Goal: Communication & Community: Share content

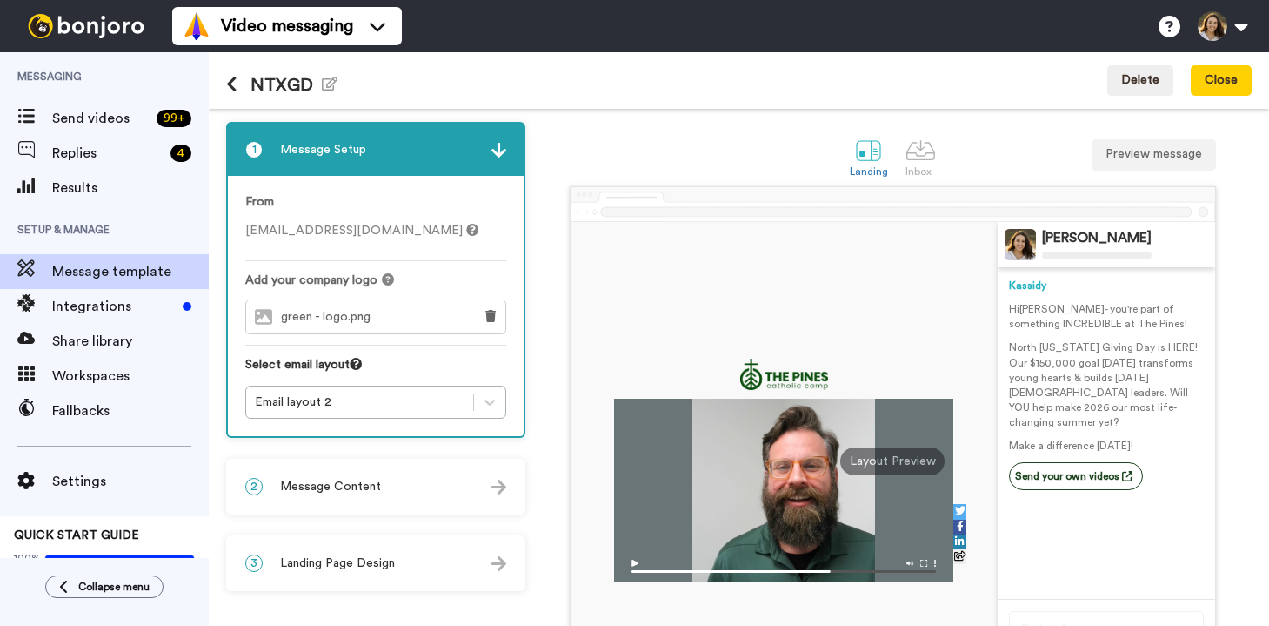
click at [230, 86] on icon at bounding box center [231, 84] width 11 height 17
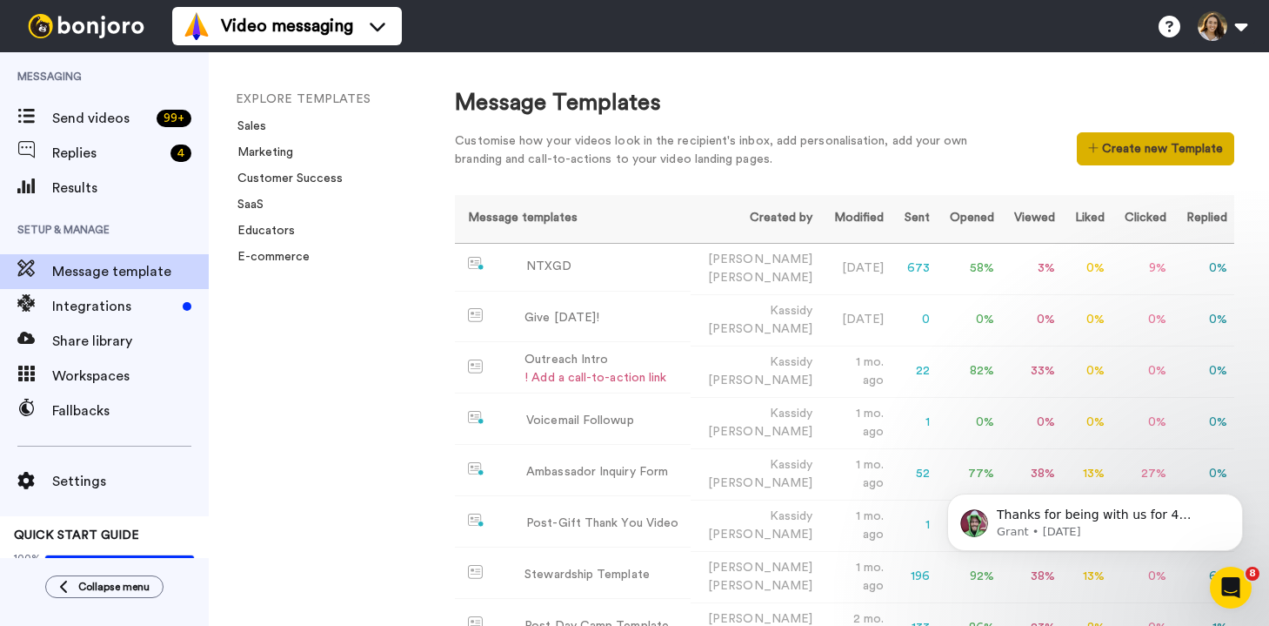
click at [1165, 151] on button "Create new Template" at bounding box center [1155, 148] width 157 height 33
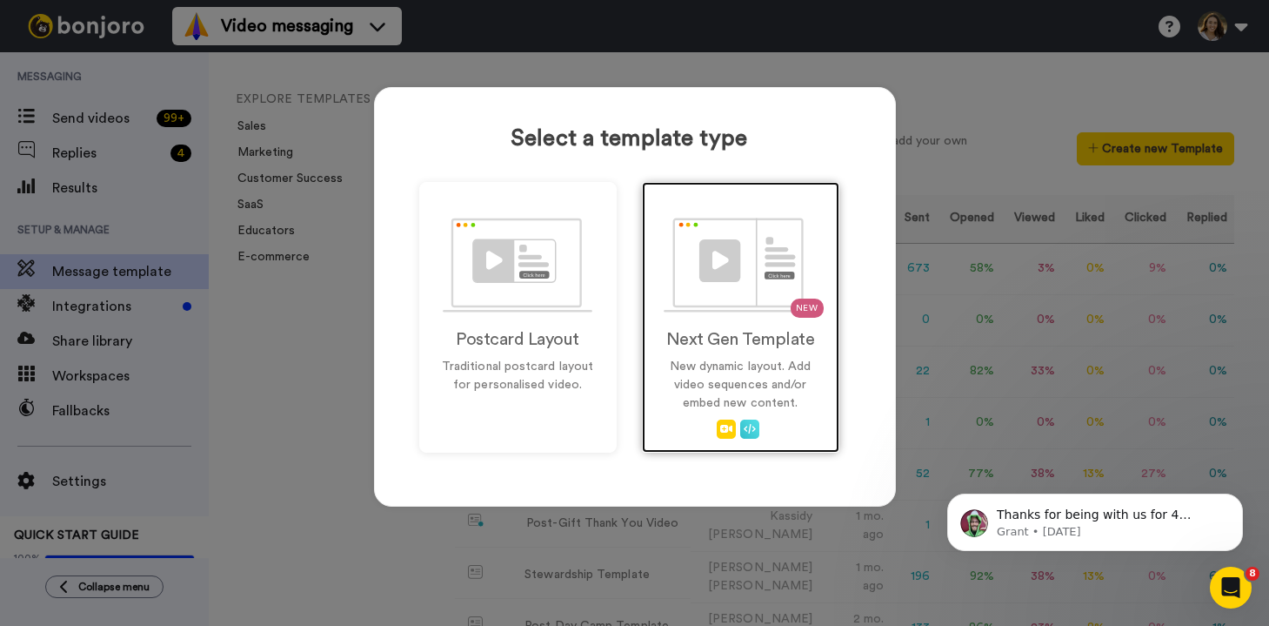
click at [744, 282] on img at bounding box center [740, 264] width 153 height 95
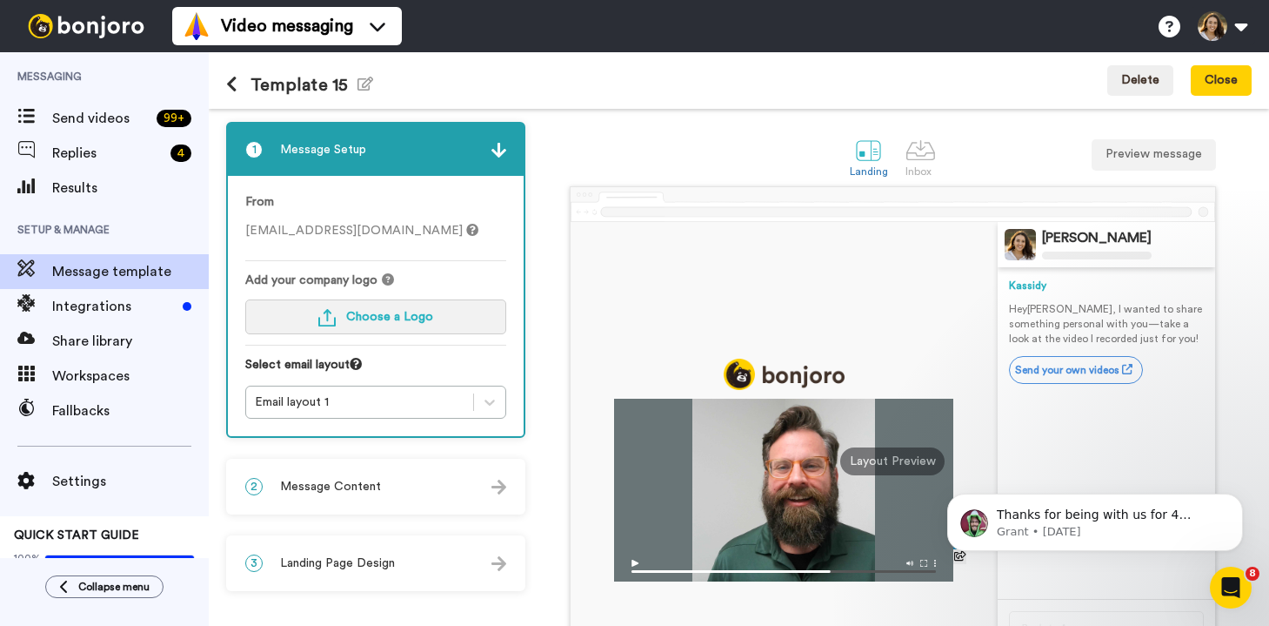
click at [448, 318] on button "Choose a Logo" at bounding box center [375, 316] width 261 height 35
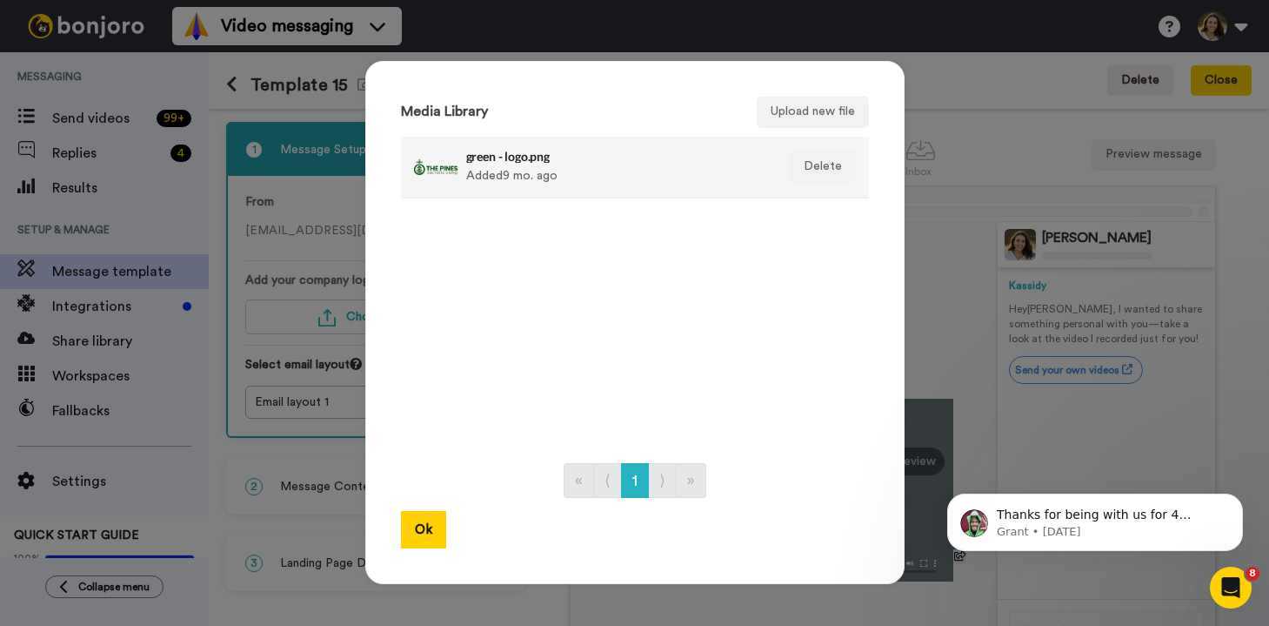
click at [462, 187] on div "green - logo.png Added 9 mo. ago" at bounding box center [590, 166] width 353 height 43
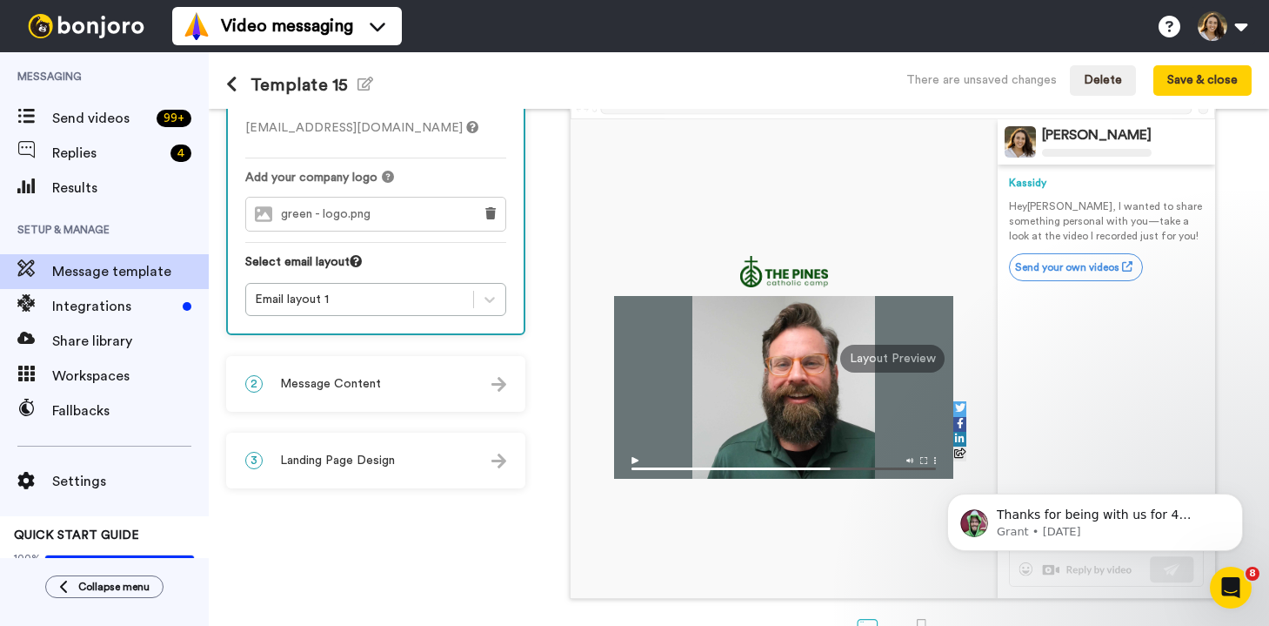
scroll to position [110, 0]
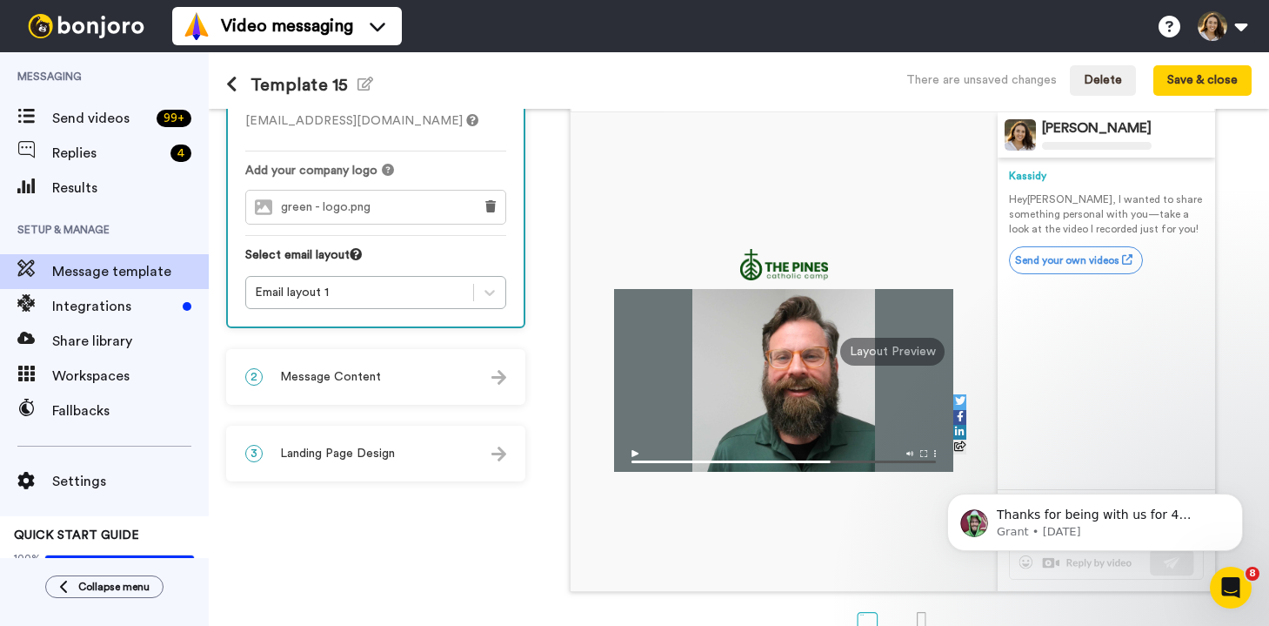
click at [398, 356] on div "2 Message Content" at bounding box center [376, 377] width 296 height 52
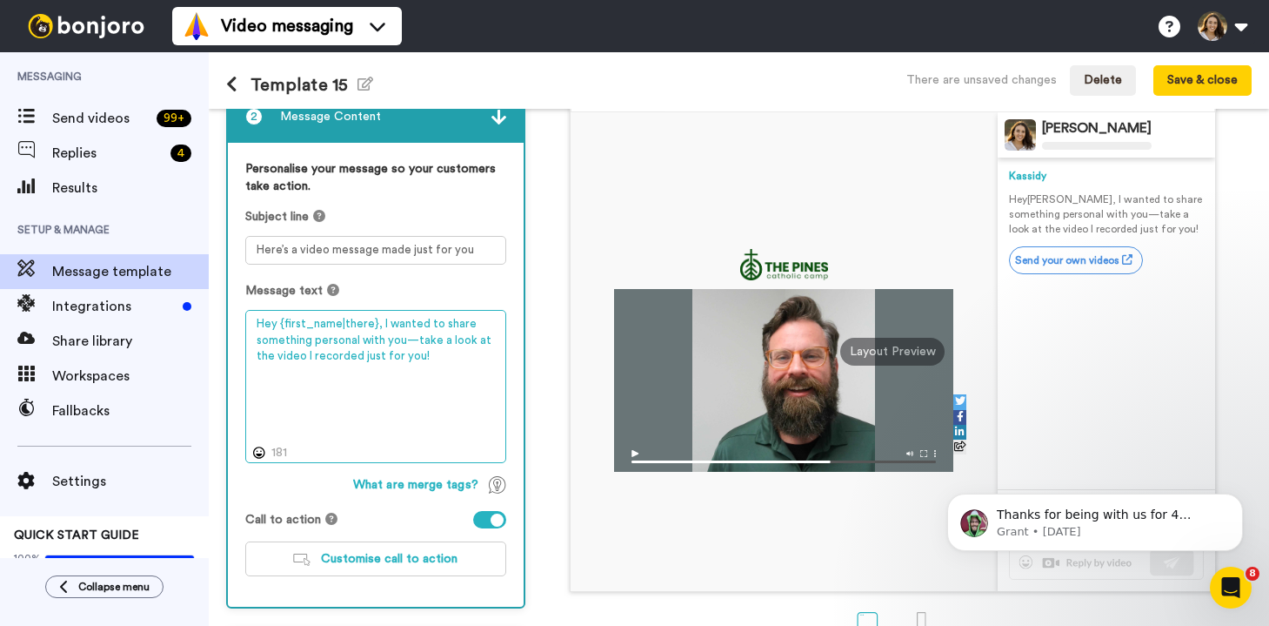
drag, startPoint x: 453, startPoint y: 366, endPoint x: 373, endPoint y: 321, distance: 91.9
click at [373, 321] on textarea "Hey {first_name|there}, I wanted to share something personal with you—take a lo…" at bounding box center [375, 386] width 261 height 153
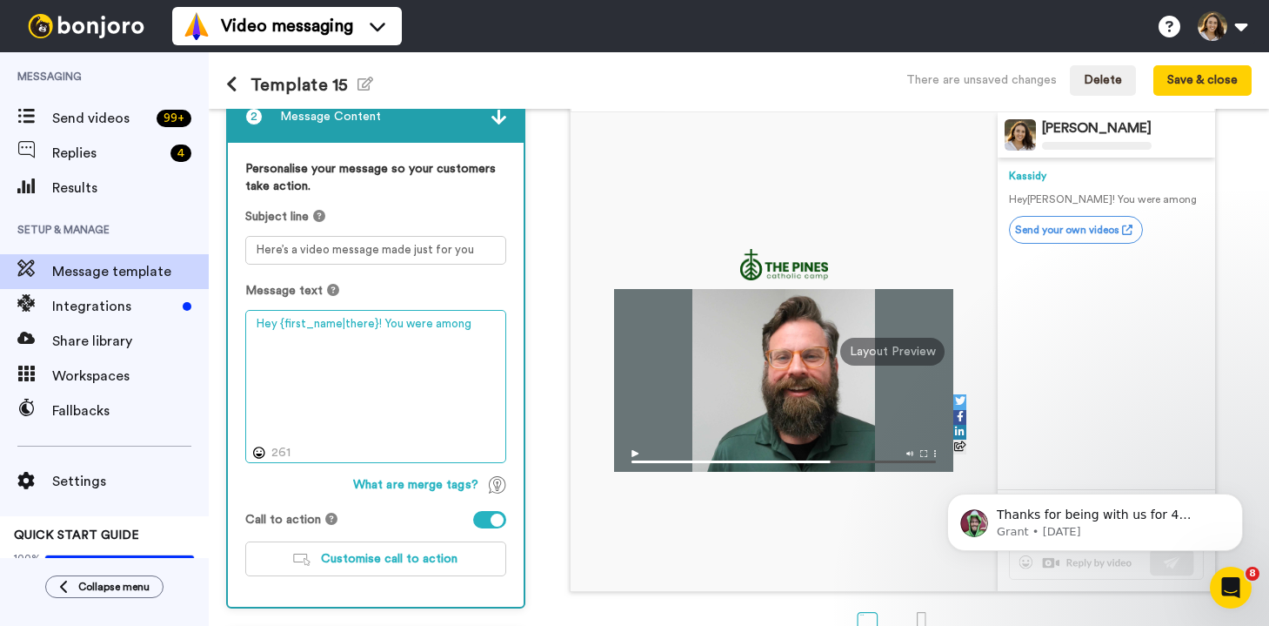
click at [442, 323] on textarea "Hey {first_name|there}! You were among" at bounding box center [375, 386] width 261 height 153
click at [410, 328] on textarea "Hey {first_name|there}! You were" at bounding box center [375, 386] width 261 height 153
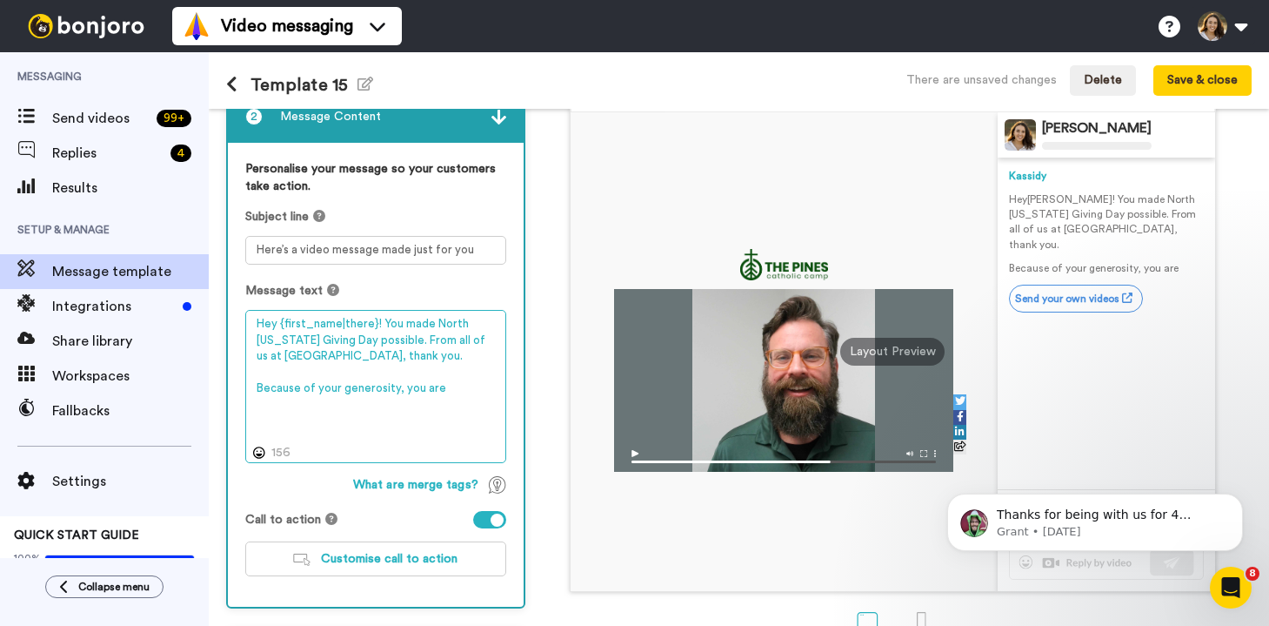
drag, startPoint x: 460, startPoint y: 394, endPoint x: 318, endPoint y: 392, distance: 142.7
click at [318, 392] on textarea "Hey {first_name|there}! You made North Texas Giving Day possible. From all of u…" at bounding box center [375, 386] width 261 height 153
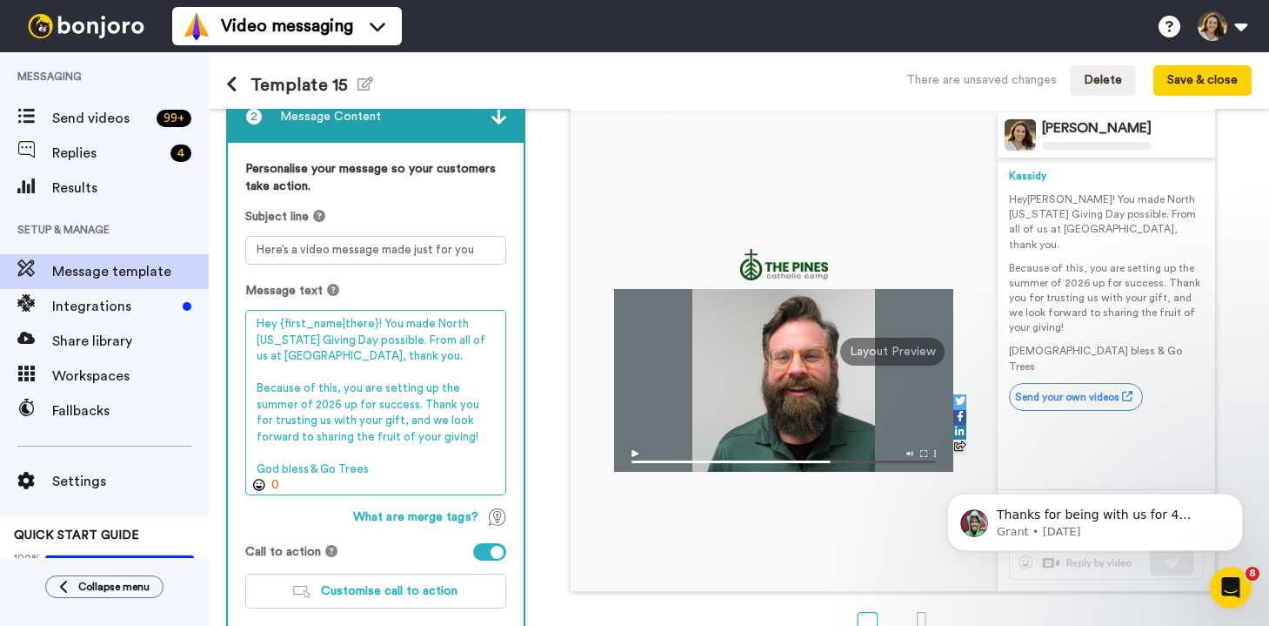
drag, startPoint x: 378, startPoint y: 471, endPoint x: 251, endPoint y: 473, distance: 127.0
click at [251, 472] on textarea "Hey {first_name|there}! You made North Texas Giving Day possible. From all of u…" at bounding box center [375, 402] width 261 height 185
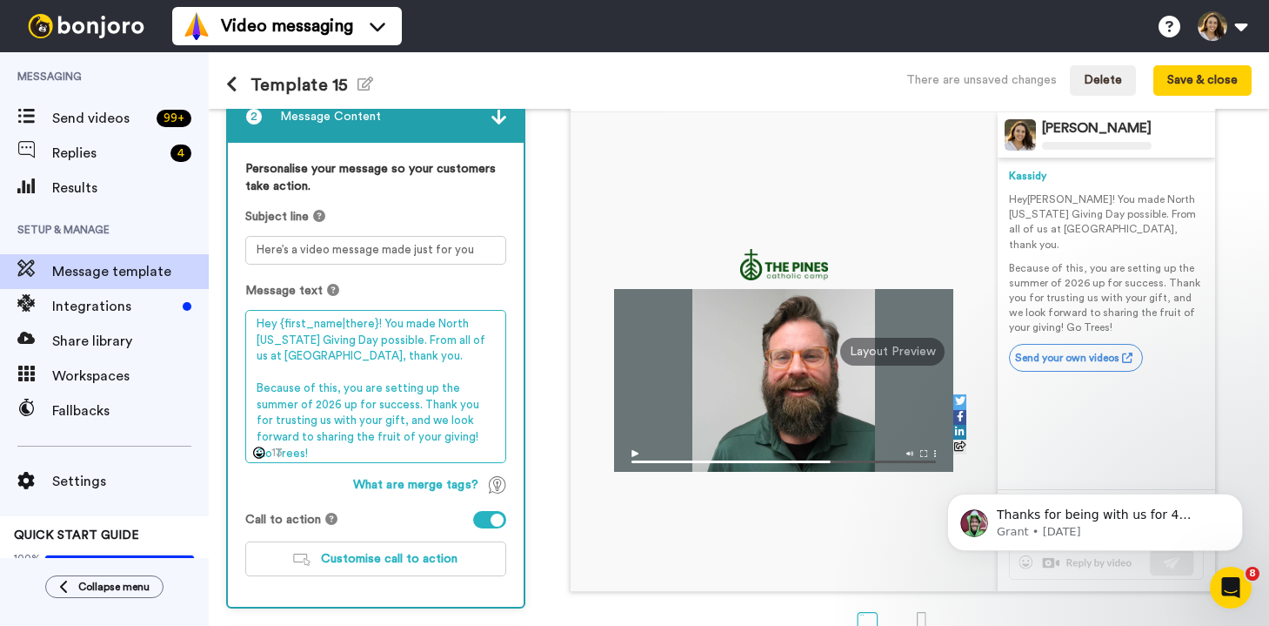
drag, startPoint x: 432, startPoint y: 321, endPoint x: 357, endPoint y: 342, distance: 78.5
click at [357, 342] on textarea "Hey {first_name|there}! You made North Texas Giving Day possible. From all of u…" at bounding box center [375, 386] width 261 height 153
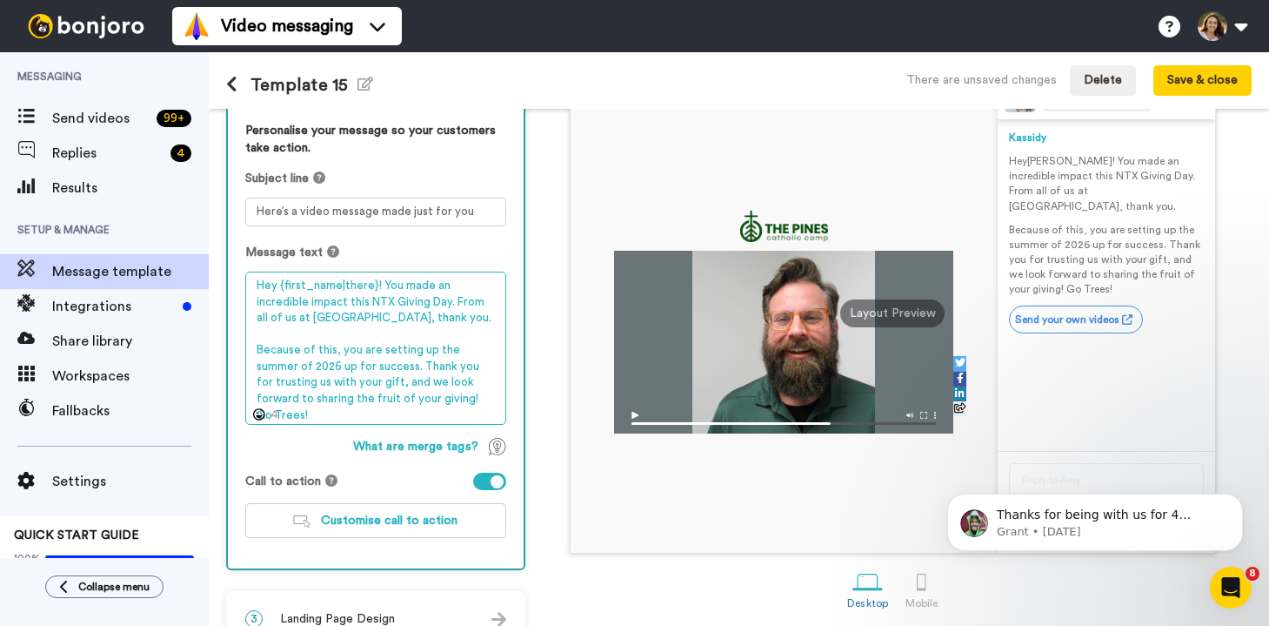
scroll to position [149, 0]
drag, startPoint x: 296, startPoint y: 366, endPoint x: 438, endPoint y: 353, distance: 142.4
click at [438, 353] on textarea "Hey {first_name|there}! You made an incredible impact this NTX Giving Day. From…" at bounding box center [375, 347] width 261 height 153
drag, startPoint x: 491, startPoint y: 407, endPoint x: 223, endPoint y: 285, distance: 294.3
click at [223, 284] on div "1 Message Setup From kassidy@thepines.org Add your company logo green - logo.pn…" at bounding box center [739, 367] width 1061 height 517
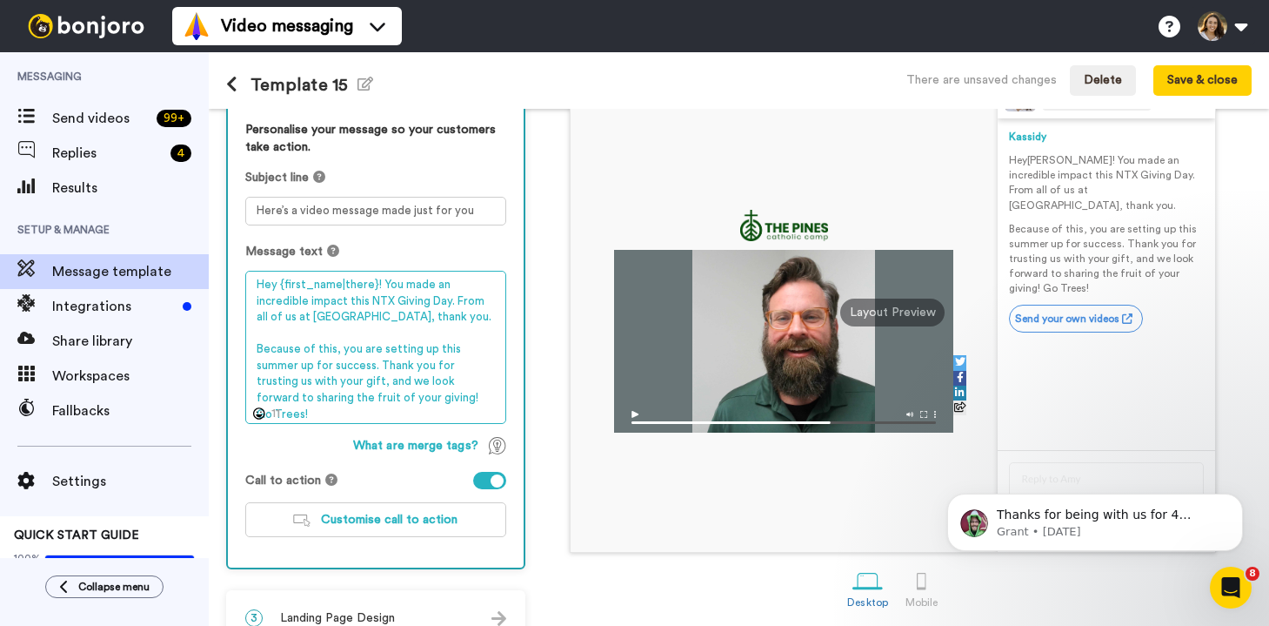
paste textarea "Because of you, you're setting"
click at [358, 399] on textarea "Hey {first_name|there}! You made an incredible impact this NTX Giving Day. From…" at bounding box center [375, 347] width 261 height 153
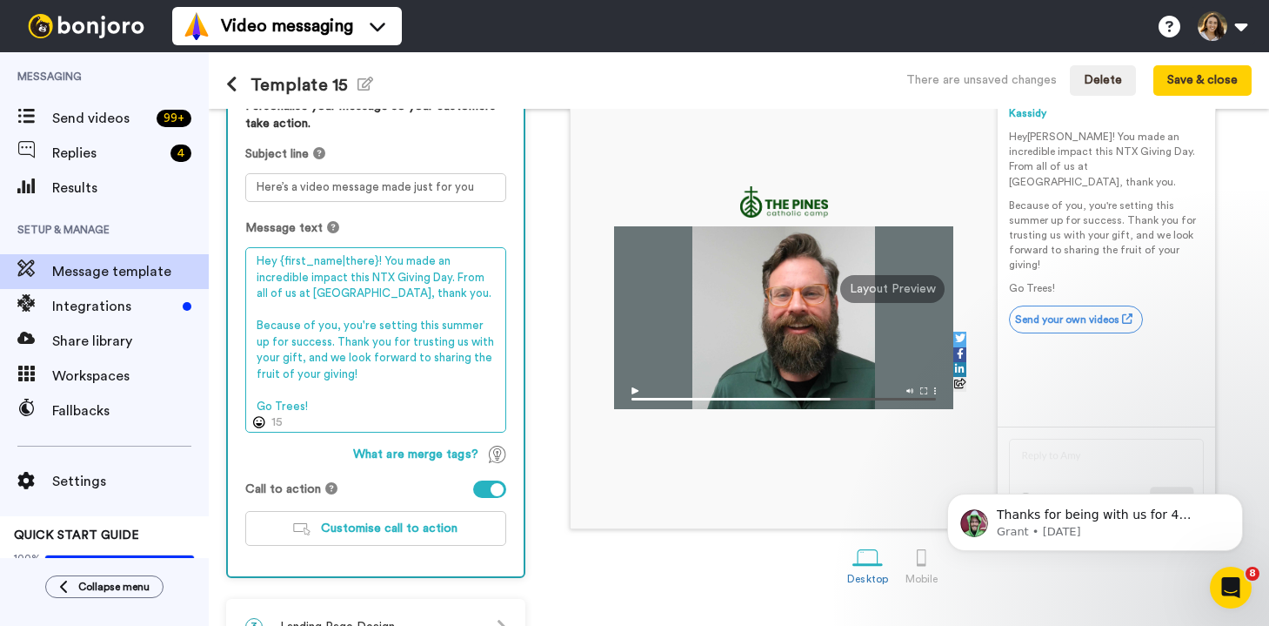
scroll to position [187, 0]
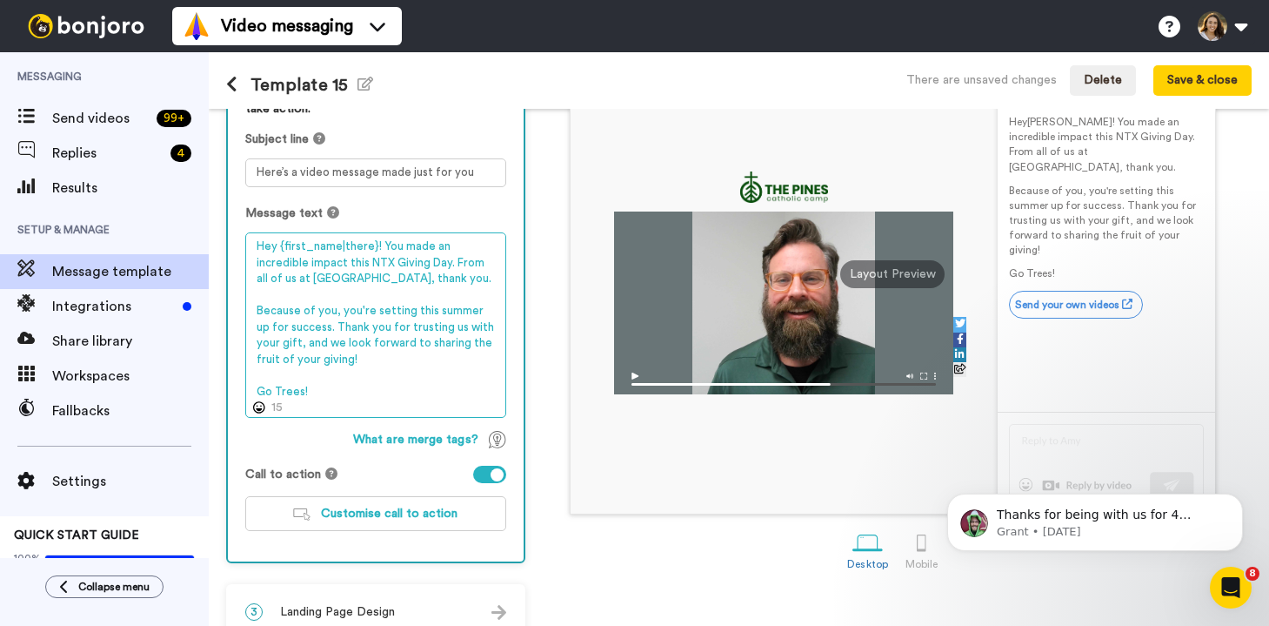
type textarea "Hey {first_name|there}! You made an incredible impact this NTX Giving Day. From…"
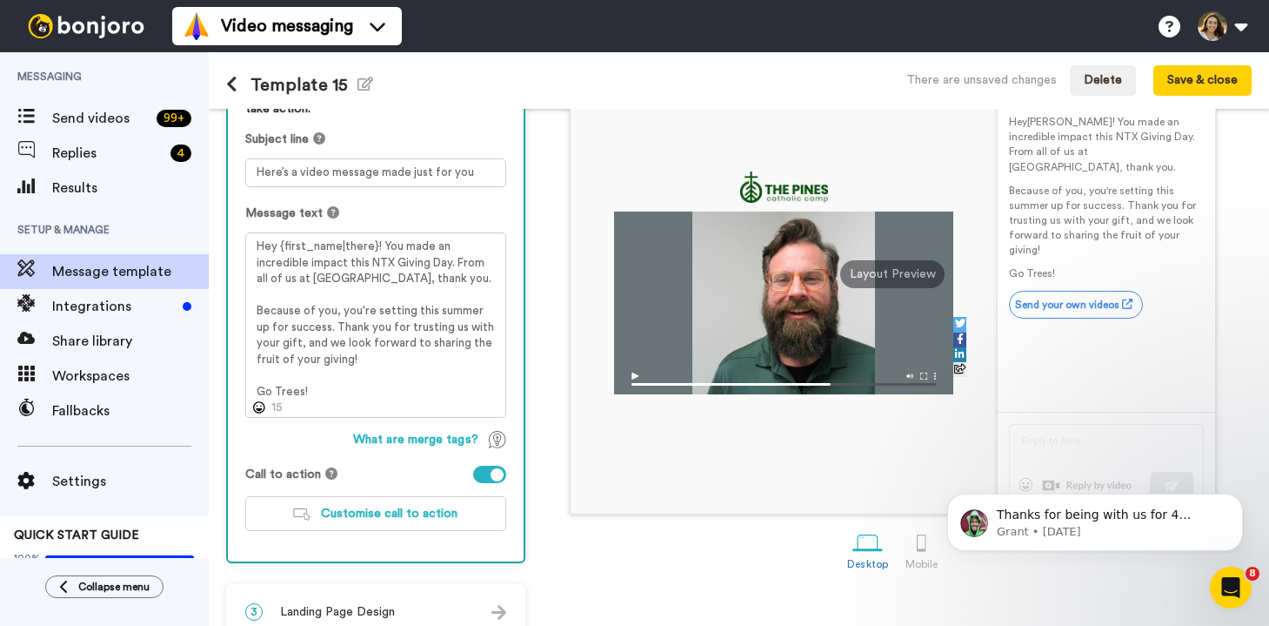
click at [492, 468] on div at bounding box center [489, 473] width 33 height 17
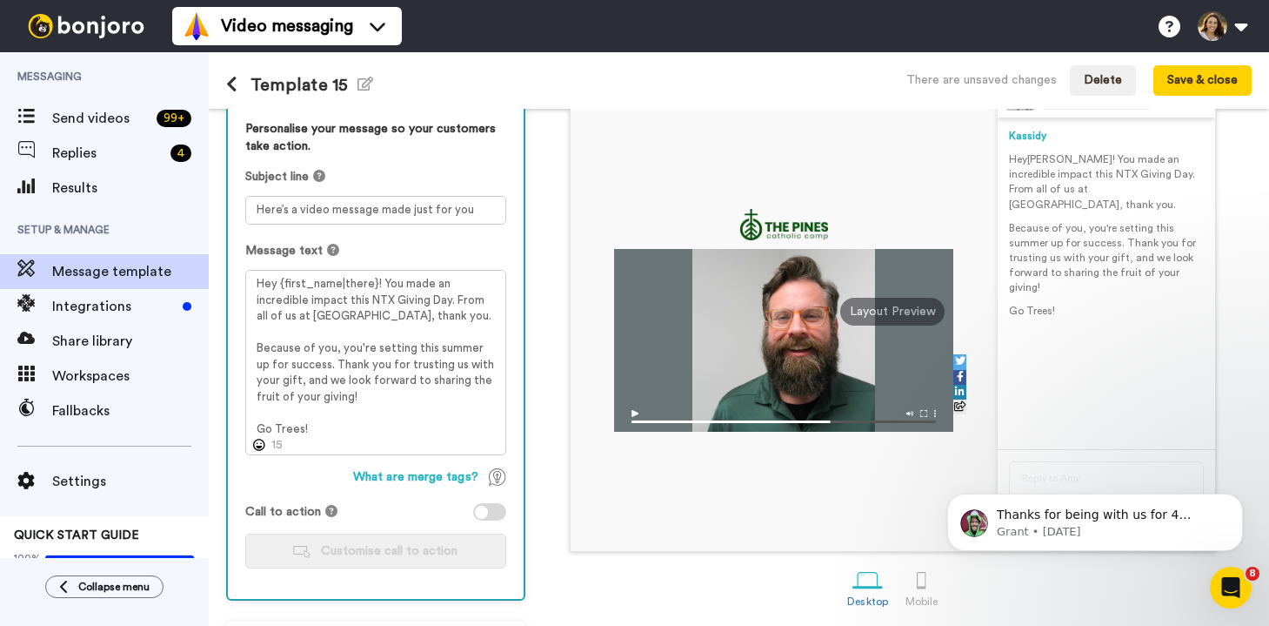
scroll to position [214, 0]
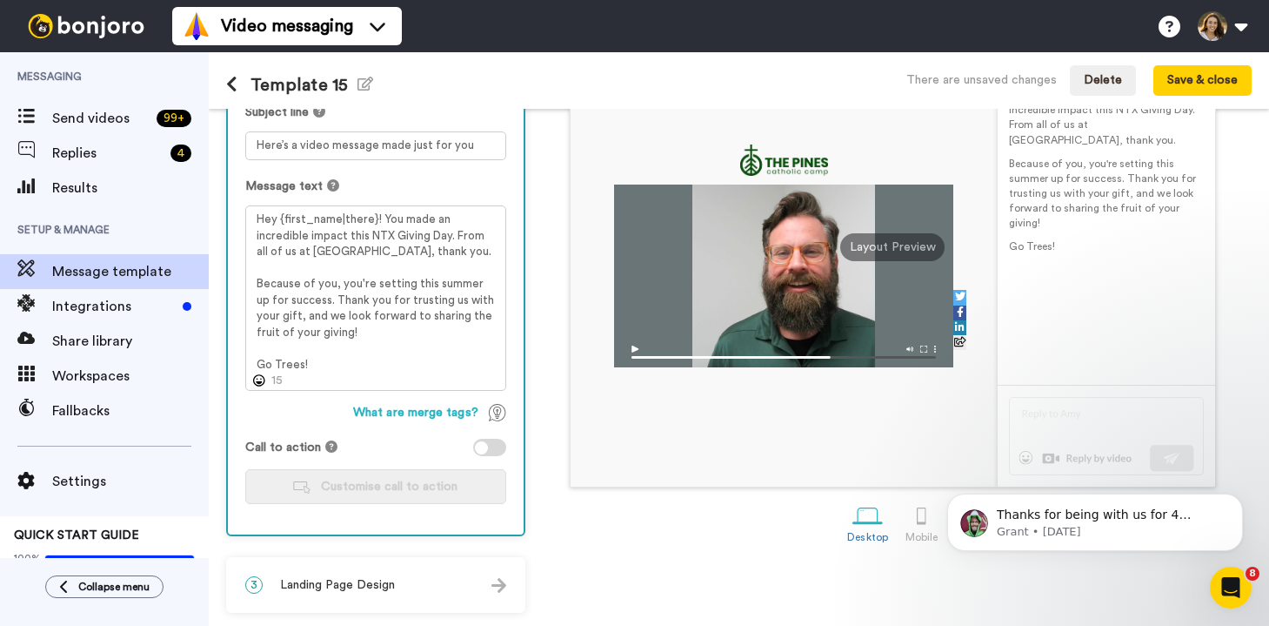
click at [378, 572] on div "3 Landing Page Design" at bounding box center [376, 585] width 296 height 52
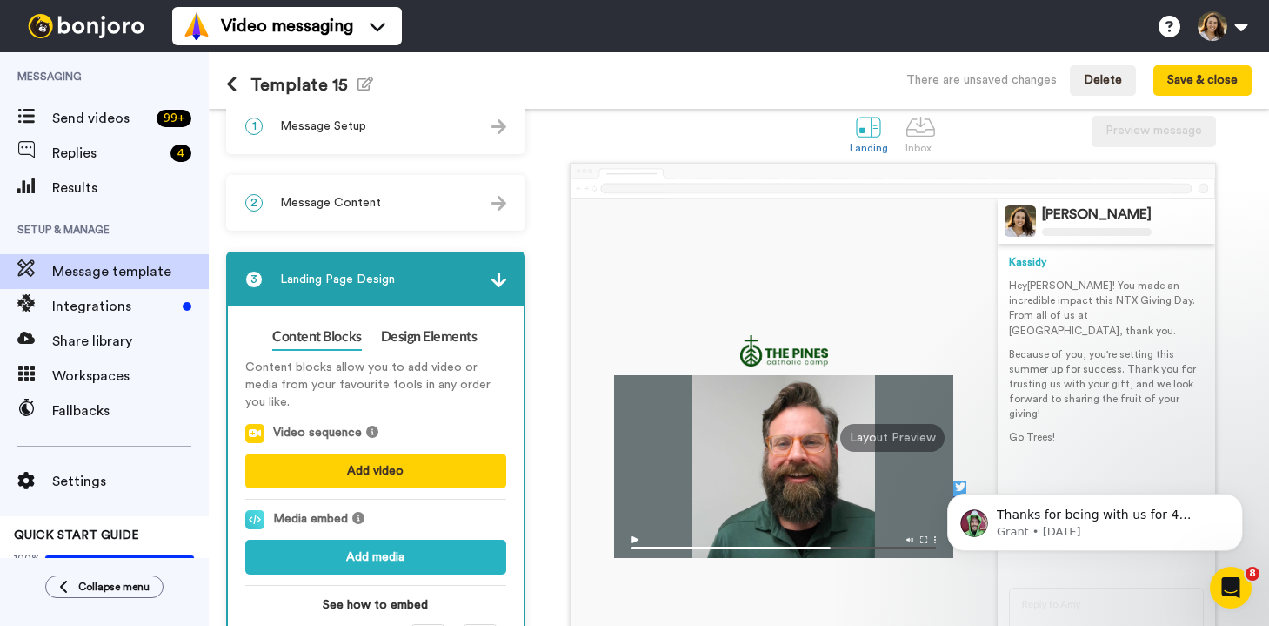
scroll to position [0, 0]
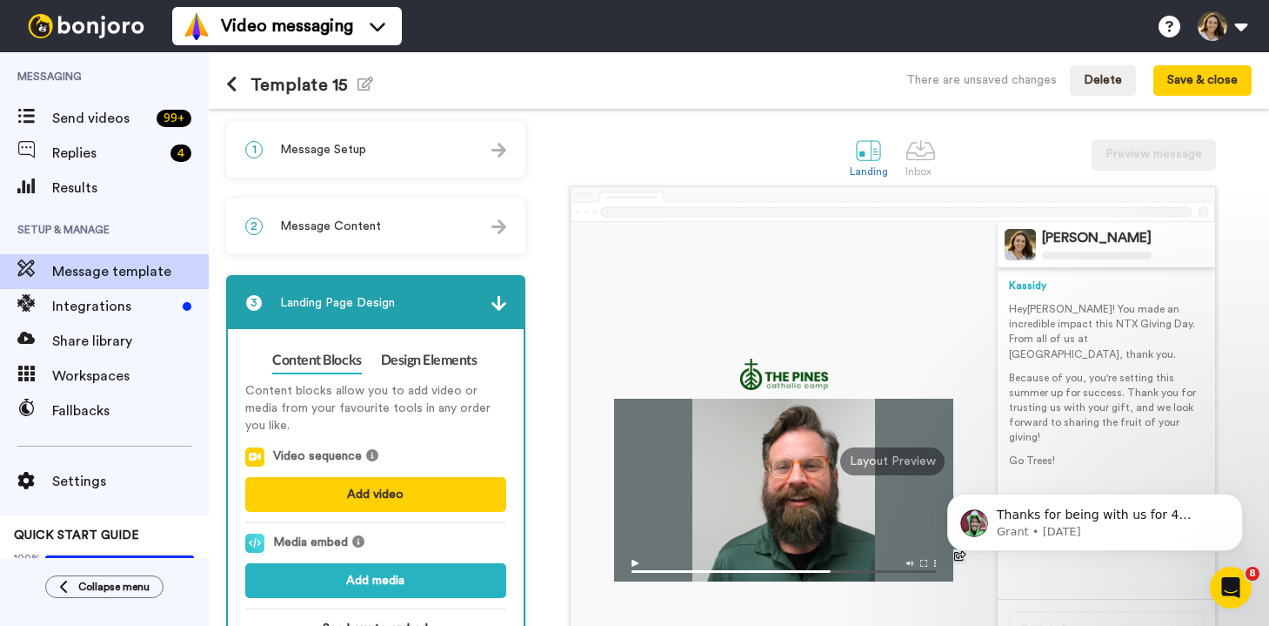
click at [321, 92] on h1 "Template 15 Edit name" at bounding box center [299, 85] width 147 height 20
click at [351, 89] on h1 "Template 15 Edit name" at bounding box center [299, 85] width 147 height 20
click at [365, 88] on icon "button" at bounding box center [366, 84] width 16 height 14
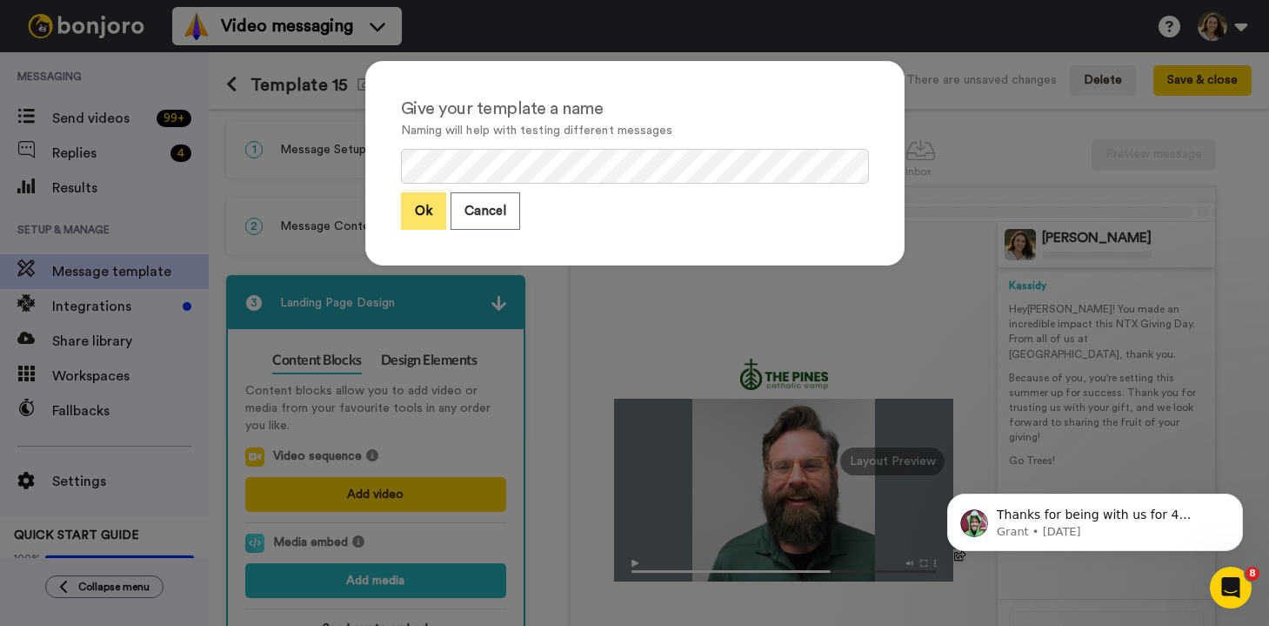
click at [421, 221] on button "Ok" at bounding box center [423, 210] width 45 height 37
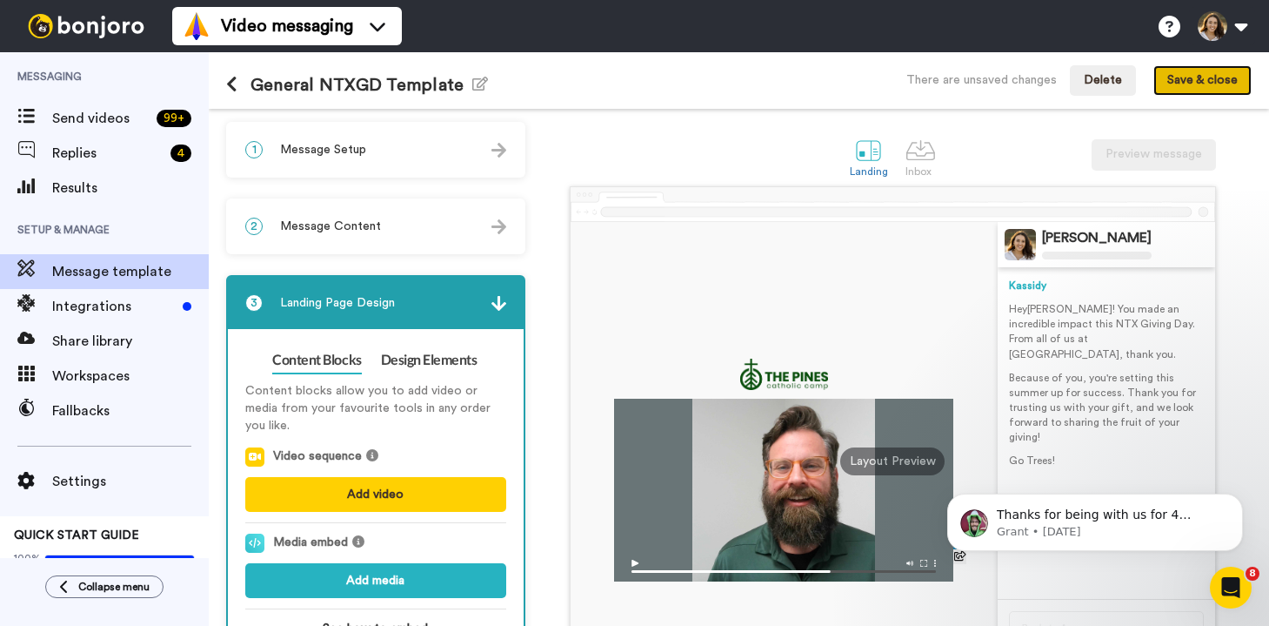
click at [1208, 77] on button "Save & close" at bounding box center [1203, 80] width 98 height 31
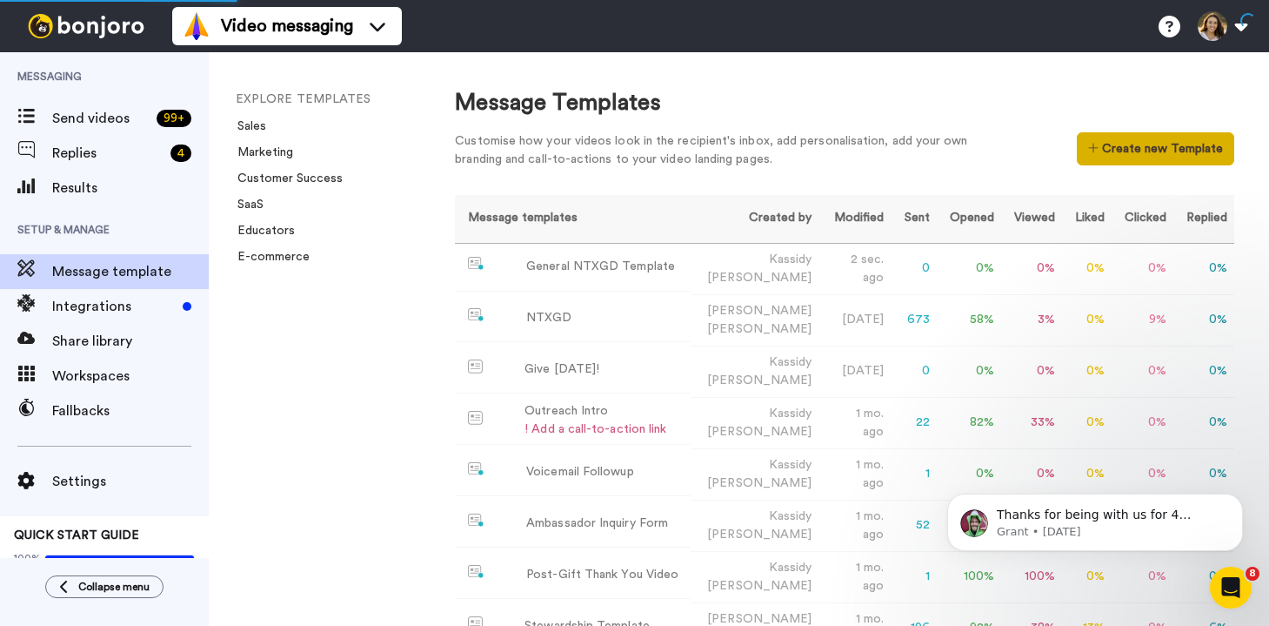
click at [1174, 139] on button "Create new Template" at bounding box center [1155, 148] width 157 height 33
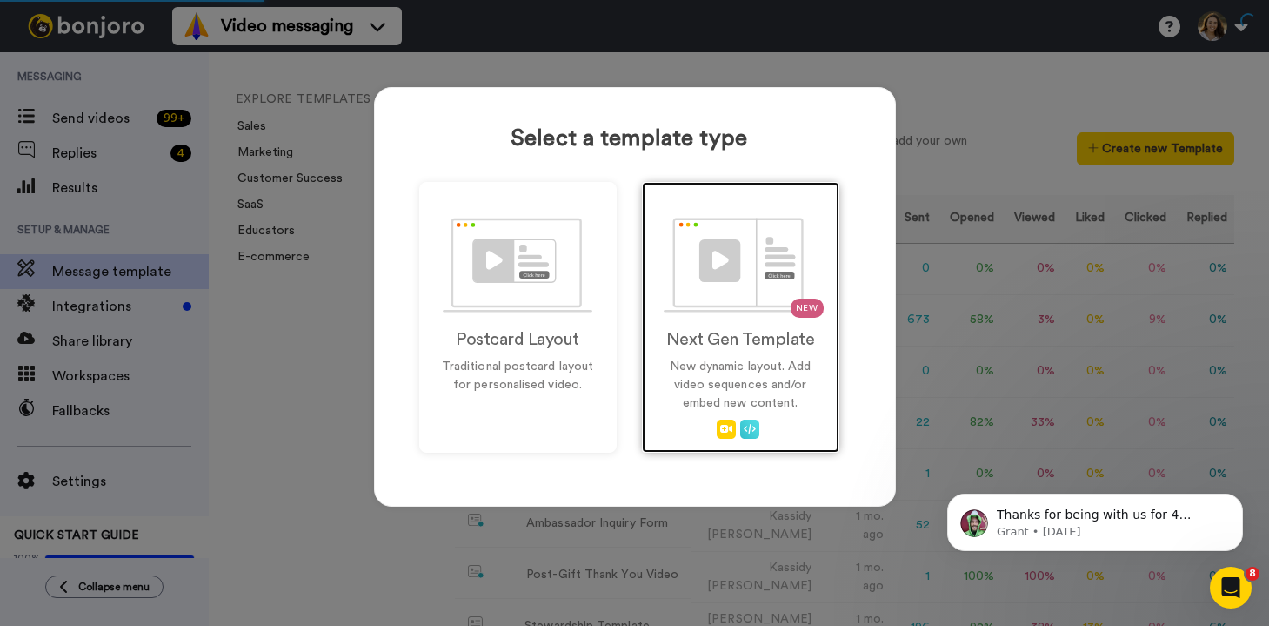
click at [771, 211] on div "NEW Next Gen Template New dynamic layout. Add video sequences and/or embed new …" at bounding box center [740, 317] width 197 height 271
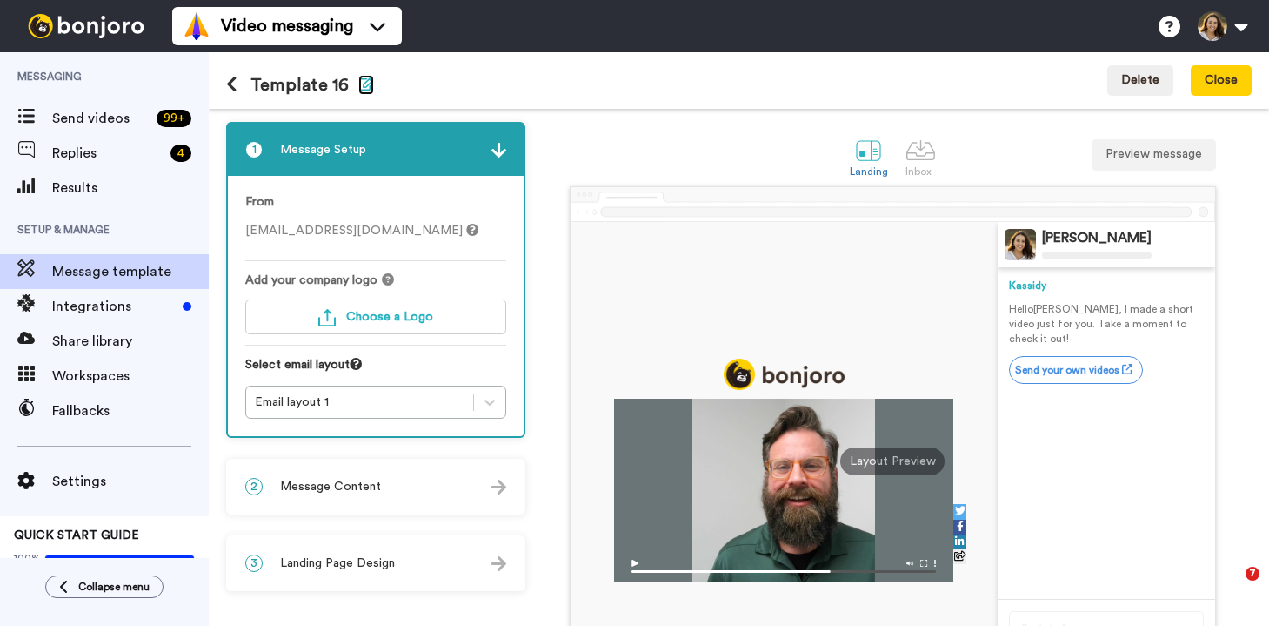
click at [358, 86] on icon "button" at bounding box center [366, 84] width 16 height 14
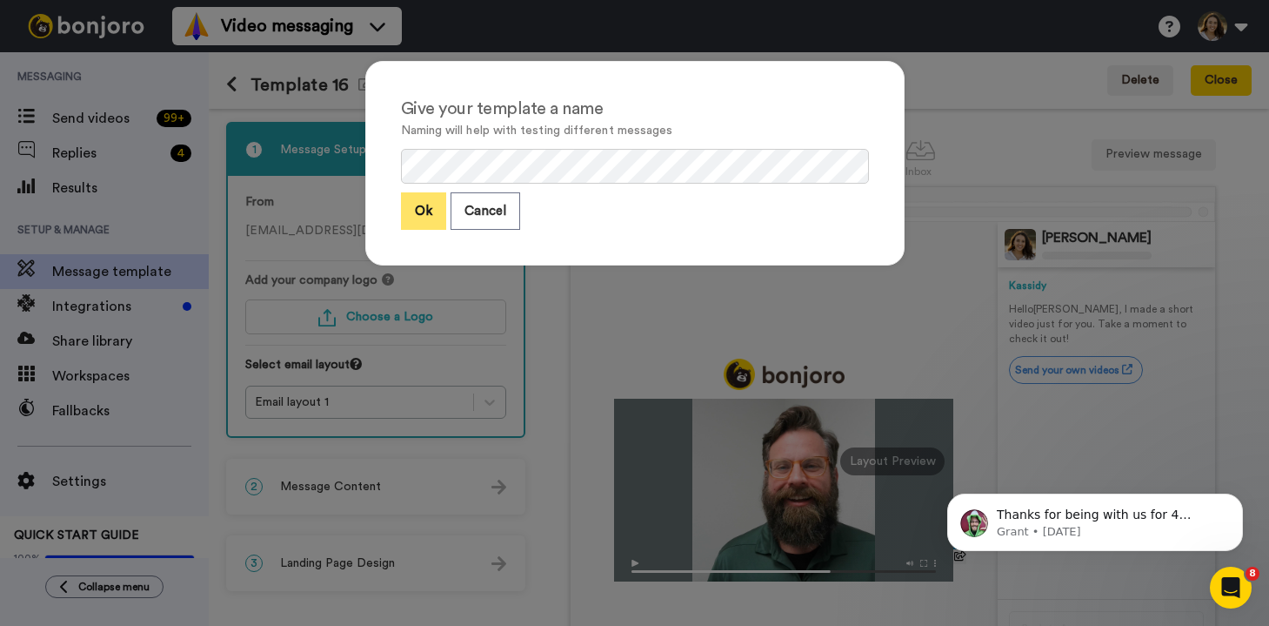
click at [411, 199] on button "Ok" at bounding box center [423, 210] width 45 height 37
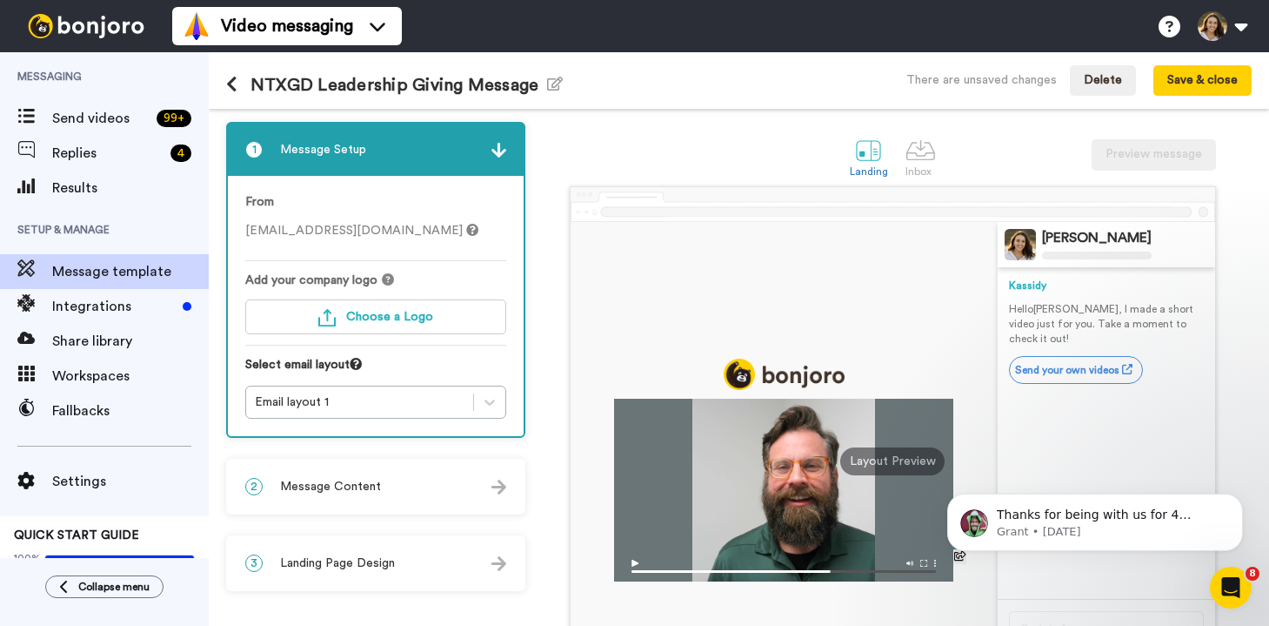
click at [466, 232] on icon at bounding box center [472, 230] width 12 height 12
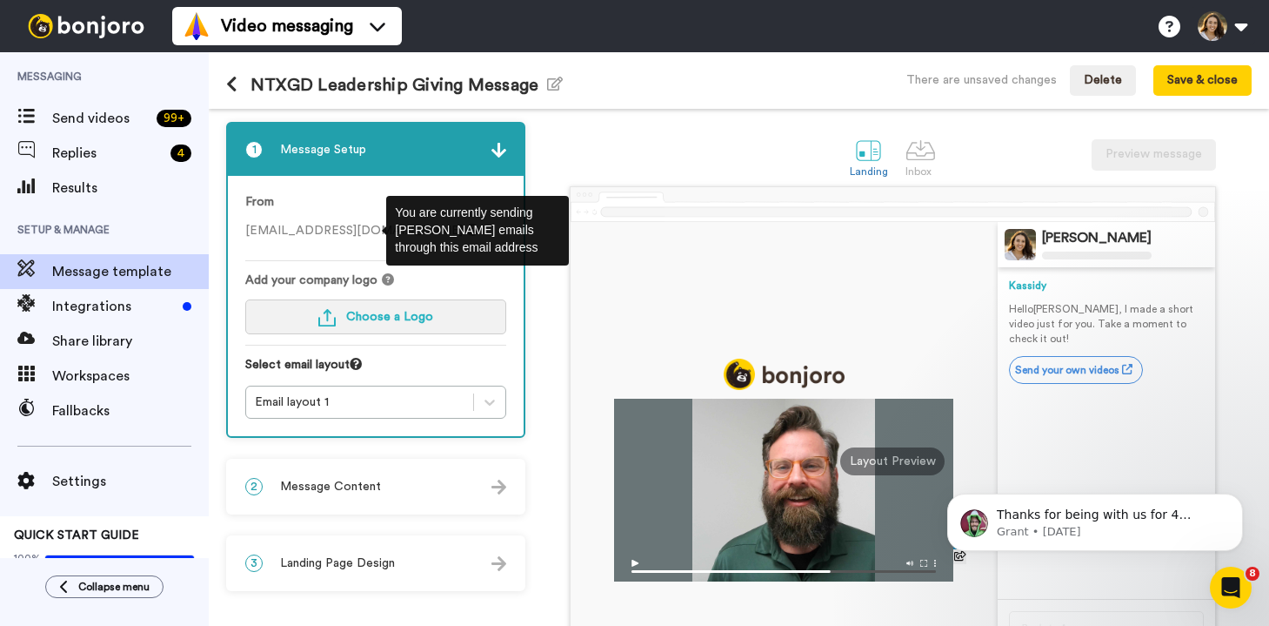
click at [378, 311] on span "Choose a Logo" at bounding box center [389, 317] width 87 height 12
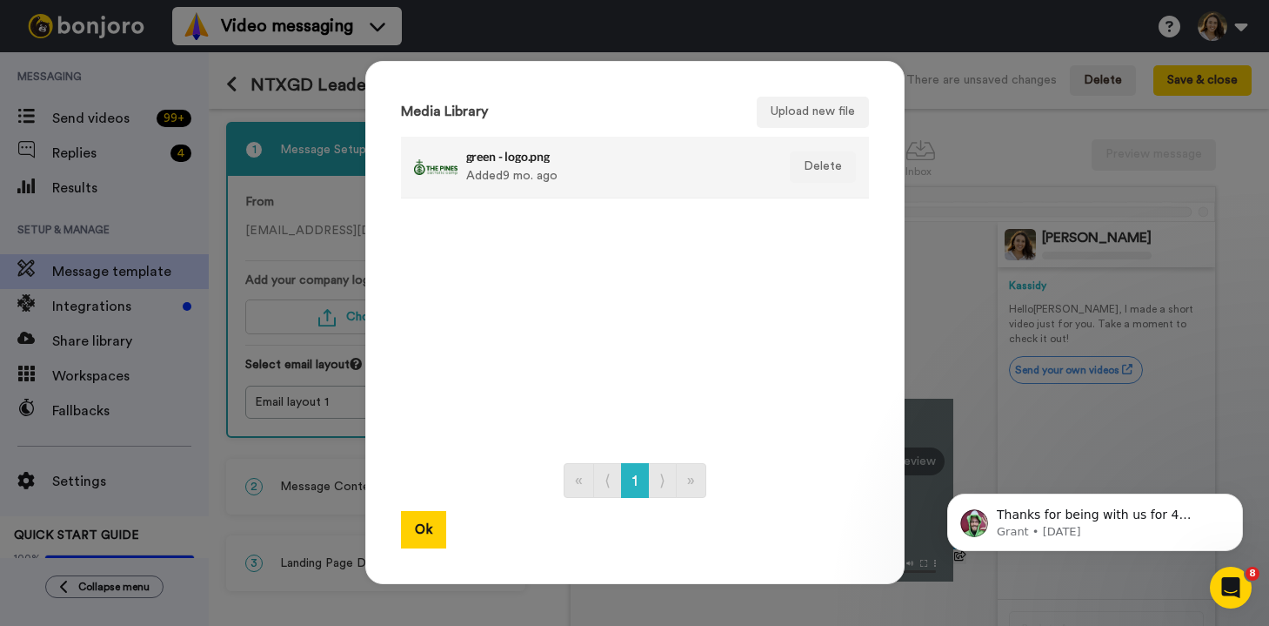
click at [648, 195] on li "green - logo.png Added 9 mo. ago Delete" at bounding box center [635, 168] width 468 height 62
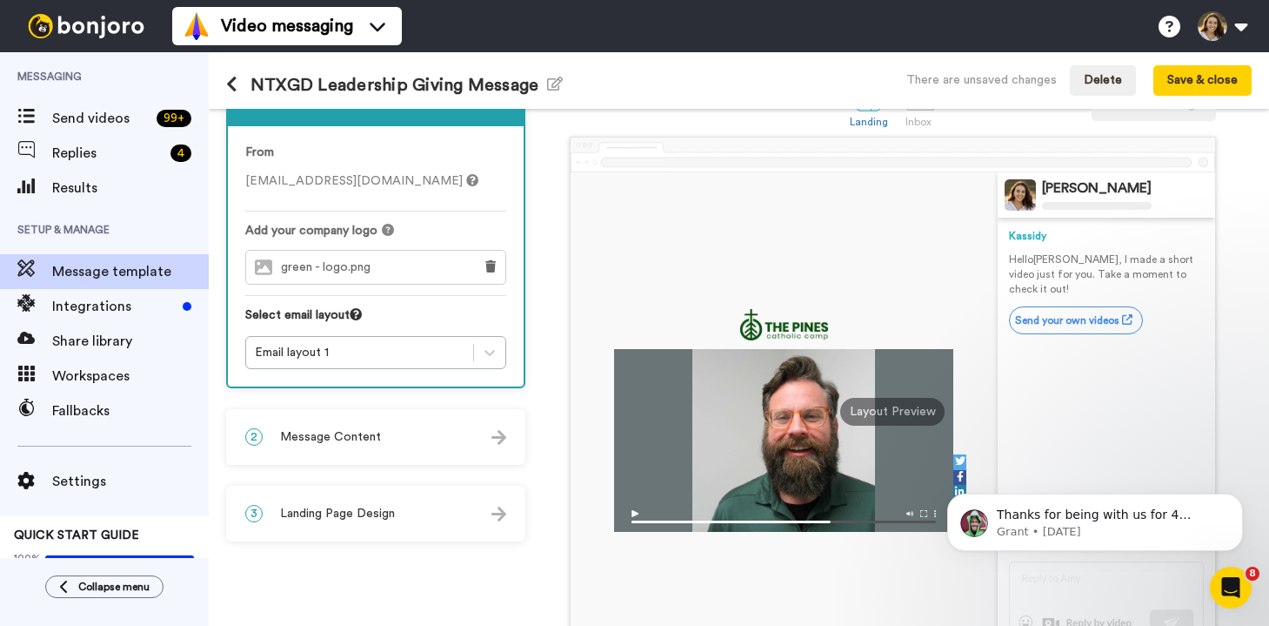
scroll to position [51, 0]
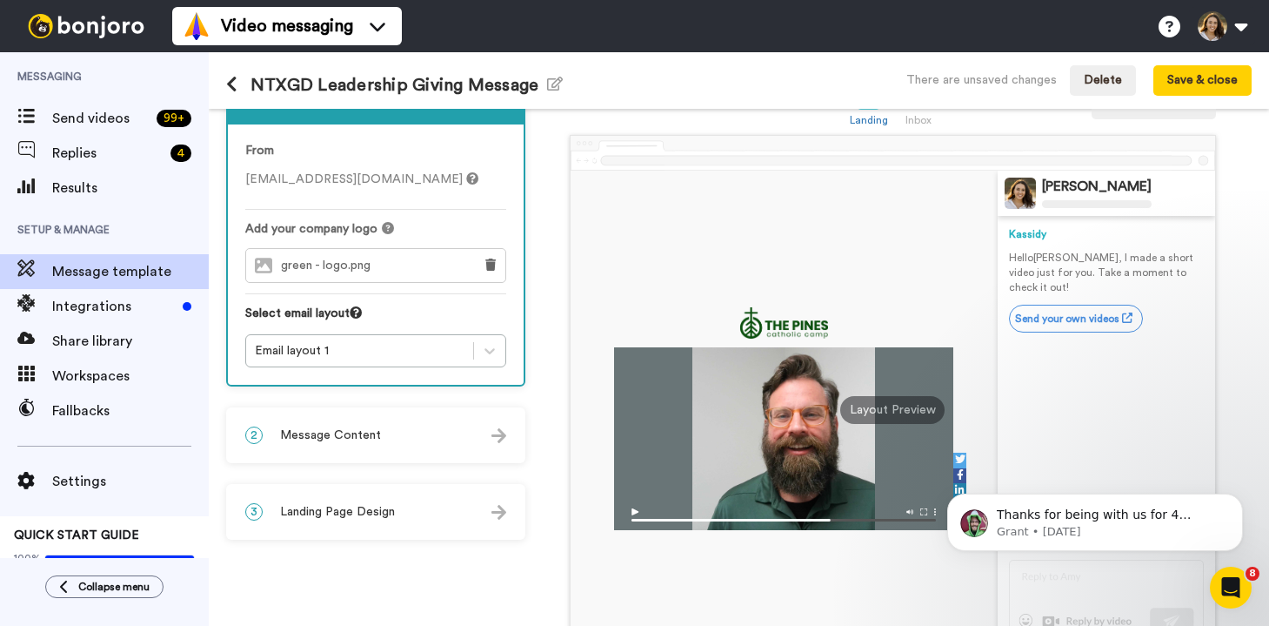
click at [371, 426] on span "Message Content" at bounding box center [330, 434] width 101 height 17
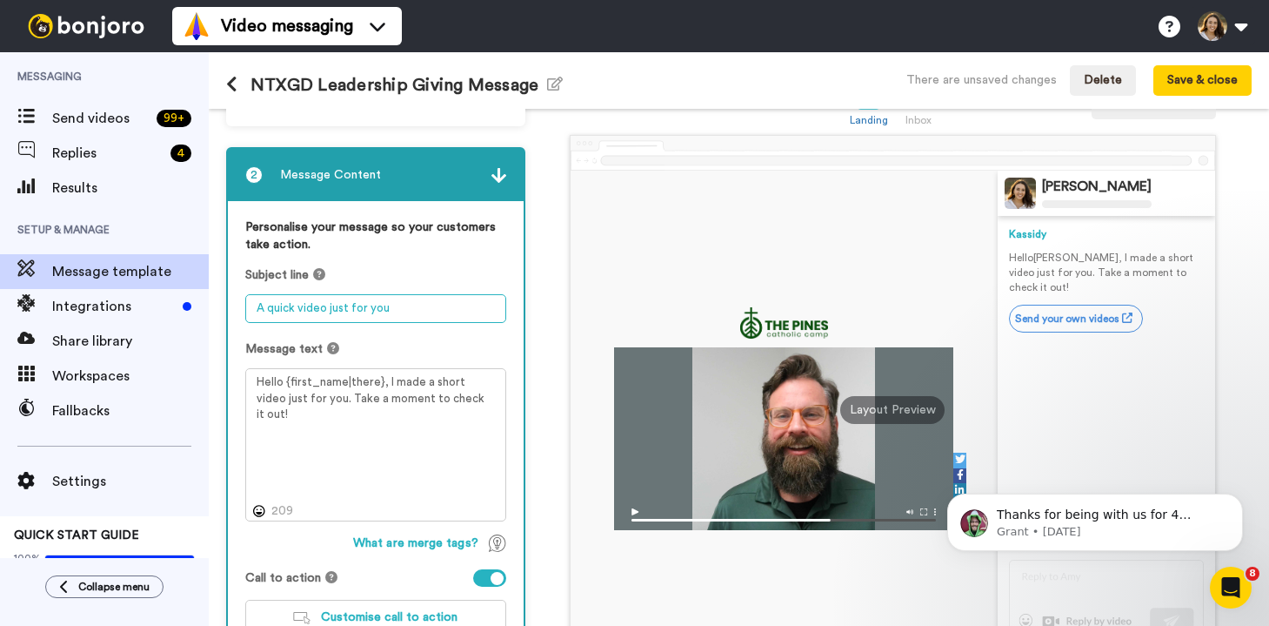
click at [357, 312] on textarea "A quick video just for you" at bounding box center [375, 308] width 261 height 29
click at [348, 308] on textarea "Thank you for making" at bounding box center [375, 308] width 261 height 29
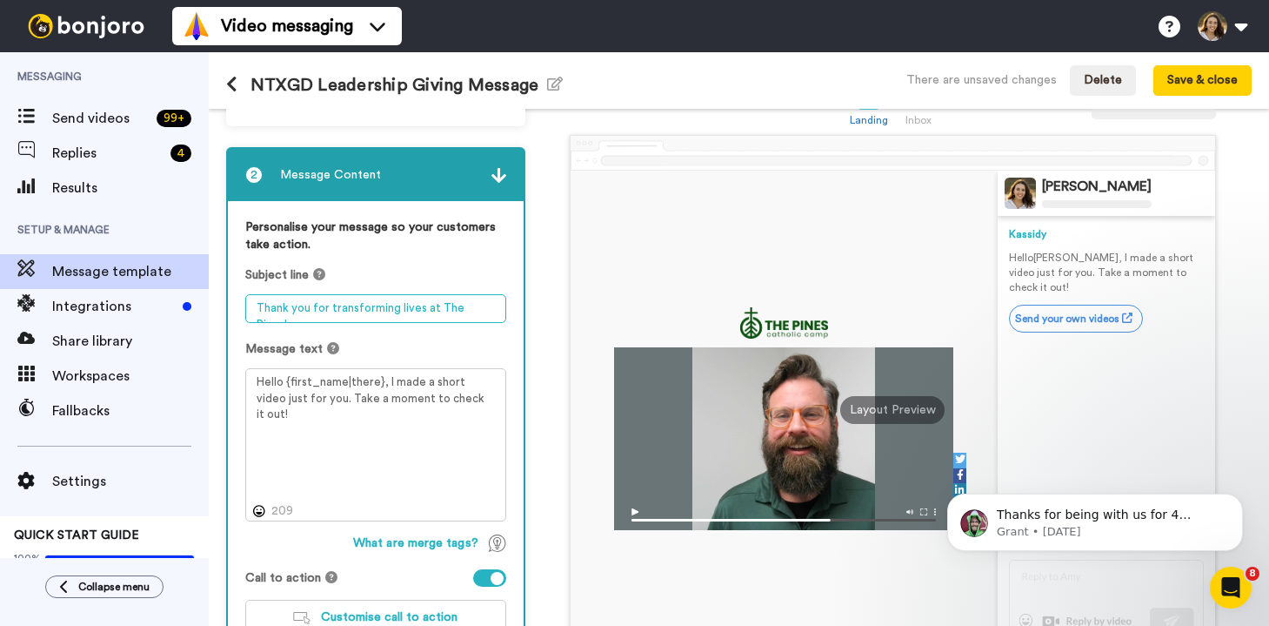
type textarea "Thank you for transforming lives at The Pines!"
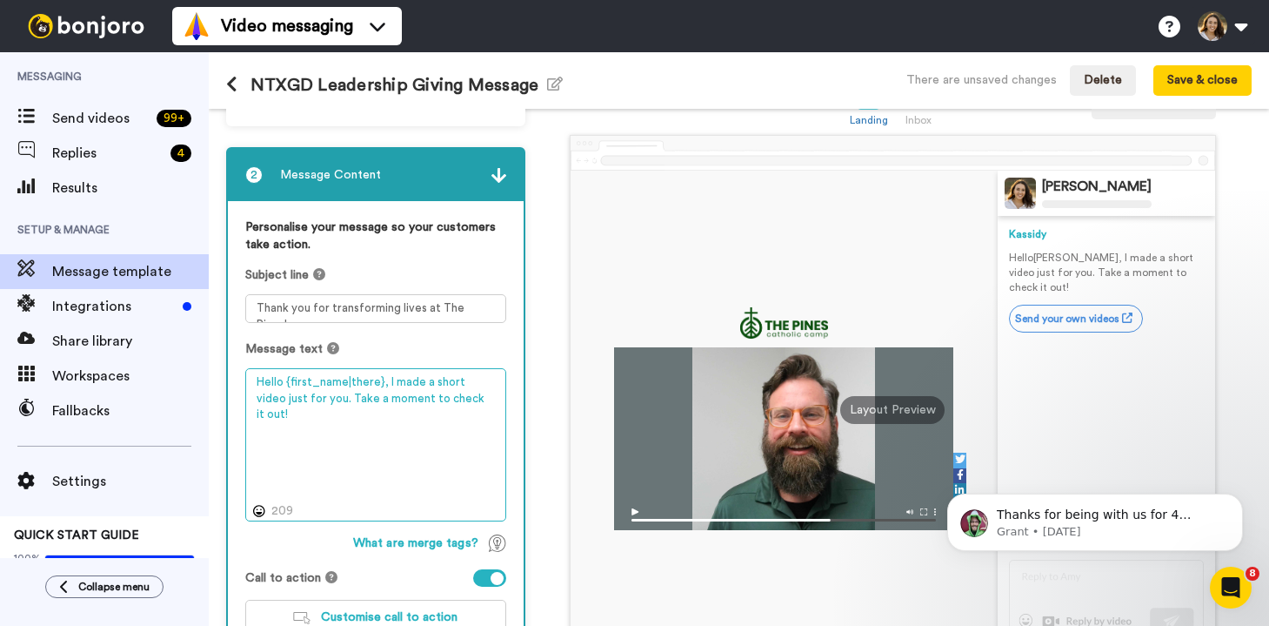
drag, startPoint x: 482, startPoint y: 406, endPoint x: 385, endPoint y: 379, distance: 101.1
click at [385, 379] on textarea "Hello {first_name|there}, I made a short video just for you. Take a moment to c…" at bounding box center [375, 444] width 261 height 153
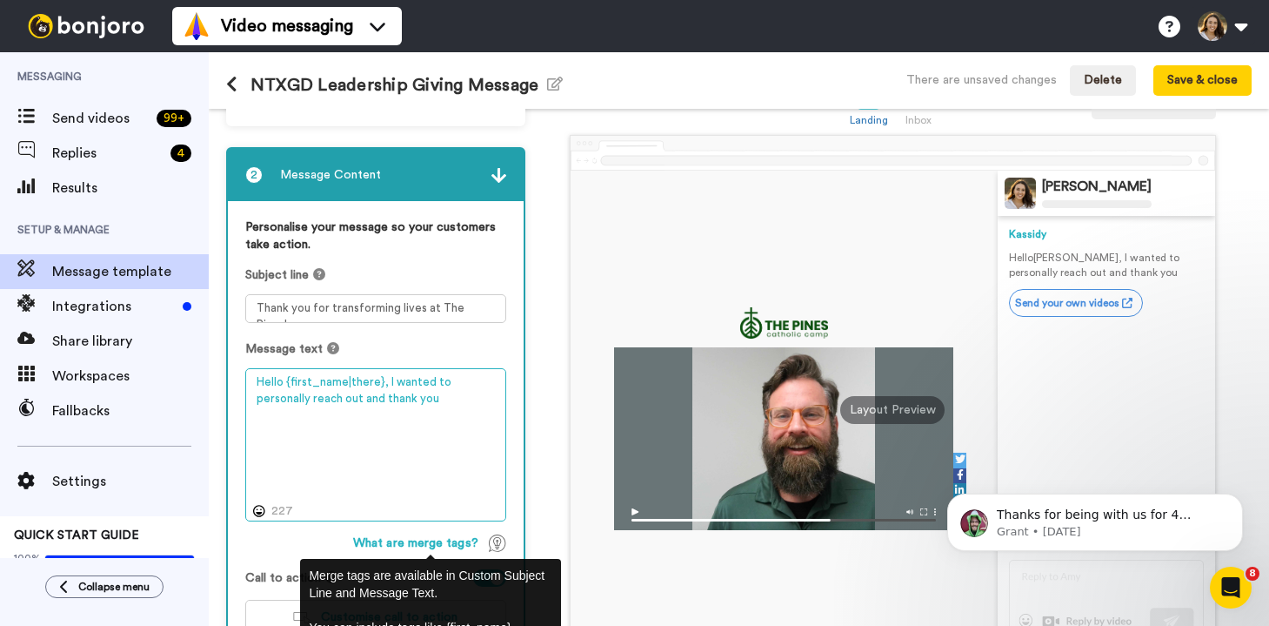
paste textarea "Hey {first_name|there}! You made an incredible impact this NTX Giving Day. From…"
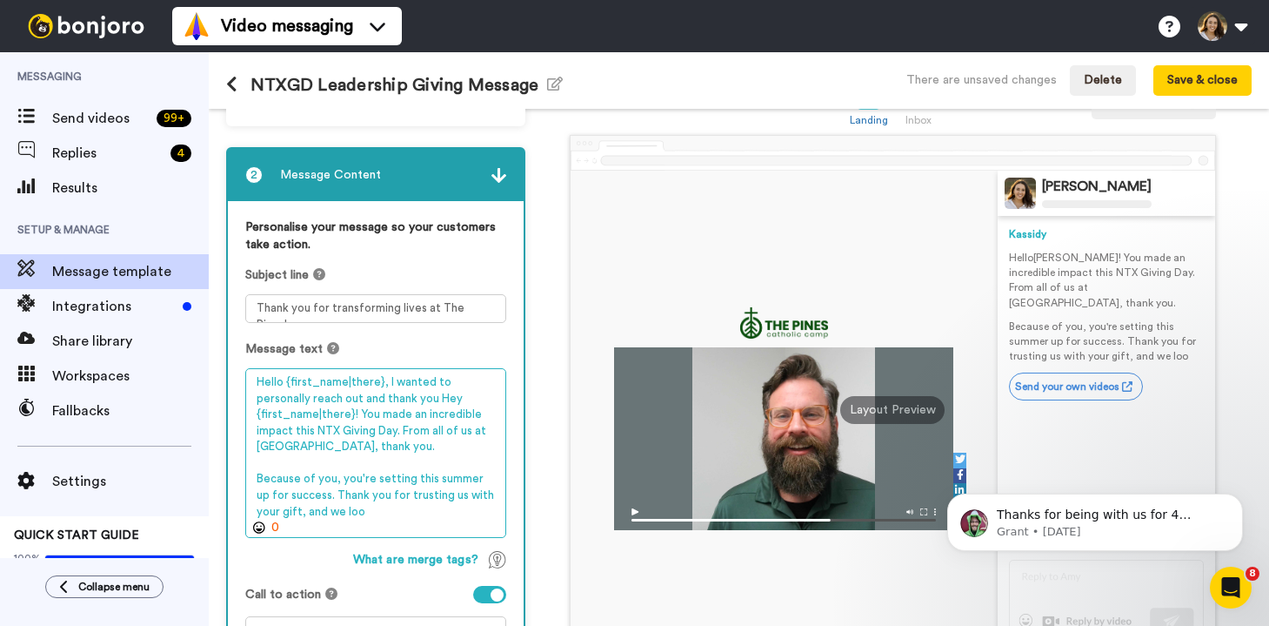
drag, startPoint x: 416, startPoint y: 518, endPoint x: 367, endPoint y: 401, distance: 126.4
click at [367, 401] on textarea "Hello {first_name|there}, I wanted to personally reach out and thank you Hey {f…" at bounding box center [375, 453] width 261 height 170
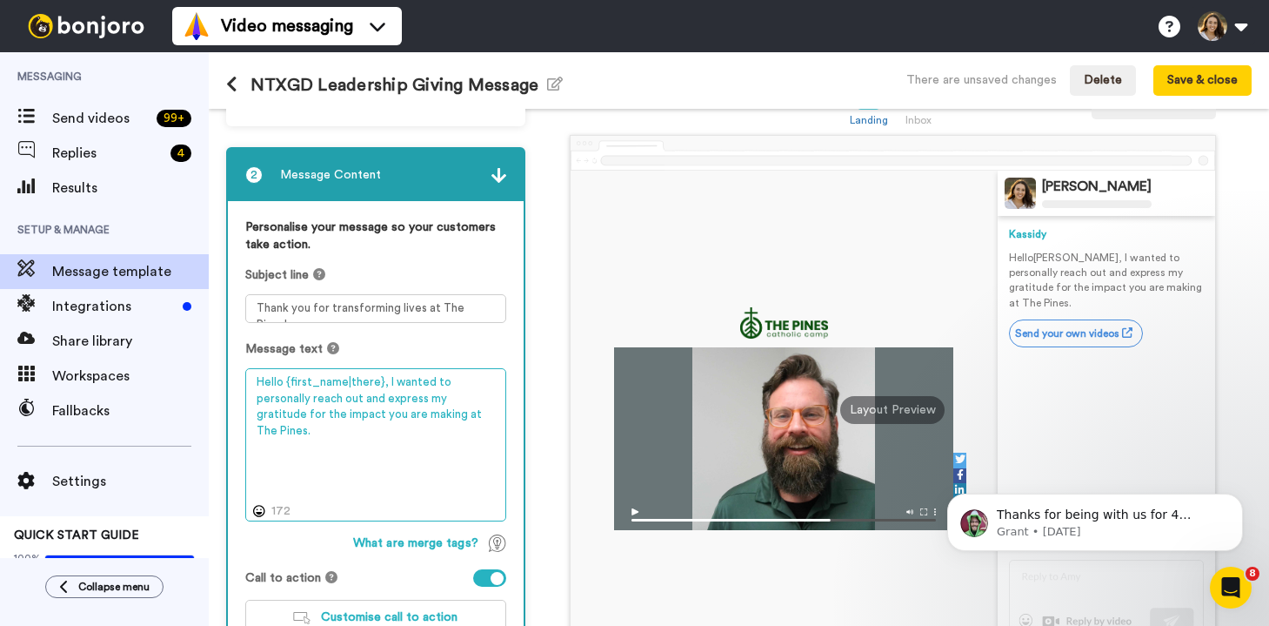
click at [332, 425] on textarea "Hello {first_name|there}, I wanted to personally reach out and express my grati…" at bounding box center [375, 444] width 261 height 153
click at [271, 386] on textarea "Hello {first_name|there}, I wanted to personally reach out and express my grati…" at bounding box center [375, 444] width 261 height 153
click at [374, 386] on textarea "Hey {first_name|there}, I wanted to personally reach out and express my gratitu…" at bounding box center [375, 444] width 261 height 153
type textarea "Hey {first_name|there}! I wanted to personally reach out and express my gratitu…"
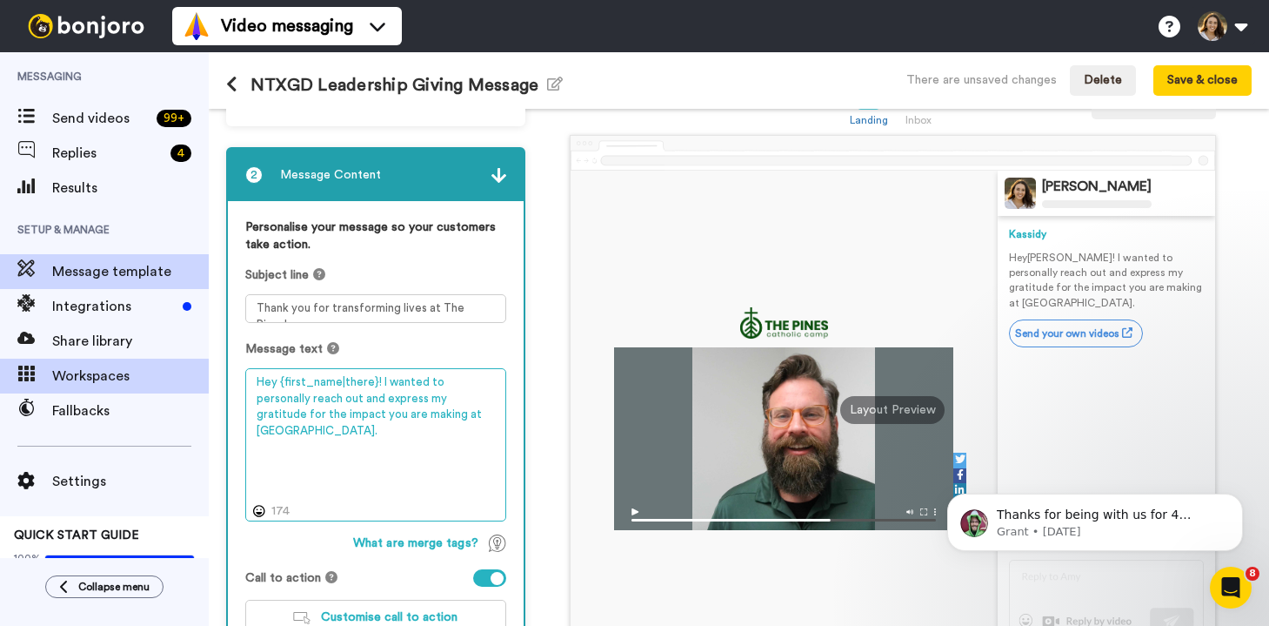
drag, startPoint x: 470, startPoint y: 413, endPoint x: 184, endPoint y: 375, distance: 287.9
click at [184, 375] on div "Messaging Send videos 99 + Replies 4 Results Setup & Manage Message template In…" at bounding box center [634, 338] width 1269 height 573
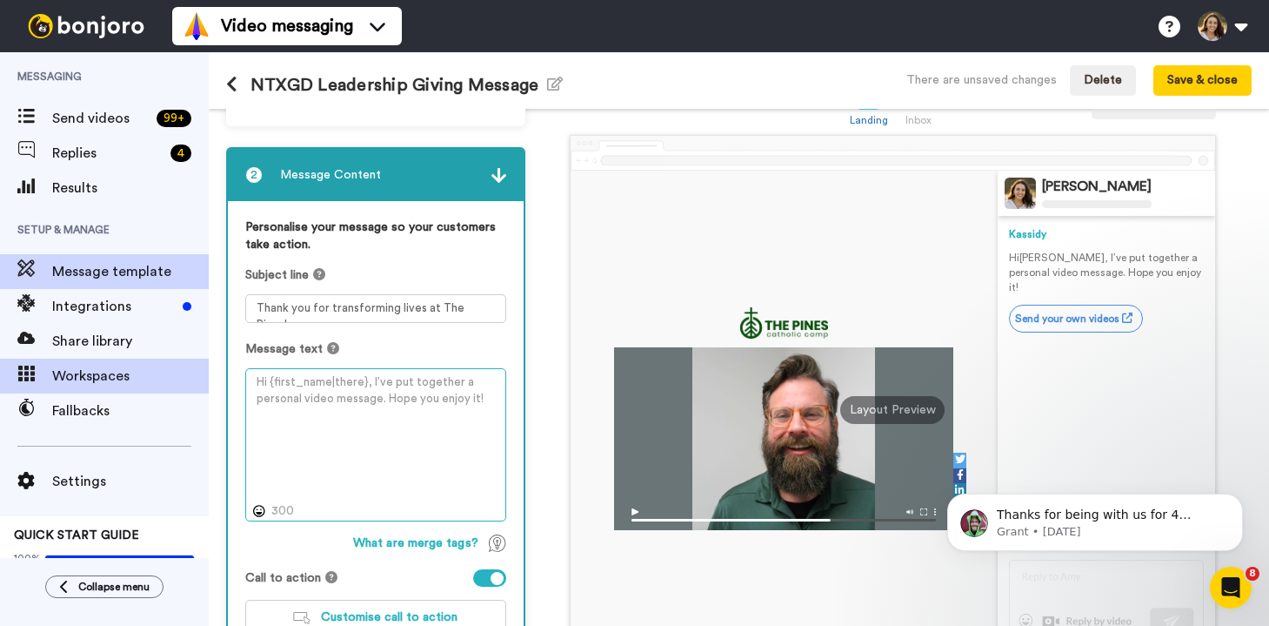
paste textarea "Hey {first_name|there}! I wanted to personally reach out and express my gratitu…"
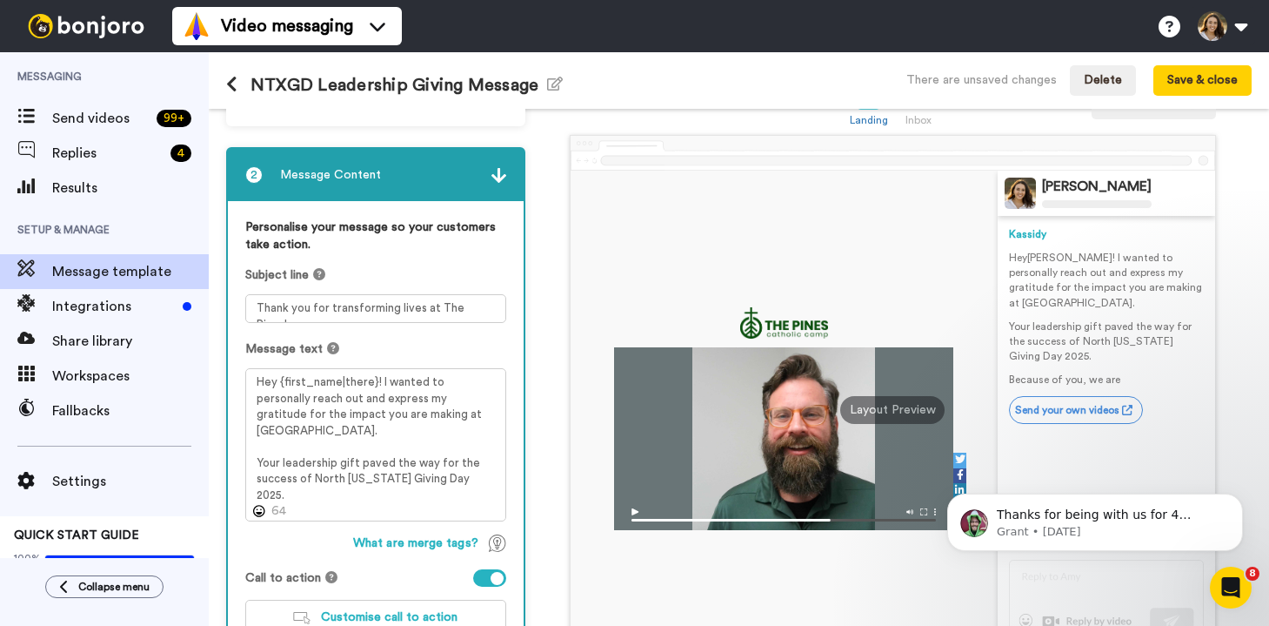
click at [488, 579] on div at bounding box center [489, 577] width 33 height 17
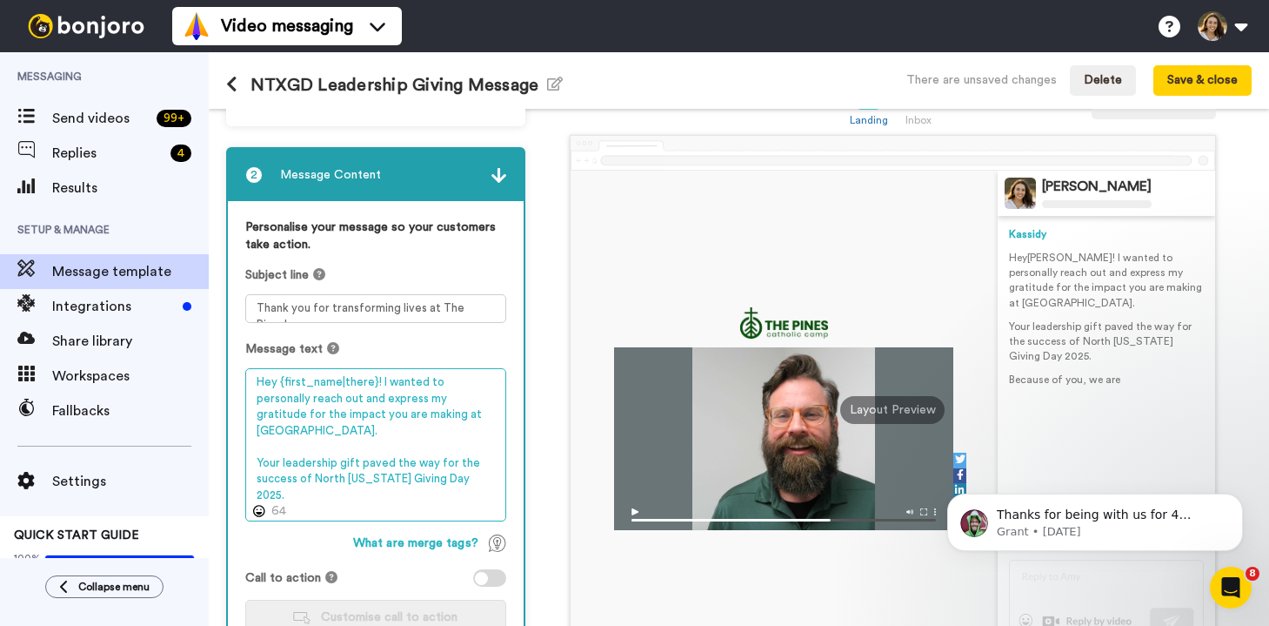
click at [466, 466] on textarea "Hey {first_name|there}! I wanted to personally reach out and express my gratitu…" at bounding box center [375, 444] width 261 height 153
click at [393, 495] on textarea "Hey {first_name|there}! I wanted to personally reach out and express my gratitu…" at bounding box center [375, 444] width 261 height 153
drag, startPoint x: 385, startPoint y: 499, endPoint x: 247, endPoint y: 502, distance: 137.5
click at [247, 502] on textarea "Hey {first_name|there}! I wanted to personally reach out and express my gratitu…" at bounding box center [375, 444] width 261 height 153
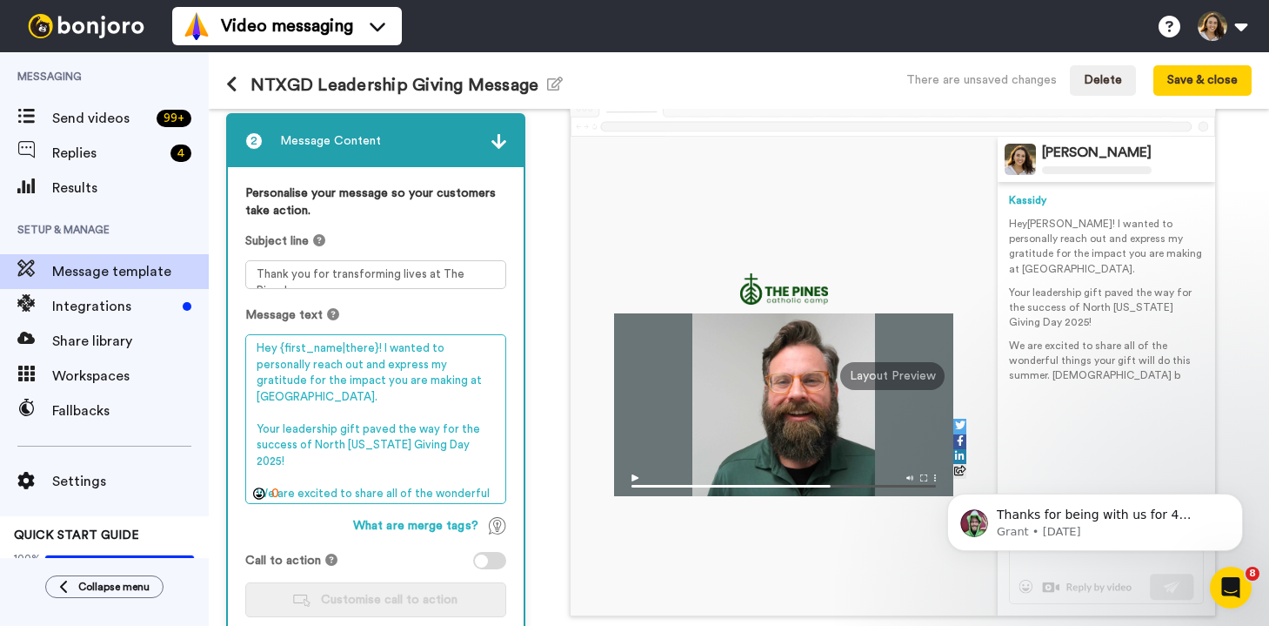
scroll to position [86, 0]
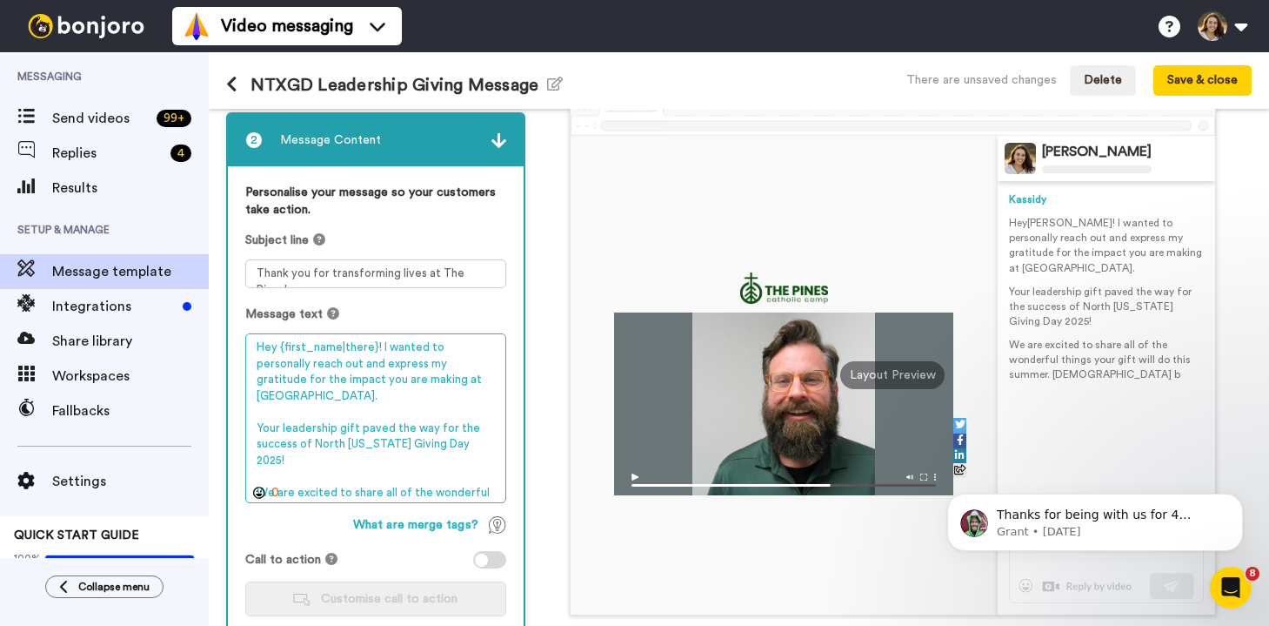
click at [425, 390] on textarea "Hey {first_name|there}! I wanted to personally reach out and express my gratitu…" at bounding box center [375, 418] width 261 height 170
drag, startPoint x: 445, startPoint y: 378, endPoint x: 255, endPoint y: 380, distance: 189.7
click at [255, 380] on textarea "Hey {first_name|there}! I wanted to personally reach out and express my gratitu…" at bounding box center [375, 418] width 261 height 170
drag, startPoint x: 452, startPoint y: 385, endPoint x: 438, endPoint y: 352, distance: 35.1
click at [438, 352] on textarea "Hey {first_name|there}! I wanted to personally reach out and express my gratitu…" at bounding box center [375, 418] width 261 height 170
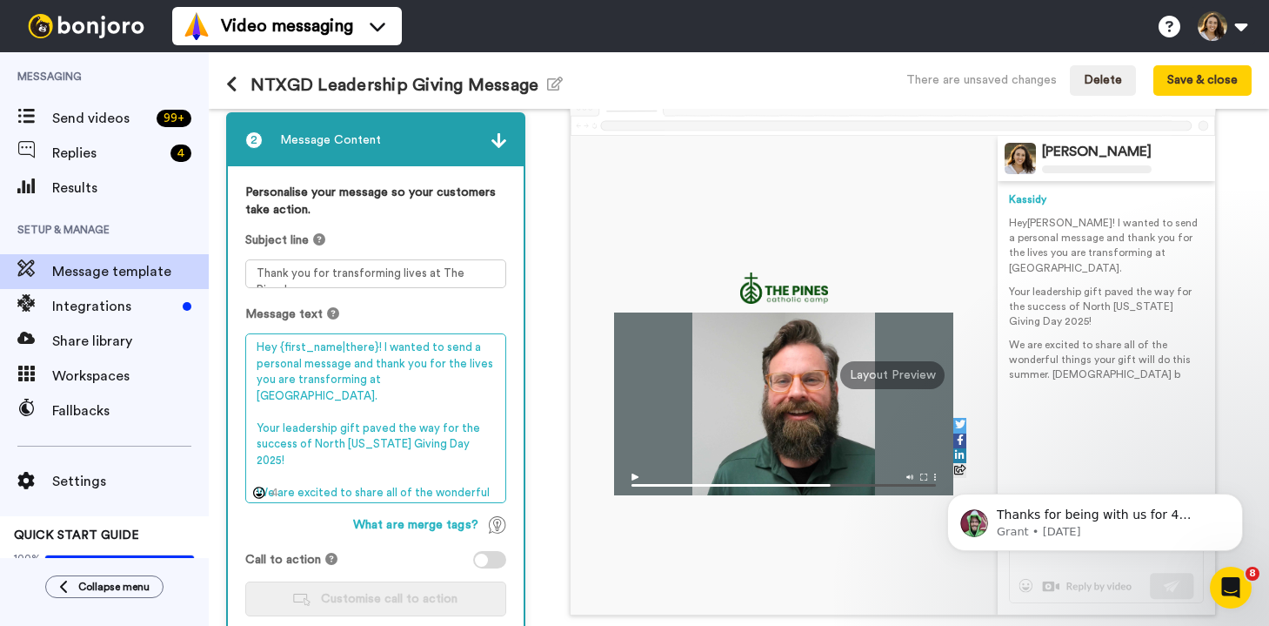
click at [474, 476] on textarea "Hey {first_name|there}! I wanted to send a personal message and thank you for t…" at bounding box center [375, 418] width 261 height 170
paste textarea "you a personal message to thank you for the lives you are transforming at The P…"
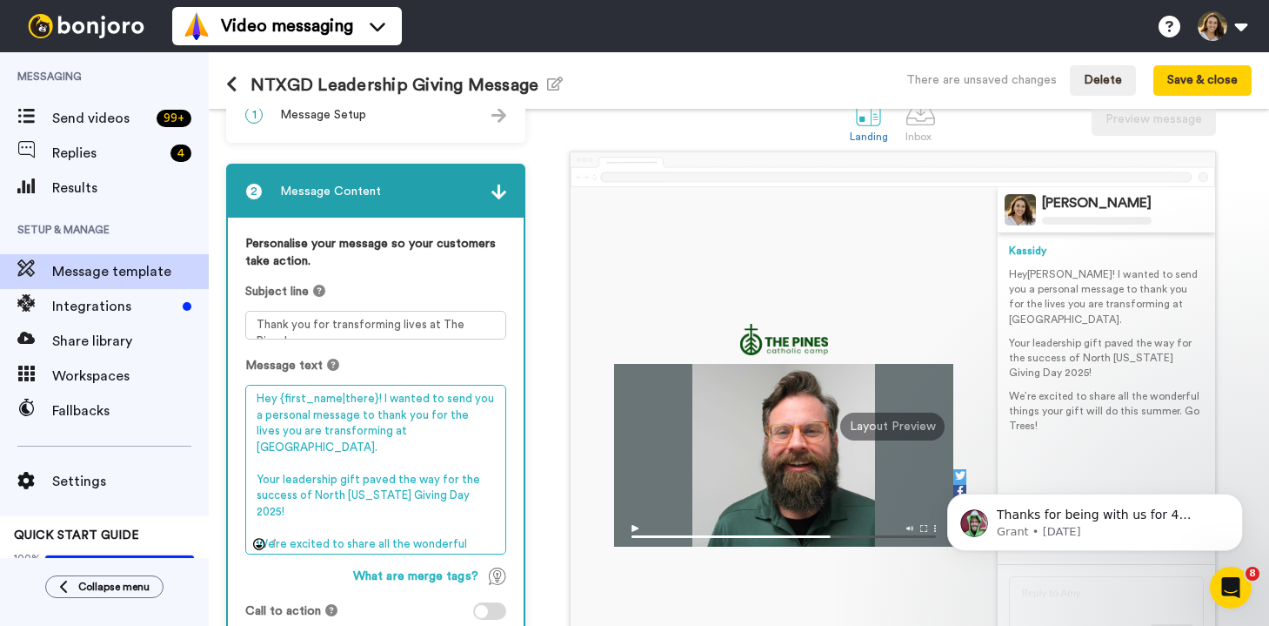
scroll to position [0, 0]
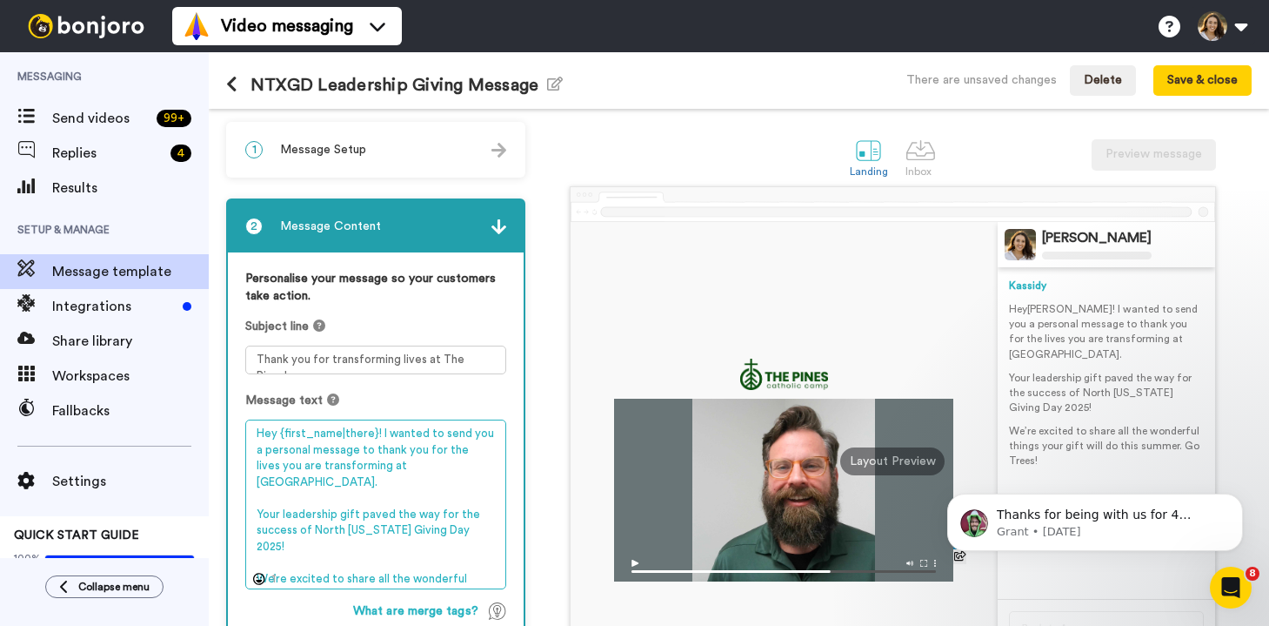
type textarea "Hey {first_name|there}! I wanted to send you a personal message to thank you fo…"
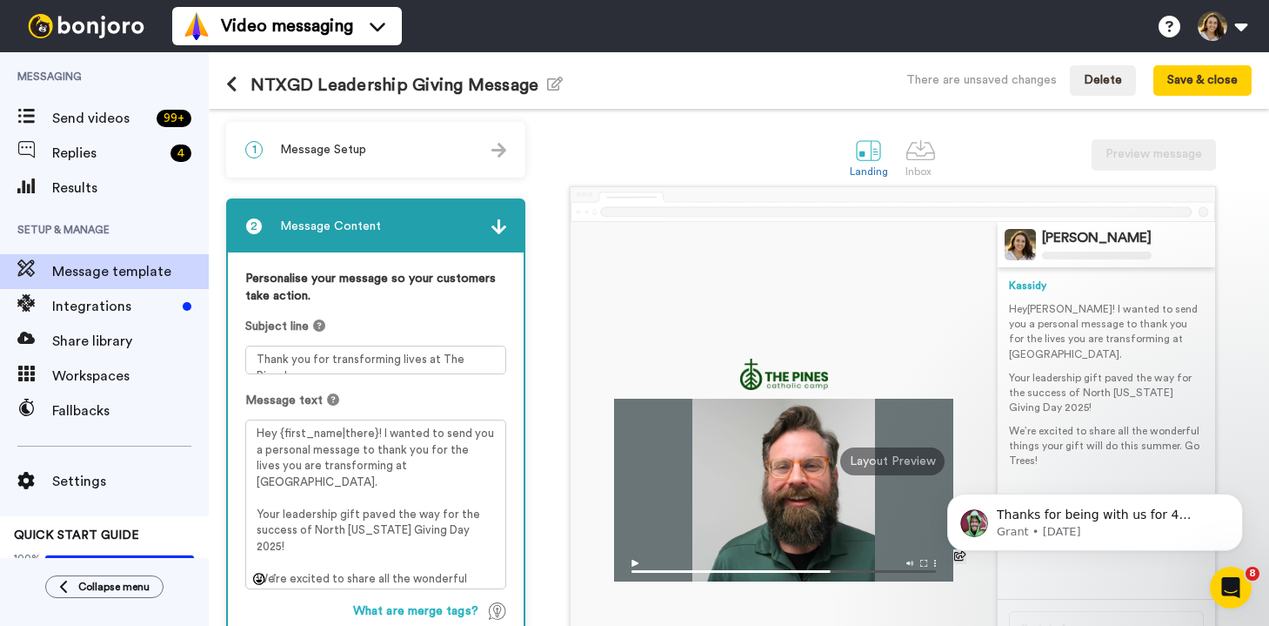
click at [498, 226] on img at bounding box center [499, 226] width 15 height 15
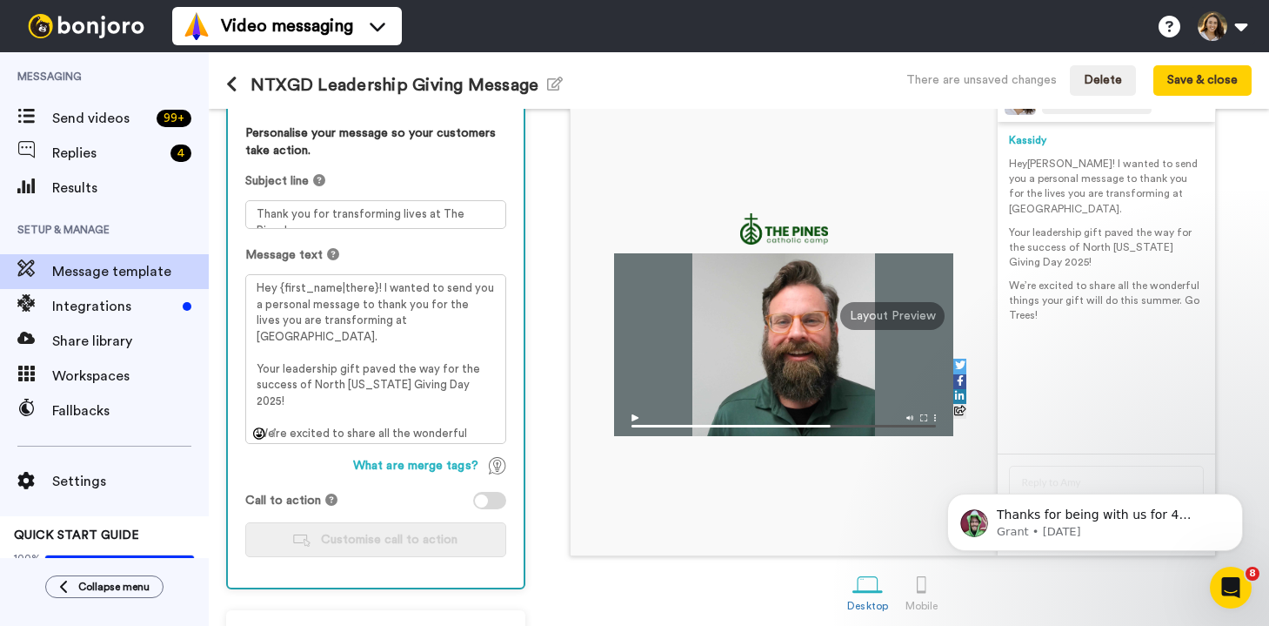
scroll to position [198, 0]
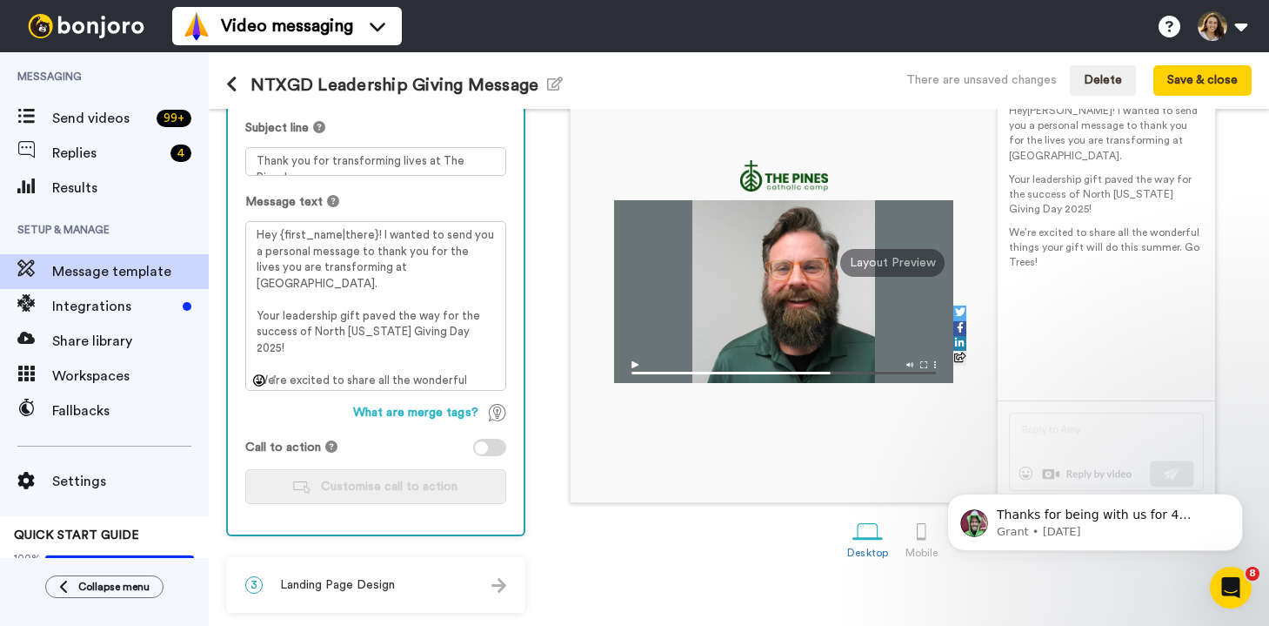
click at [388, 590] on span "Landing Page Design" at bounding box center [337, 584] width 115 height 17
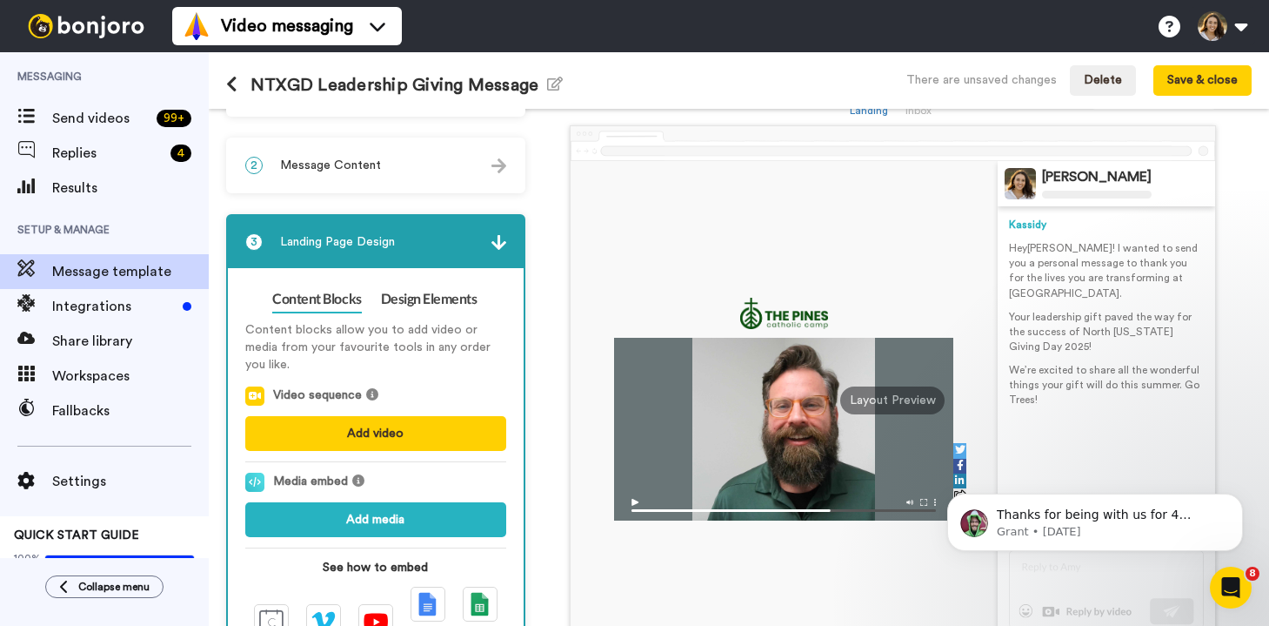
scroll to position [0, 0]
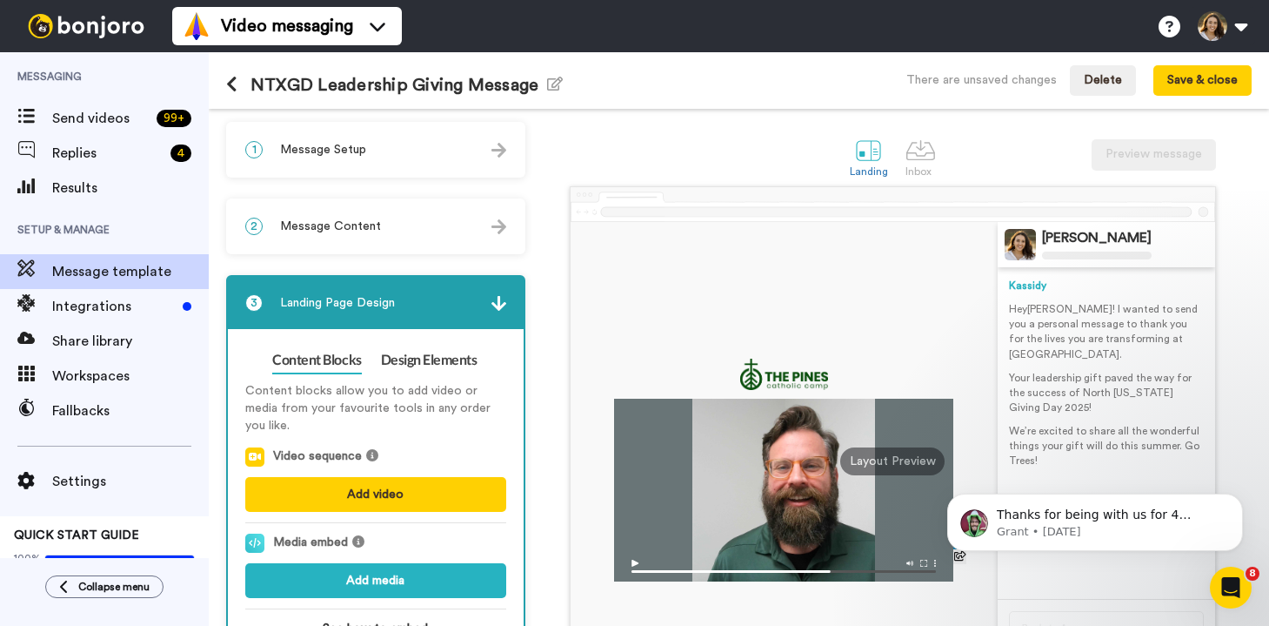
click at [432, 155] on div "1 Message Setup" at bounding box center [376, 150] width 296 height 52
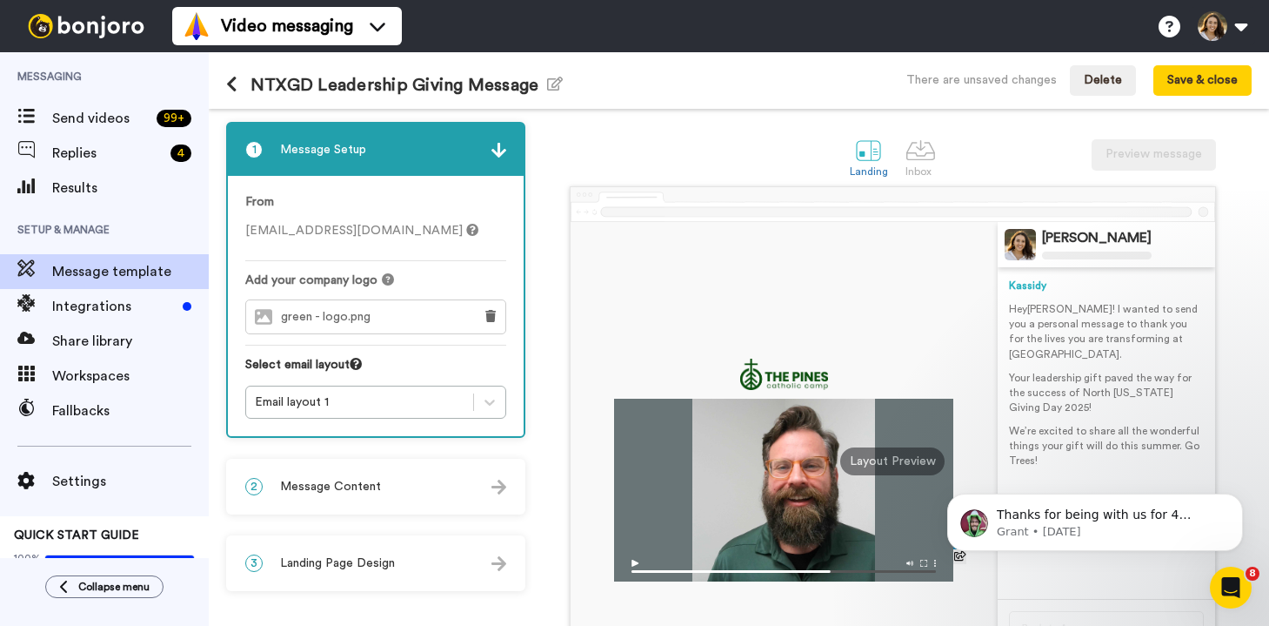
click at [466, 230] on icon at bounding box center [472, 230] width 12 height 12
click at [1239, 81] on button "Save & close" at bounding box center [1203, 80] width 98 height 31
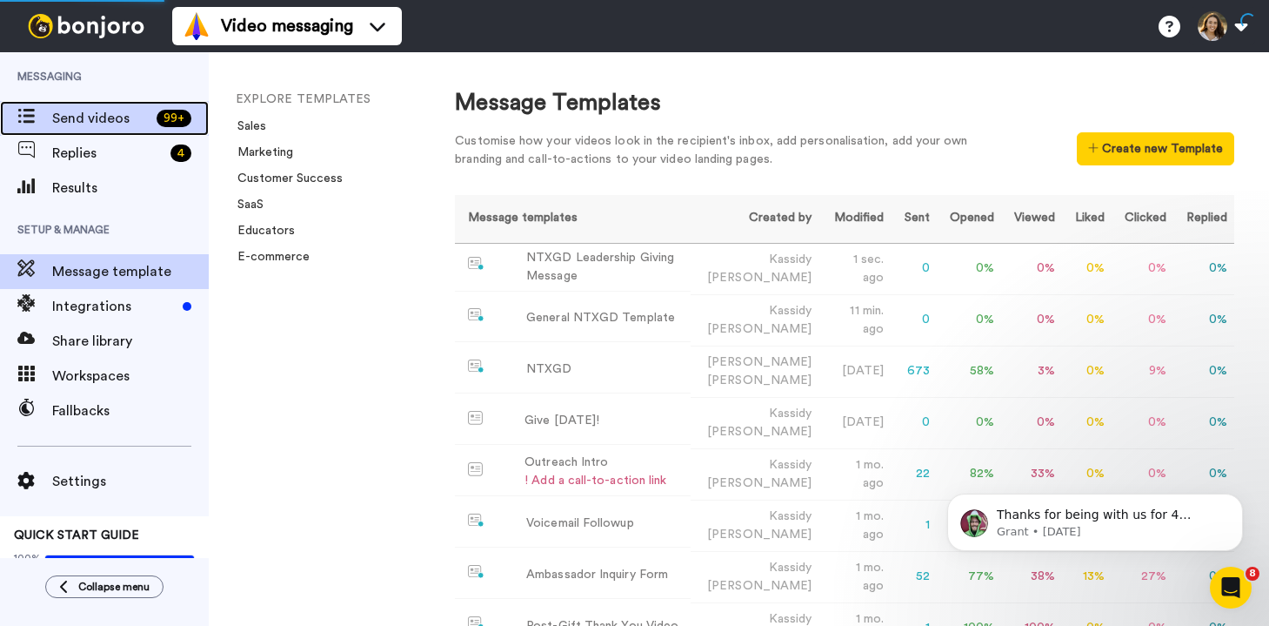
click at [103, 117] on span "Send videos" at bounding box center [100, 118] width 97 height 21
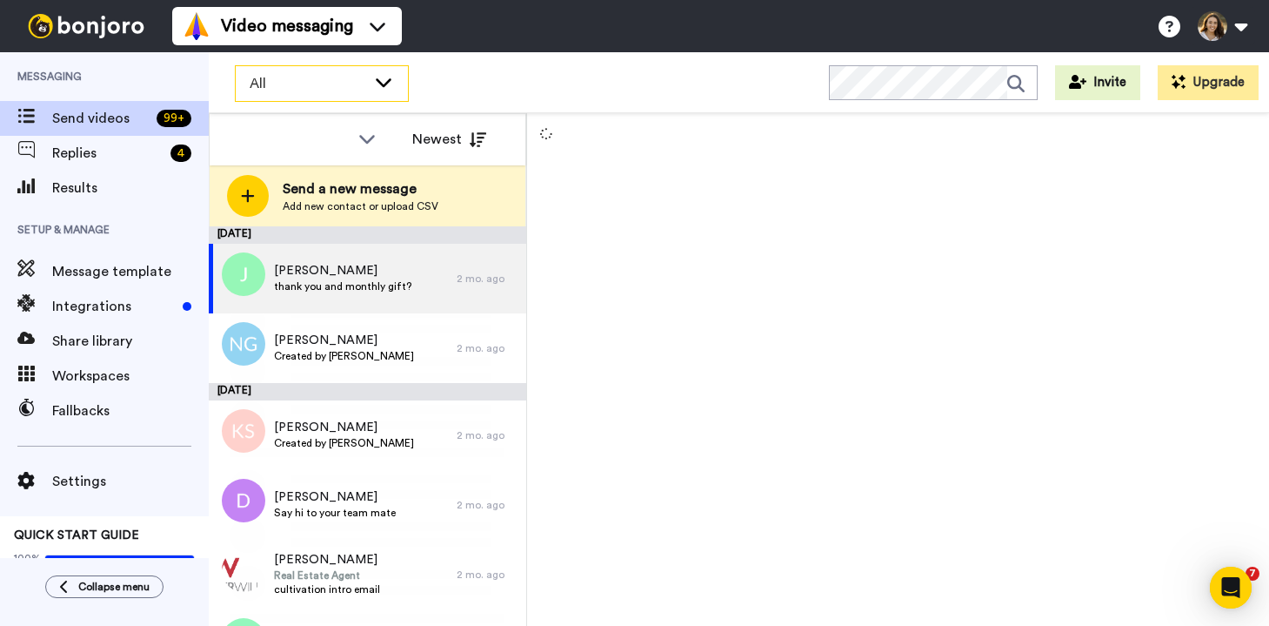
click at [365, 79] on span "All" at bounding box center [308, 83] width 117 height 21
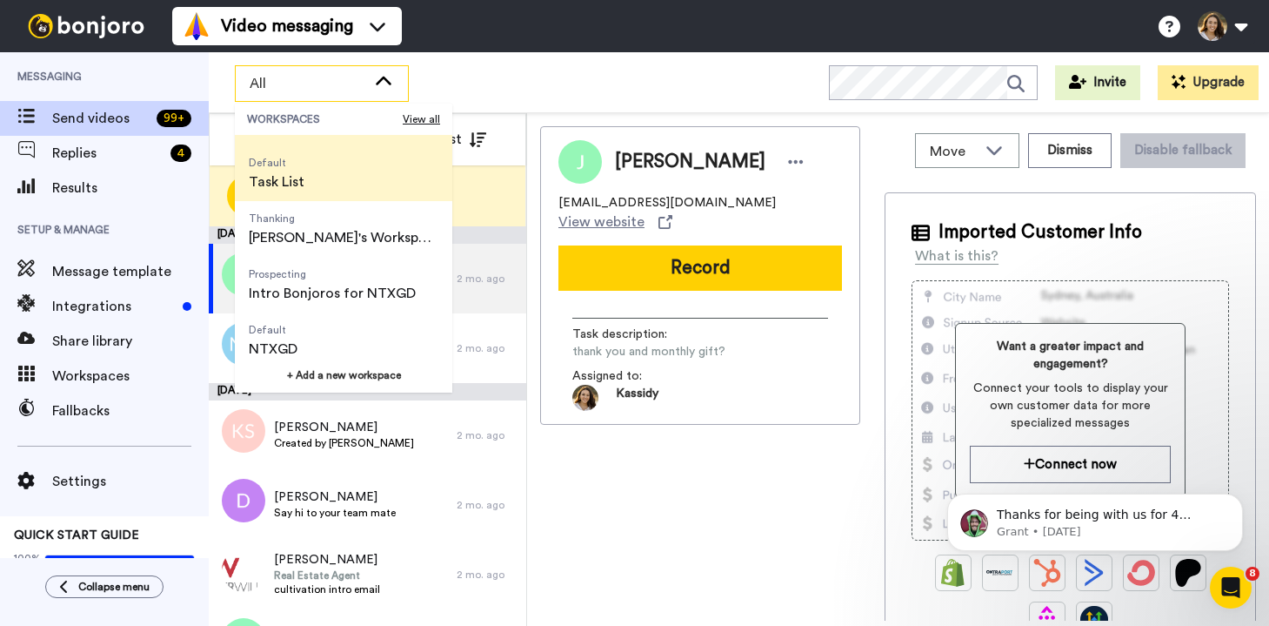
scroll to position [56, 0]
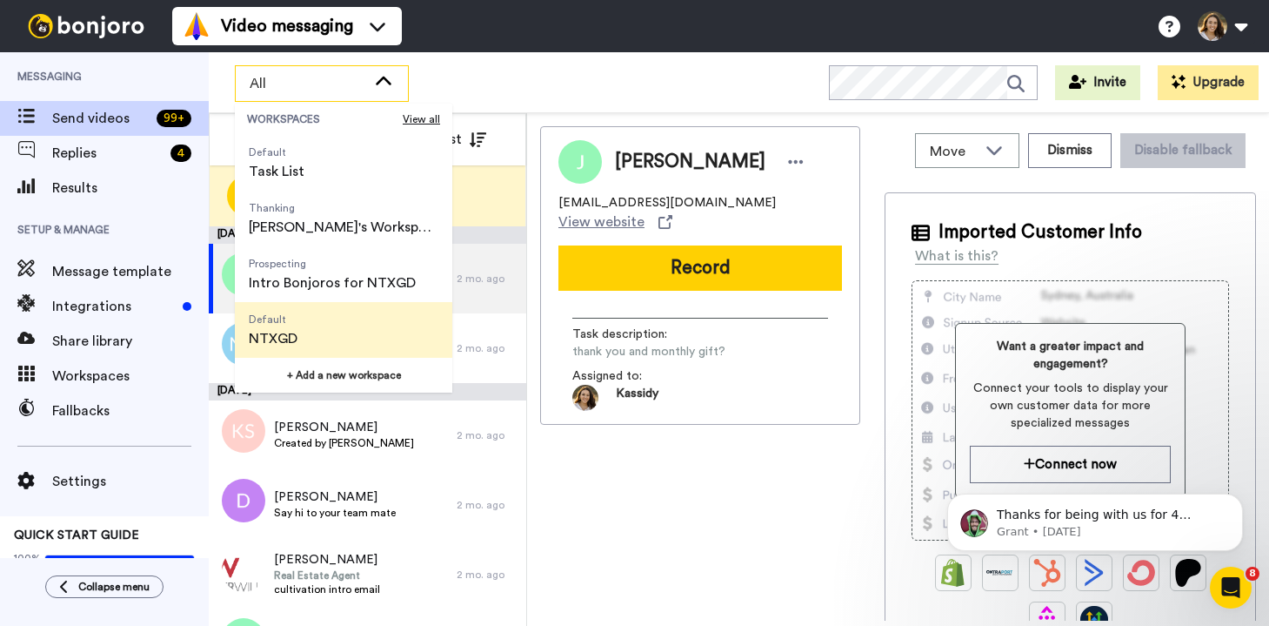
click at [311, 320] on li "Default NTXGD" at bounding box center [343, 330] width 217 height 56
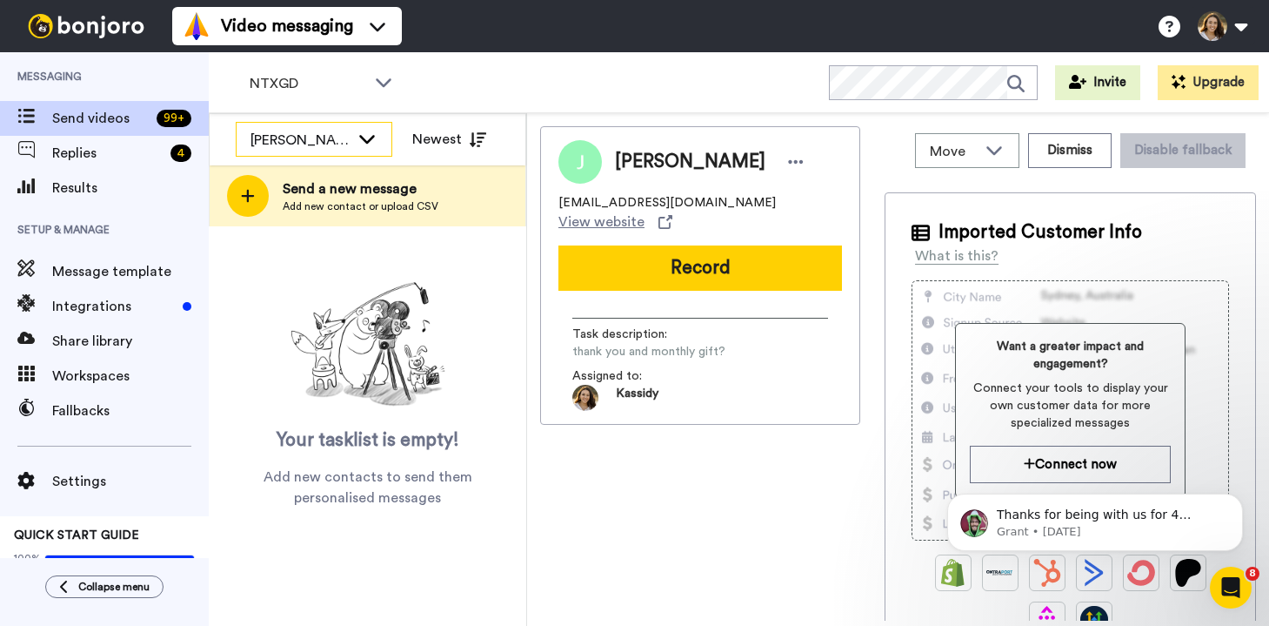
click at [356, 140] on div "[PERSON_NAME]" at bounding box center [314, 140] width 155 height 35
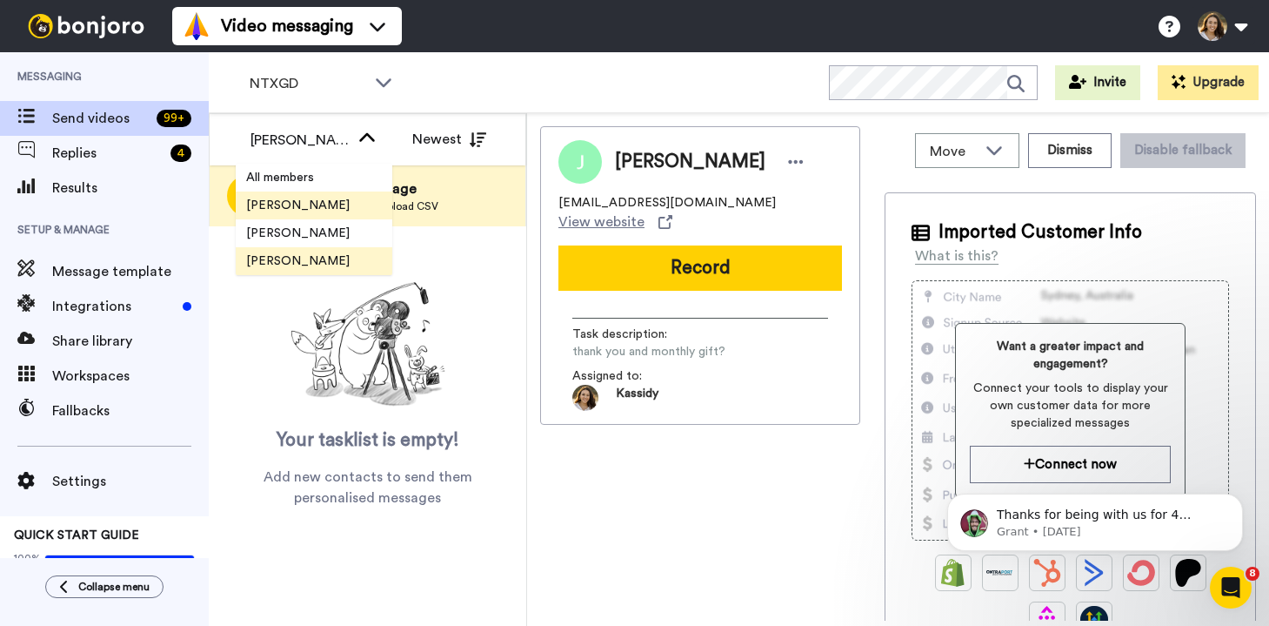
click at [330, 204] on span "Josh Wattenbarger" at bounding box center [298, 205] width 124 height 17
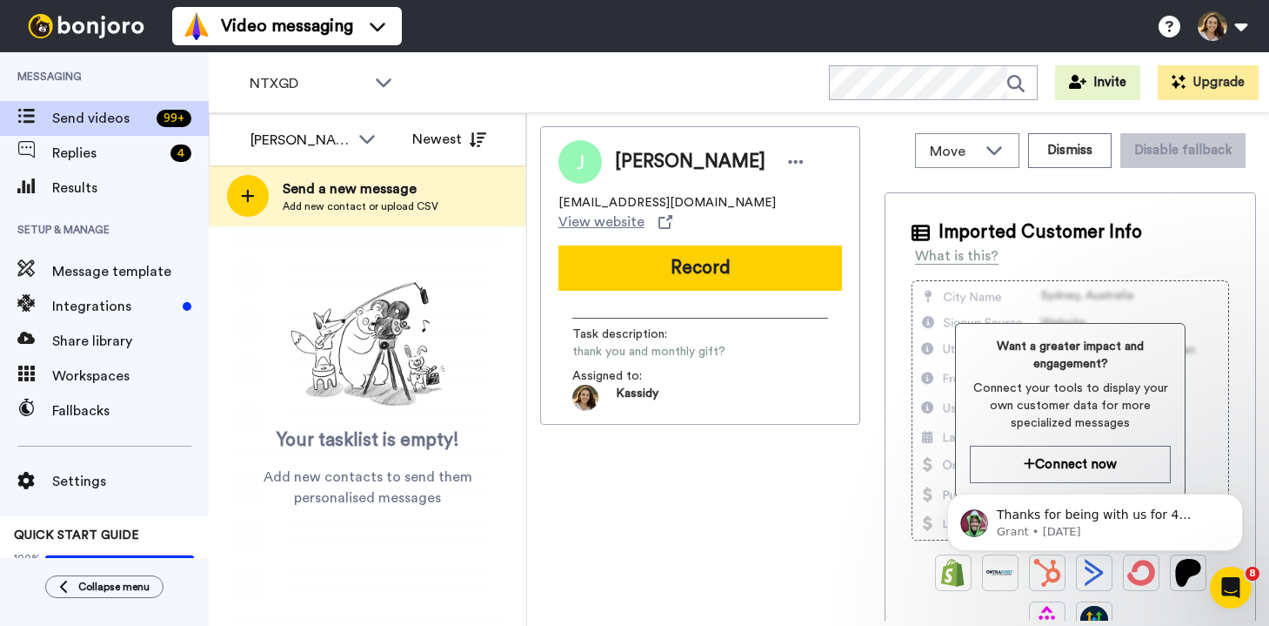
click at [330, 204] on span "Add new contact or upload CSV" at bounding box center [361, 206] width 156 height 14
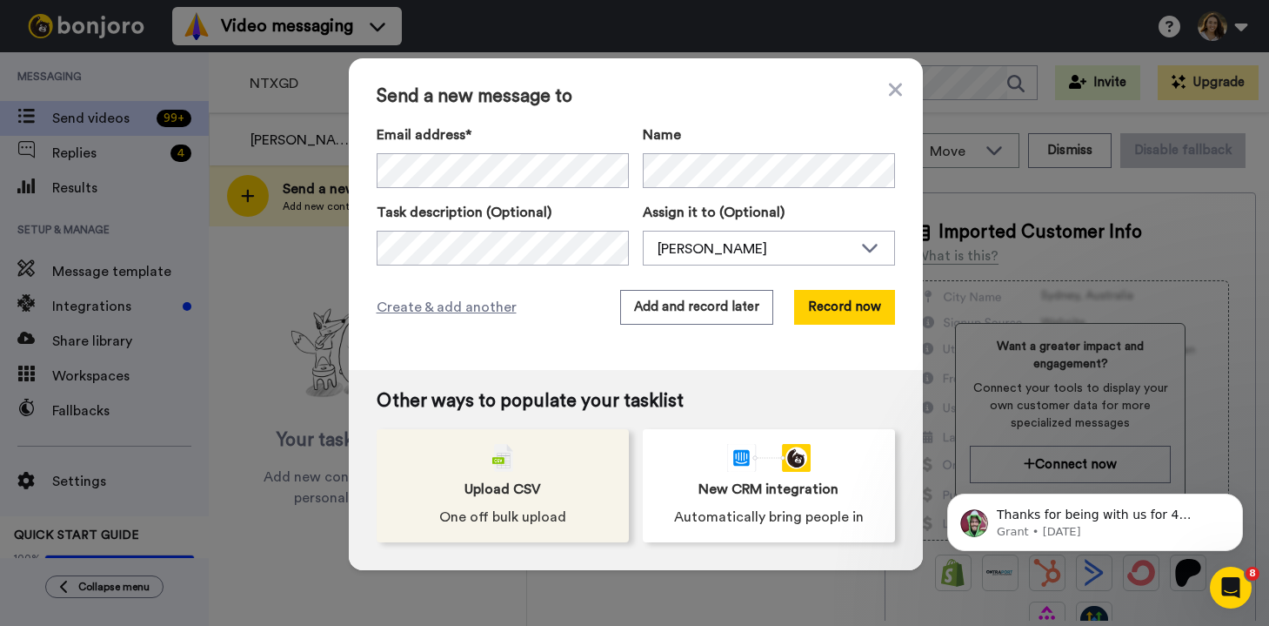
click at [471, 478] on span "Upload CSV" at bounding box center [503, 488] width 77 height 21
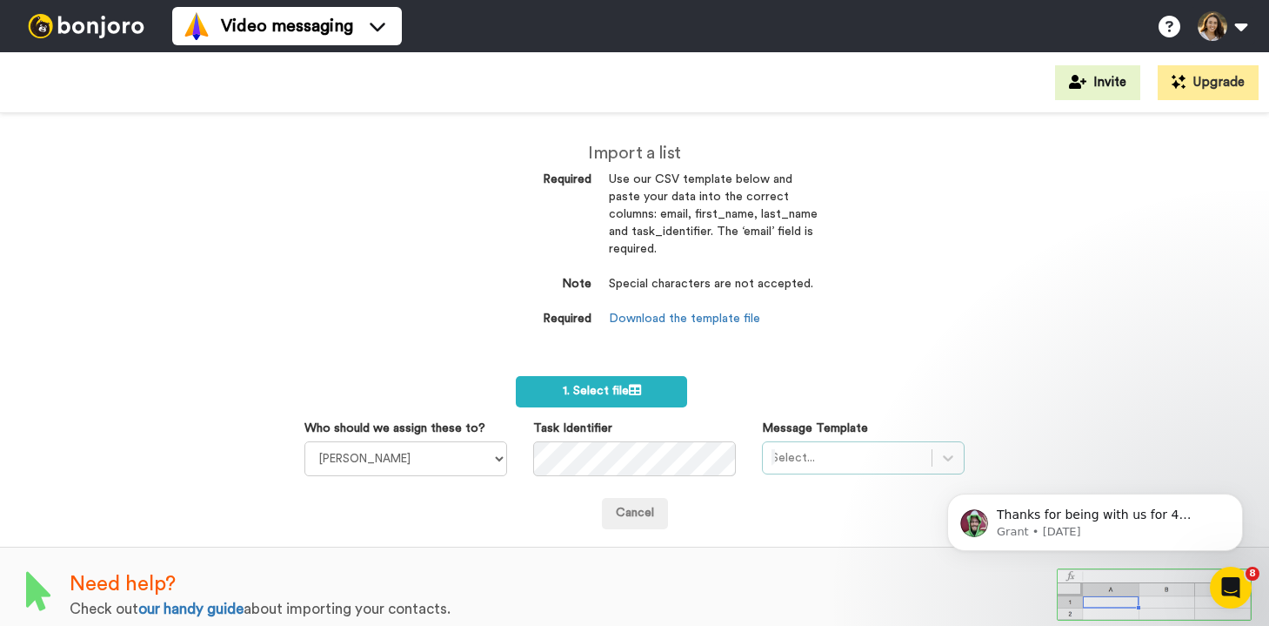
click at [846, 465] on div "Select..." at bounding box center [863, 457] width 203 height 33
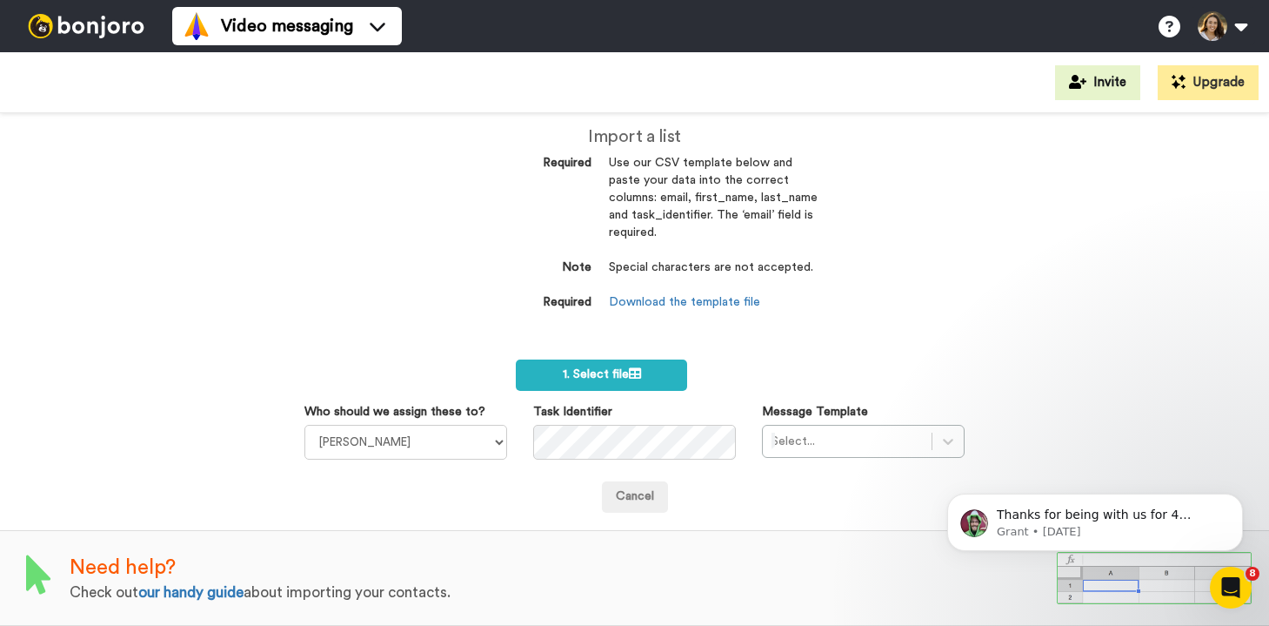
scroll to position [17, 0]
click at [1063, 233] on div "Import a list Required Use our CSV template below and paste your data into the …" at bounding box center [634, 369] width 1269 height 512
click at [813, 360] on form "1. Select file Who should we assign these to? [PERSON_NAME] [PERSON_NAME] [PERS…" at bounding box center [634, 435] width 661 height 153
click at [661, 377] on label "1. Select file" at bounding box center [602, 374] width 172 height 31
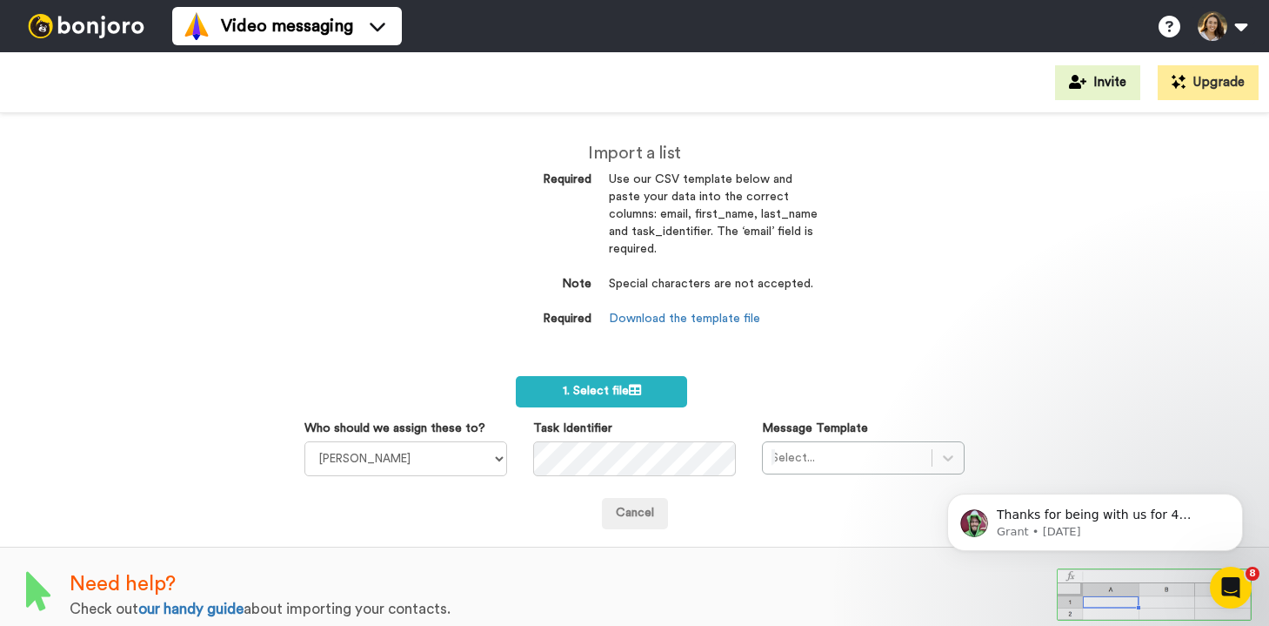
click at [617, 439] on div "Task Identifier" at bounding box center [634, 447] width 229 height 57
click at [823, 453] on div "Select..." at bounding box center [863, 457] width 203 height 33
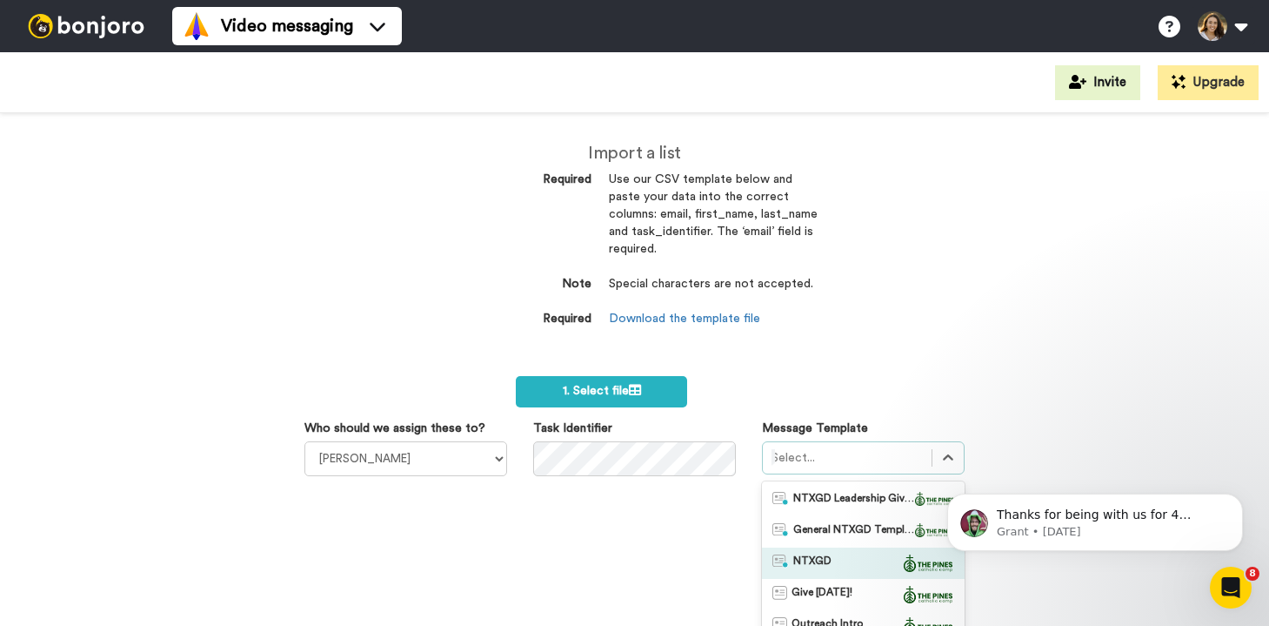
scroll to position [124, 0]
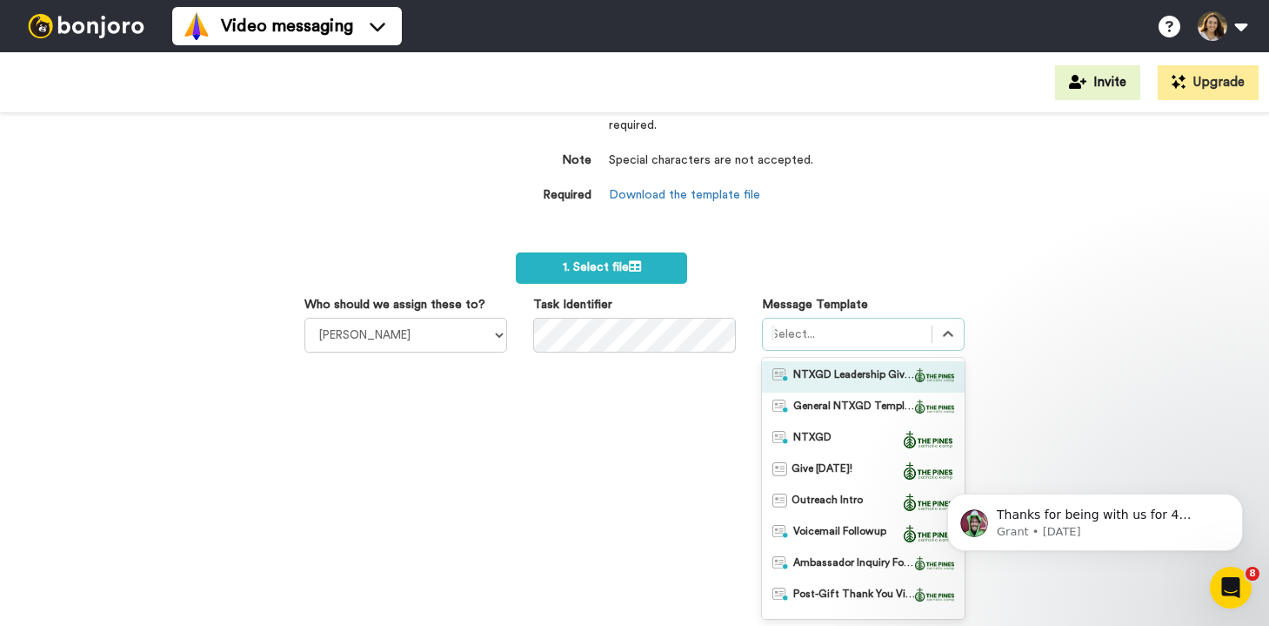
click at [849, 382] on span "NTXGD Leadership Giving Message" at bounding box center [854, 376] width 122 height 17
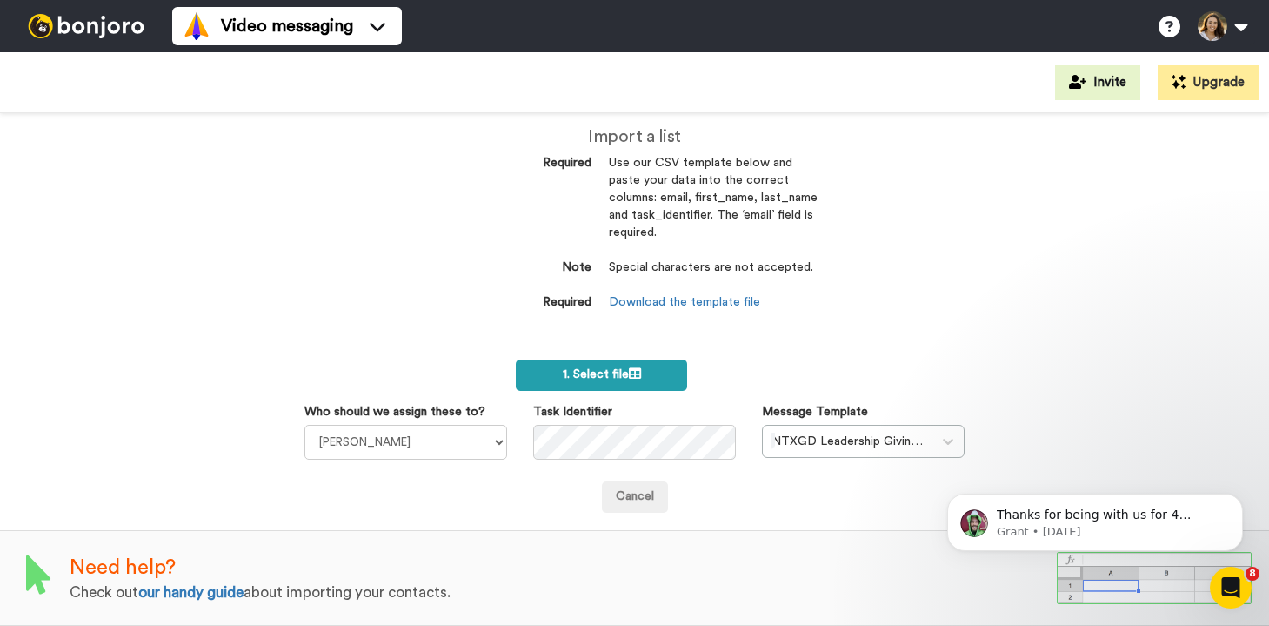
click at [645, 363] on label "1. Select file" at bounding box center [602, 374] width 172 height 31
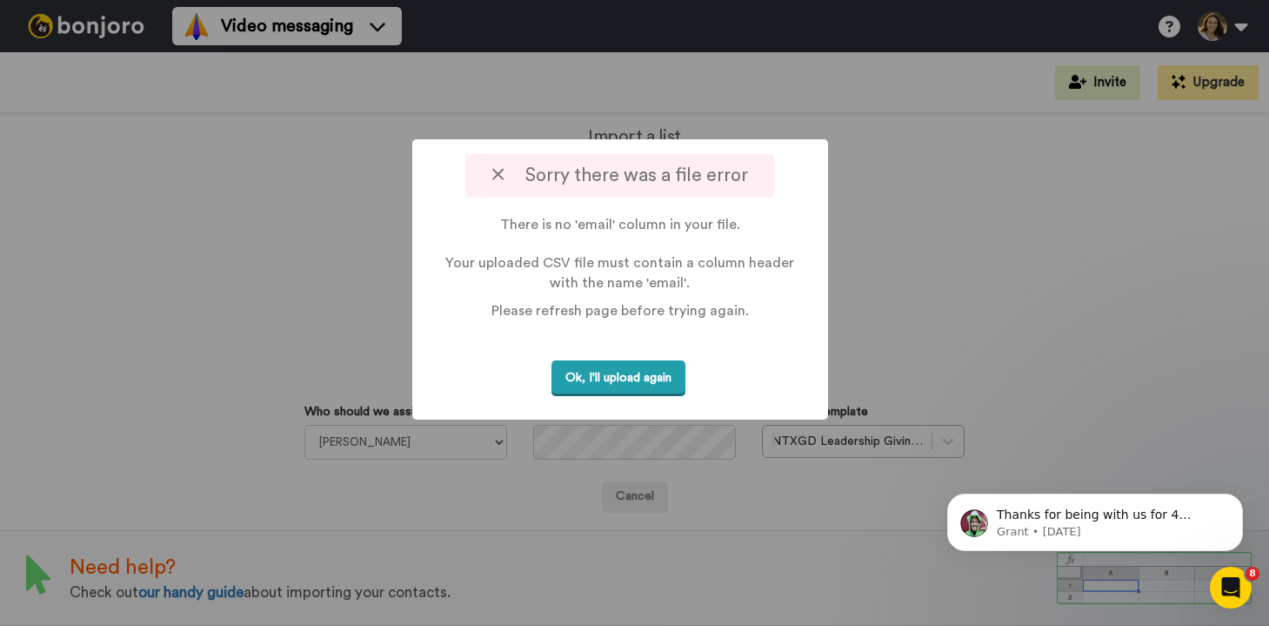
click at [646, 365] on button "Ok, I'll upload again" at bounding box center [619, 378] width 134 height 36
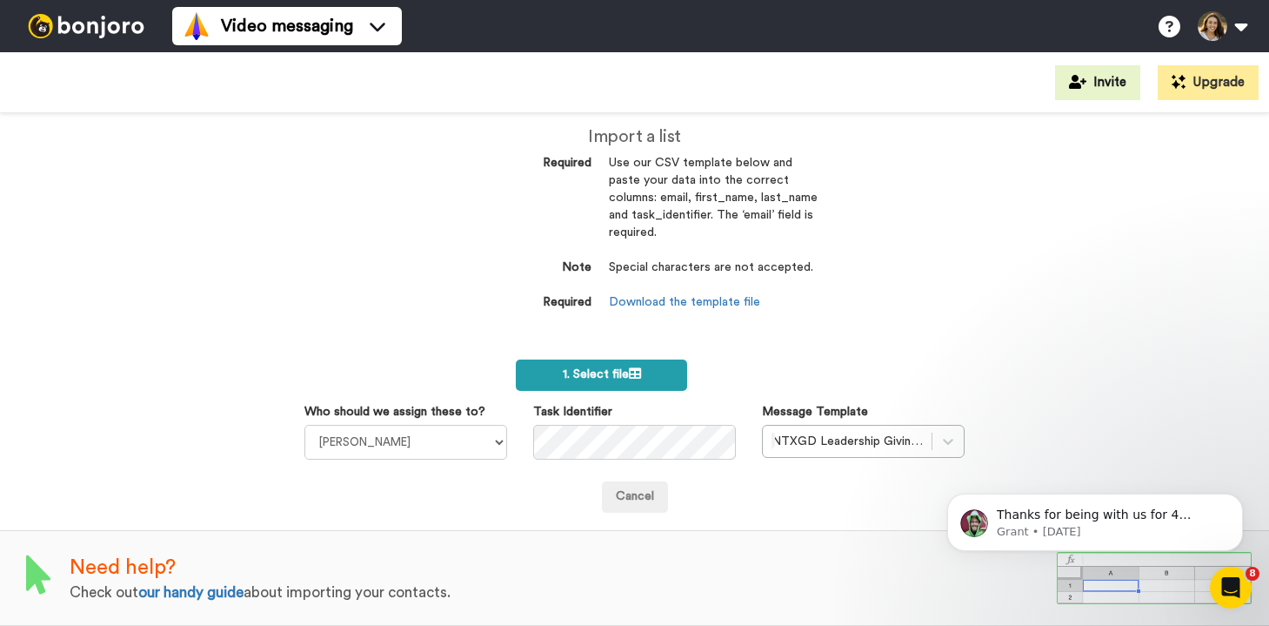
click at [579, 368] on span "1. Select file" at bounding box center [602, 374] width 78 height 12
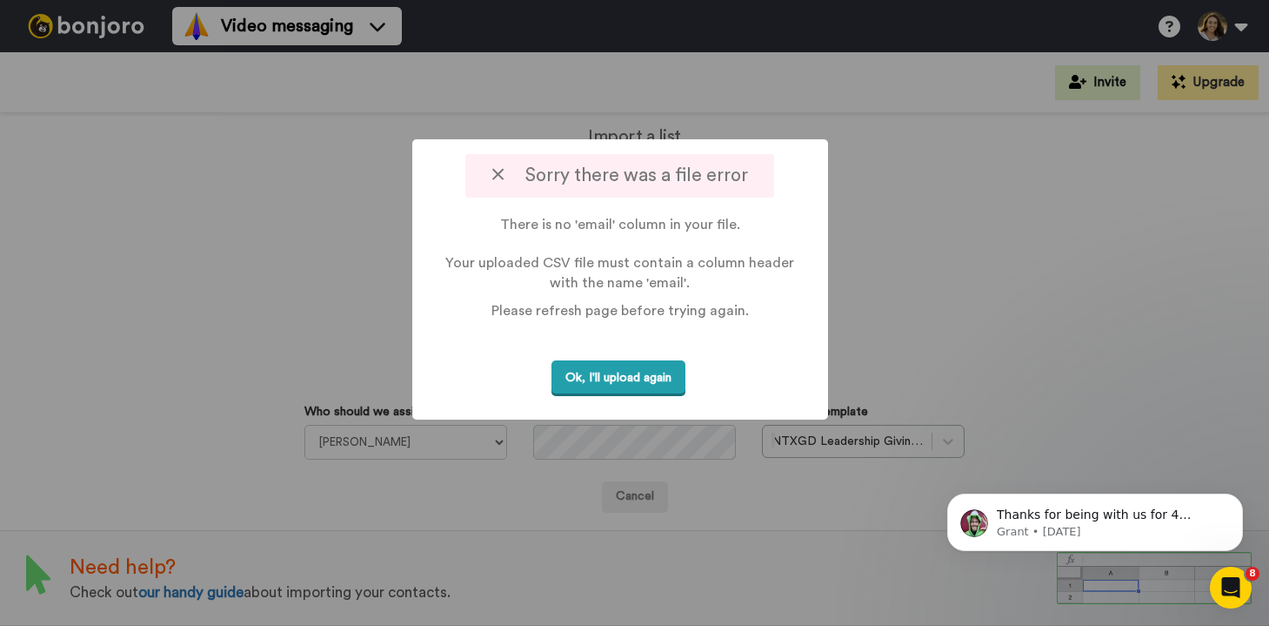
click at [653, 382] on button "Ok, I'll upload again" at bounding box center [619, 378] width 134 height 36
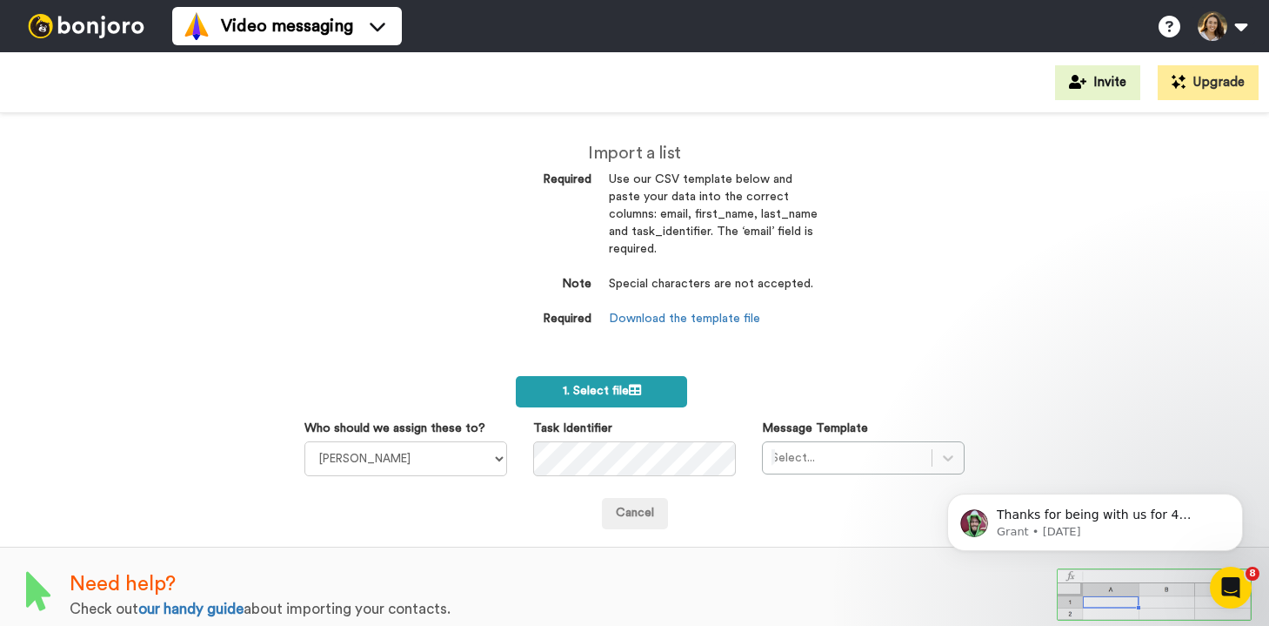
click at [564, 404] on label "1. Select file" at bounding box center [602, 391] width 172 height 31
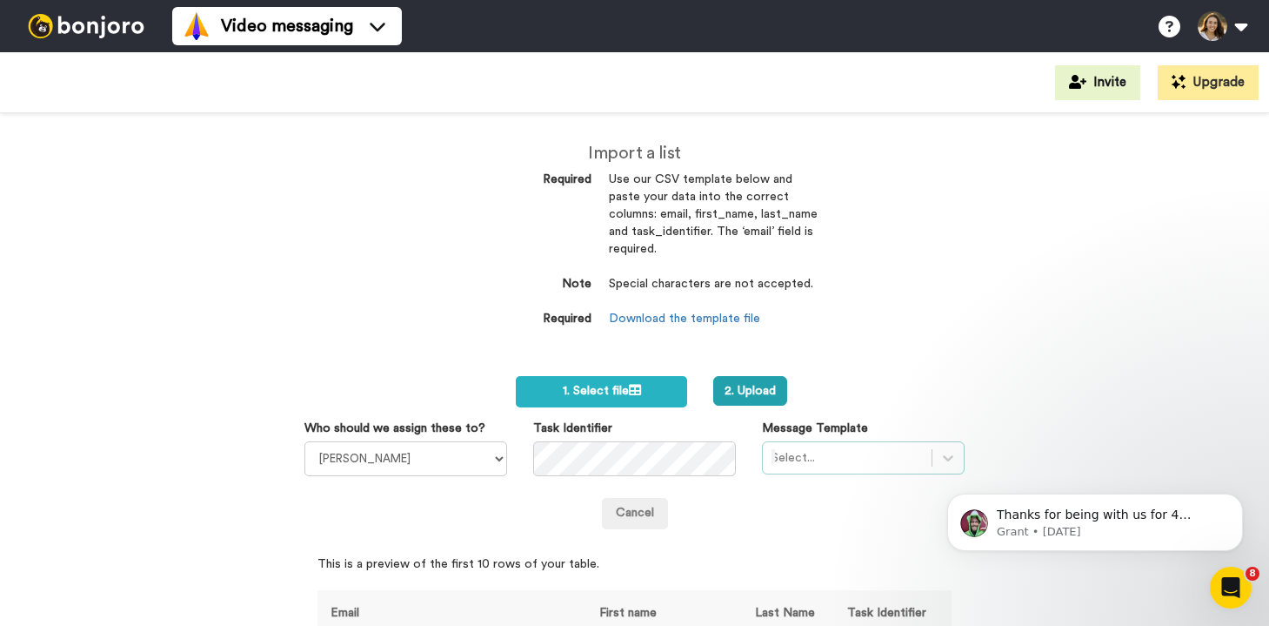
click at [859, 464] on div "Select..." at bounding box center [863, 457] width 203 height 33
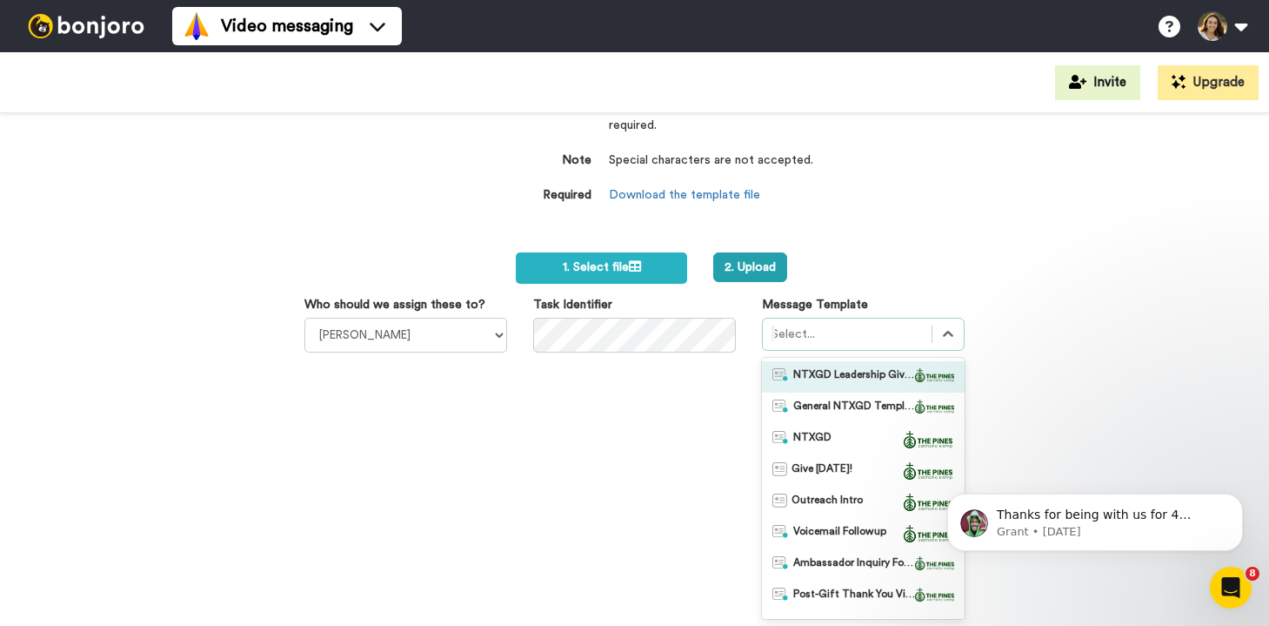
click at [861, 380] on span "NTXGD Leadership Giving Message" at bounding box center [854, 376] width 122 height 17
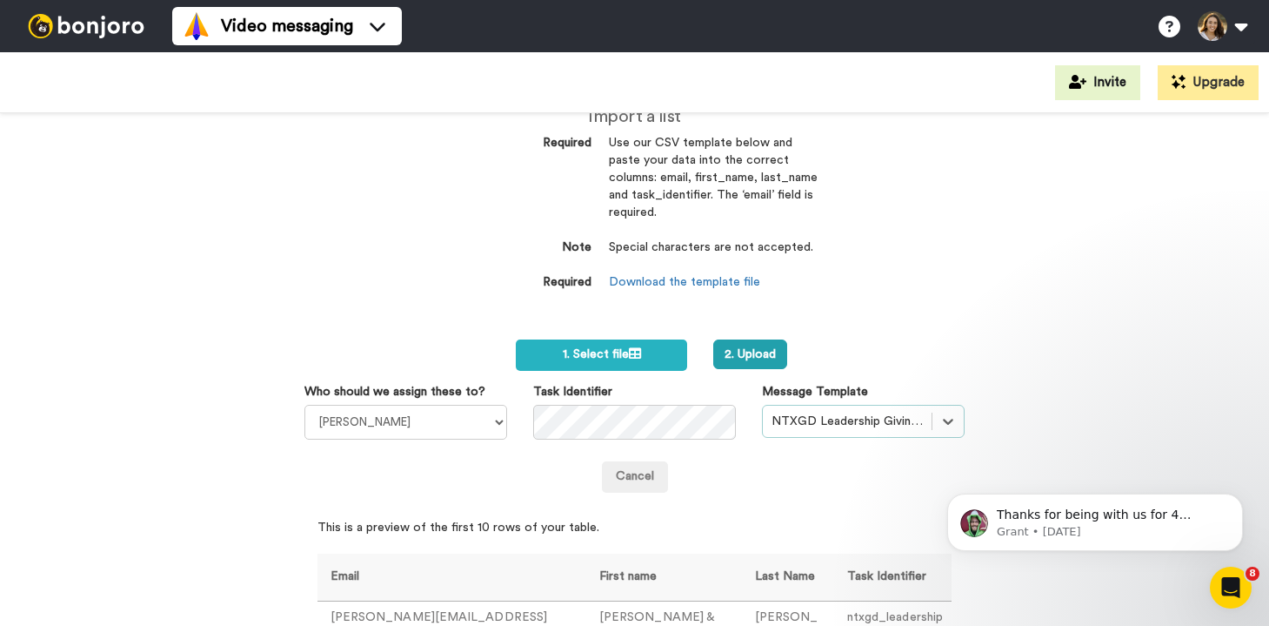
scroll to position [0, 0]
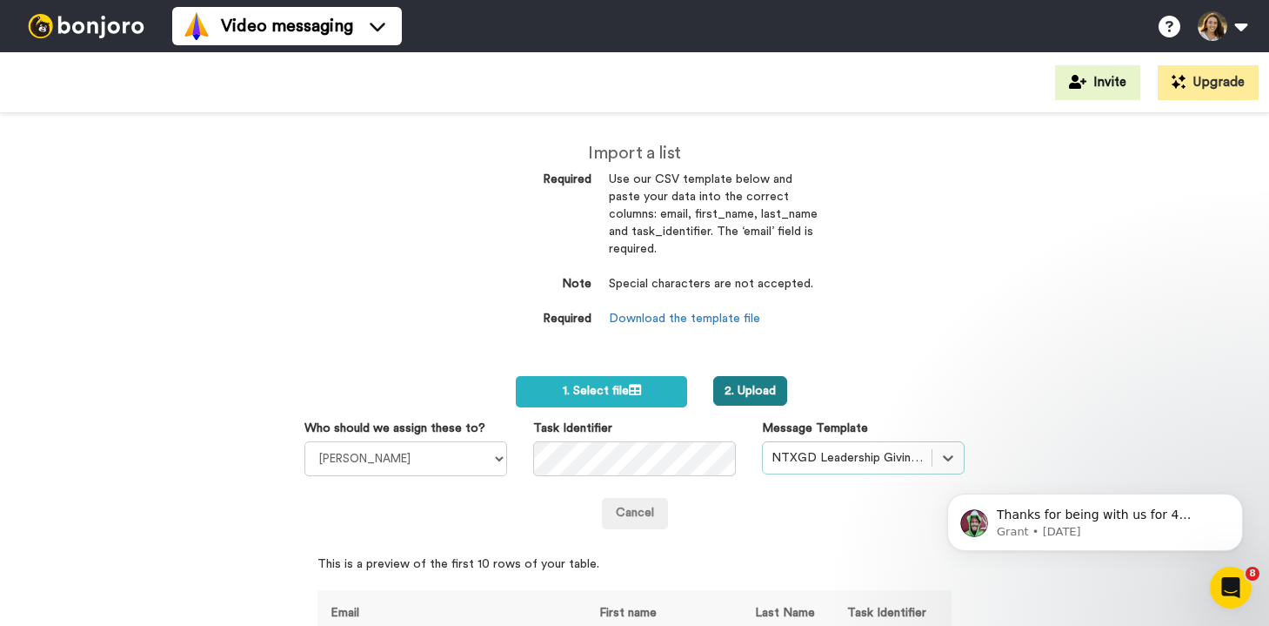
click at [741, 383] on button "2. Upload" at bounding box center [750, 391] width 74 height 30
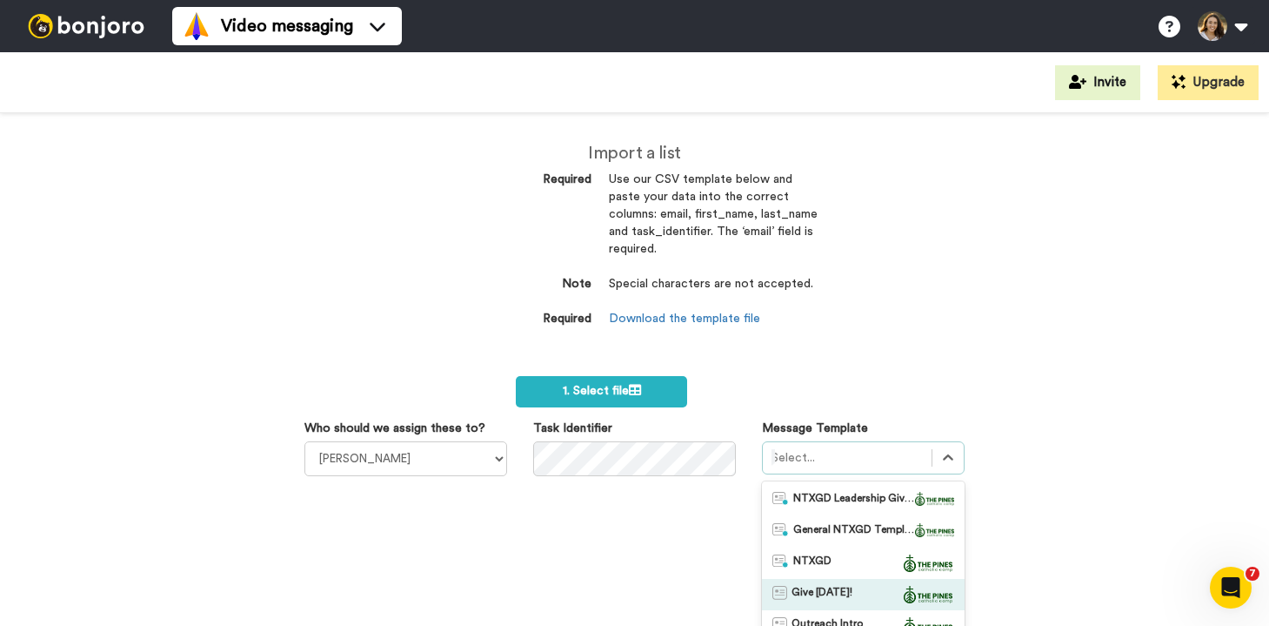
click at [837, 457] on div "option Give [DATE]! focused, 4 of 16. 16 results available. Use Up and Down to …" at bounding box center [863, 591] width 203 height 301
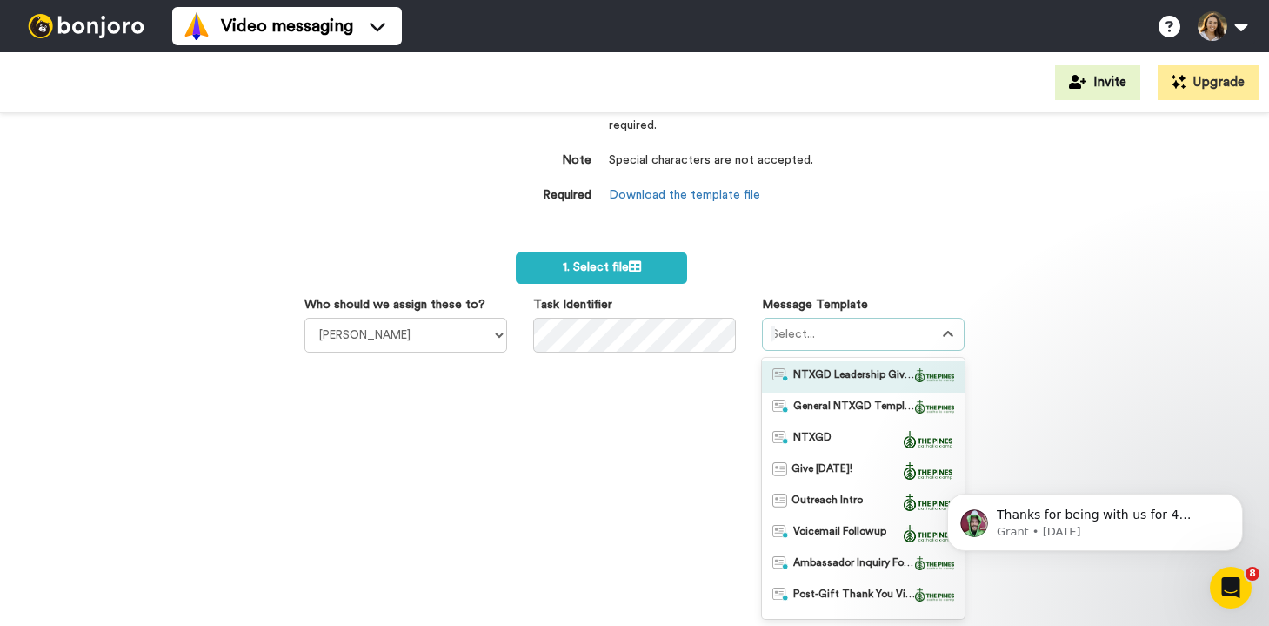
click at [839, 375] on span "NTXGD Leadership Giving Message" at bounding box center [854, 376] width 122 height 17
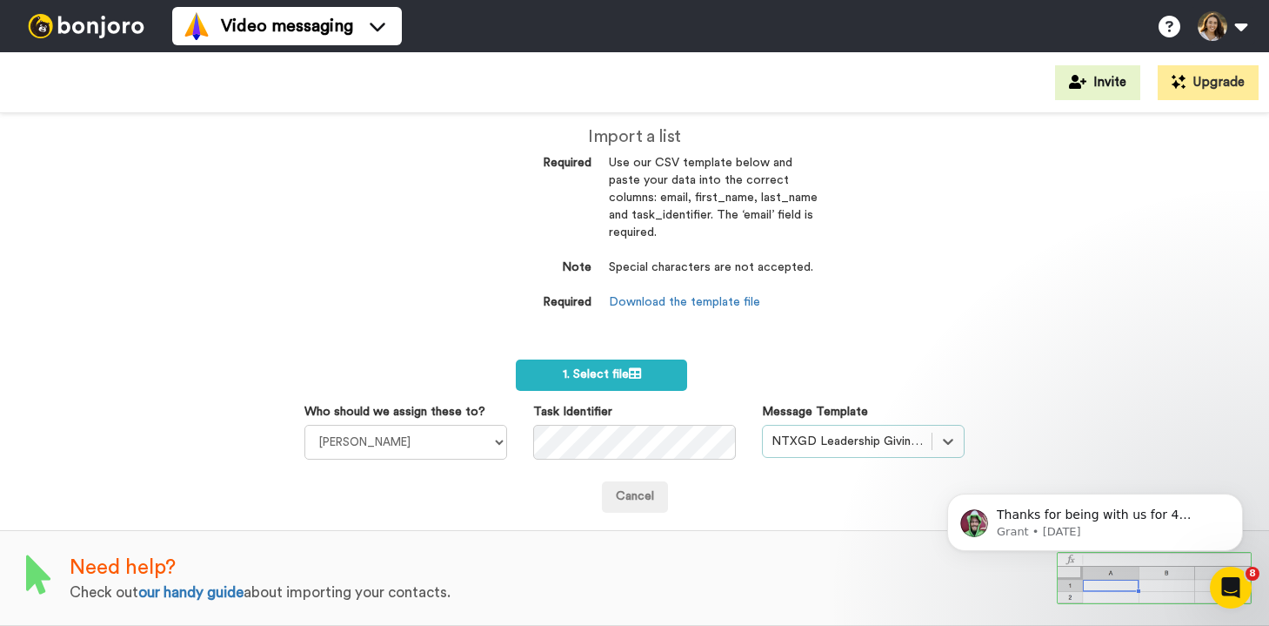
scroll to position [17, 0]
click at [578, 361] on label "1. Select file" at bounding box center [602, 374] width 172 height 31
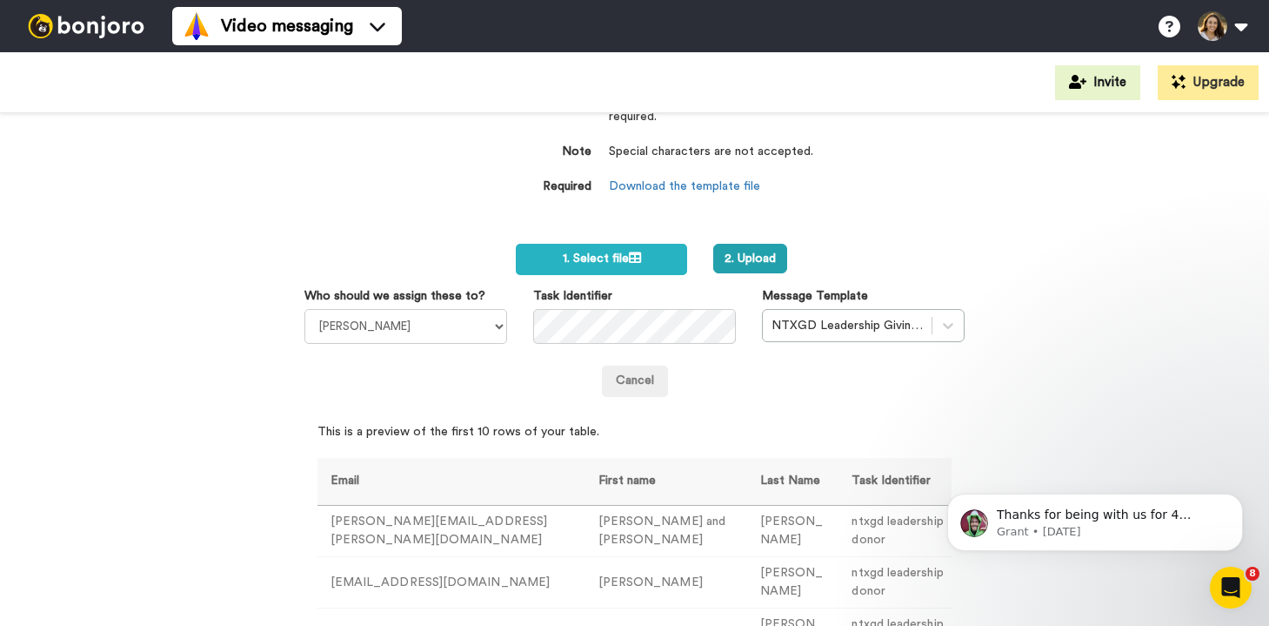
scroll to position [0, 0]
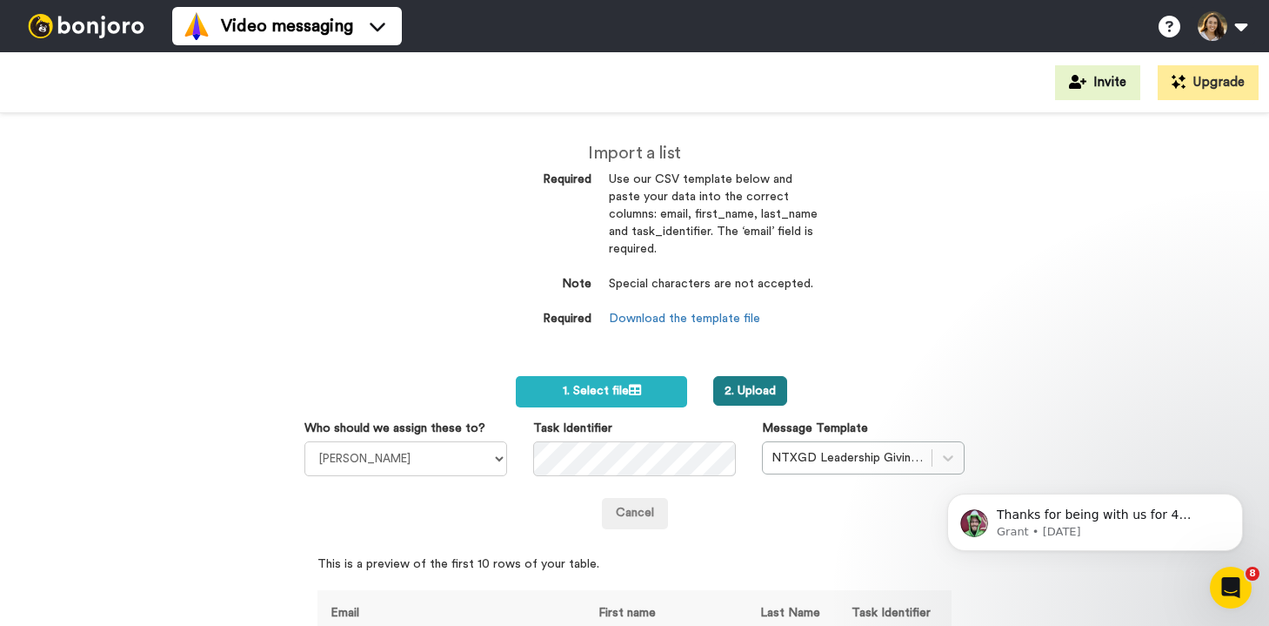
click at [760, 389] on button "2. Upload" at bounding box center [750, 391] width 74 height 30
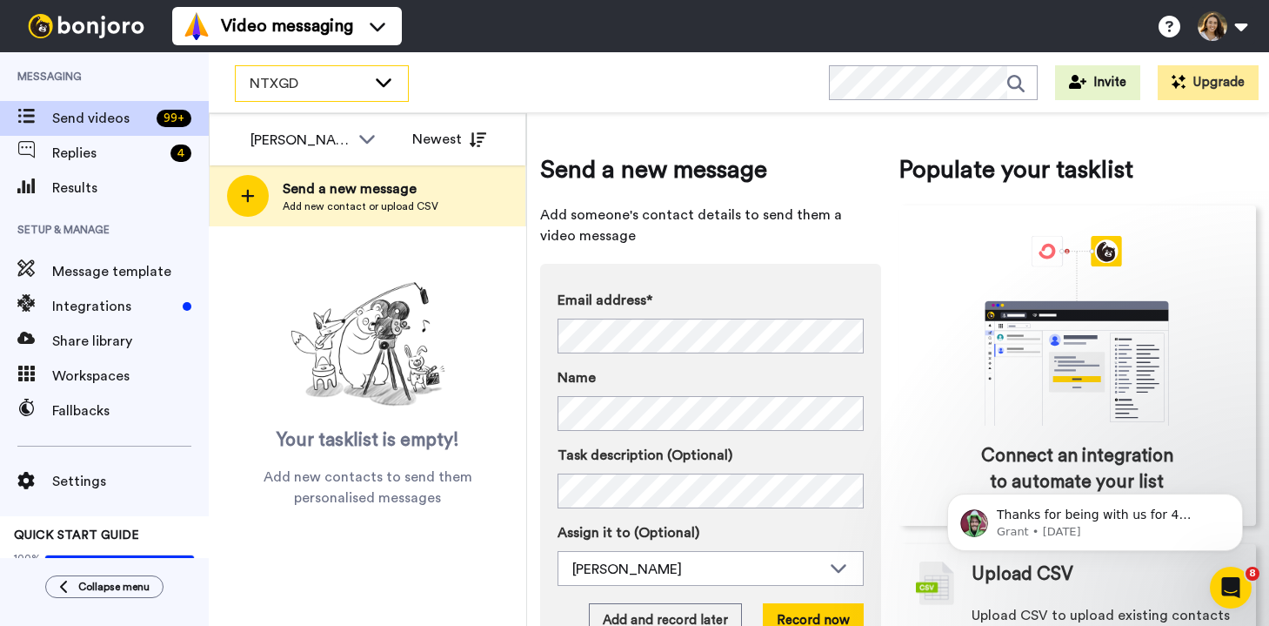
click at [370, 78] on div "NTXGD" at bounding box center [322, 83] width 172 height 35
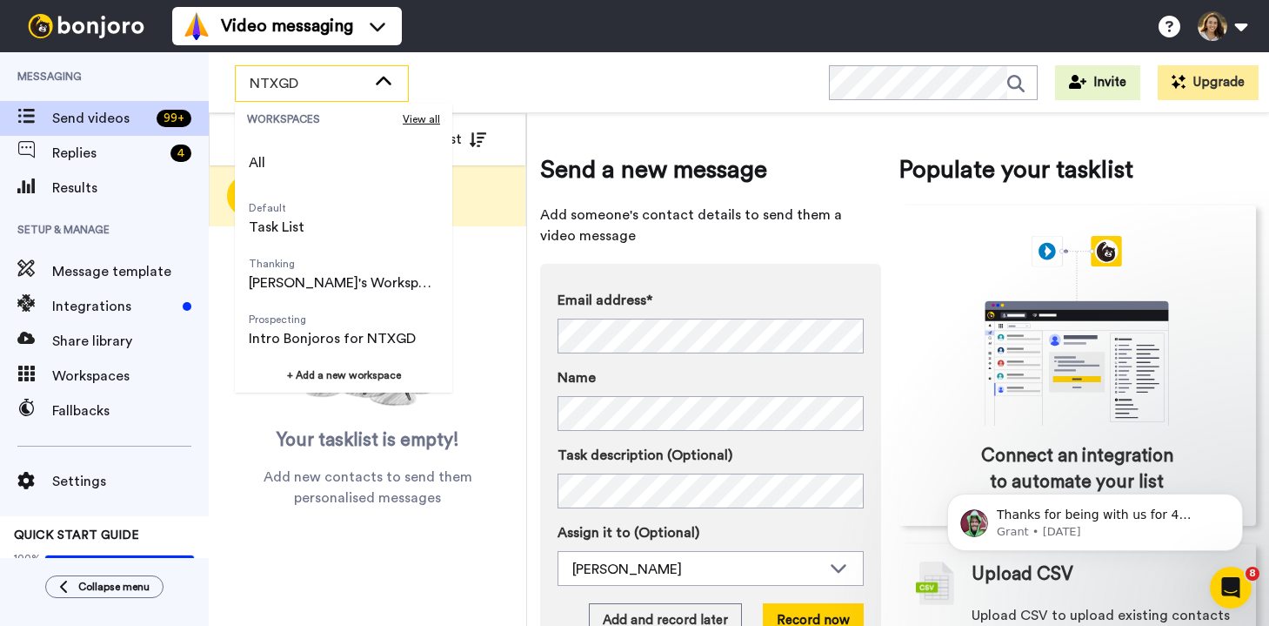
click at [494, 295] on div "Your tasklist is empty! Add new contacts to send them personalised messages" at bounding box center [368, 391] width 318 height 233
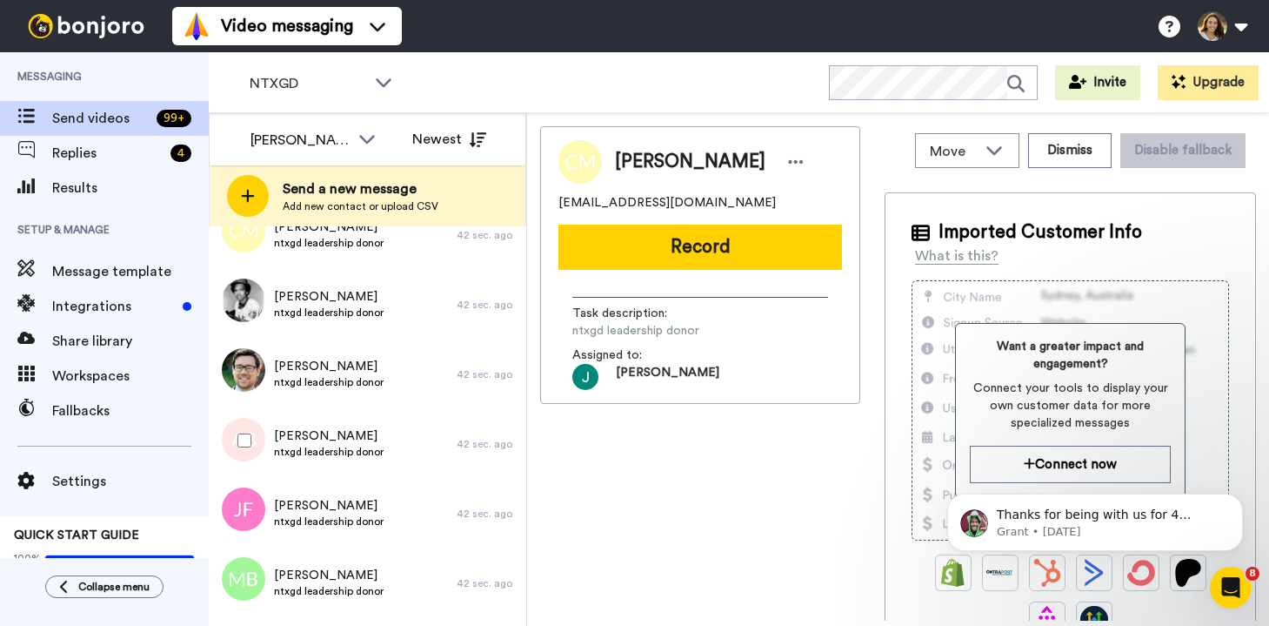
scroll to position [1089, 0]
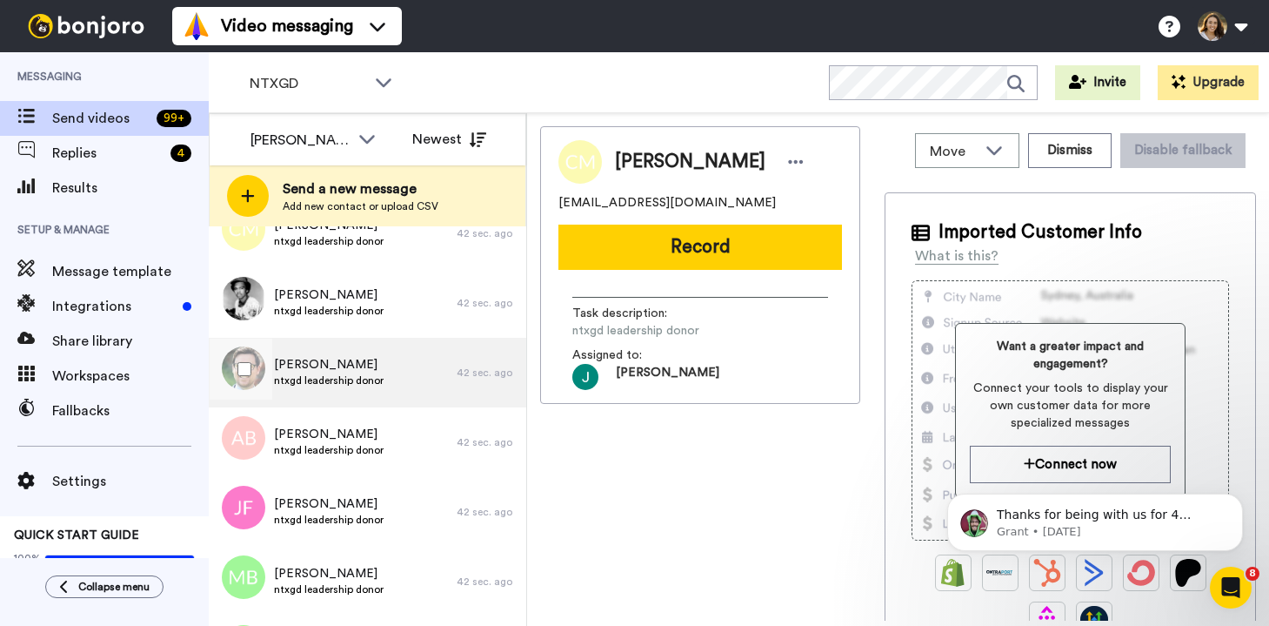
click at [349, 389] on div "Alex Fry ntxgd leadership donor" at bounding box center [333, 373] width 248 height 70
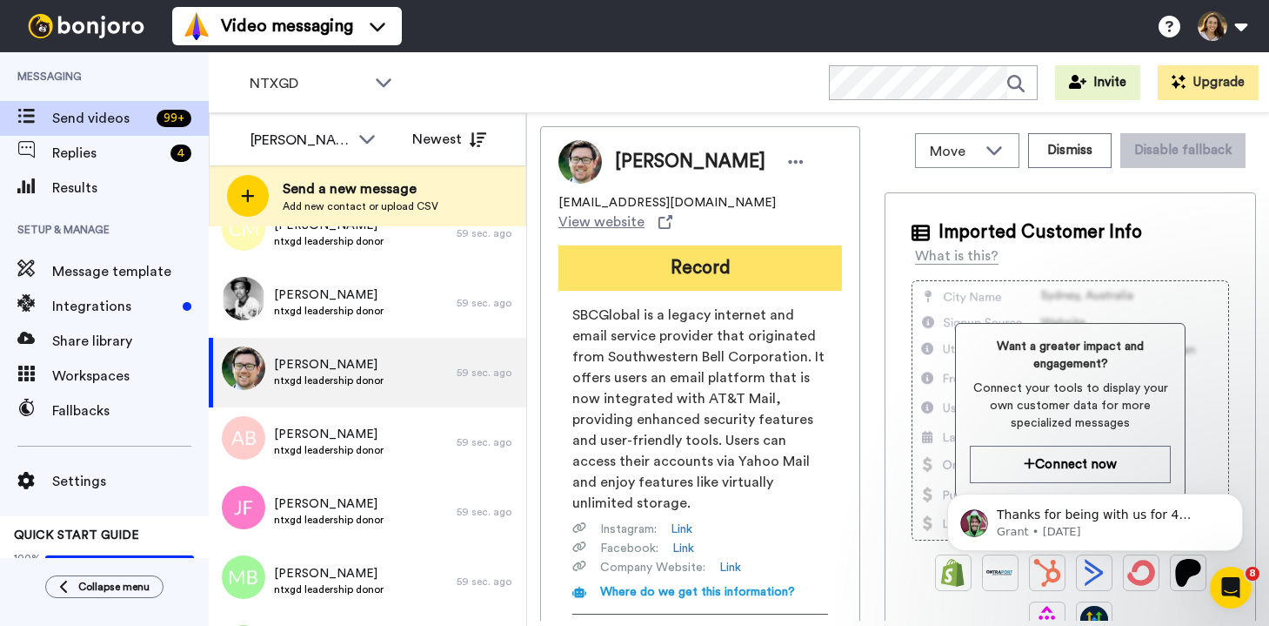
click at [681, 268] on button "Record" at bounding box center [701, 267] width 284 height 45
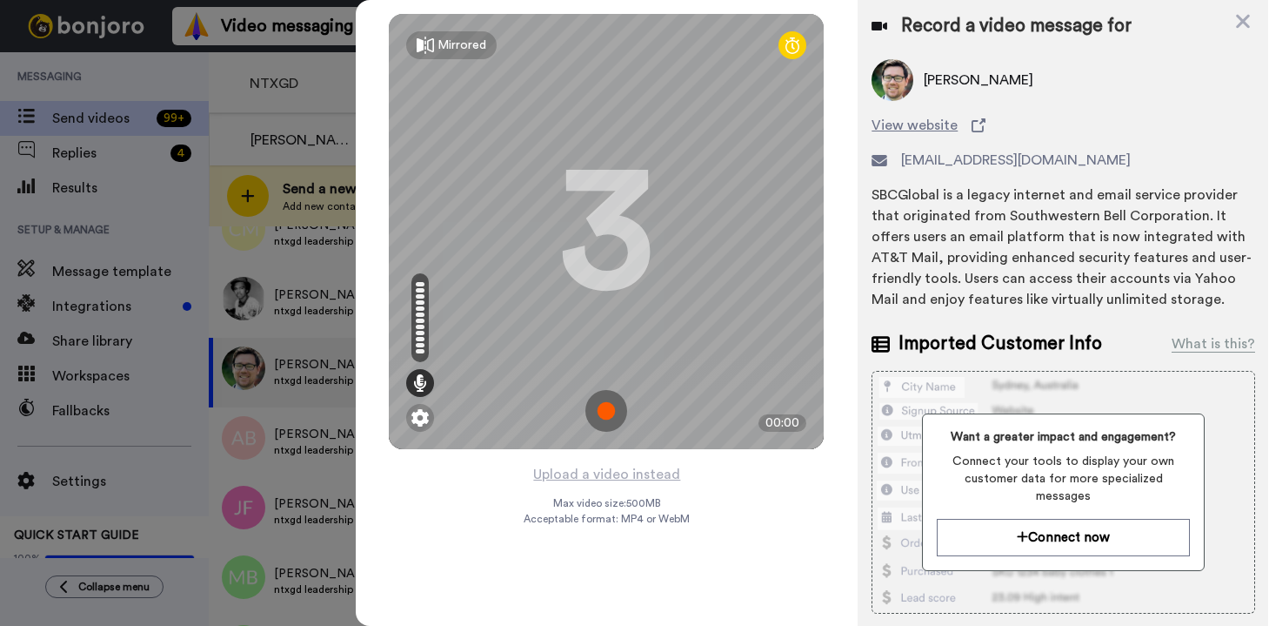
click at [621, 414] on img at bounding box center [607, 411] width 42 height 42
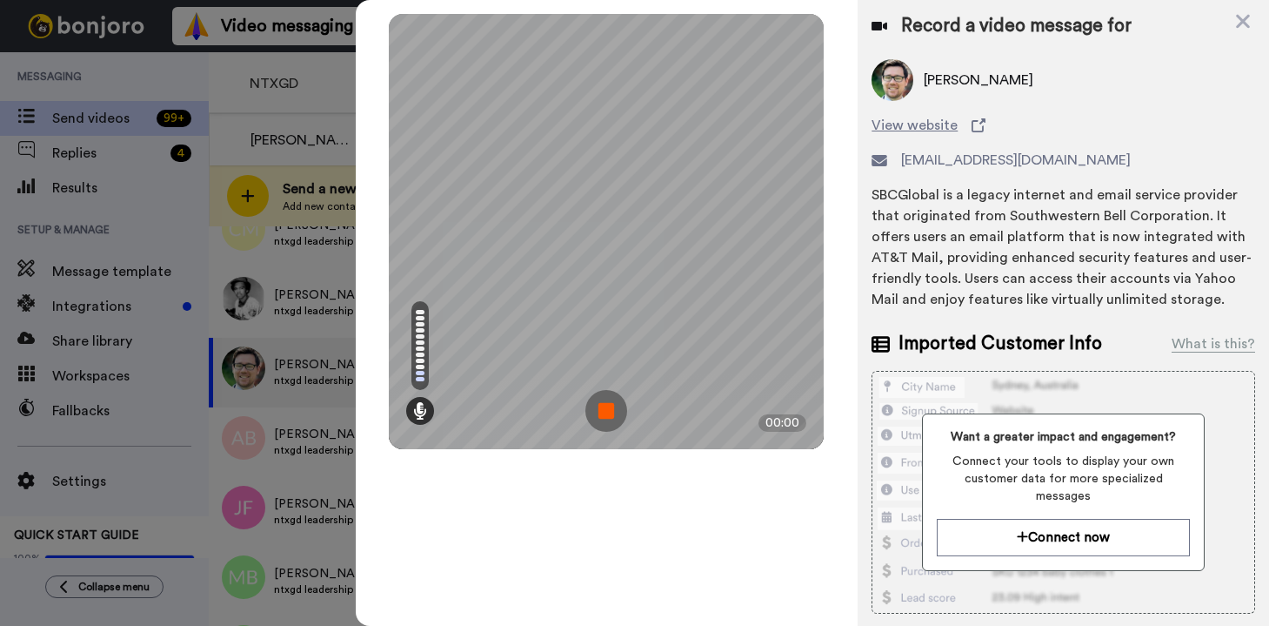
click at [606, 414] on img at bounding box center [607, 411] width 42 height 42
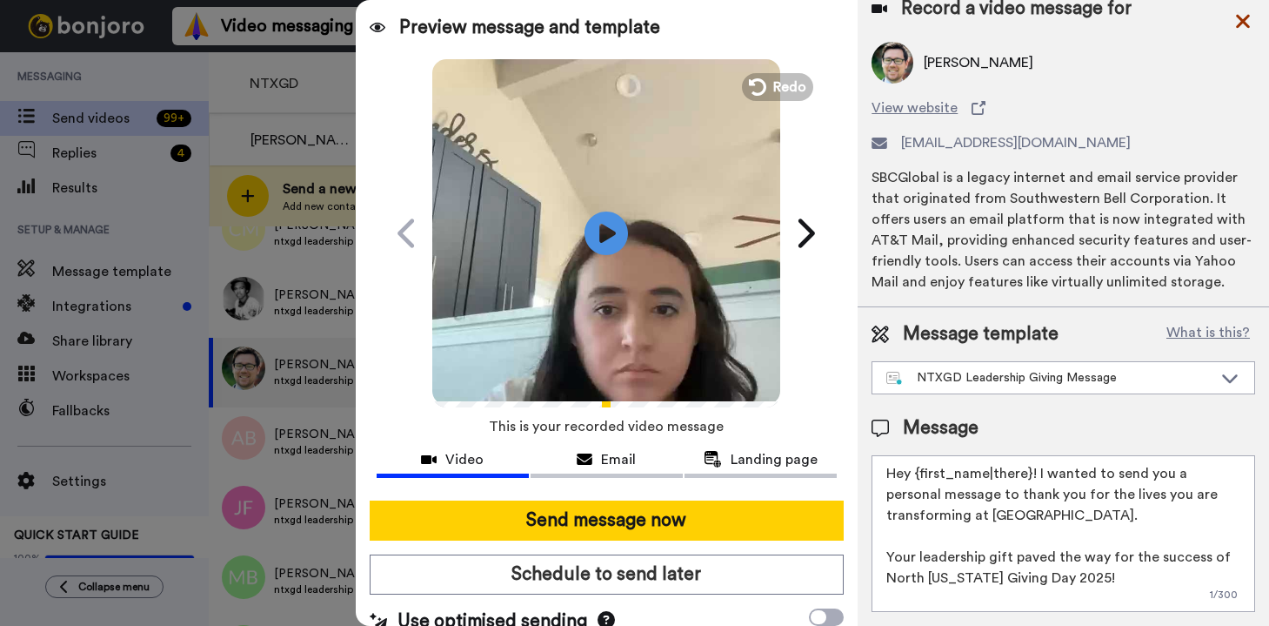
click at [1239, 17] on icon at bounding box center [1243, 22] width 14 height 14
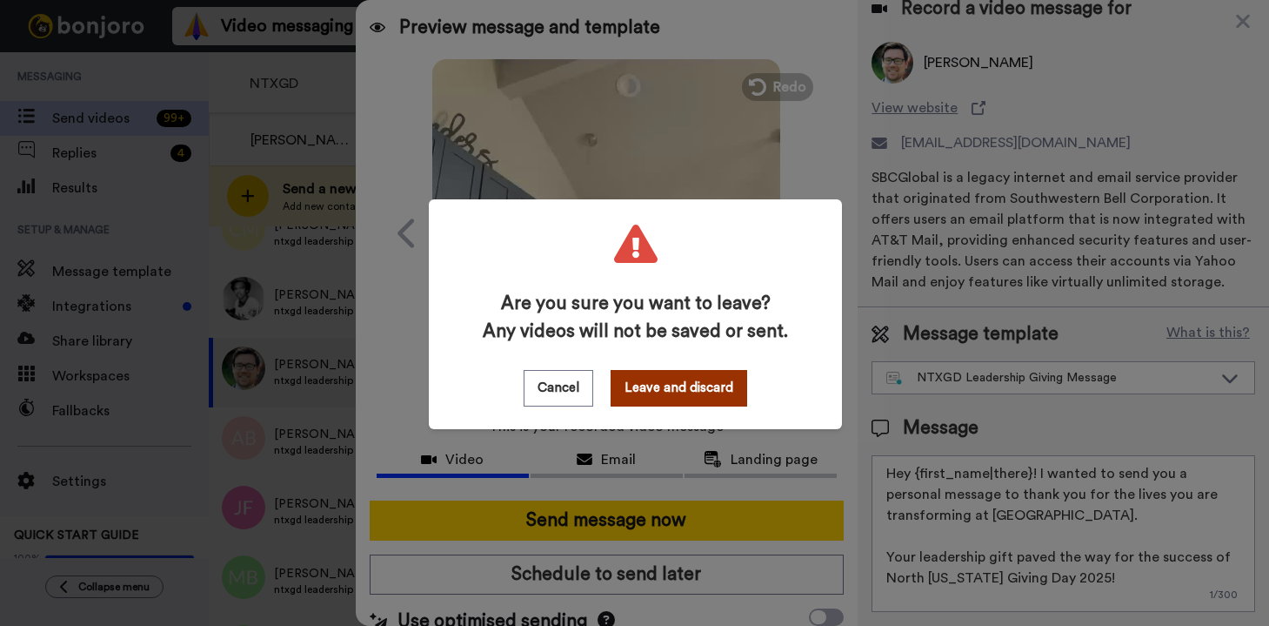
click at [682, 389] on button "Leave and discard" at bounding box center [679, 388] width 137 height 37
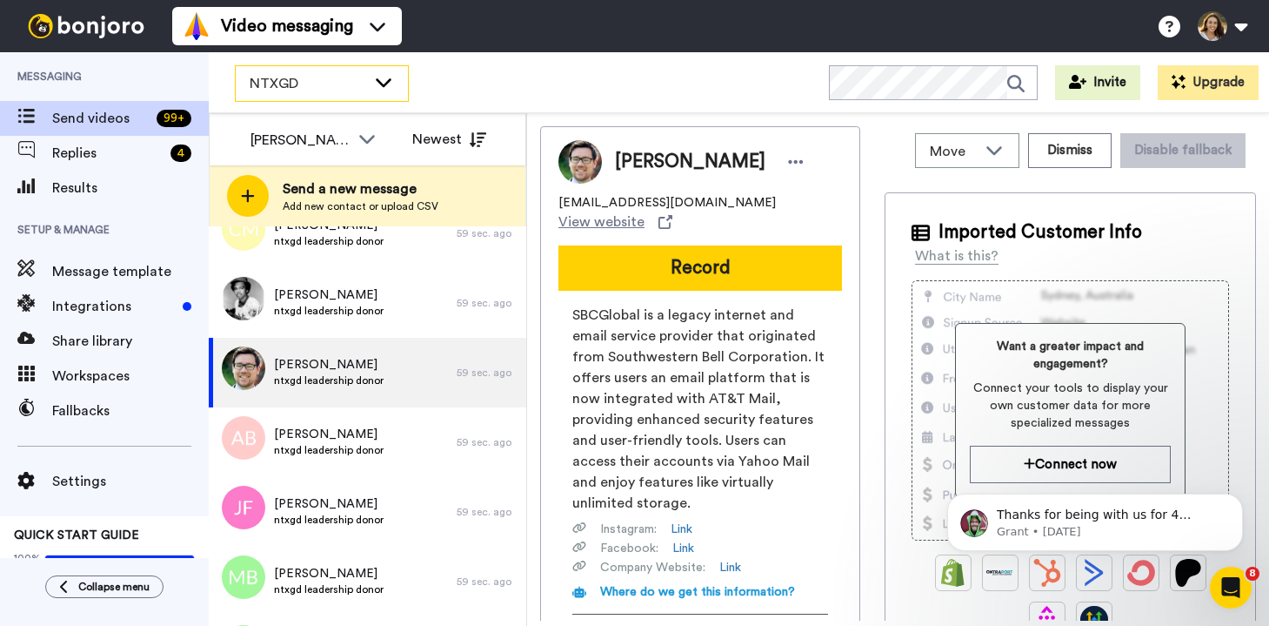
click at [322, 90] on span "NTXGD" at bounding box center [308, 83] width 117 height 21
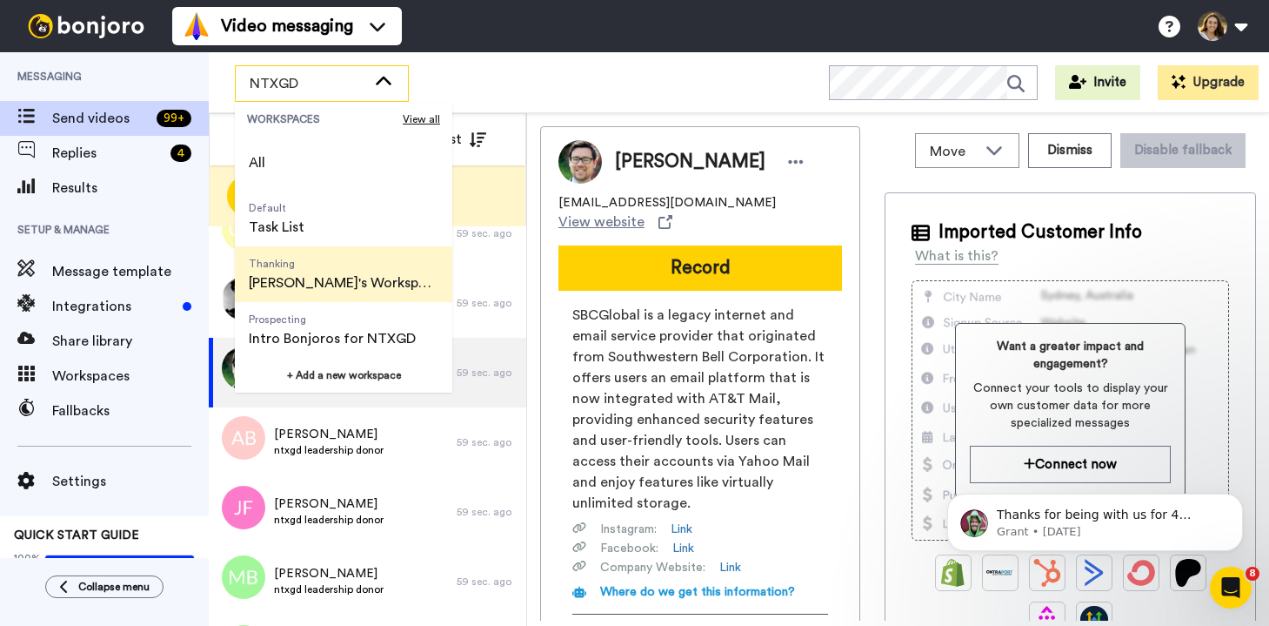
scroll to position [56, 0]
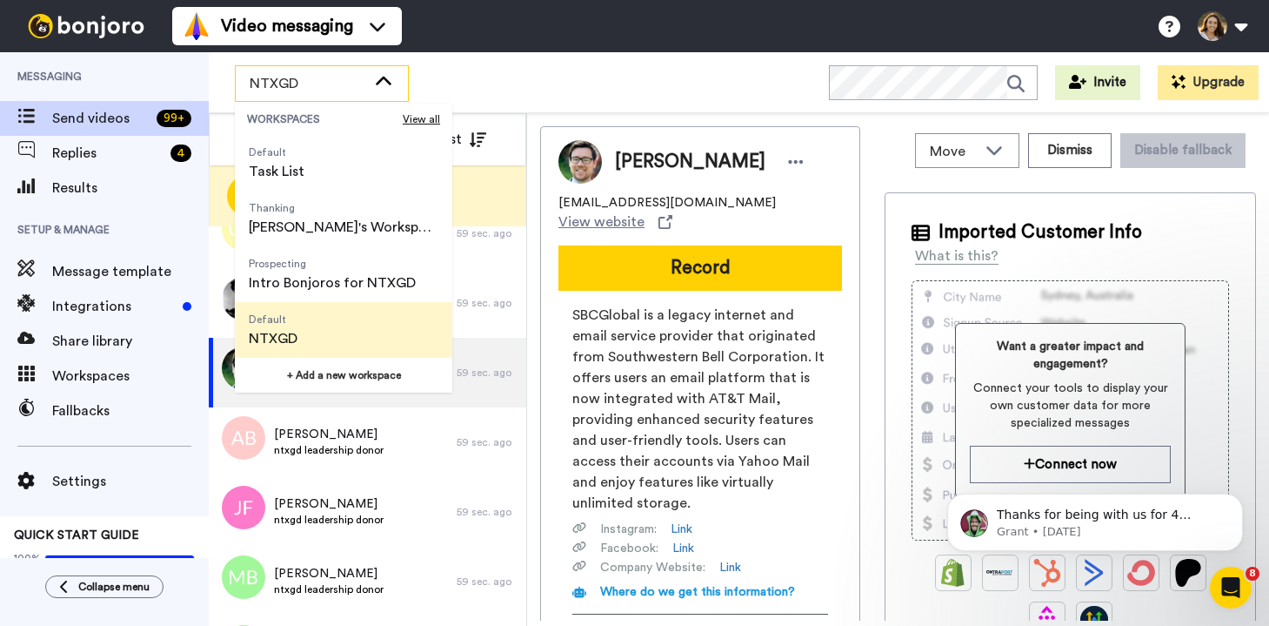
click at [524, 55] on div "NTXGD WORKSPACES View all All Default Task List Thanking Kassidy's Workspace Pr…" at bounding box center [739, 82] width 1061 height 61
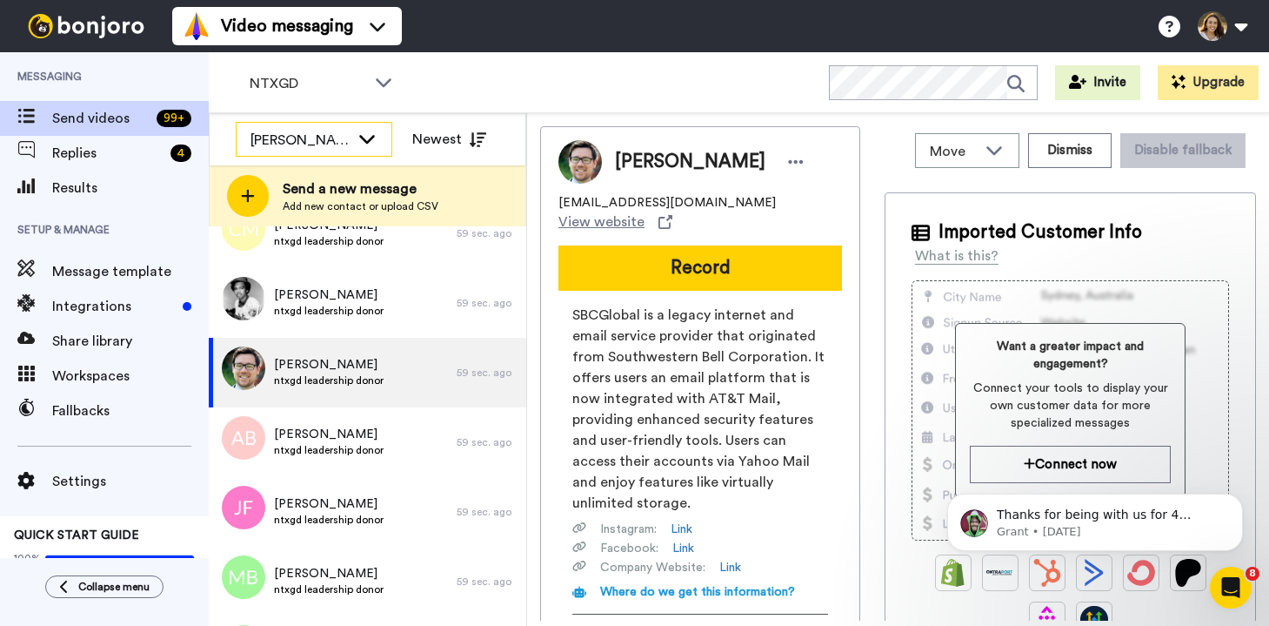
click at [317, 143] on div "[PERSON_NAME]" at bounding box center [300, 140] width 99 height 21
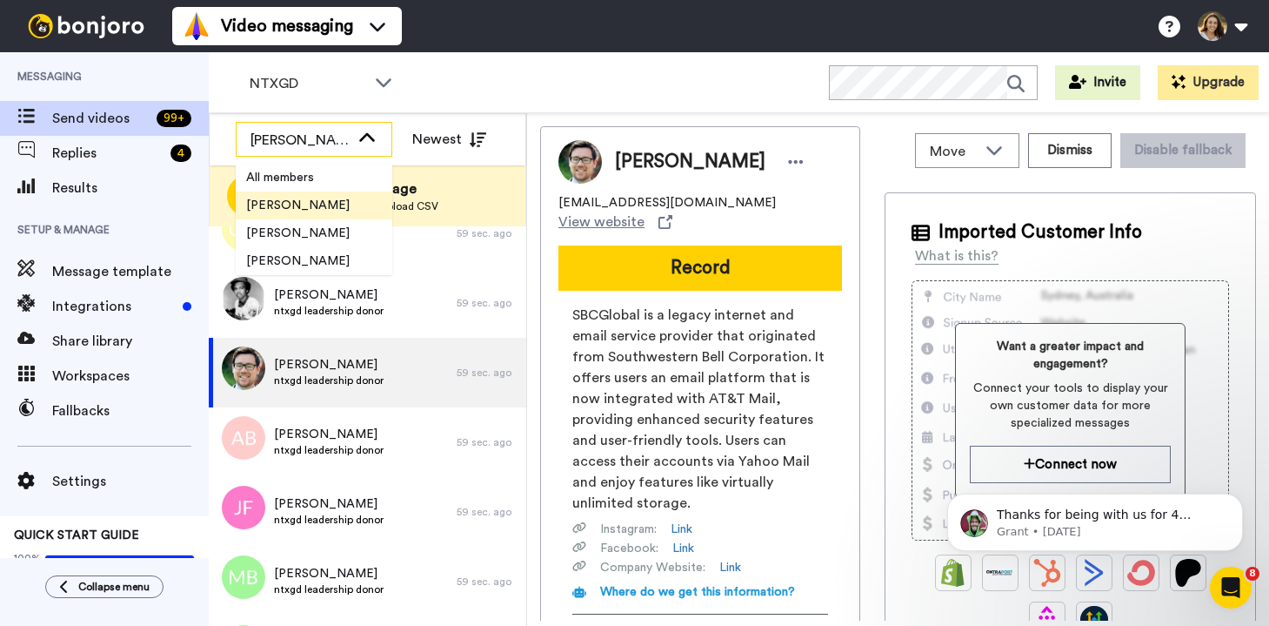
click at [317, 143] on div "[PERSON_NAME]" at bounding box center [300, 140] width 99 height 21
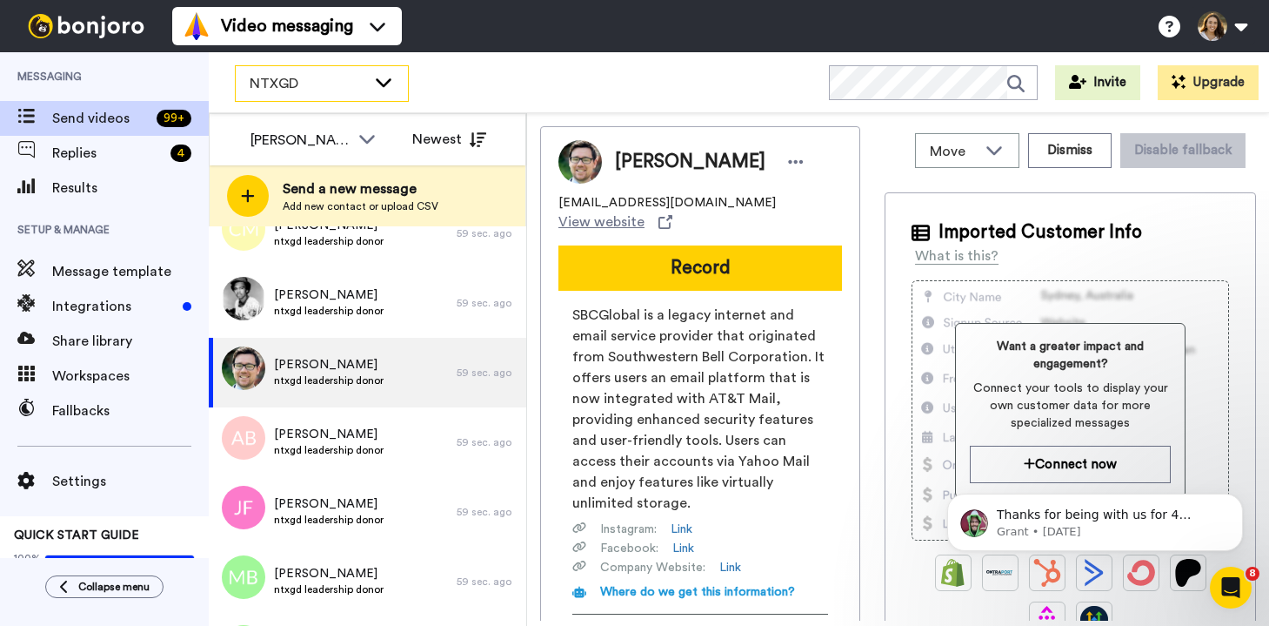
click at [334, 76] on span "NTXGD" at bounding box center [308, 83] width 117 height 21
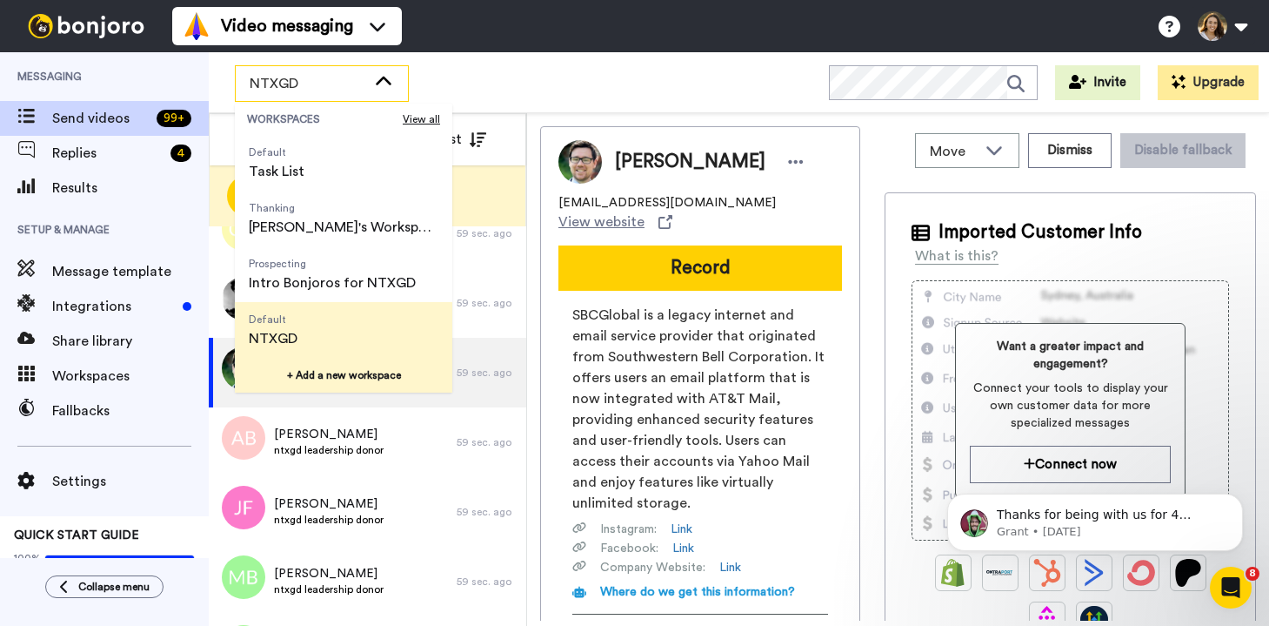
click at [331, 378] on button "+ Add a new workspace" at bounding box center [343, 375] width 217 height 35
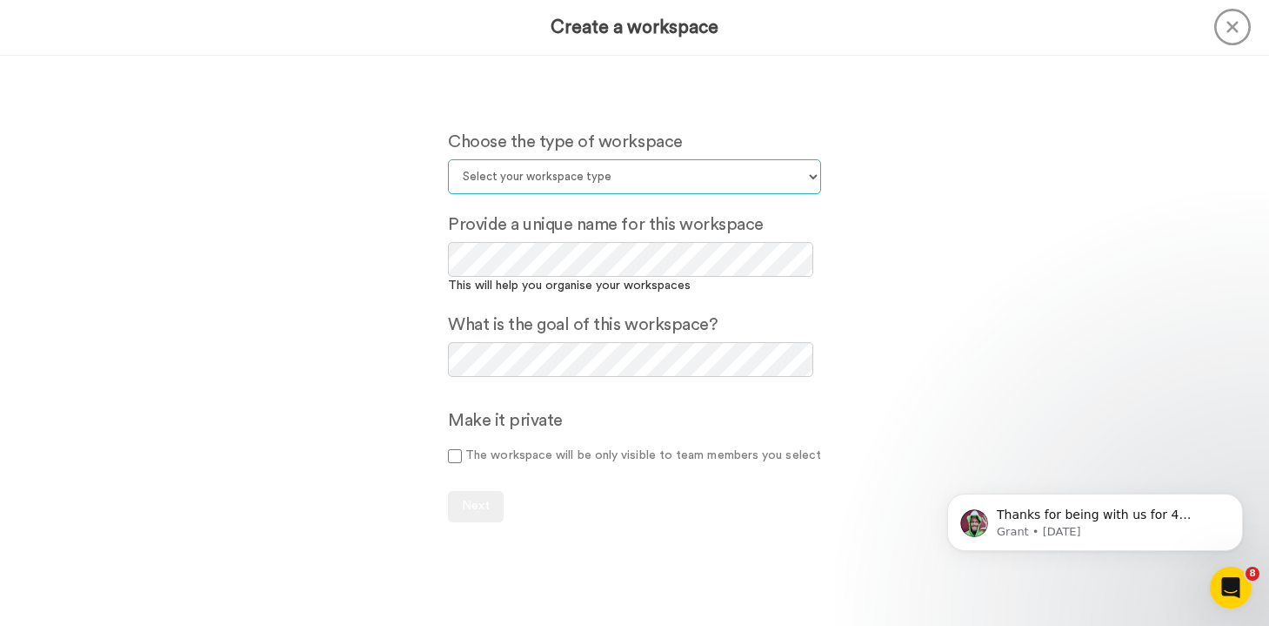
click at [560, 188] on select "Select your workspace type Default Onboarding Activation Retention Team updates…" at bounding box center [634, 176] width 373 height 35
select select "Thanking"
click at [452, 159] on select "Select your workspace type Default Onboarding Activation Retention Team updates…" at bounding box center [634, 176] width 373 height 35
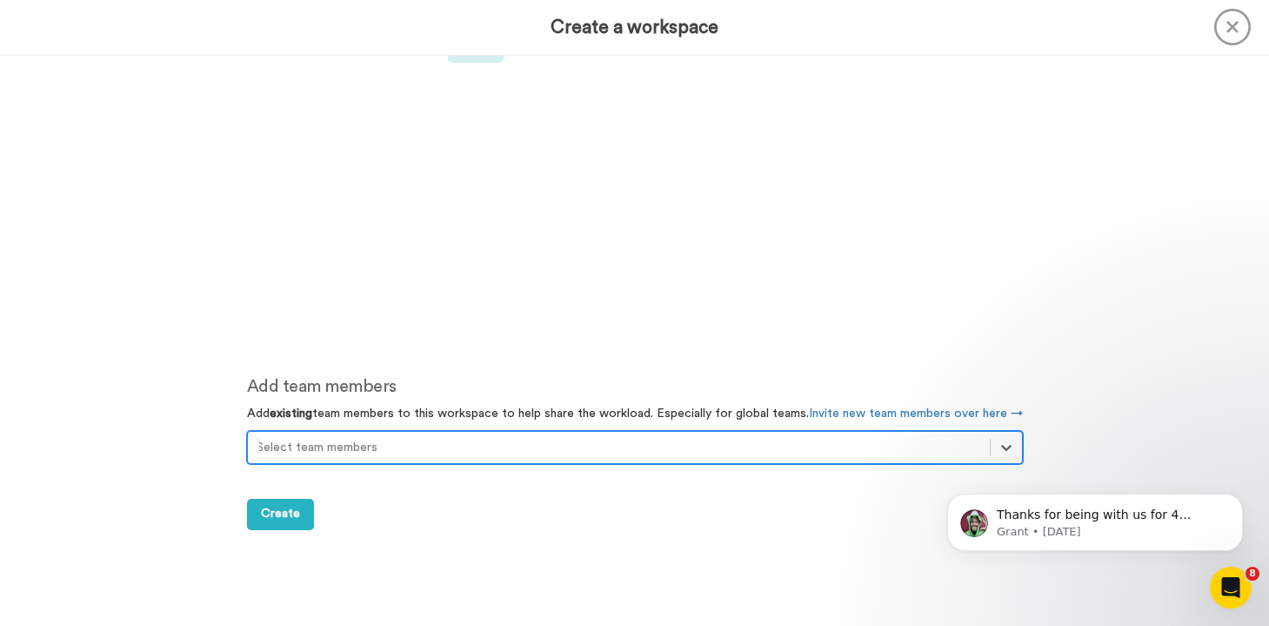
scroll to position [465, 0]
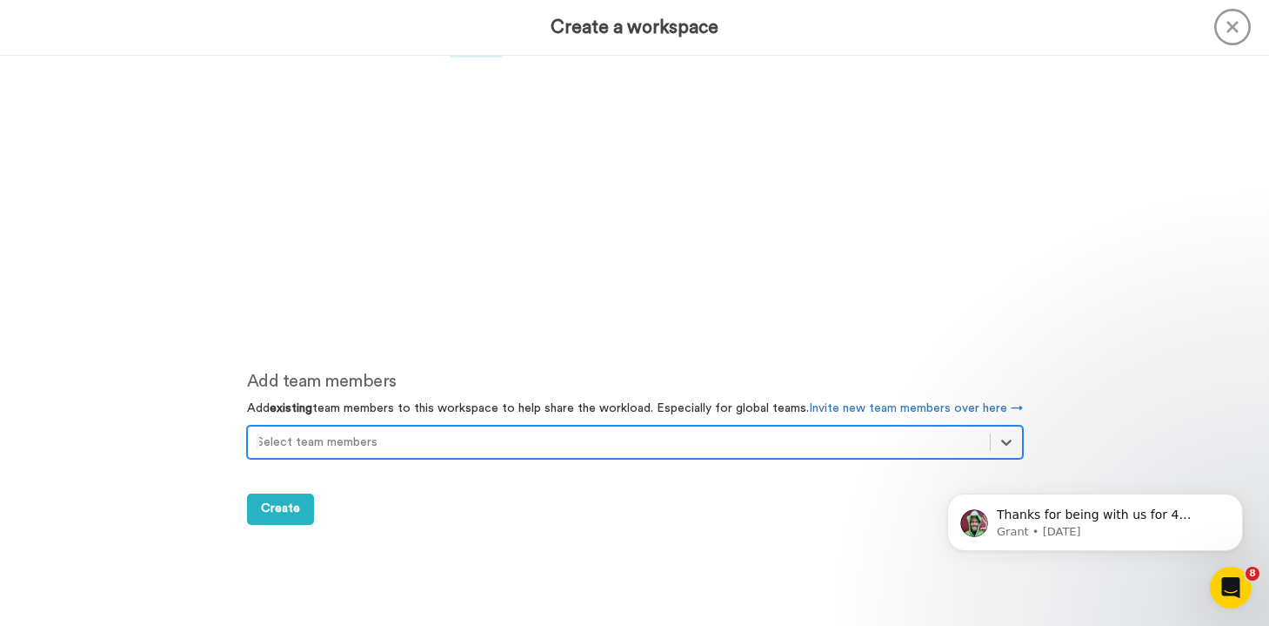
click at [380, 439] on div at bounding box center [619, 442] width 725 height 21
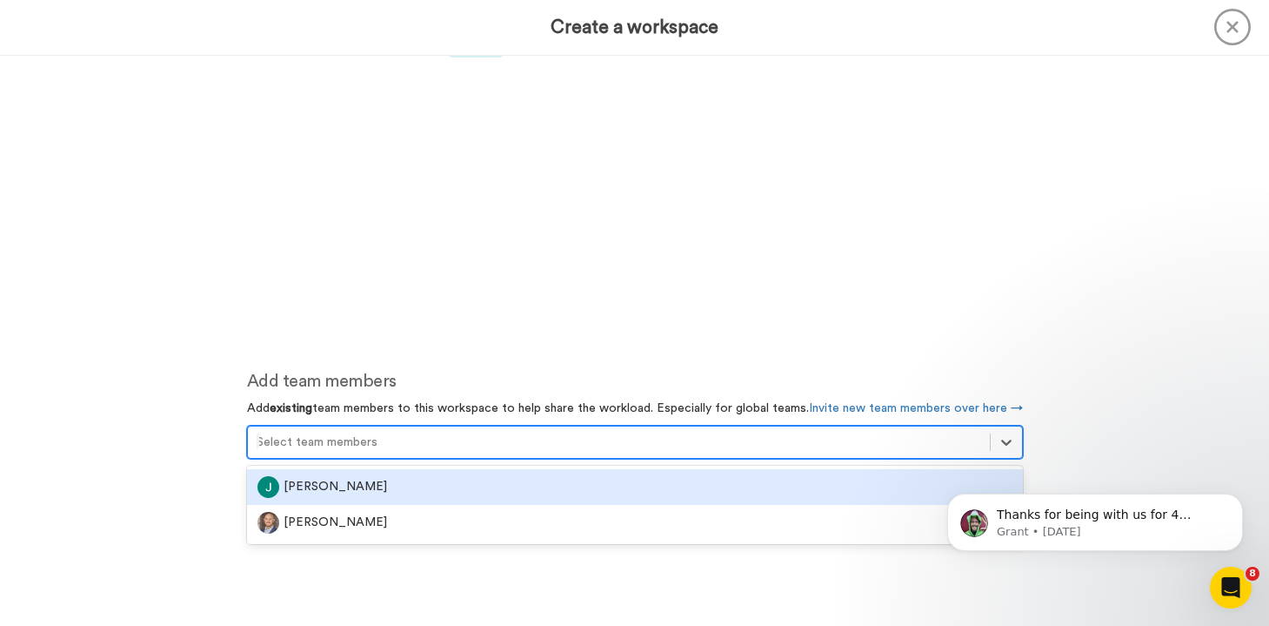
click at [377, 485] on div "[PERSON_NAME]" at bounding box center [635, 487] width 755 height 22
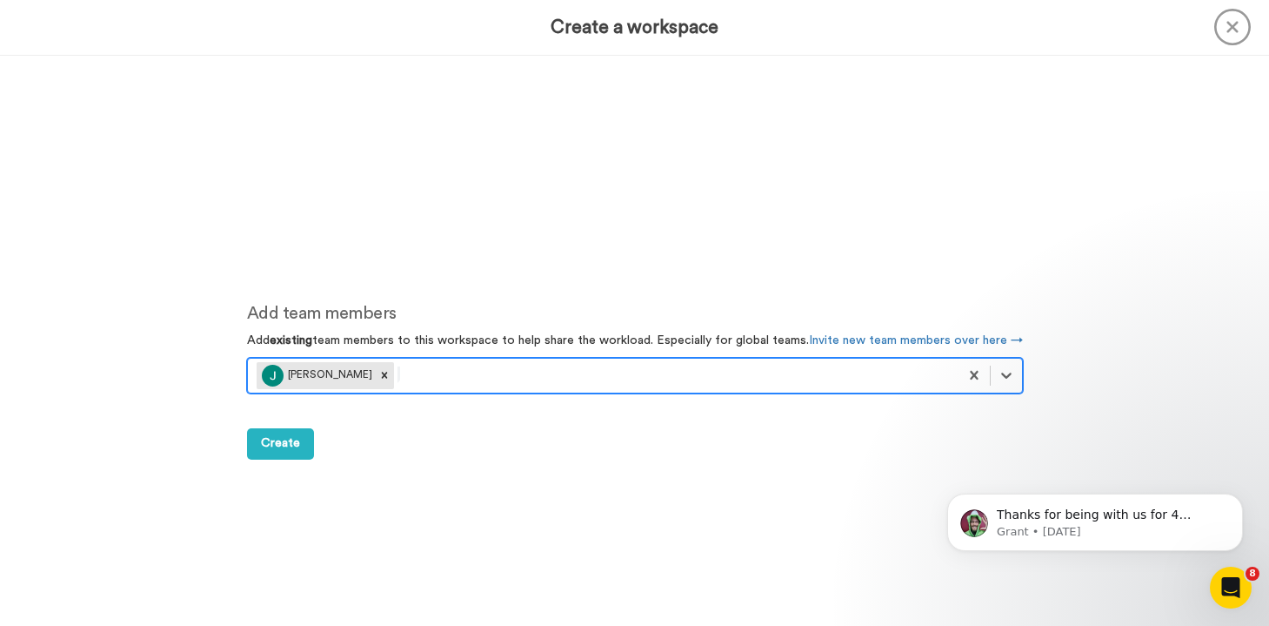
scroll to position [536, 0]
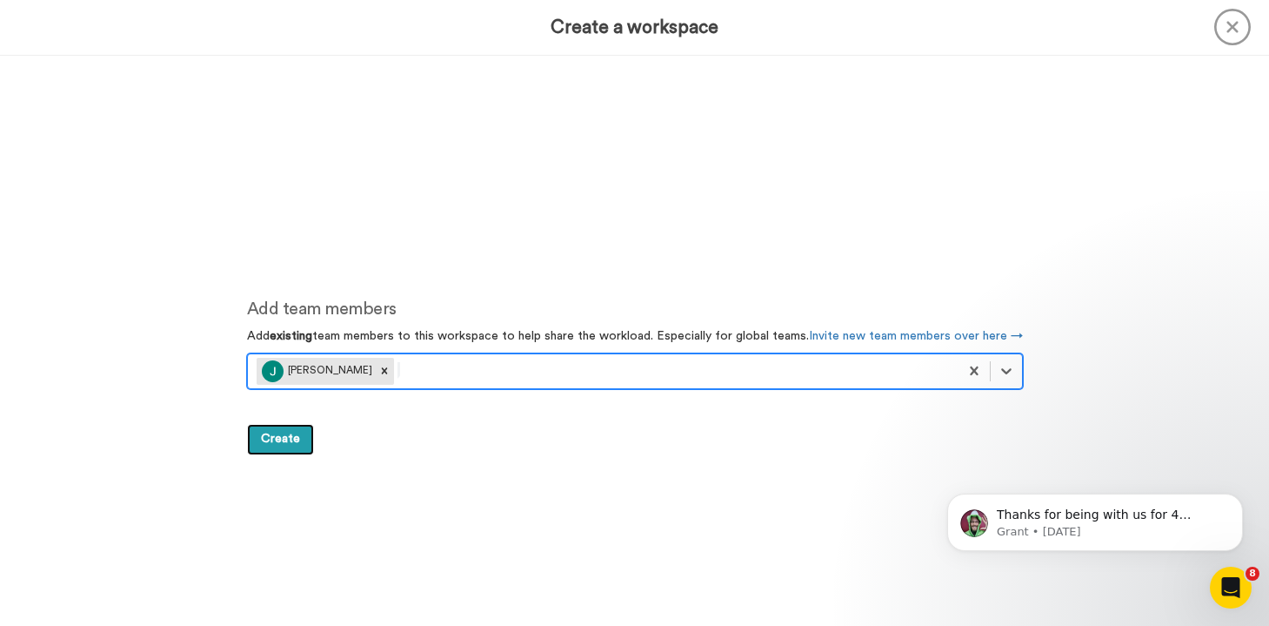
click at [292, 445] on span "Create" at bounding box center [280, 438] width 39 height 12
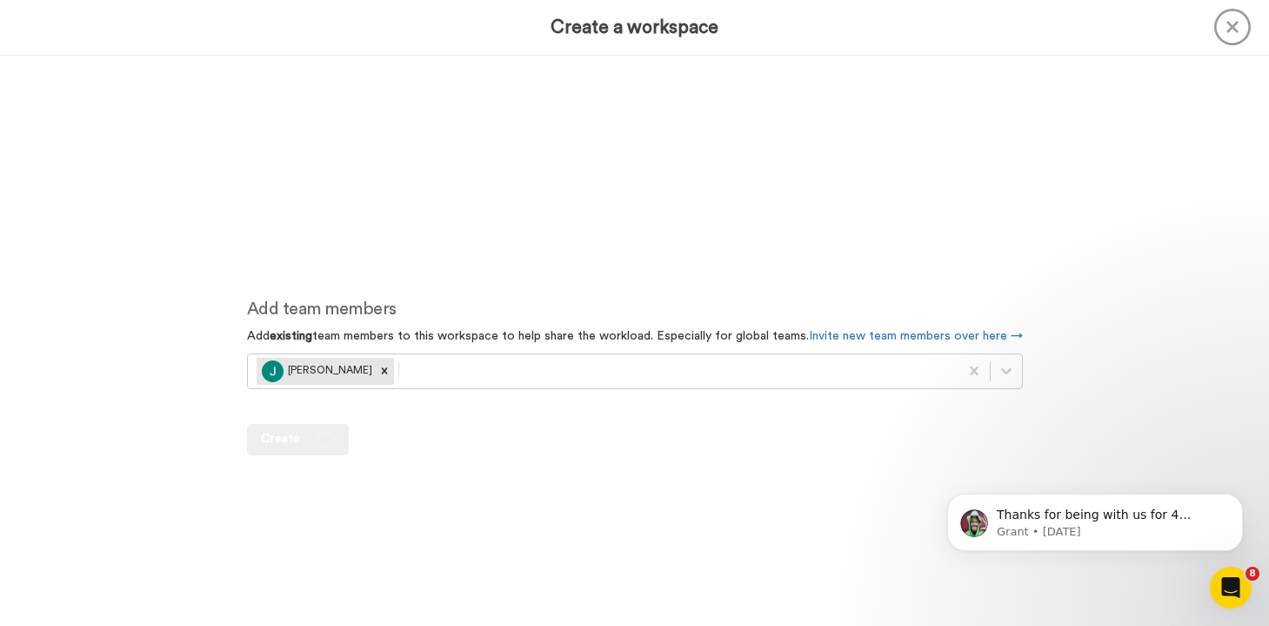
scroll to position [570, 0]
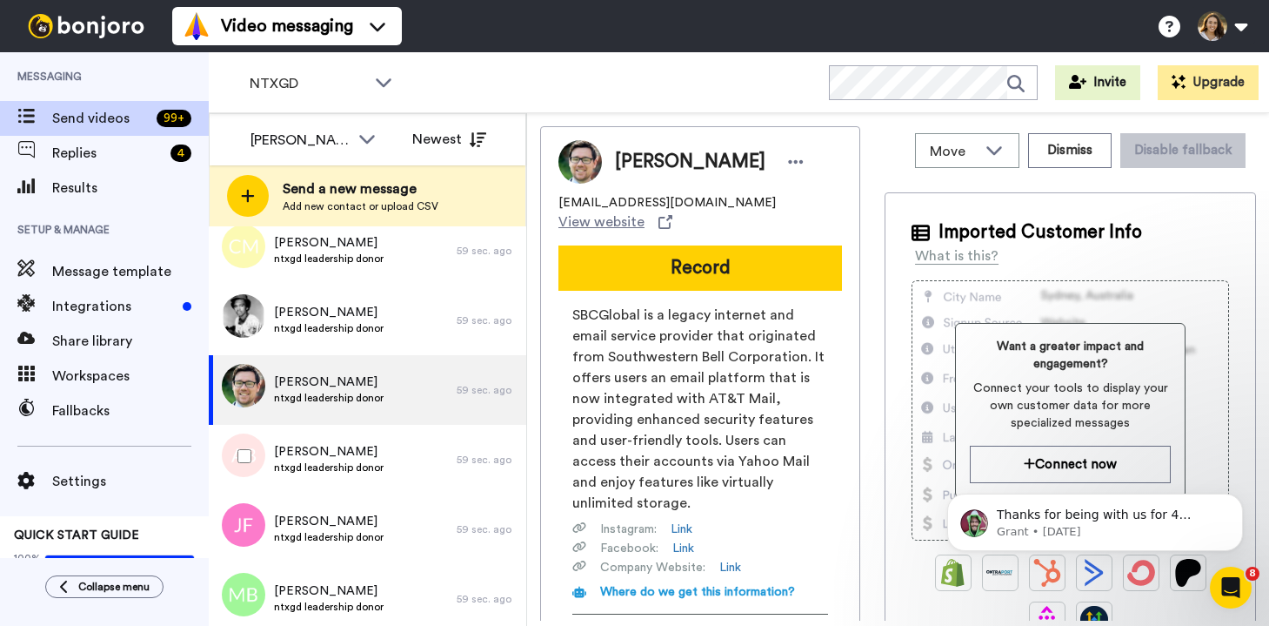
scroll to position [879, 0]
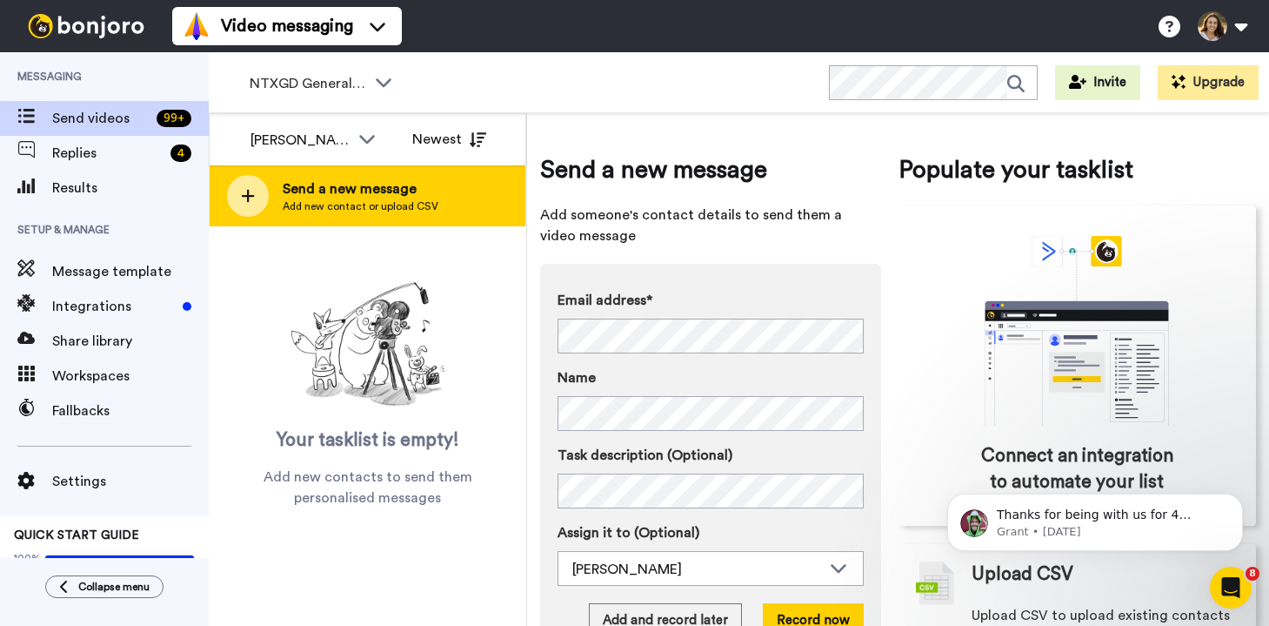
click at [453, 191] on div "Send a new message Add new contact or upload CSV" at bounding box center [368, 195] width 316 height 61
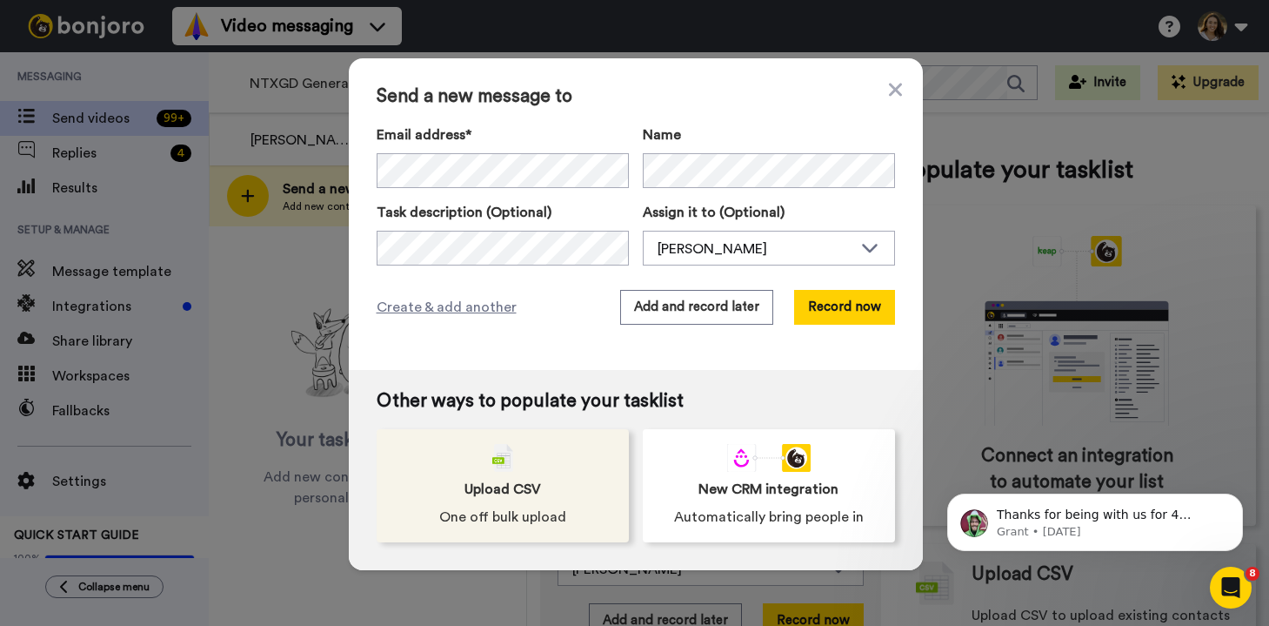
click at [538, 460] on div "Upload CSV One off bulk upload" at bounding box center [503, 485] width 252 height 113
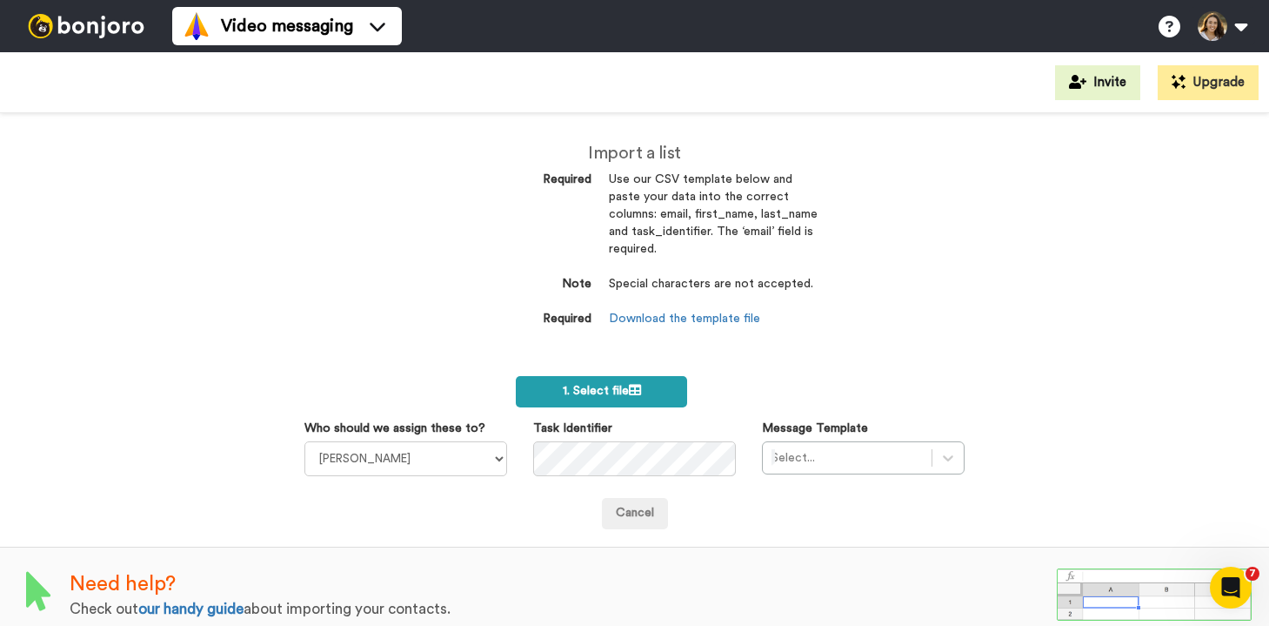
click at [628, 404] on label "1. Select file" at bounding box center [602, 391] width 172 height 31
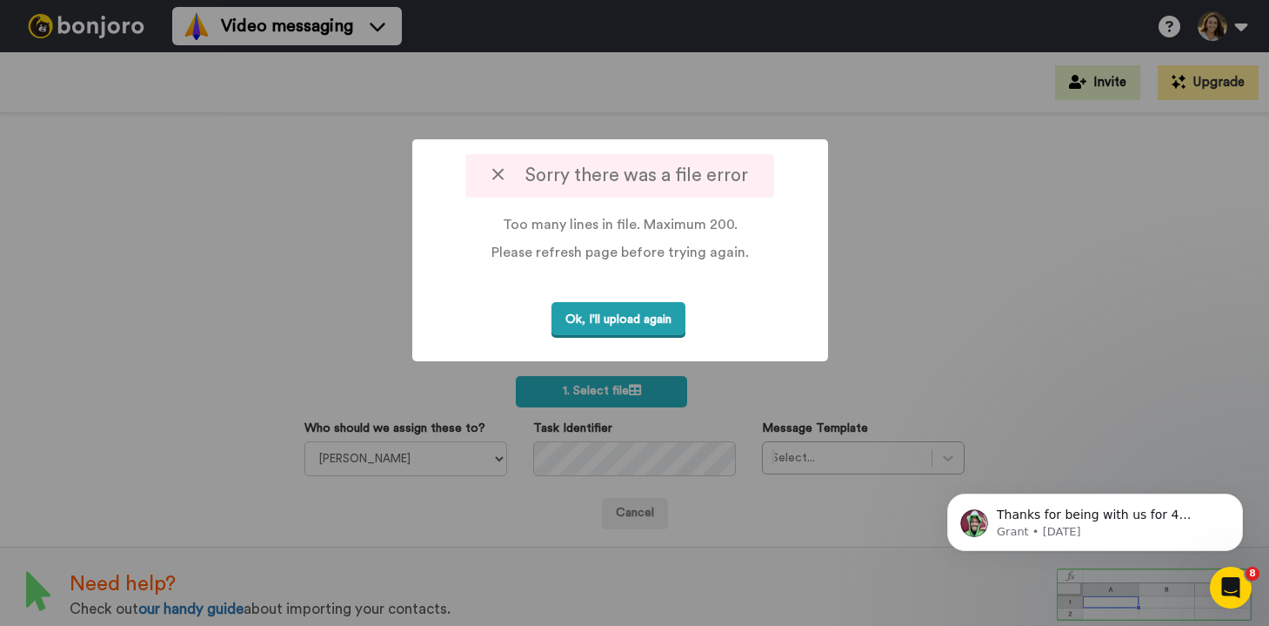
click at [612, 321] on button "Ok, I'll upload again" at bounding box center [619, 320] width 134 height 36
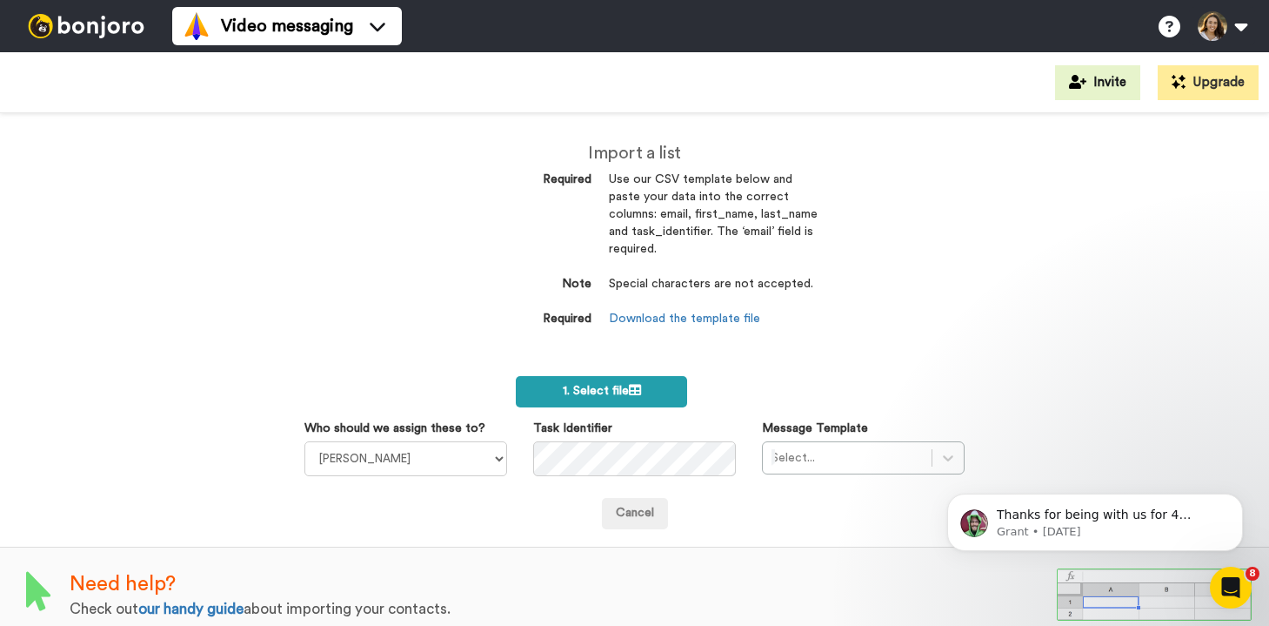
click at [572, 396] on span "1. Select file" at bounding box center [602, 391] width 78 height 12
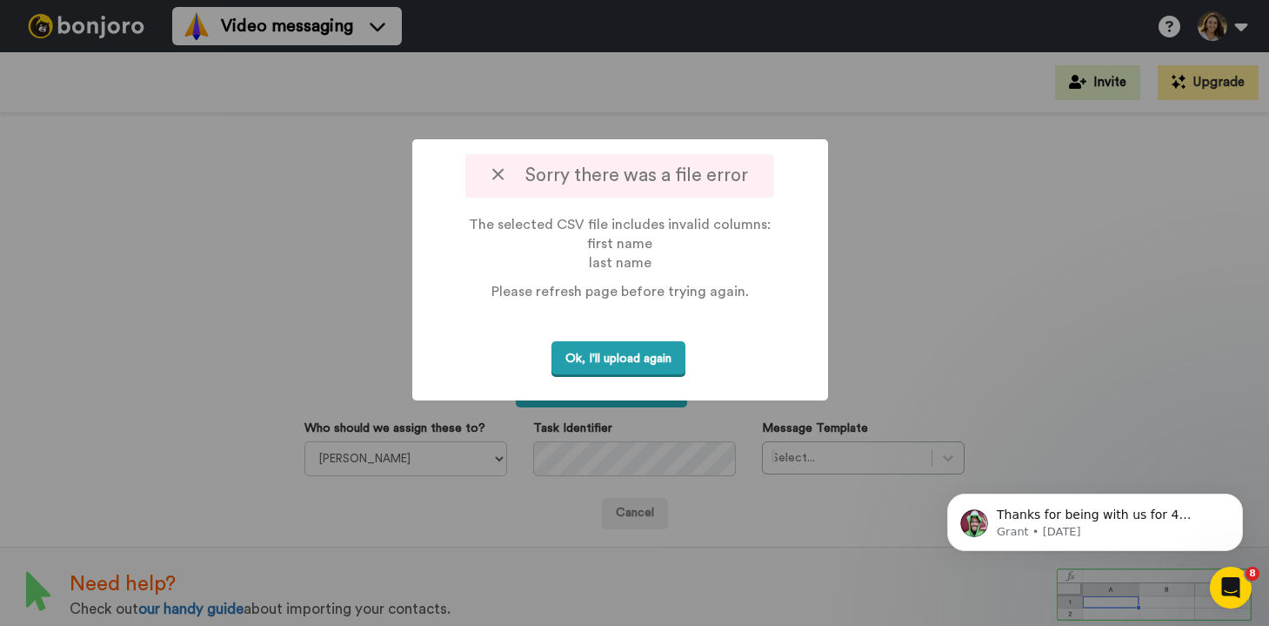
click at [668, 367] on button "Ok, I'll upload again" at bounding box center [619, 359] width 134 height 36
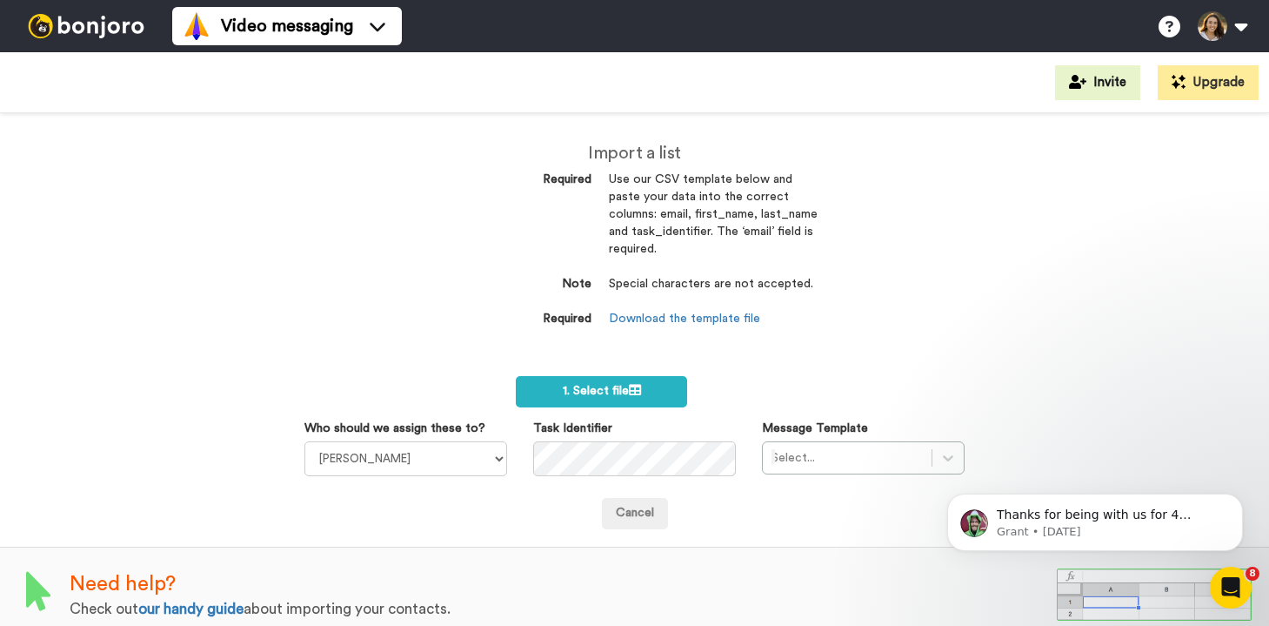
click at [601, 374] on div "Import a list Required Use our CSV template below and paste your data into the …" at bounding box center [634, 244] width 391 height 263
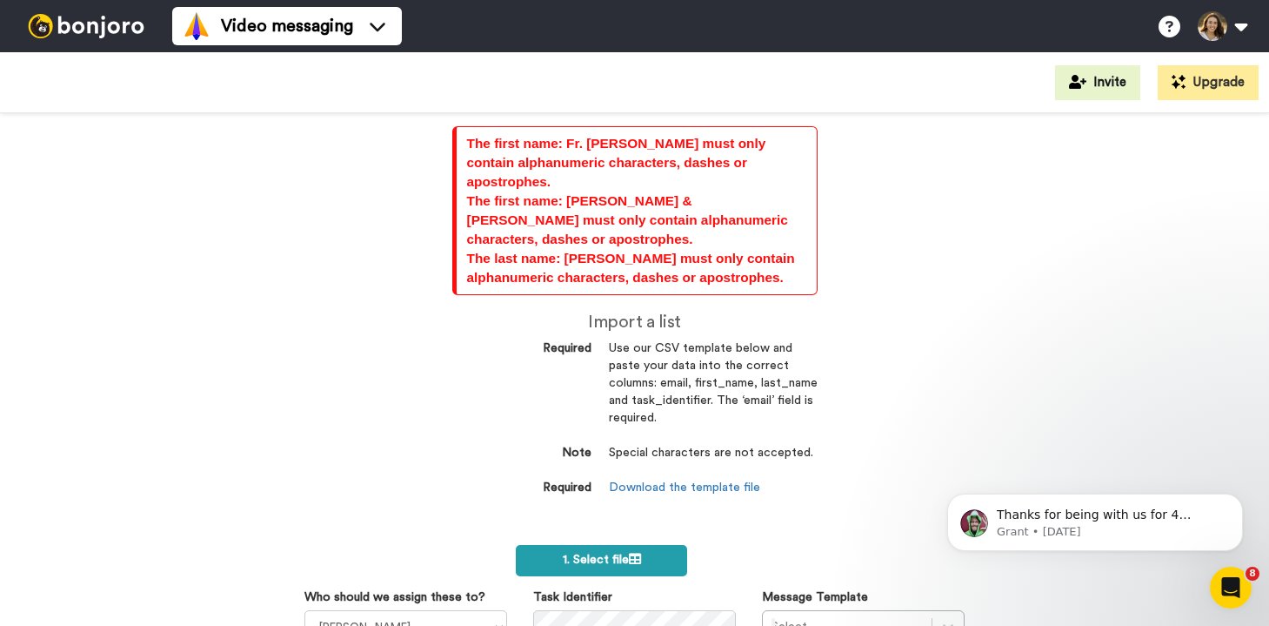
click at [663, 545] on label "1. Select file" at bounding box center [602, 560] width 172 height 31
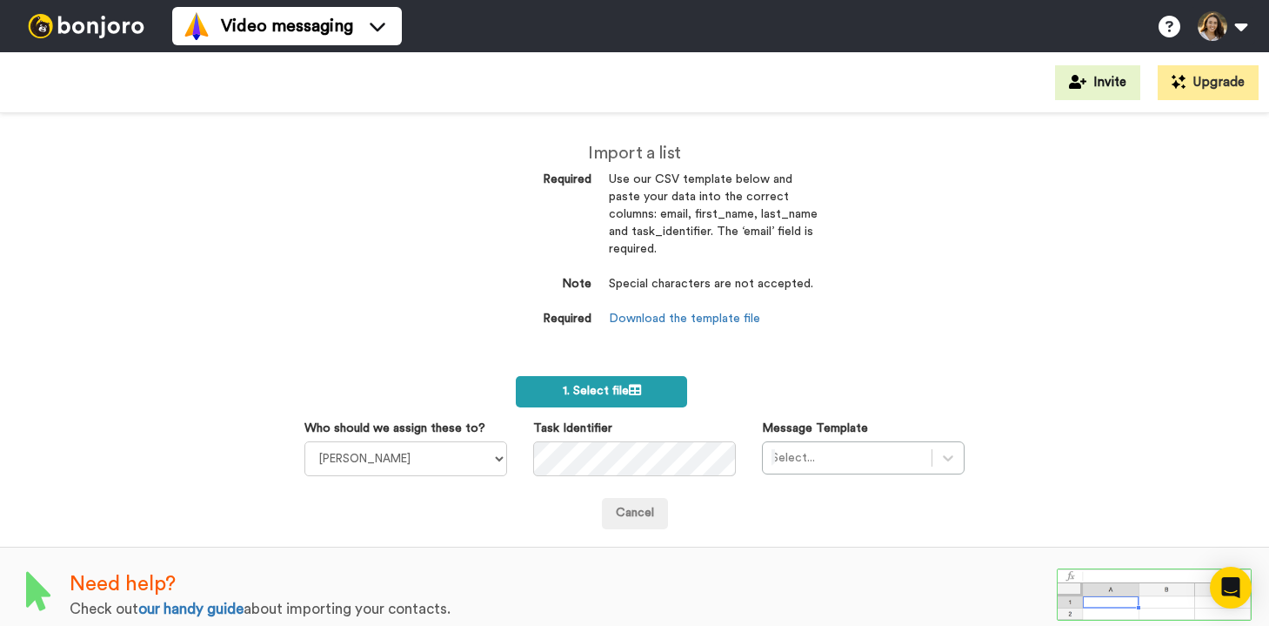
click at [658, 393] on label "1. Select file" at bounding box center [602, 391] width 172 height 31
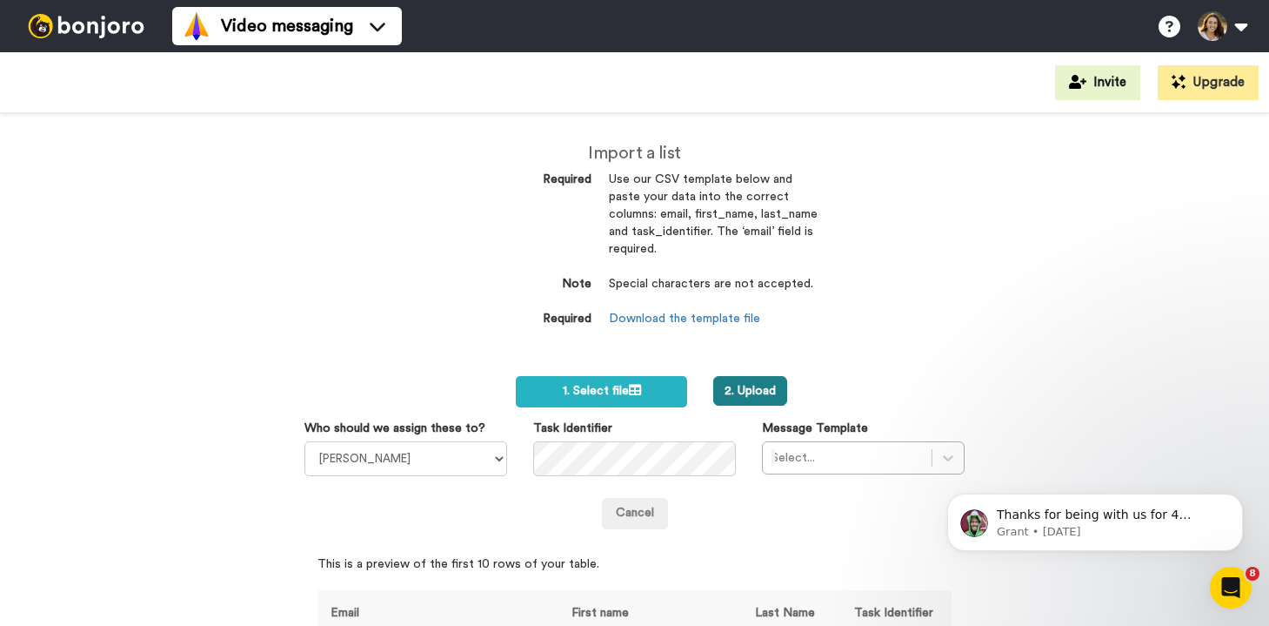
click at [766, 393] on button "2. Upload" at bounding box center [750, 391] width 74 height 30
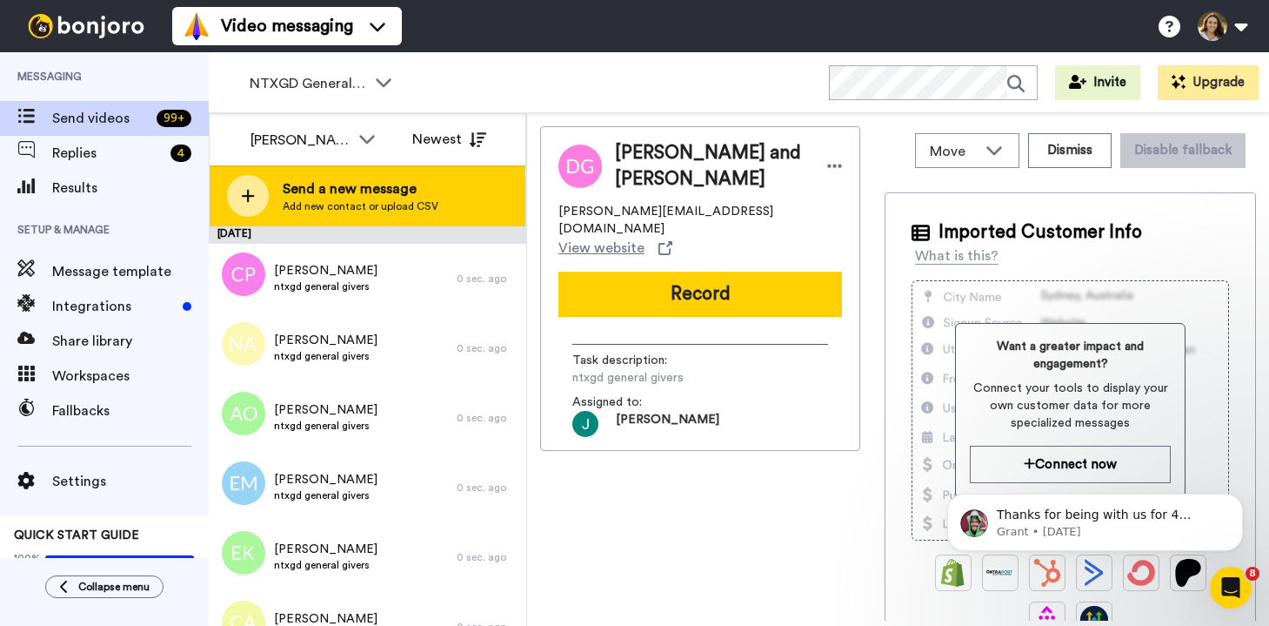
click at [476, 199] on div "Send a new message Add new contact or upload CSV" at bounding box center [368, 195] width 316 height 61
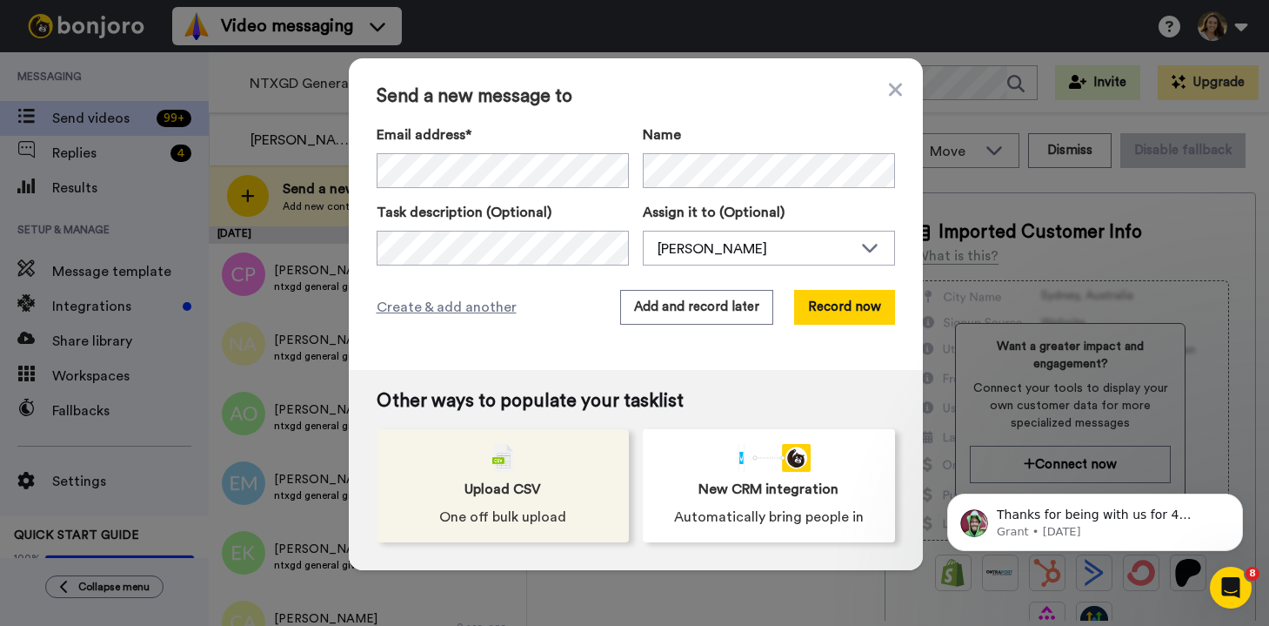
click at [544, 516] on span "One off bulk upload" at bounding box center [502, 516] width 127 height 21
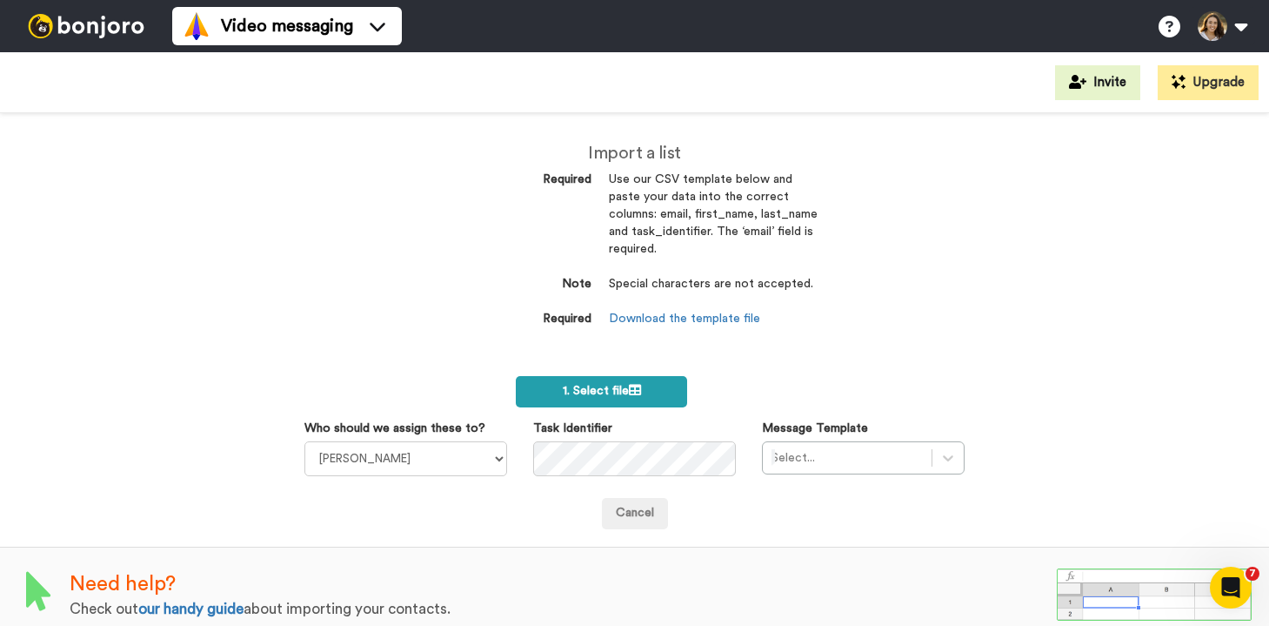
click at [626, 389] on span "1. Select file" at bounding box center [602, 391] width 78 height 12
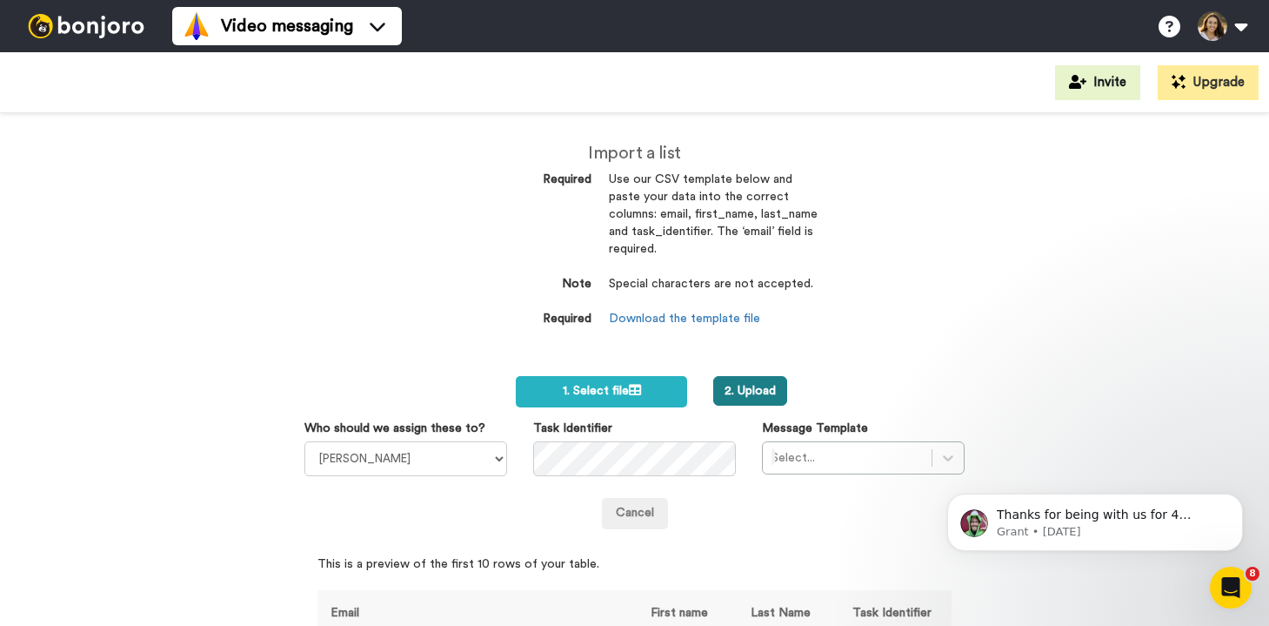
click at [729, 385] on button "2. Upload" at bounding box center [750, 391] width 74 height 30
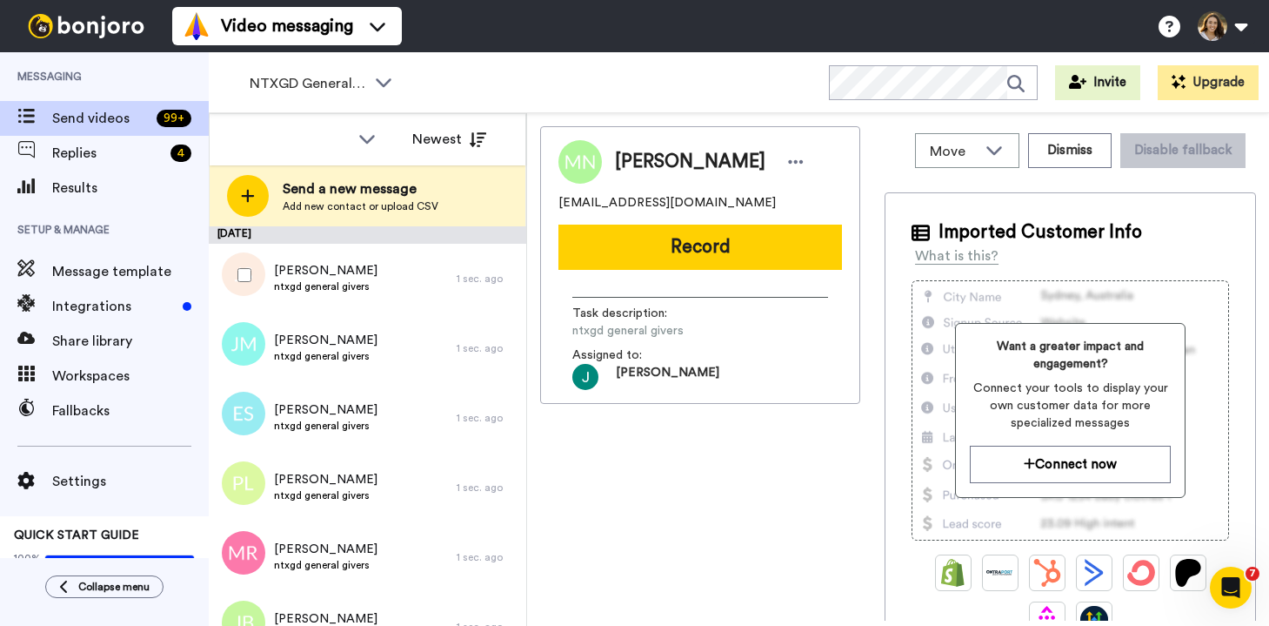
click at [260, 265] on div at bounding box center [241, 274] width 63 height 61
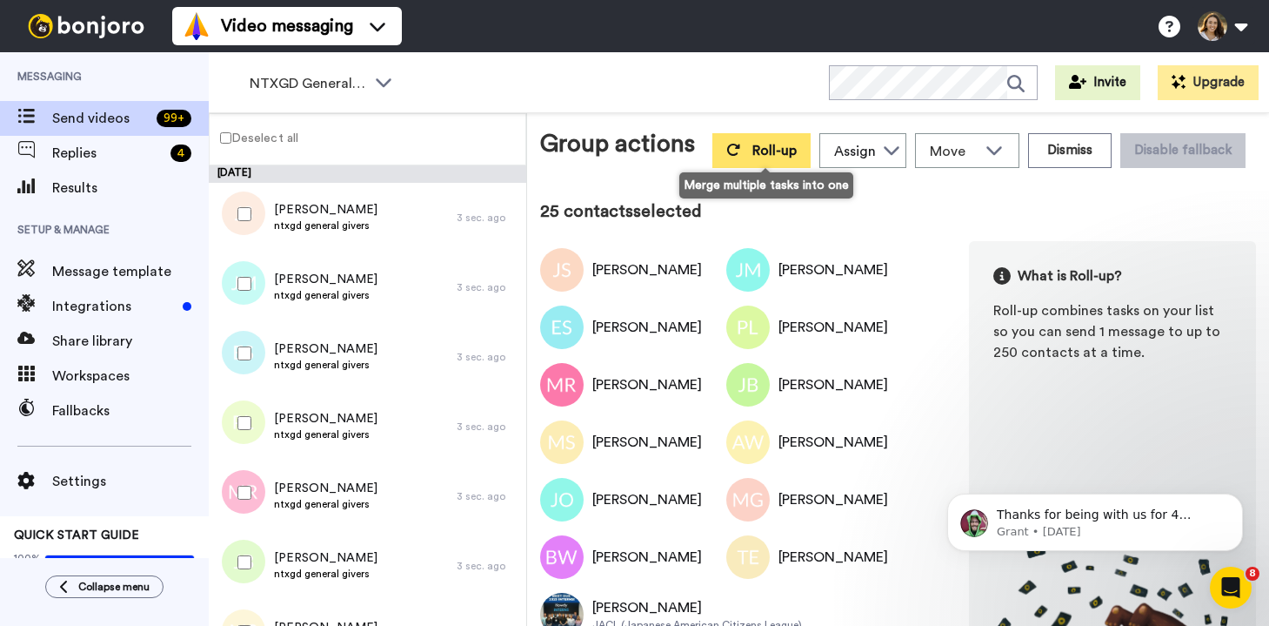
click at [775, 144] on span "Roll-up" at bounding box center [775, 151] width 44 height 14
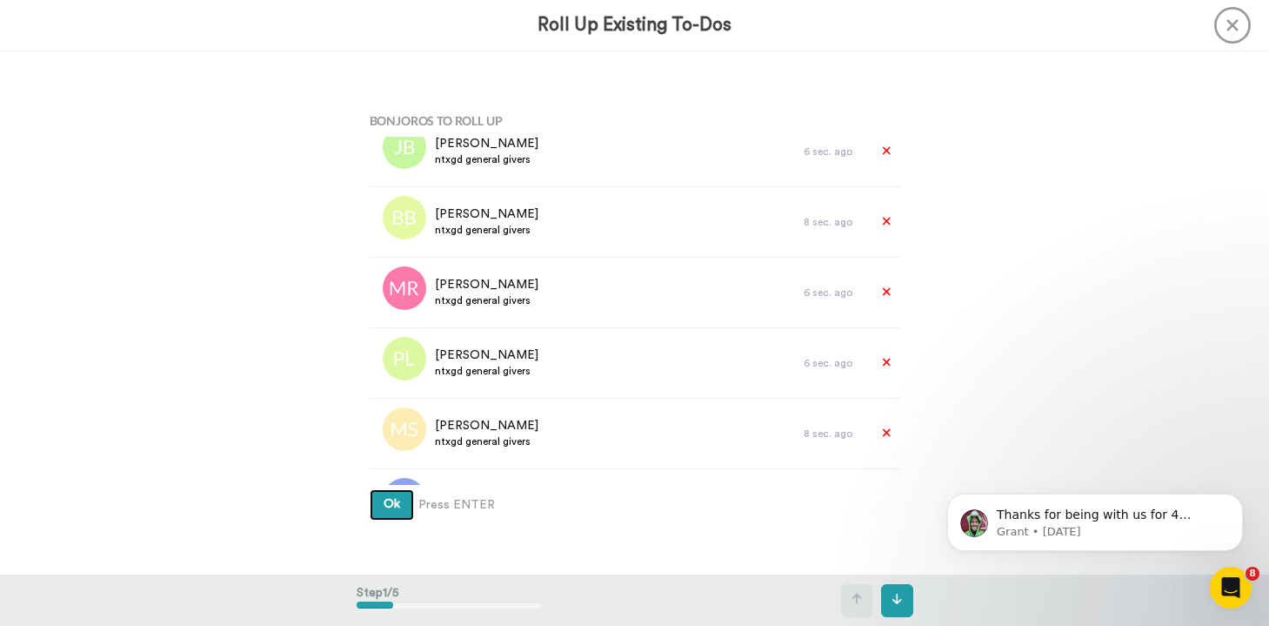
scroll to position [1414, 0]
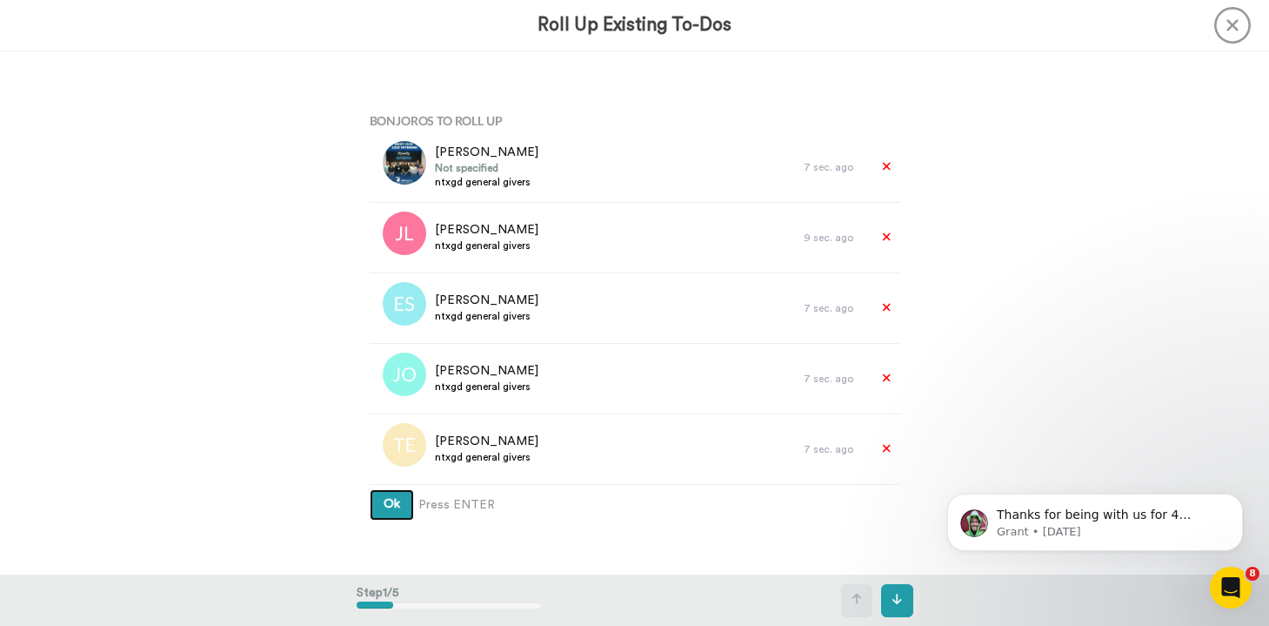
click at [397, 498] on span "Ok" at bounding box center [392, 504] width 17 height 12
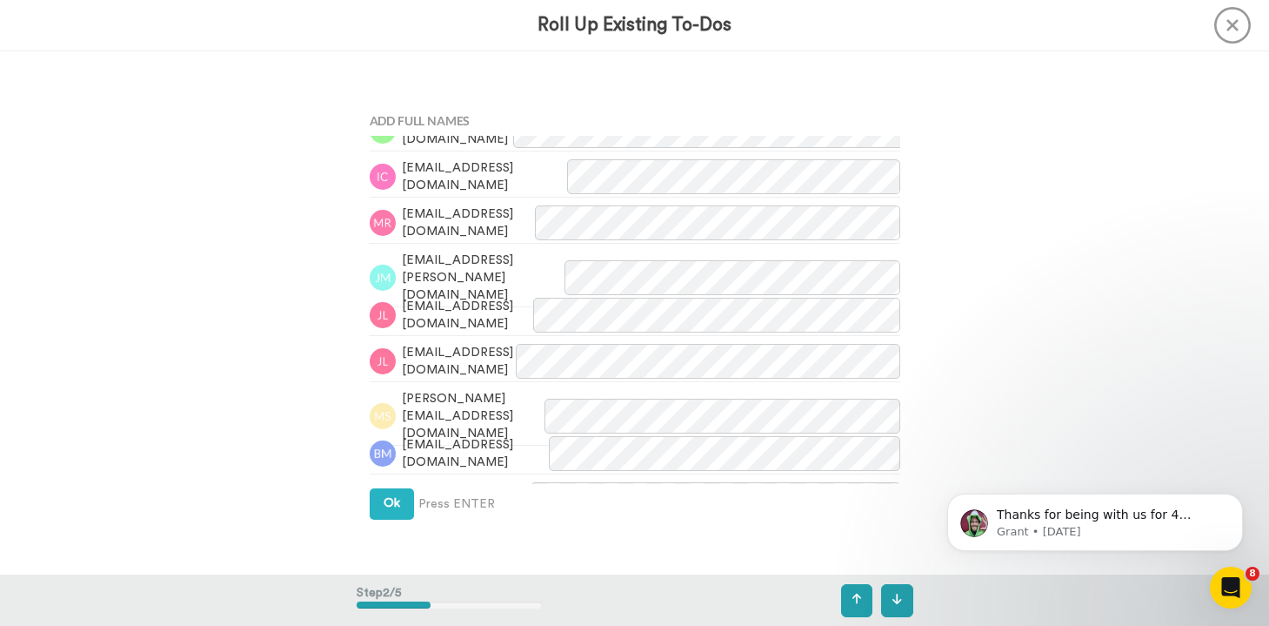
scroll to position [805, 0]
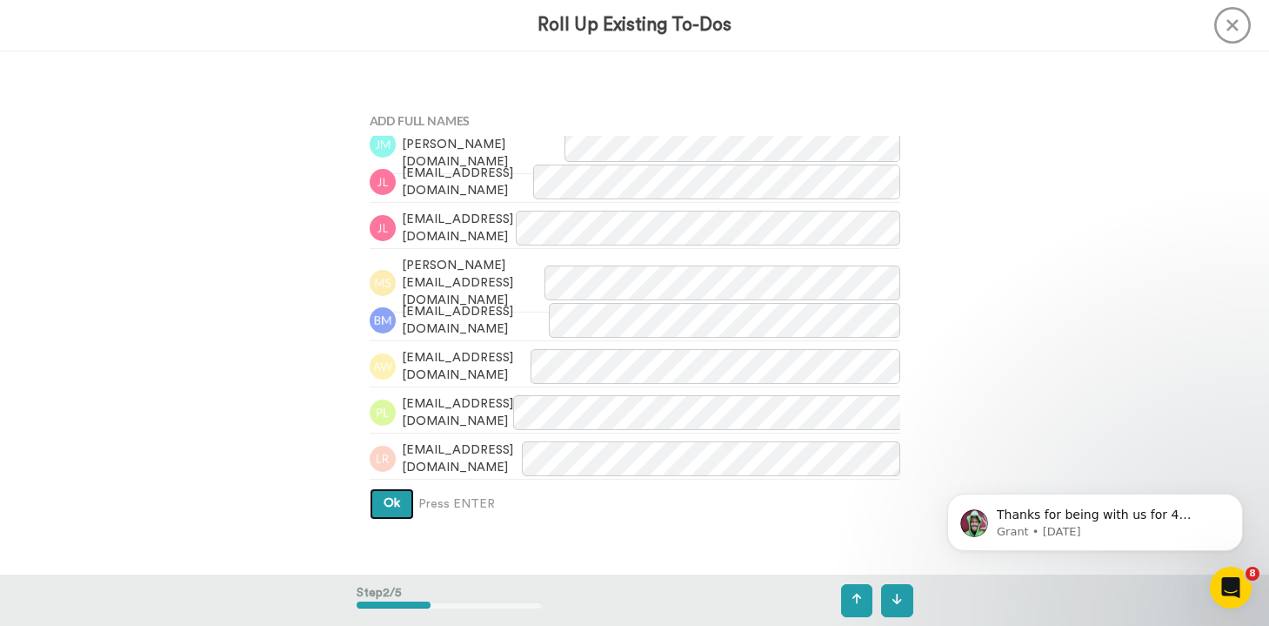
click at [391, 518] on button "Ok" at bounding box center [392, 503] width 44 height 31
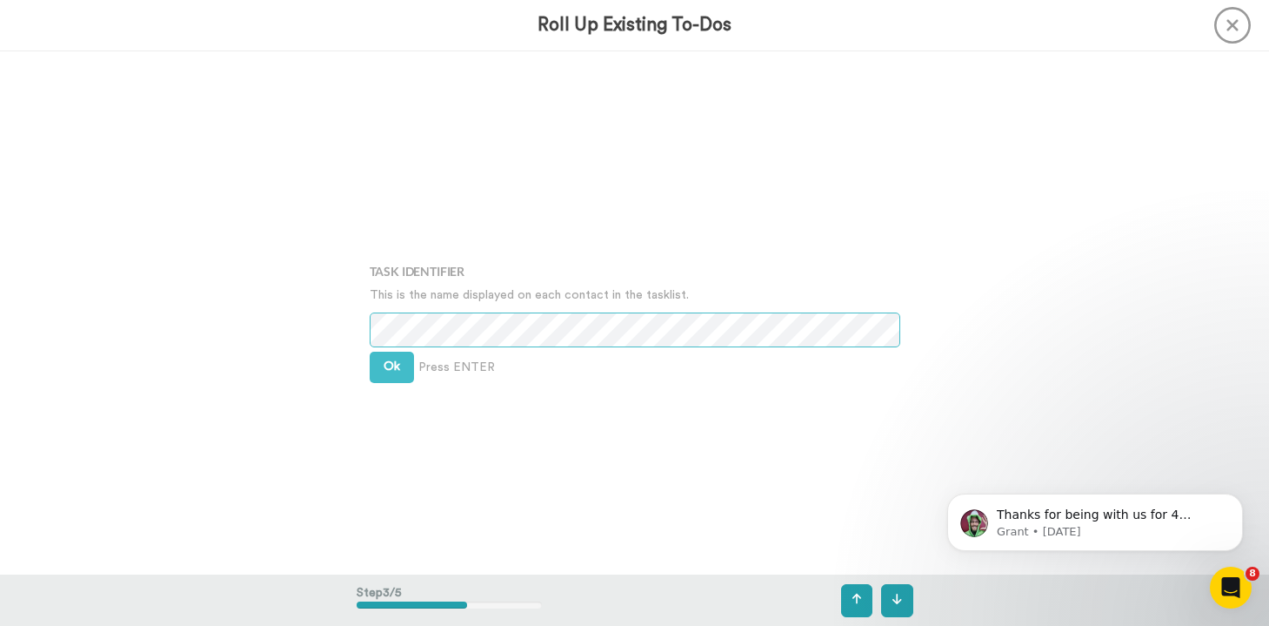
scroll to position [1047, 0]
click at [387, 371] on button "Ok" at bounding box center [392, 360] width 44 height 31
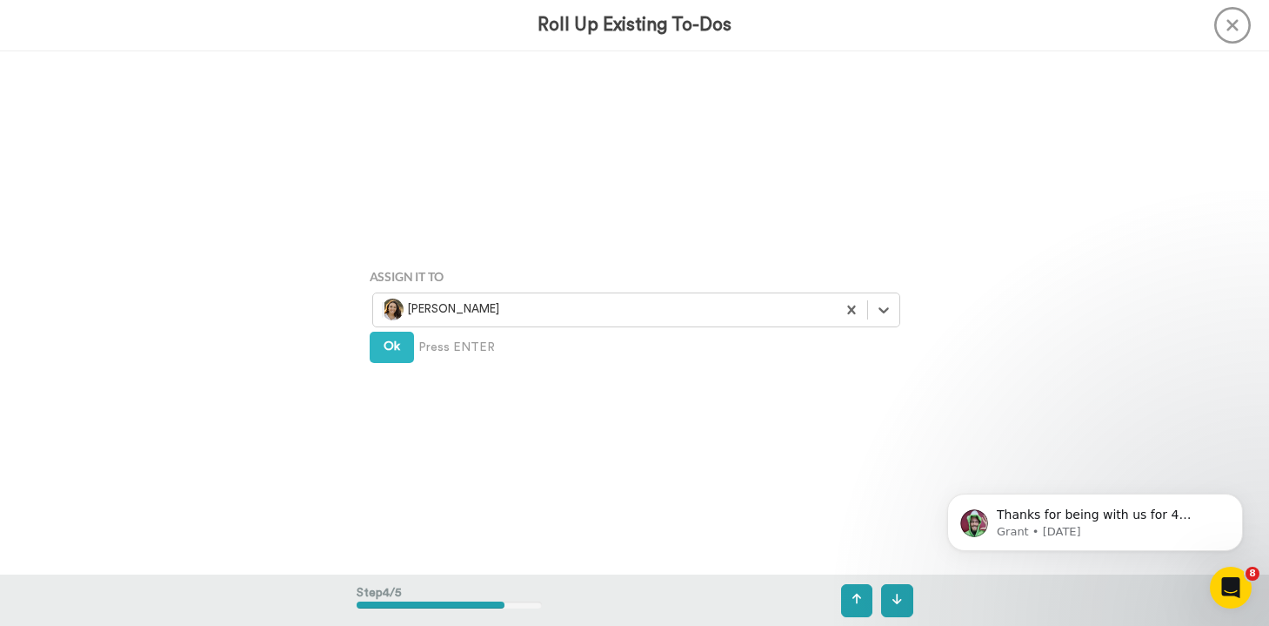
scroll to position [1571, 0]
click at [441, 305] on div at bounding box center [604, 310] width 445 height 20
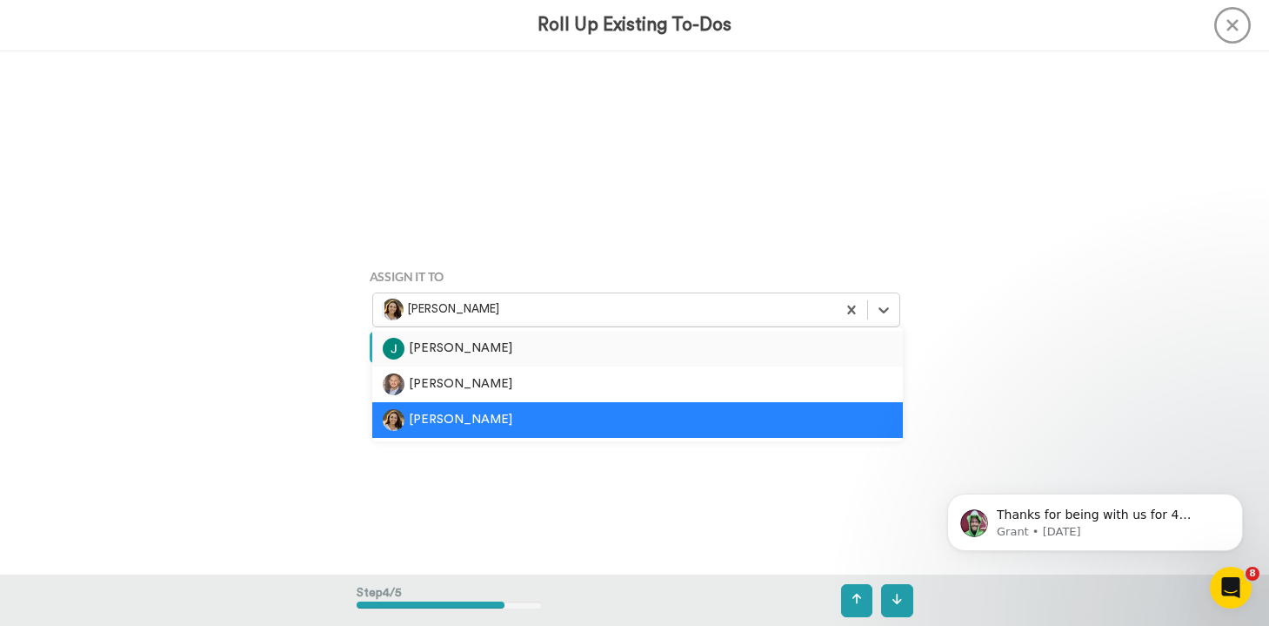
click at [453, 333] on div "[PERSON_NAME]" at bounding box center [637, 349] width 531 height 36
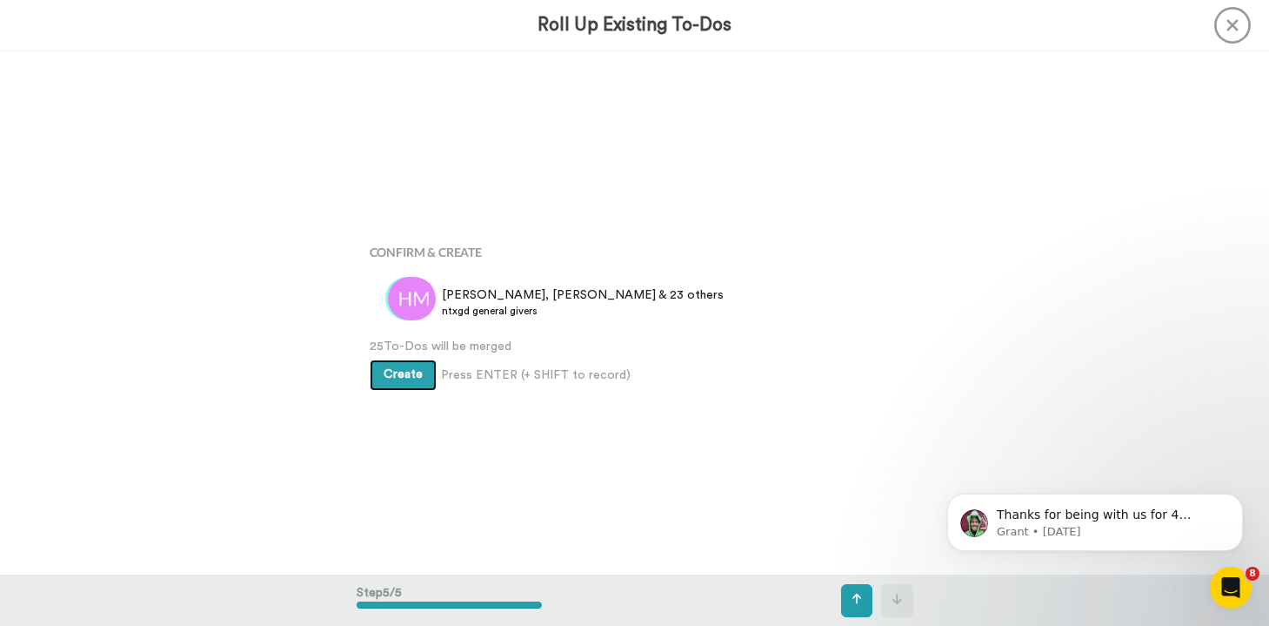
scroll to position [2094, 0]
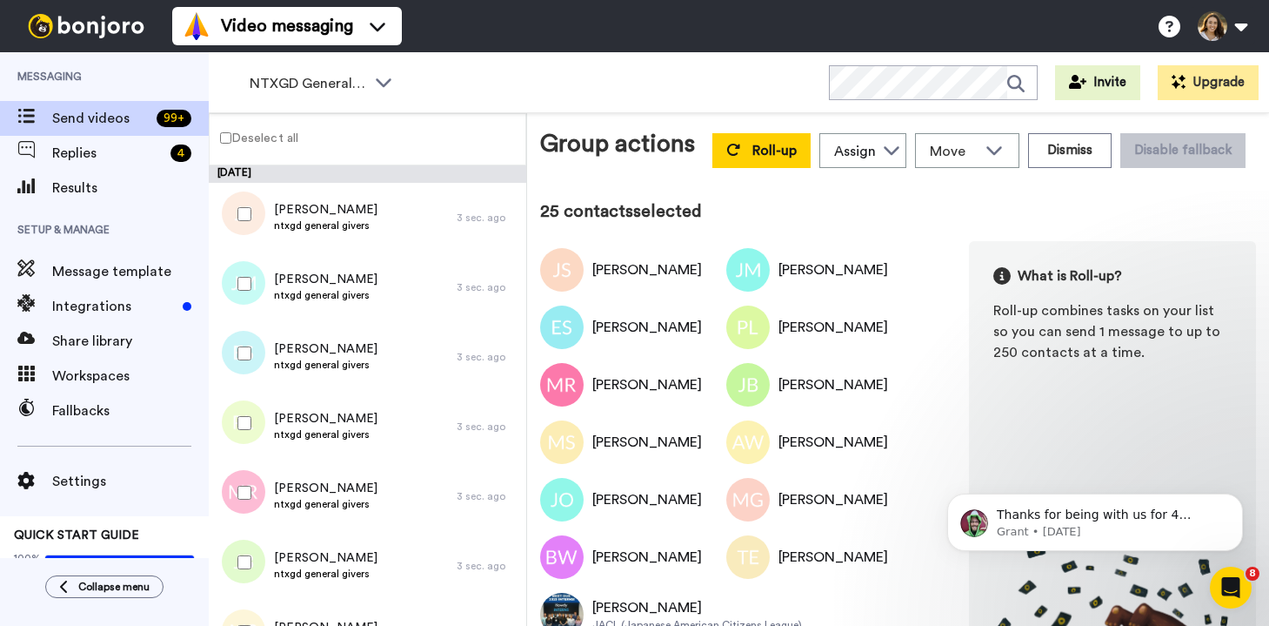
click at [472, 46] on div "Video messaging Switch to Video messaging Testimonials Try me for free! Setting…" at bounding box center [720, 26] width 1097 height 52
click at [472, 66] on div "NTXGD General FollowUp WORKSPACES View all All Default Task List Thanking Kassi…" at bounding box center [739, 82] width 1061 height 61
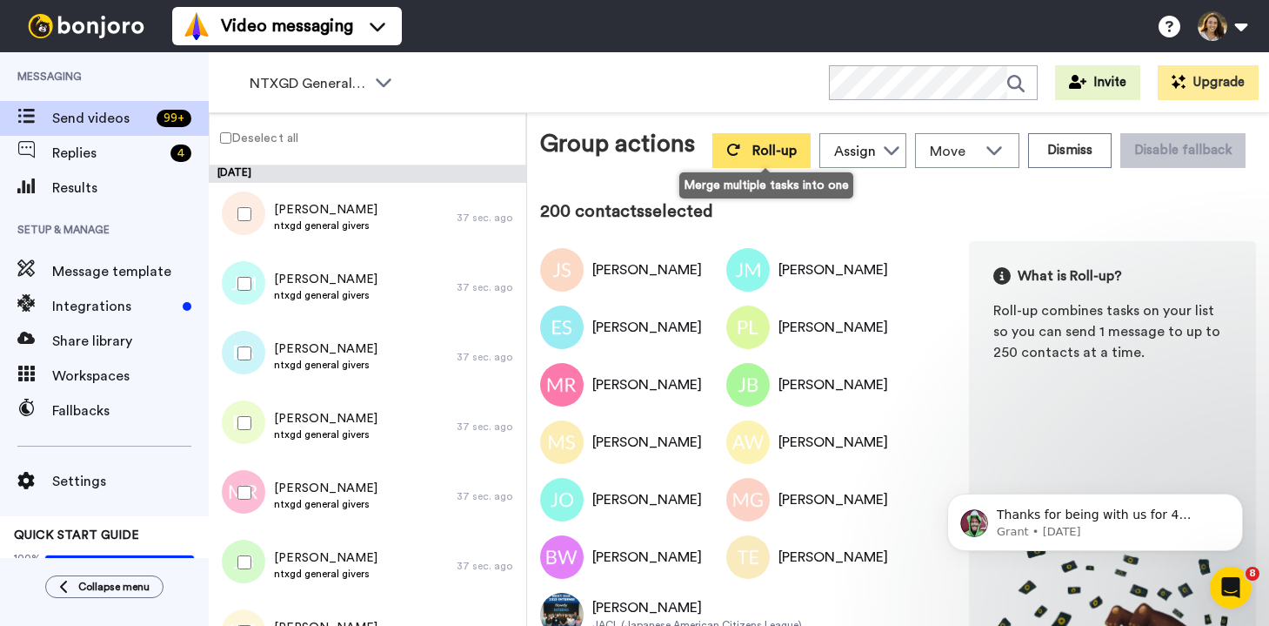
click at [777, 155] on span "Roll-up" at bounding box center [775, 151] width 44 height 14
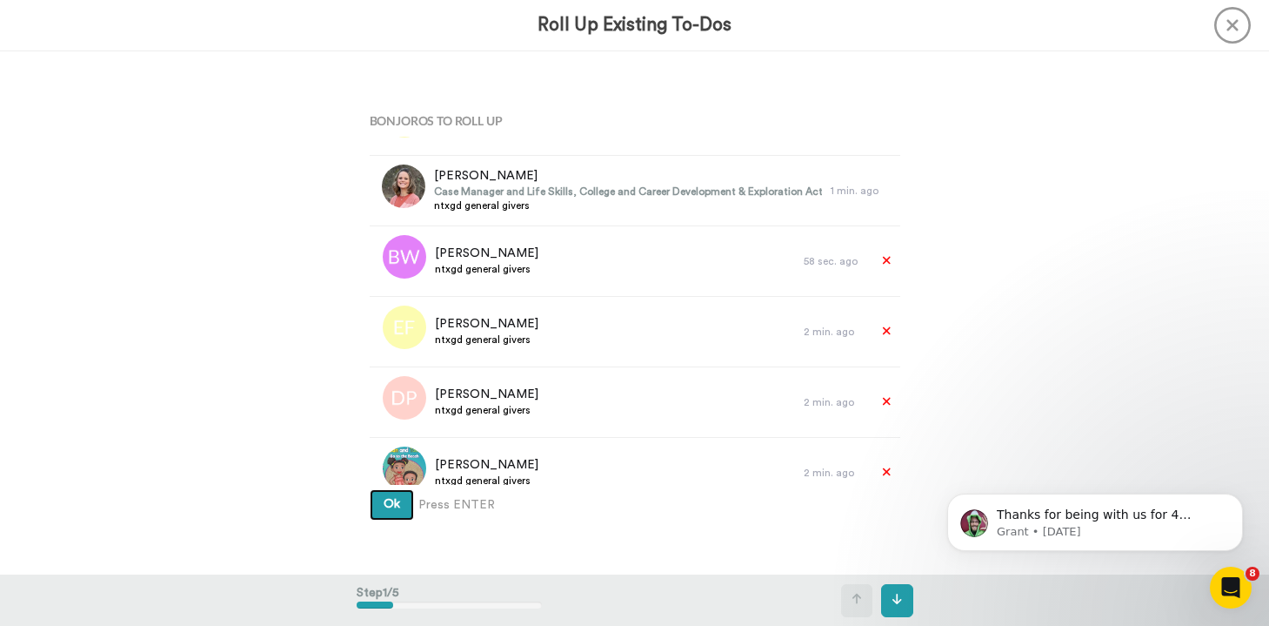
scroll to position [1034, 0]
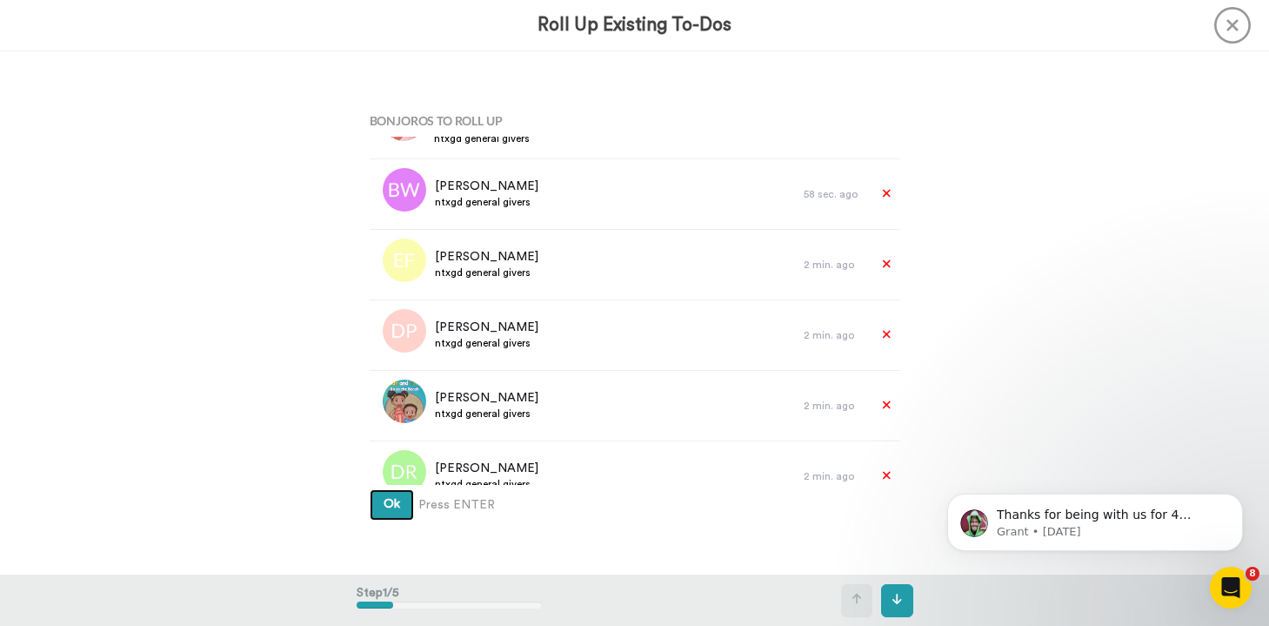
click at [389, 504] on span "Ok" at bounding box center [392, 504] width 17 height 12
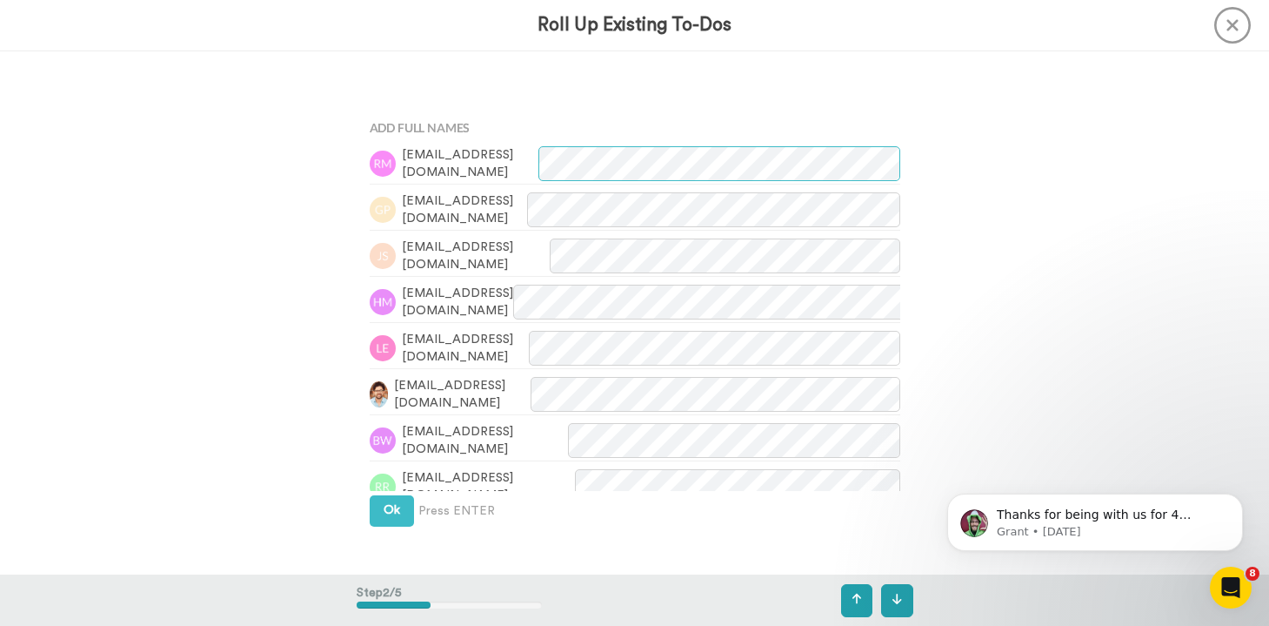
scroll to position [524, 0]
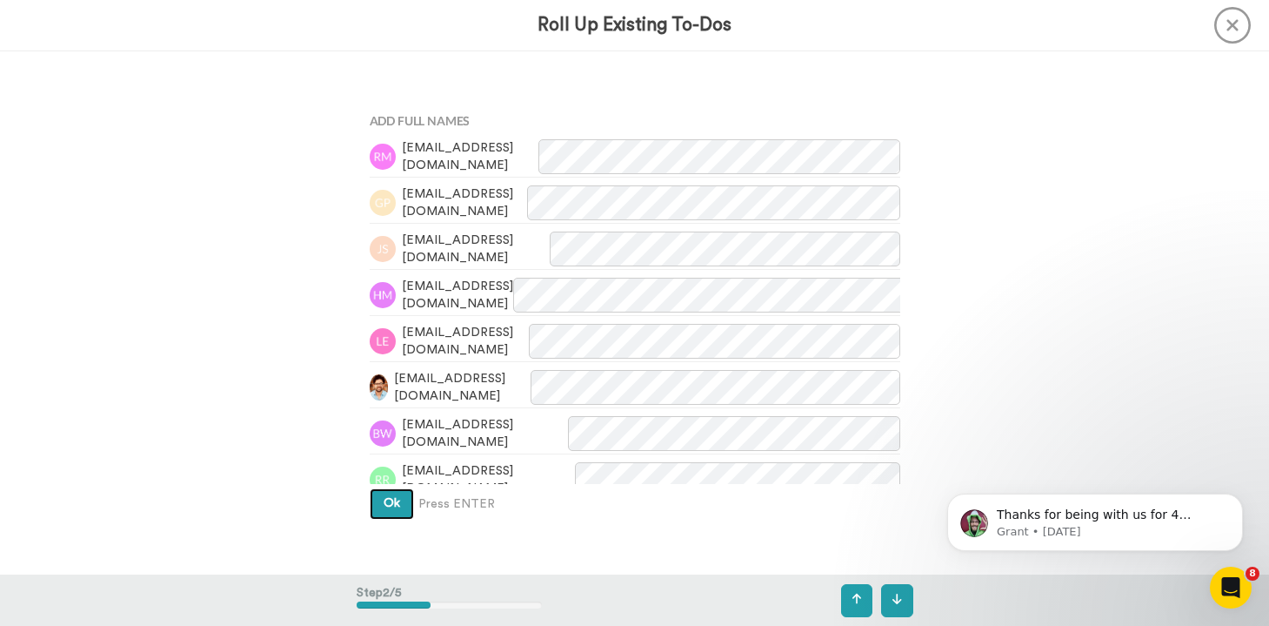
click at [390, 499] on span "Ok" at bounding box center [392, 503] width 17 height 12
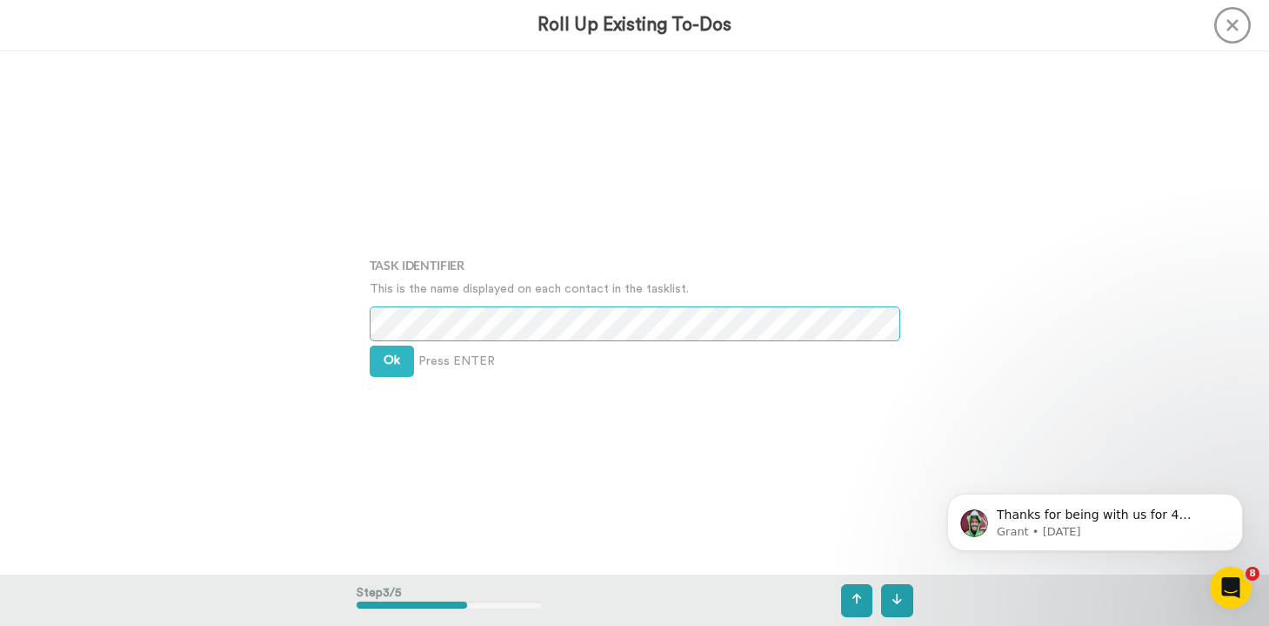
scroll to position [1047, 0]
click at [400, 365] on button "Ok" at bounding box center [392, 360] width 44 height 31
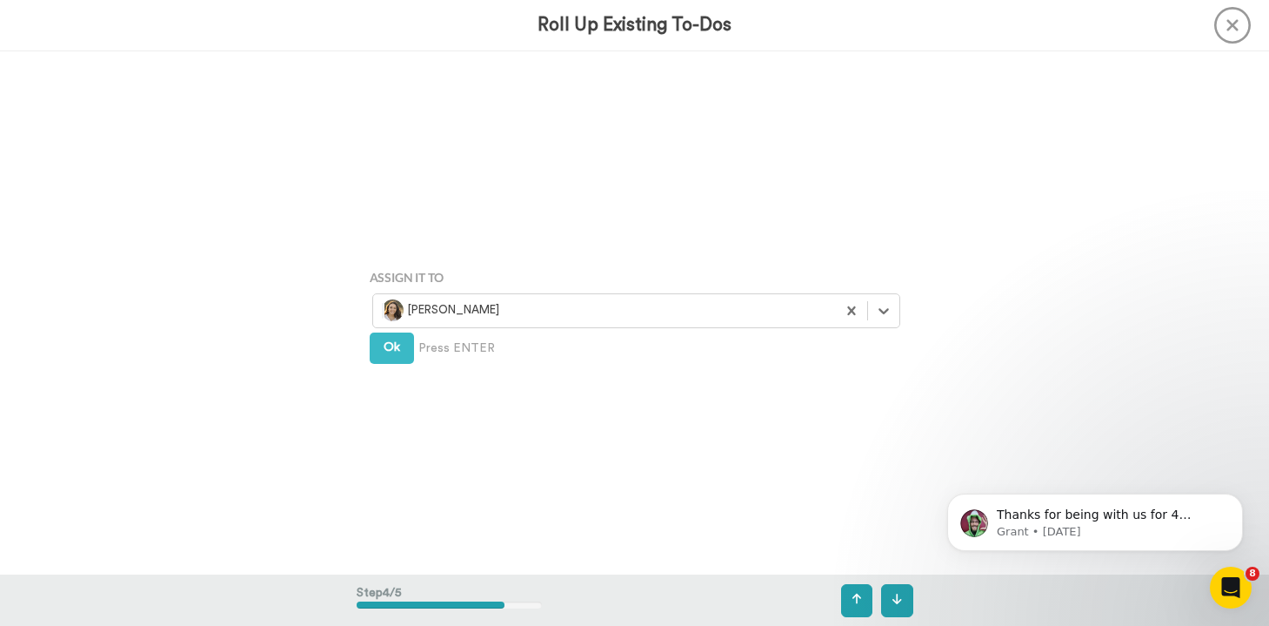
scroll to position [1571, 0]
click at [465, 331] on div "Ok Press ENTER" at bounding box center [635, 346] width 531 height 31
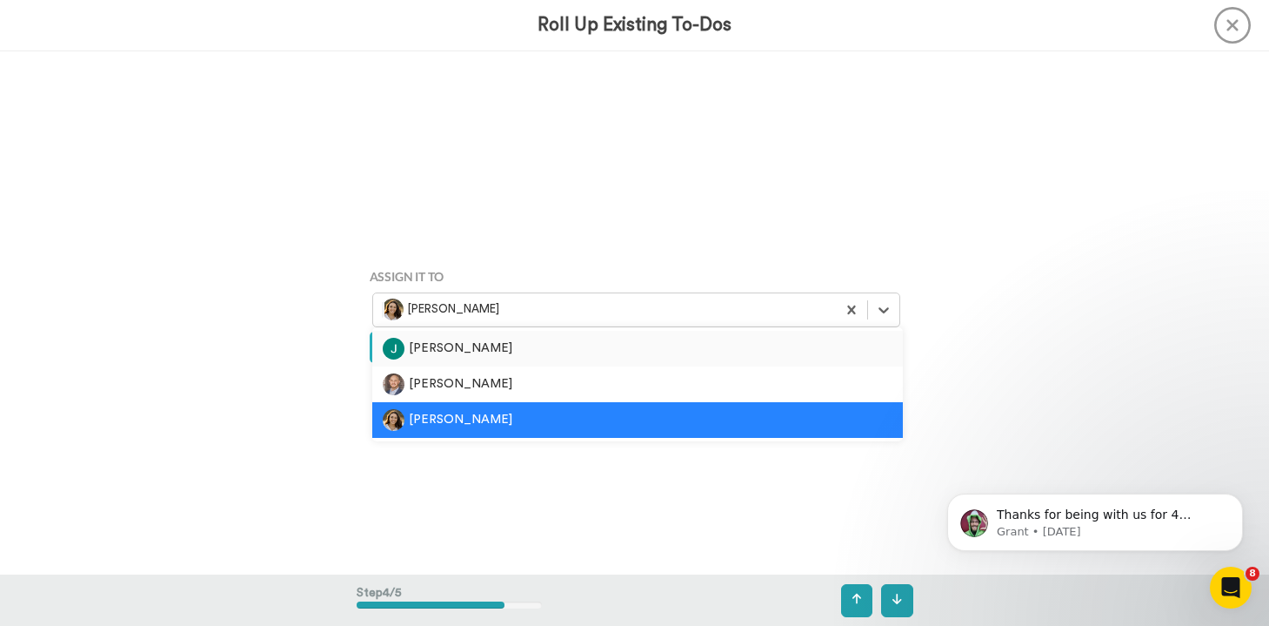
click at [481, 298] on div "Kassidy Sanders" at bounding box center [604, 309] width 445 height 22
click at [461, 349] on div "Josh Wattenbarger" at bounding box center [638, 349] width 510 height 22
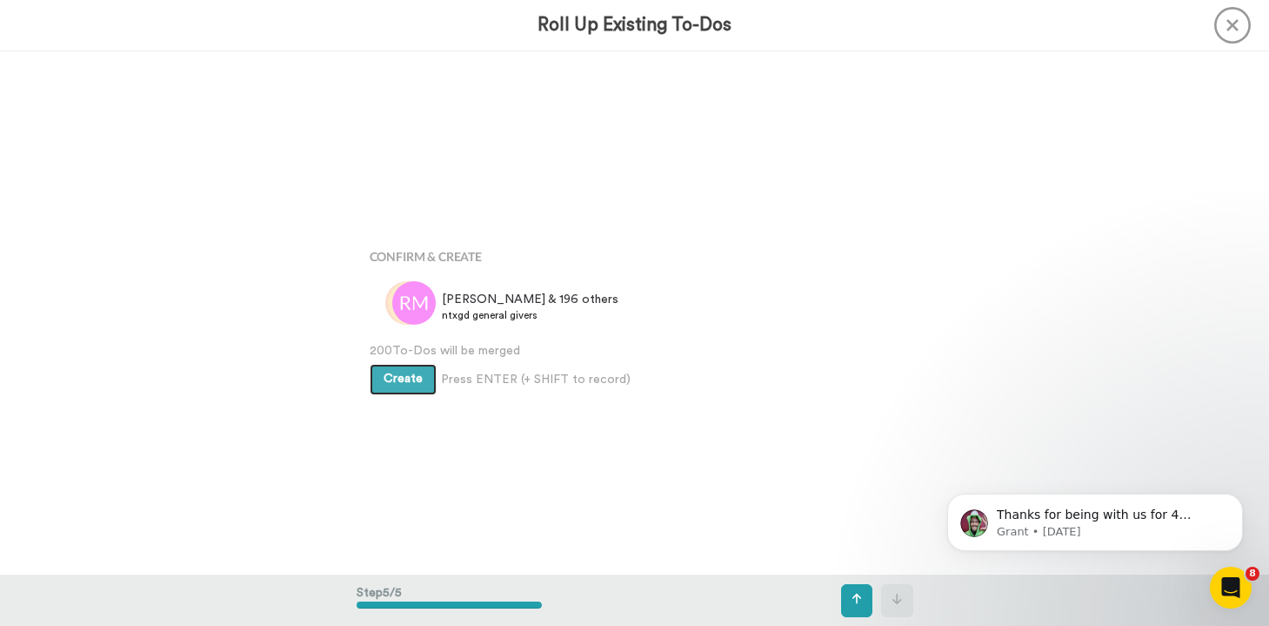
scroll to position [2094, 0]
click at [412, 382] on button "Create" at bounding box center [403, 374] width 67 height 31
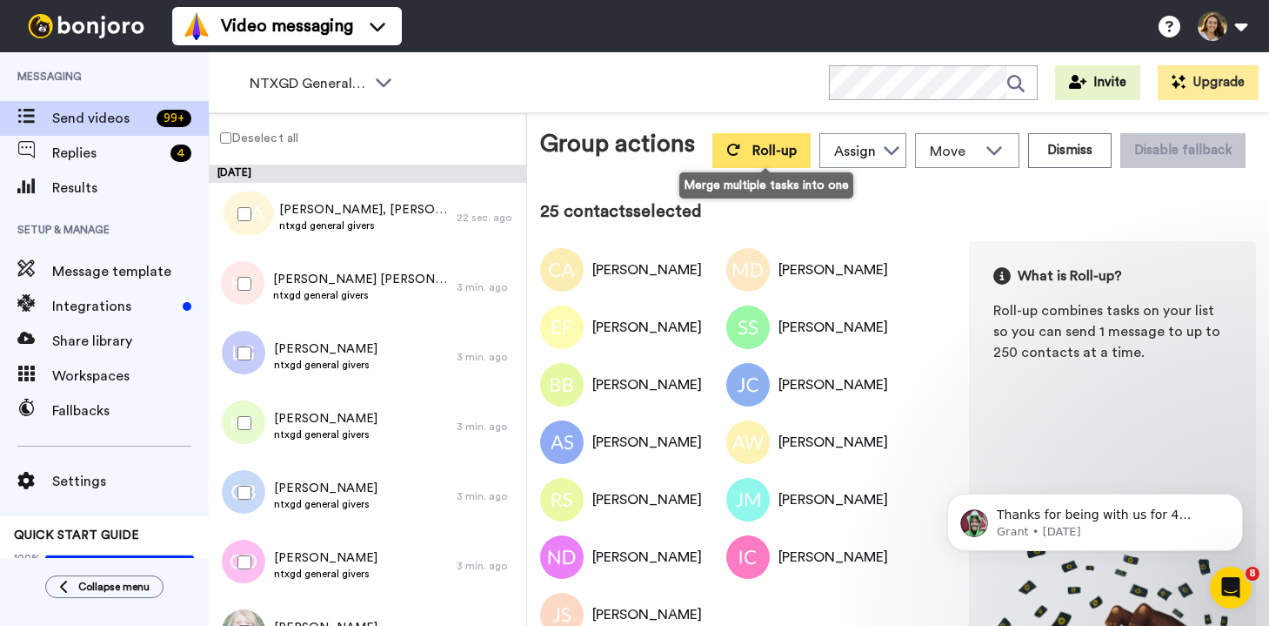
click at [770, 164] on button "Roll-up" at bounding box center [762, 150] width 98 height 35
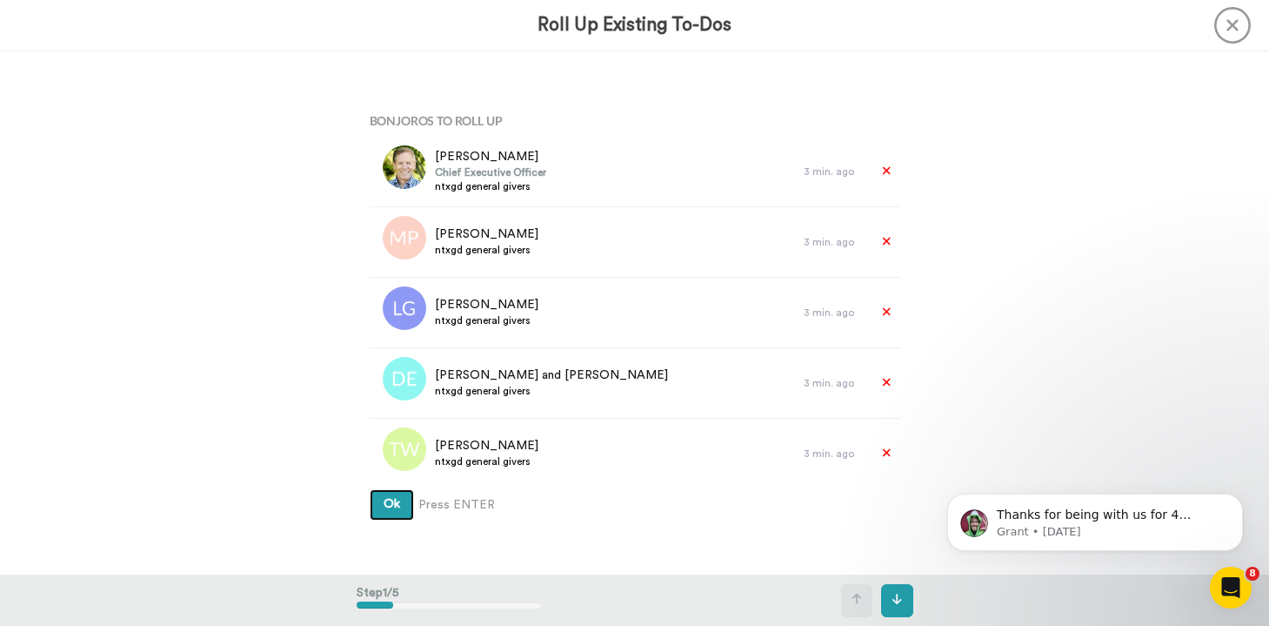
click at [398, 507] on span "Ok" at bounding box center [392, 504] width 17 height 12
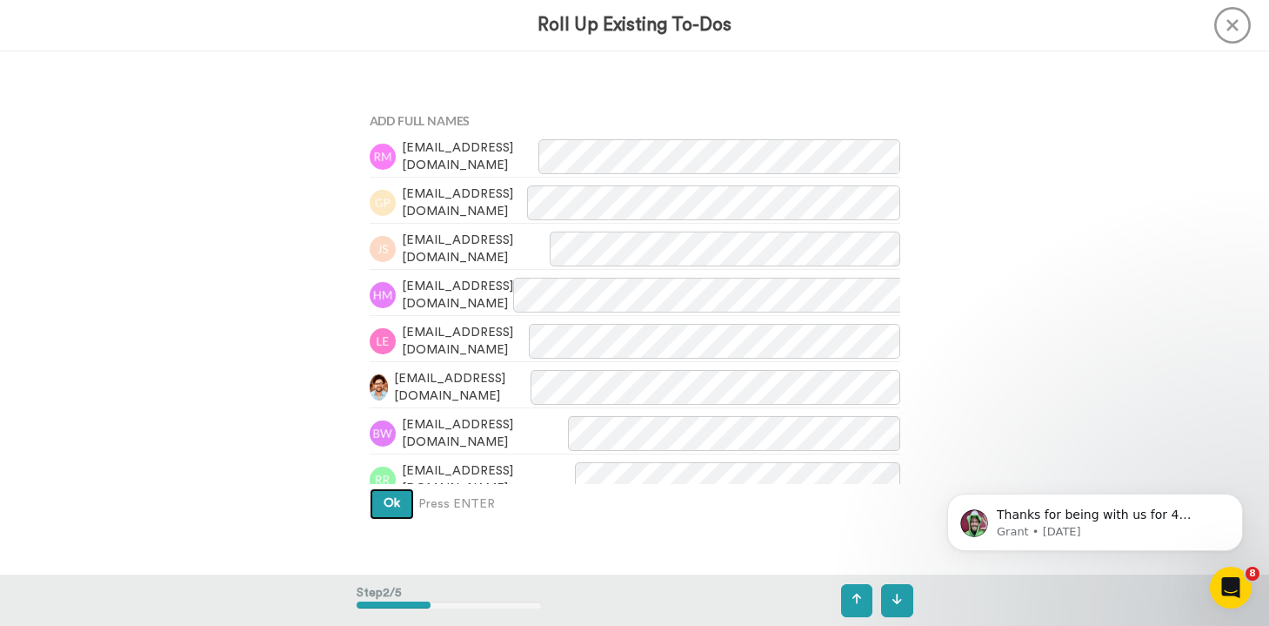
click at [390, 506] on span "Ok" at bounding box center [392, 503] width 17 height 12
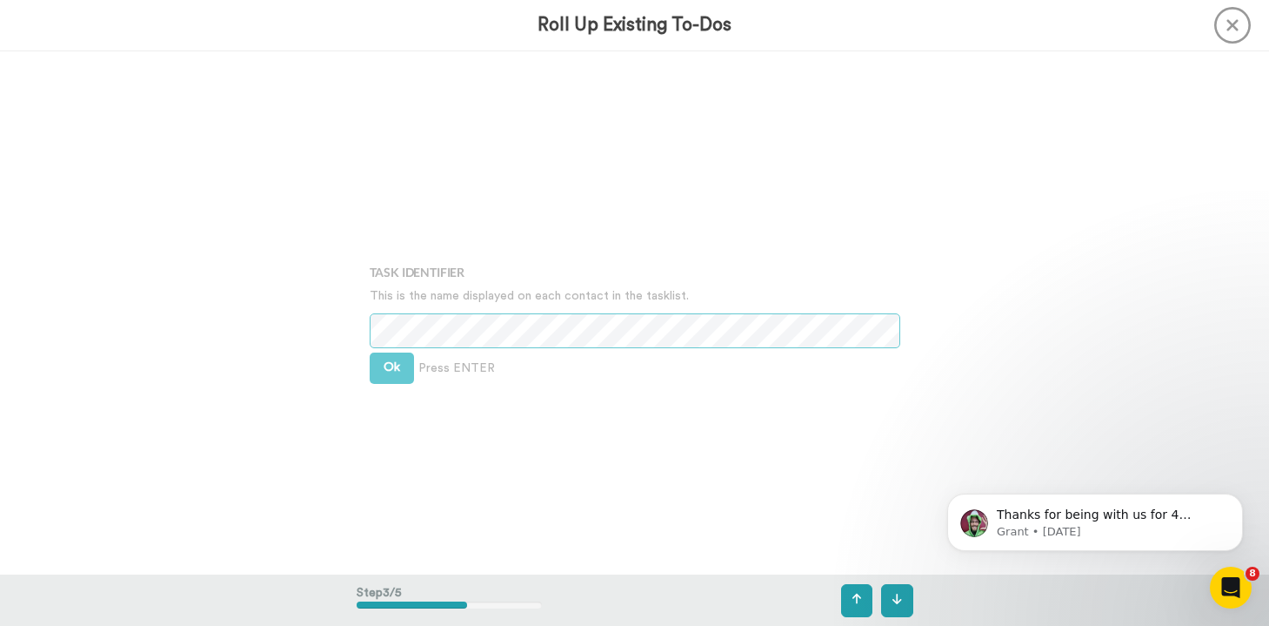
scroll to position [1047, 0]
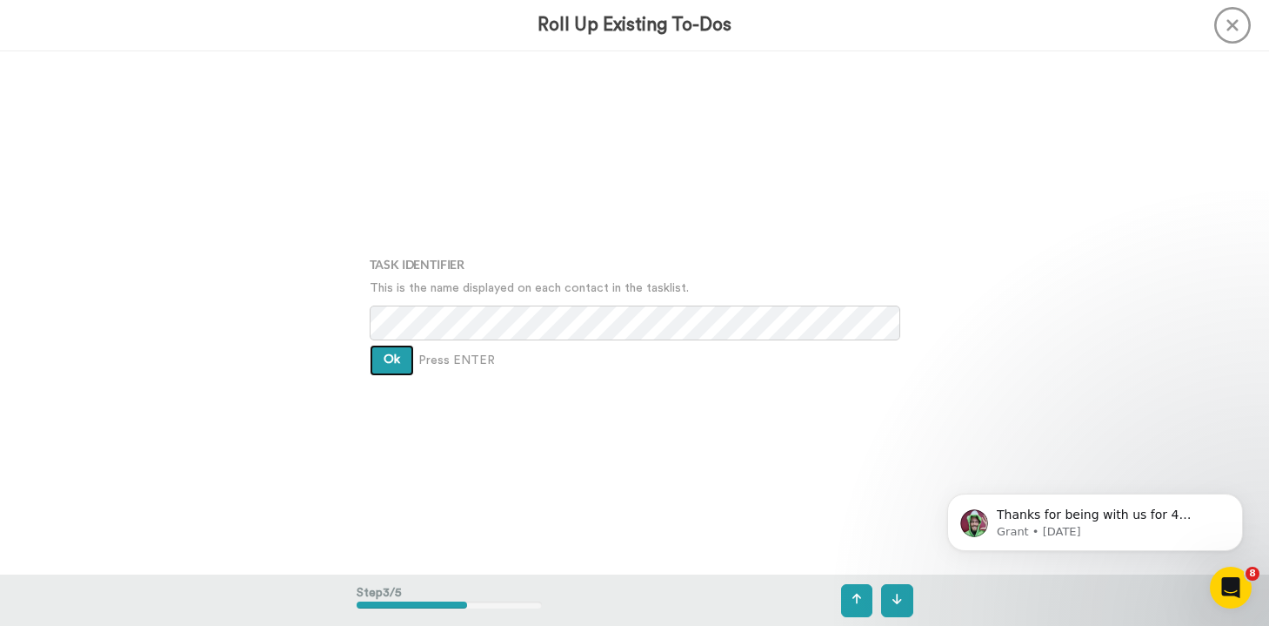
click at [389, 365] on span "Ok" at bounding box center [392, 359] width 17 height 12
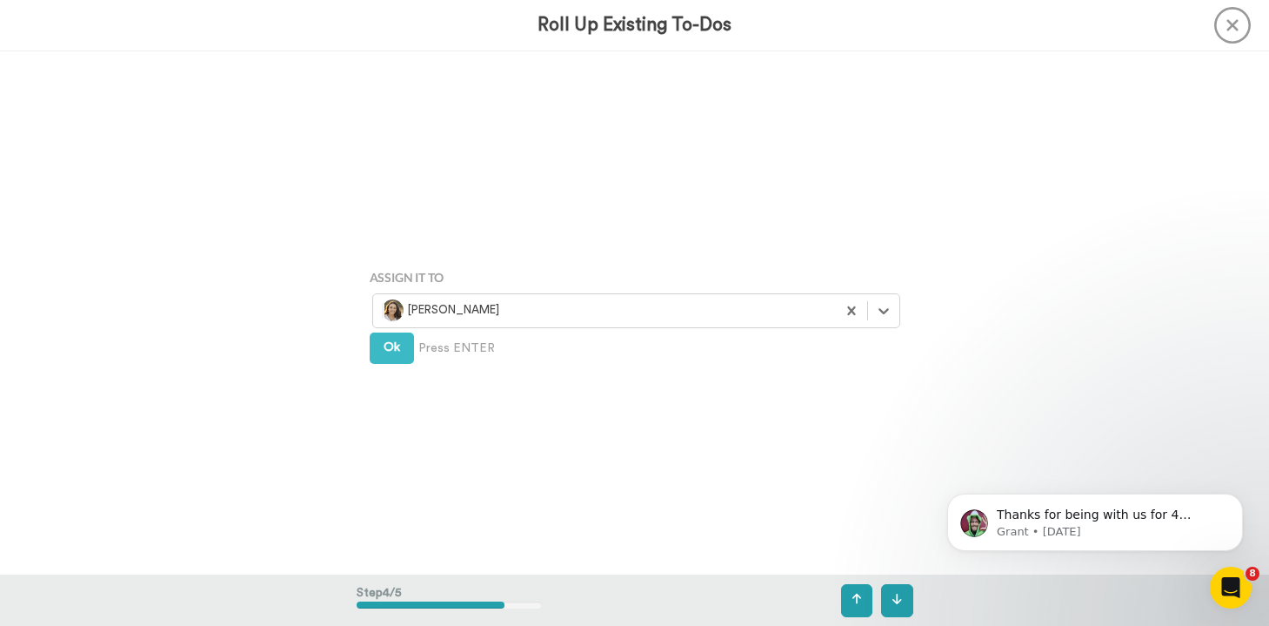
scroll to position [1571, 0]
click at [420, 304] on div at bounding box center [604, 310] width 445 height 20
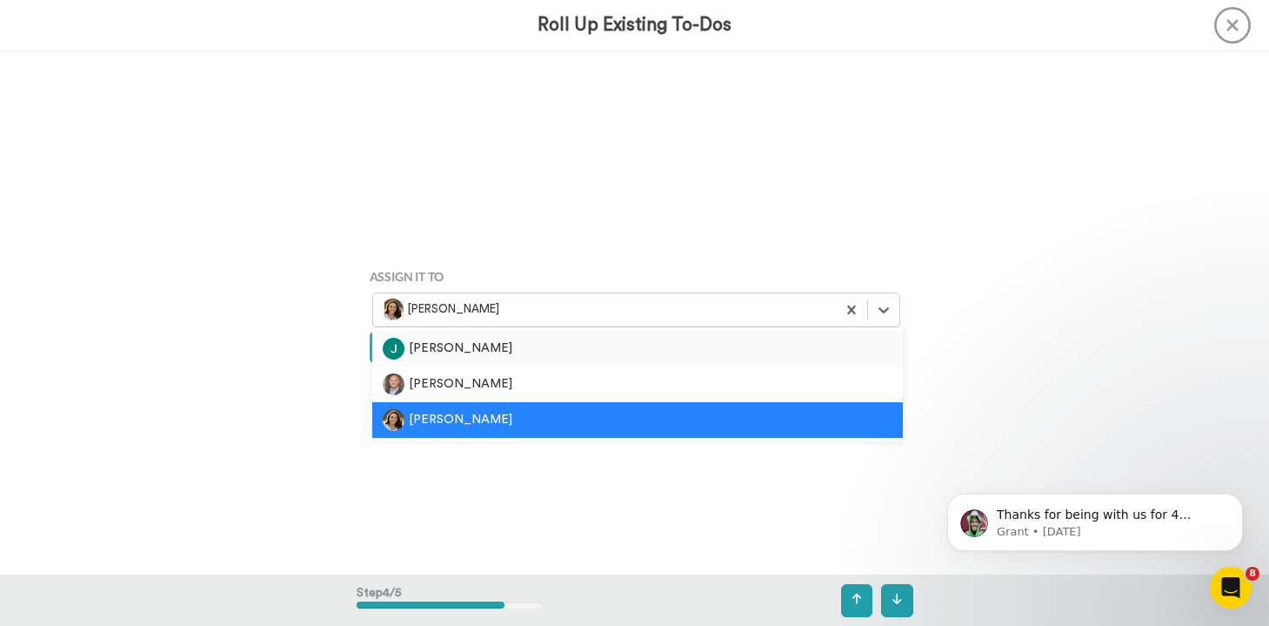
click at [444, 351] on div "[PERSON_NAME]" at bounding box center [638, 349] width 510 height 22
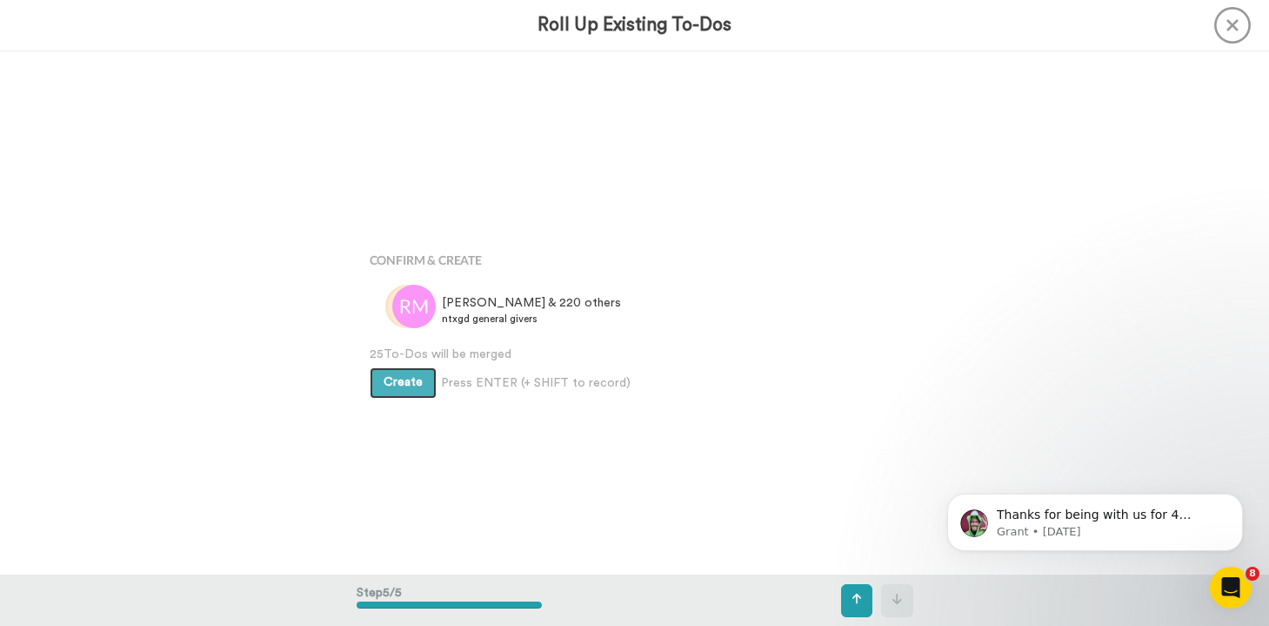
scroll to position [2094, 0]
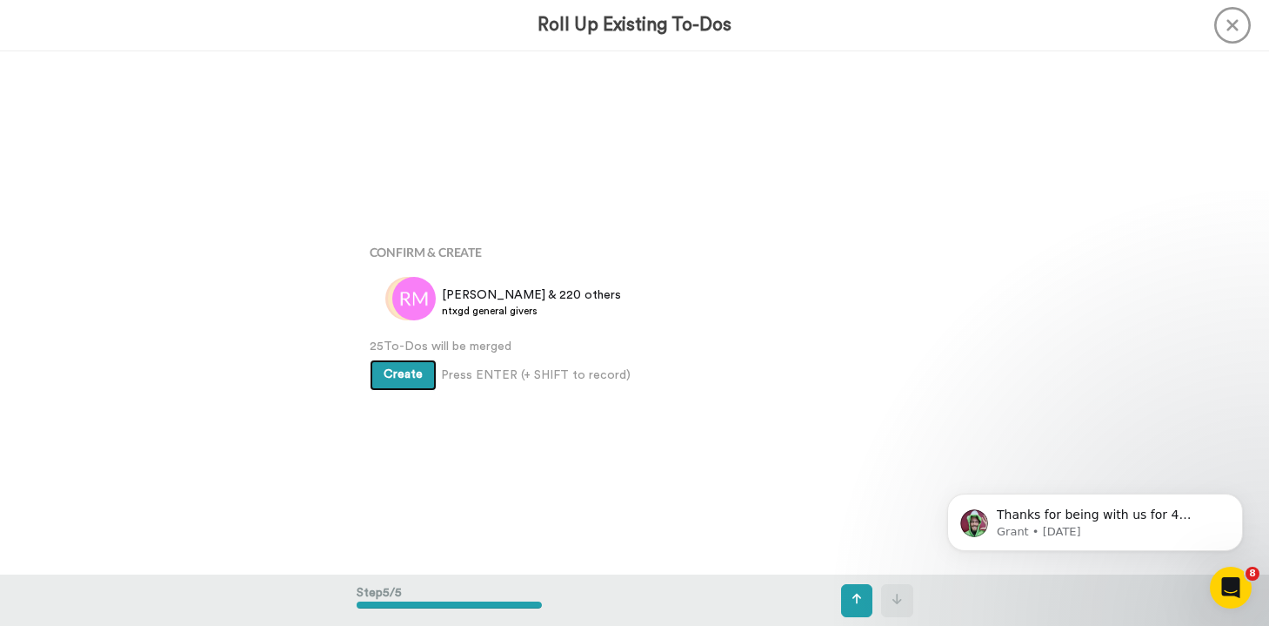
click at [418, 375] on span "Create" at bounding box center [403, 374] width 39 height 12
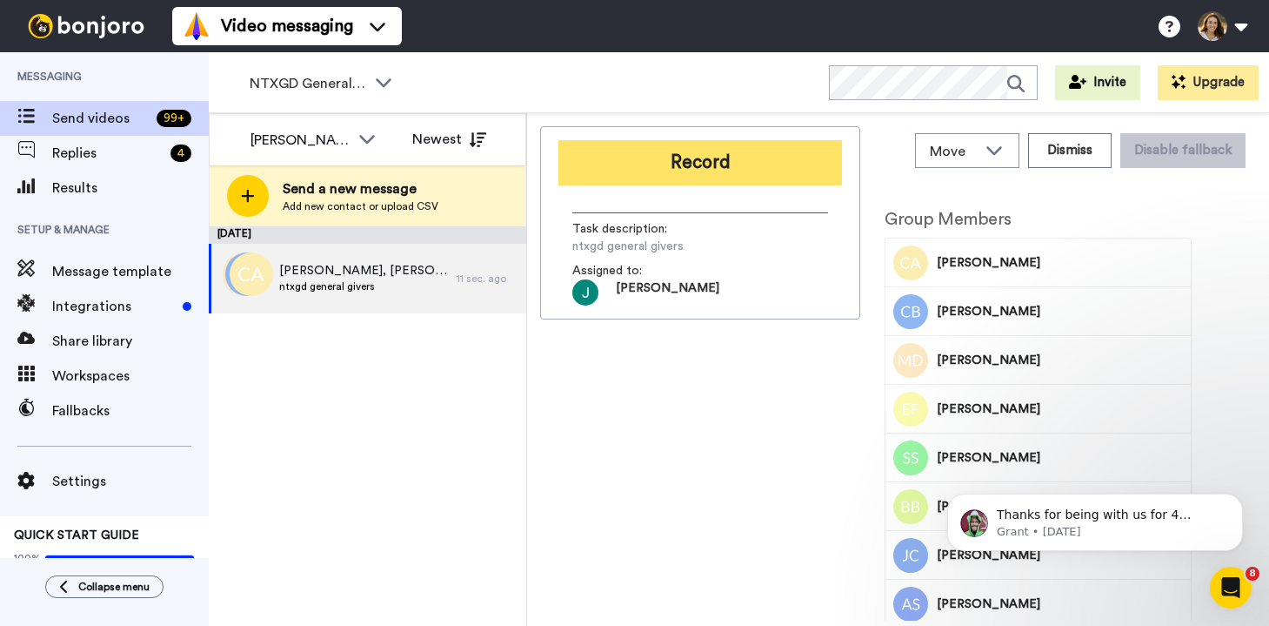
click at [697, 148] on button "Record" at bounding box center [701, 162] width 284 height 45
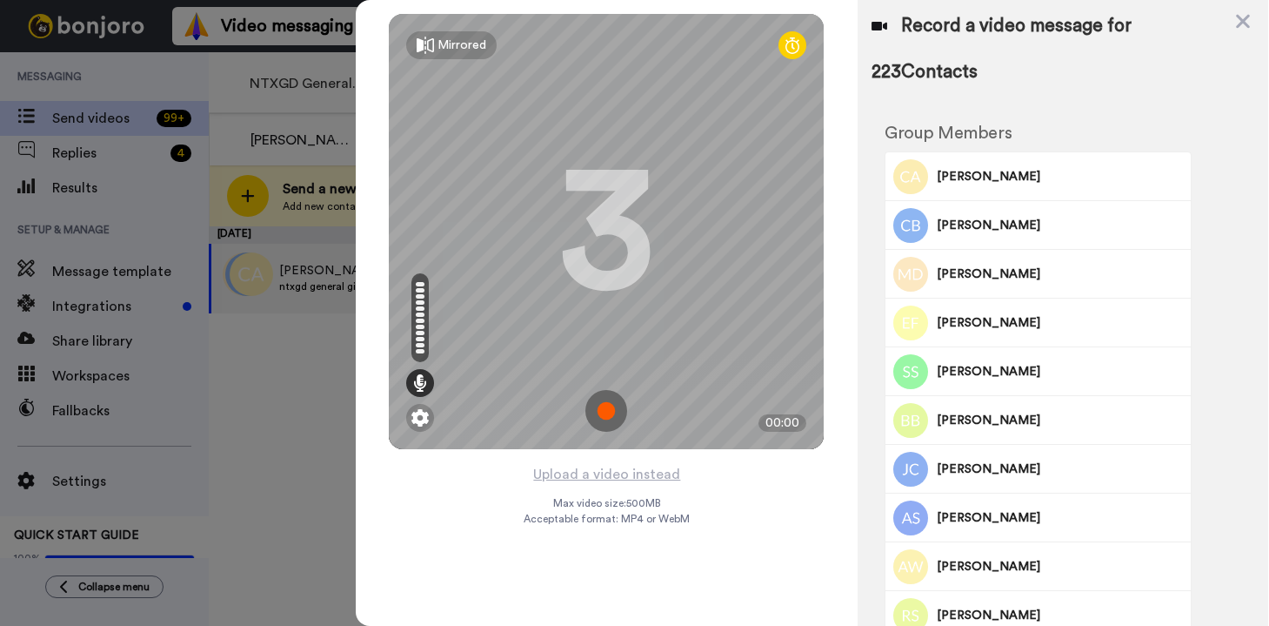
click at [606, 405] on img at bounding box center [607, 411] width 42 height 42
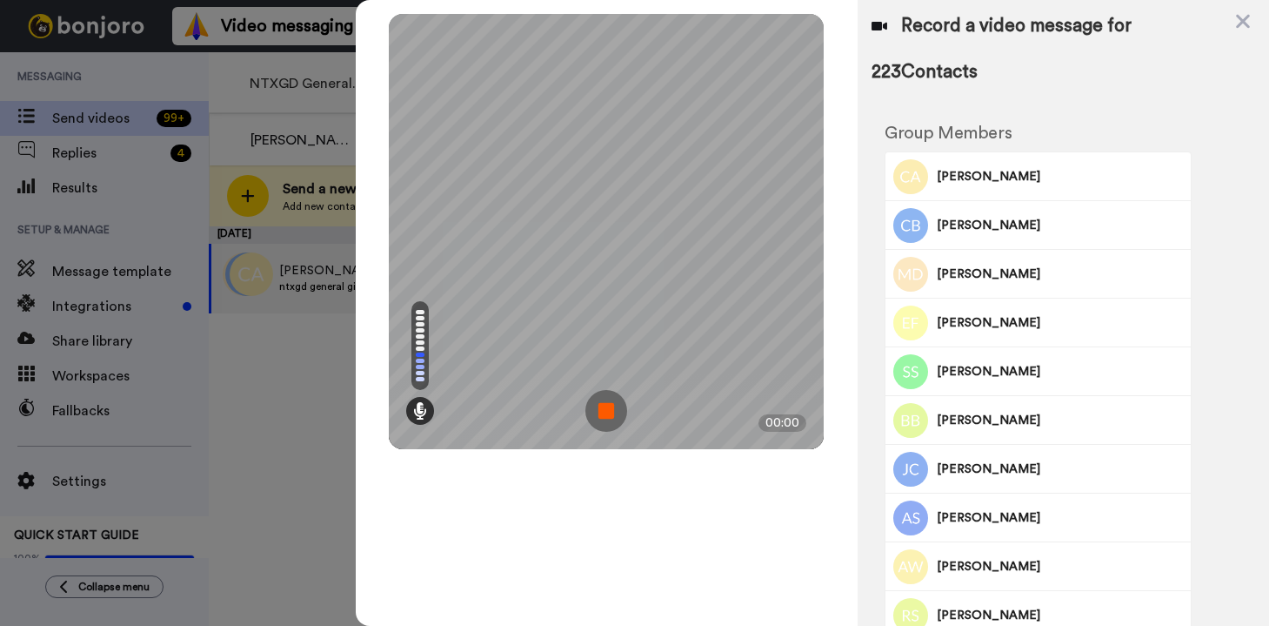
click at [606, 405] on img at bounding box center [607, 411] width 42 height 42
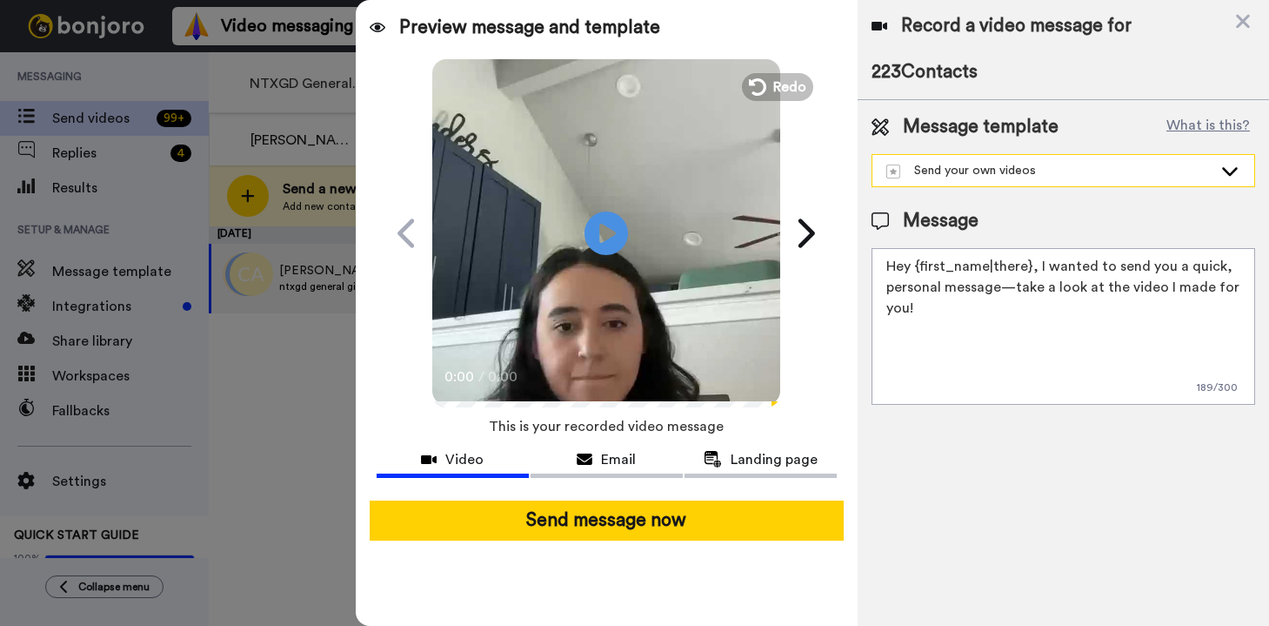
click at [1047, 170] on div "Send your own videos" at bounding box center [1050, 170] width 326 height 17
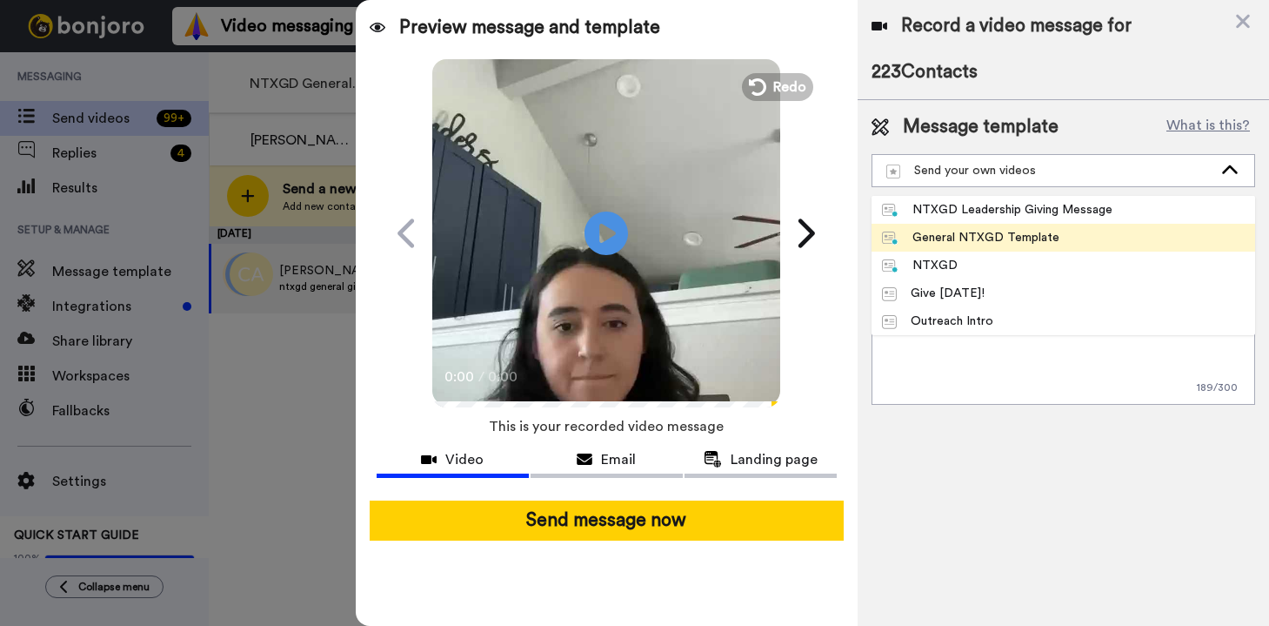
click at [1040, 228] on li "General NTXGD Template" at bounding box center [1064, 238] width 384 height 28
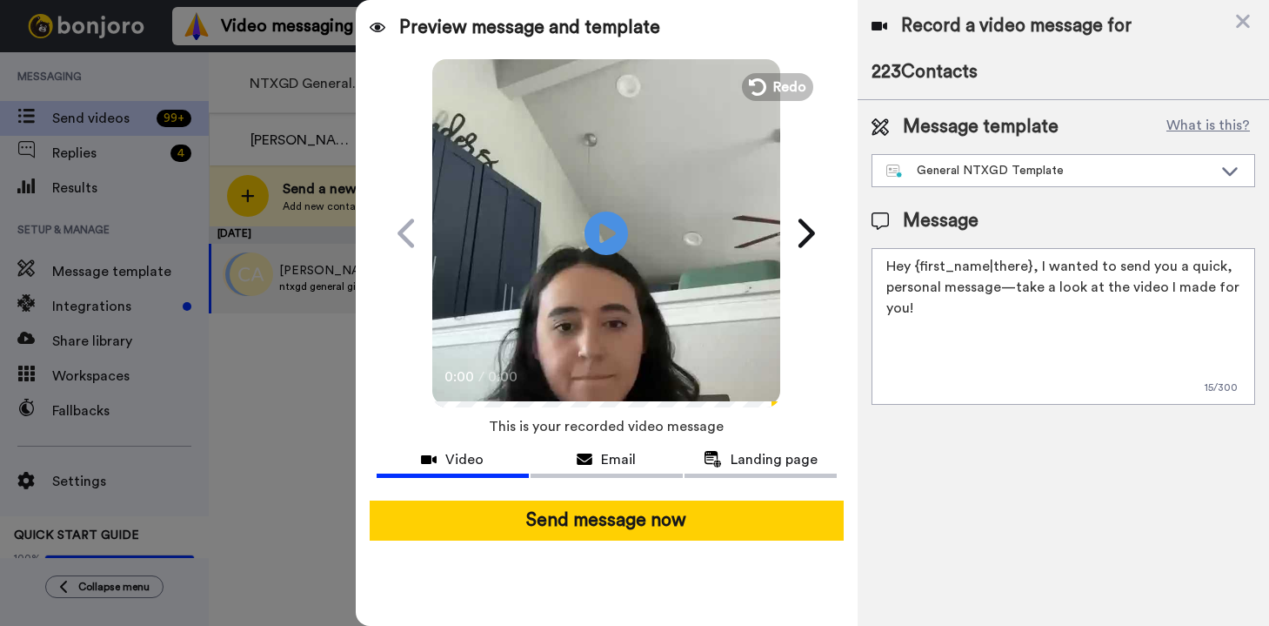
type textarea "Hey {first_name|there}! You made an incredible impact this NTX Giving Day. From…"
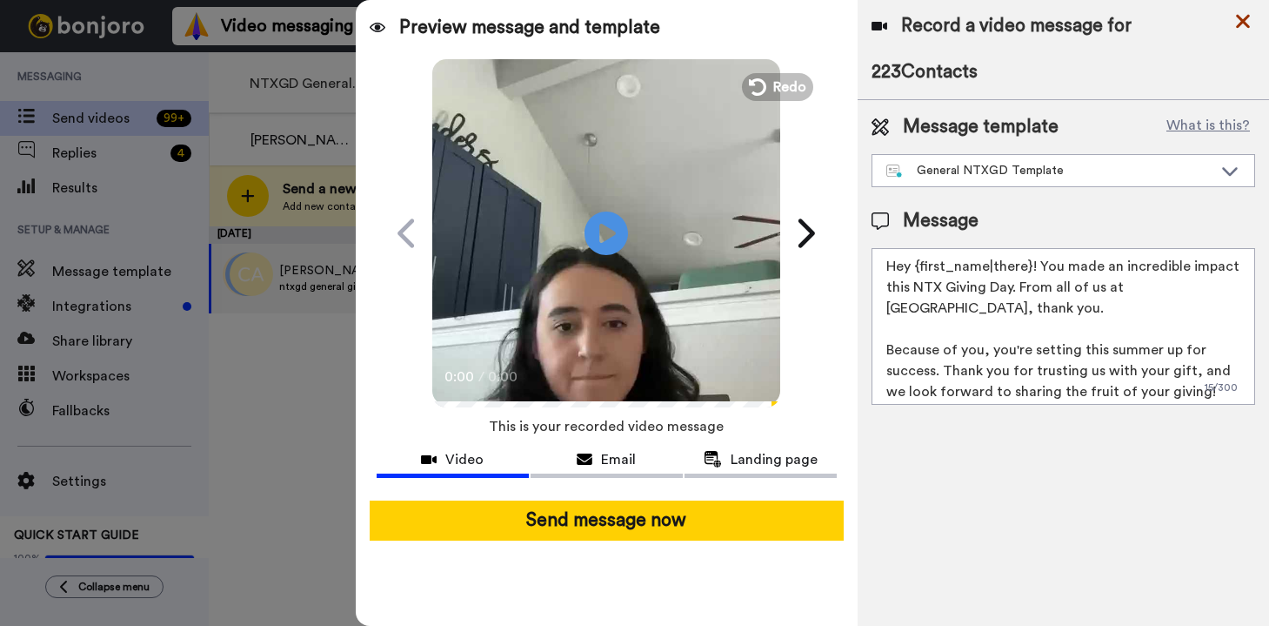
click at [1239, 27] on icon at bounding box center [1243, 21] width 17 height 22
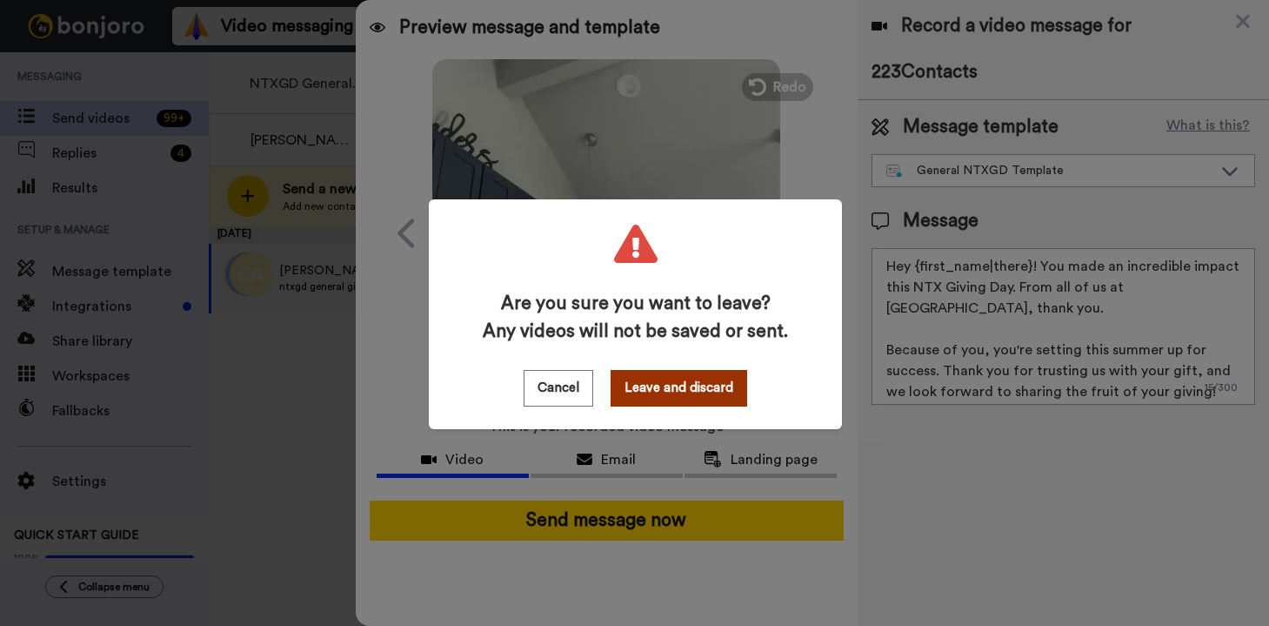
click at [709, 384] on button "Leave and discard" at bounding box center [679, 388] width 137 height 37
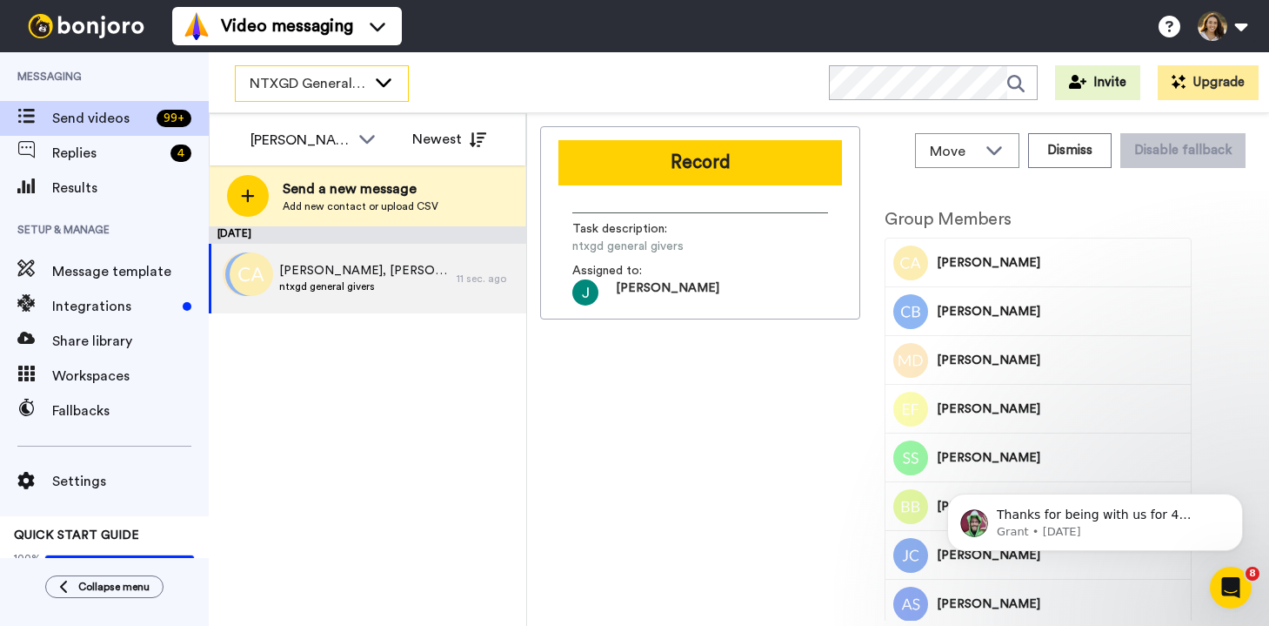
click at [375, 98] on div "NTXGD General FollowUp" at bounding box center [322, 83] width 172 height 35
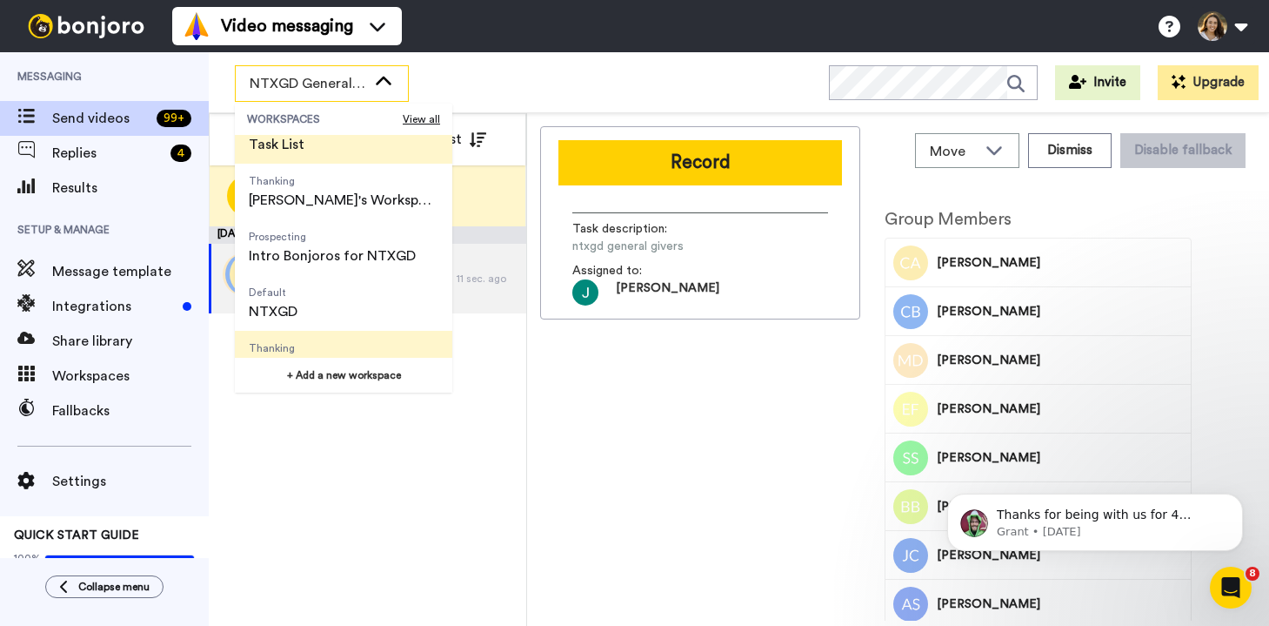
scroll to position [111, 0]
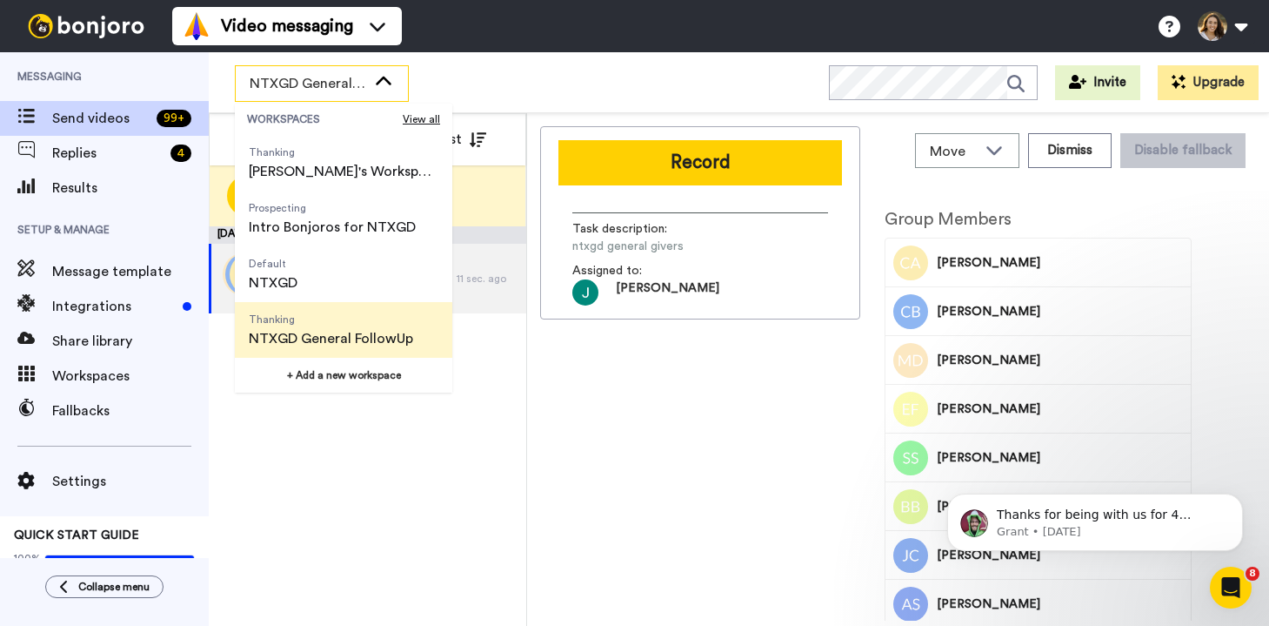
click at [409, 451] on div "September 19 Chelsea, Charles & 221 others ntxgd general givers 11 sec. ago" at bounding box center [368, 425] width 318 height 399
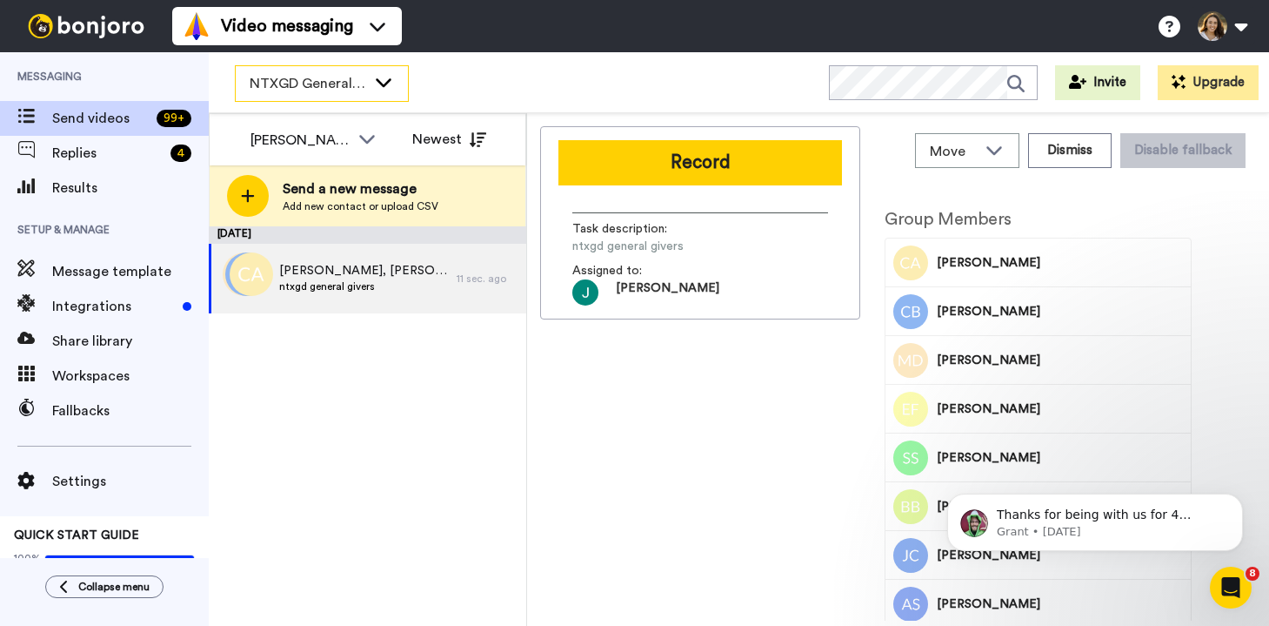
click at [315, 84] on span "NTXGD General FollowUp" at bounding box center [308, 83] width 117 height 21
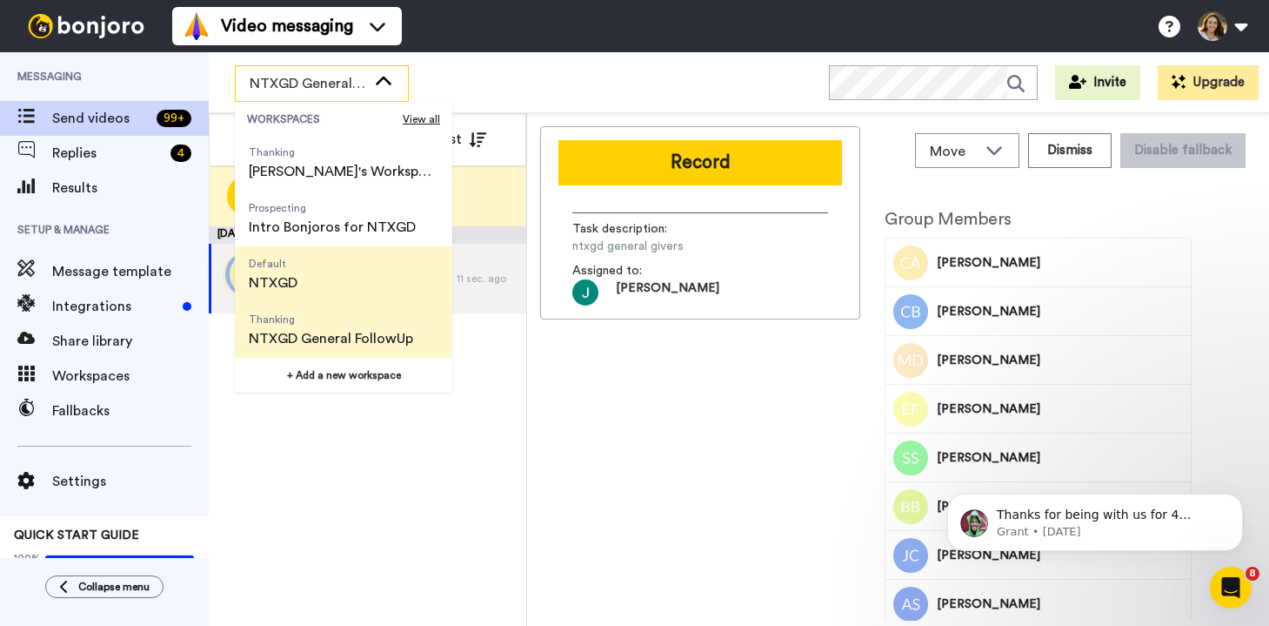
click at [310, 295] on span "Default NTXGD" at bounding box center [273, 274] width 77 height 56
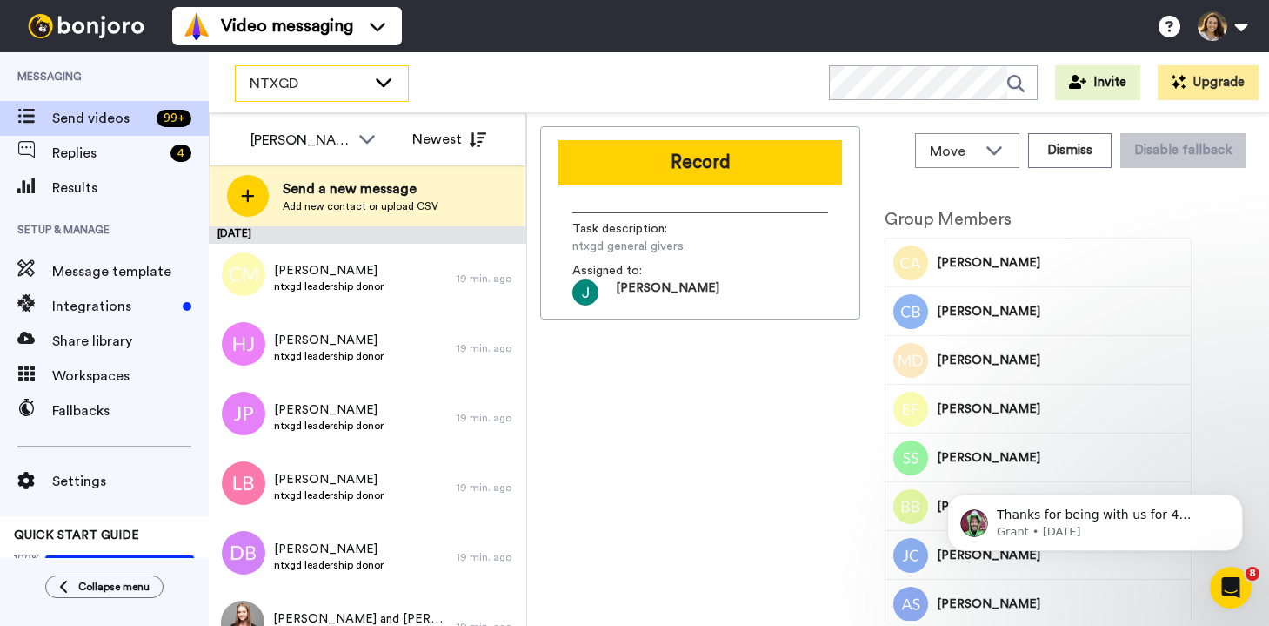
click at [358, 90] on span "NTXGD" at bounding box center [308, 83] width 117 height 21
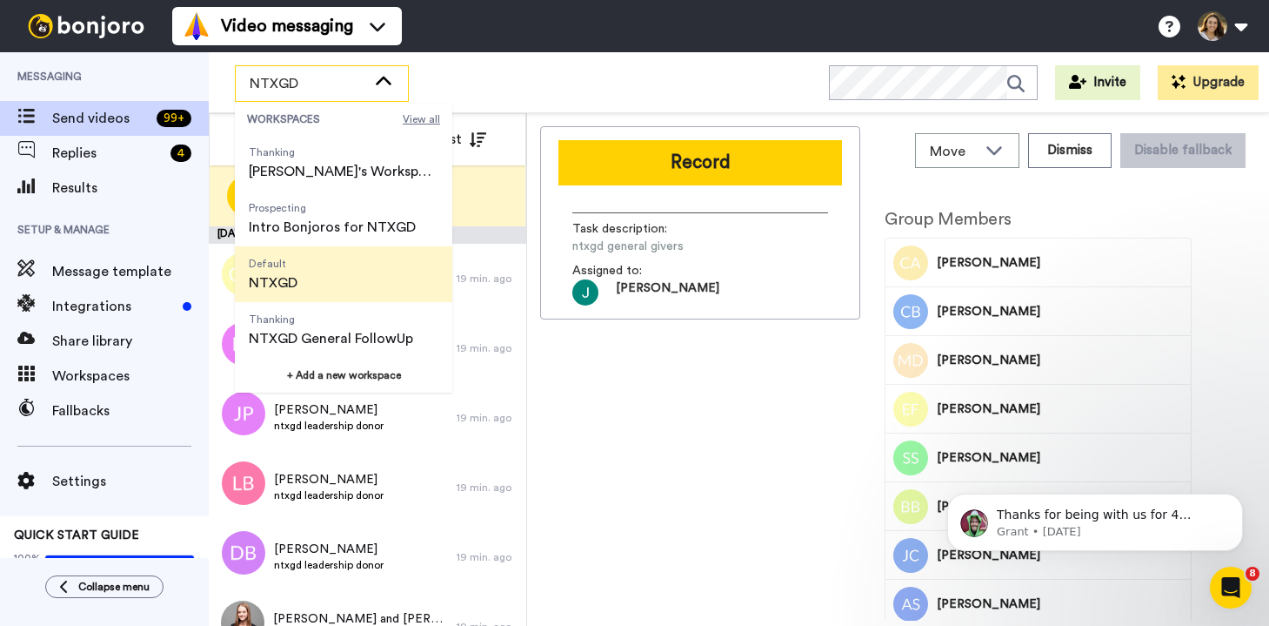
click at [413, 121] on span "View all" at bounding box center [421, 119] width 37 height 14
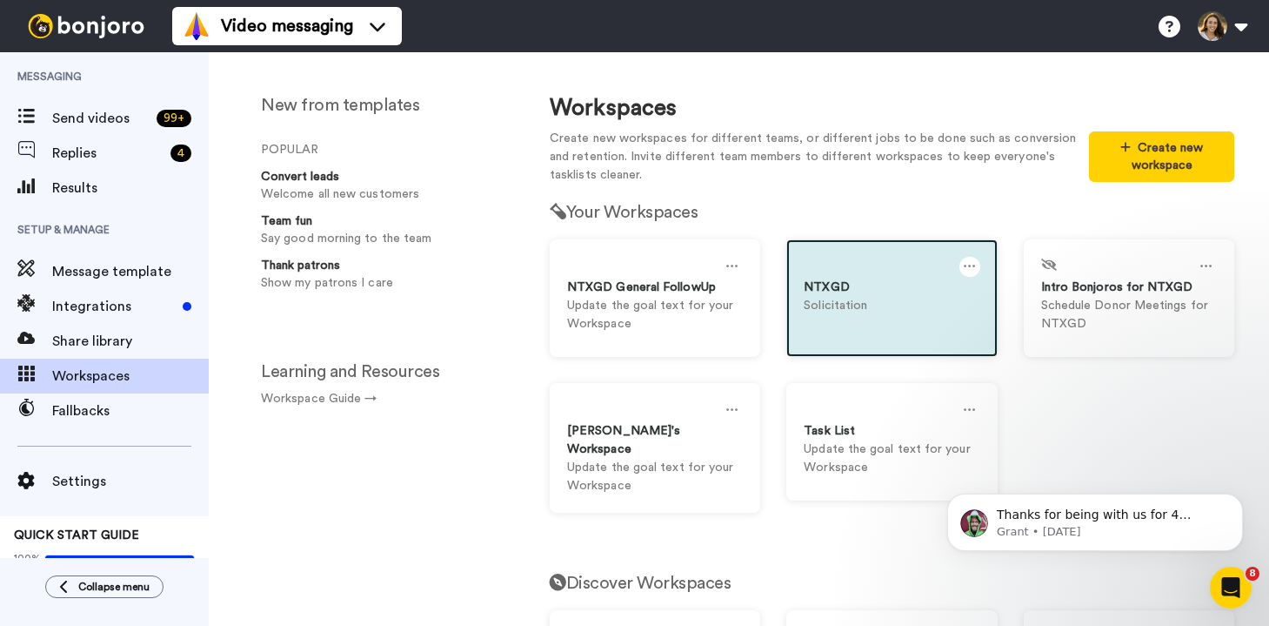
click at [973, 264] on icon at bounding box center [970, 266] width 12 height 19
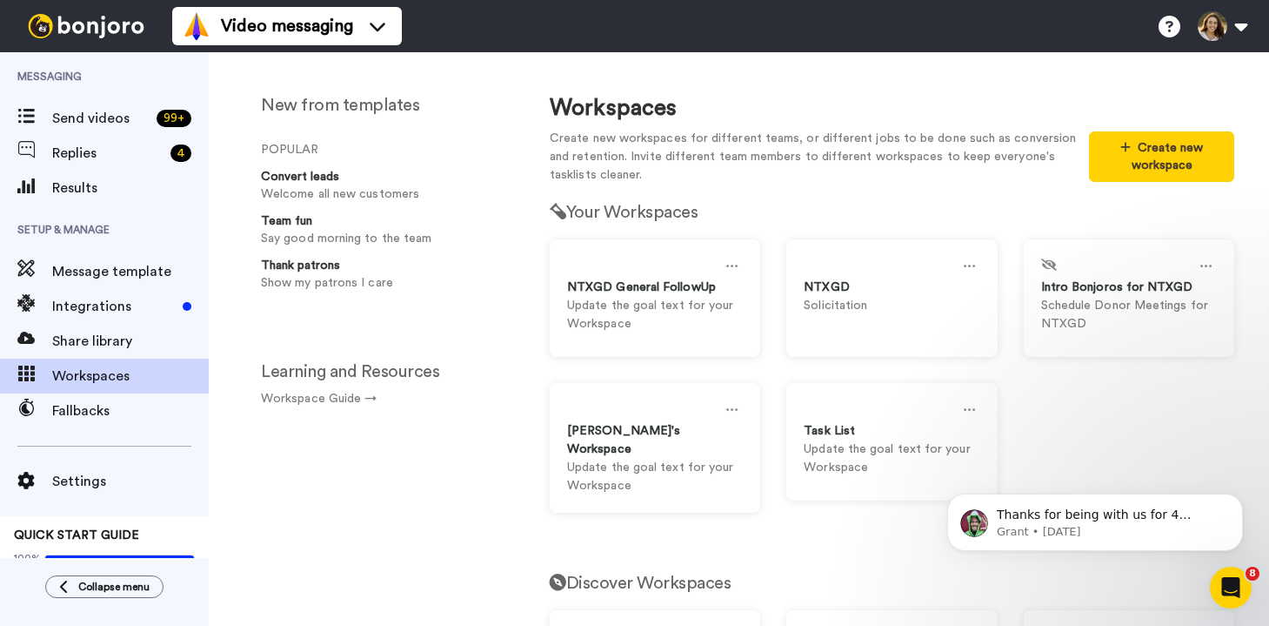
click at [947, 223] on div "Your Workspaces NTXGD General FollowUp Update the goal text for your Workspace …" at bounding box center [892, 361] width 711 height 353
click at [110, 130] on div "Send videos 99 +" at bounding box center [104, 118] width 209 height 35
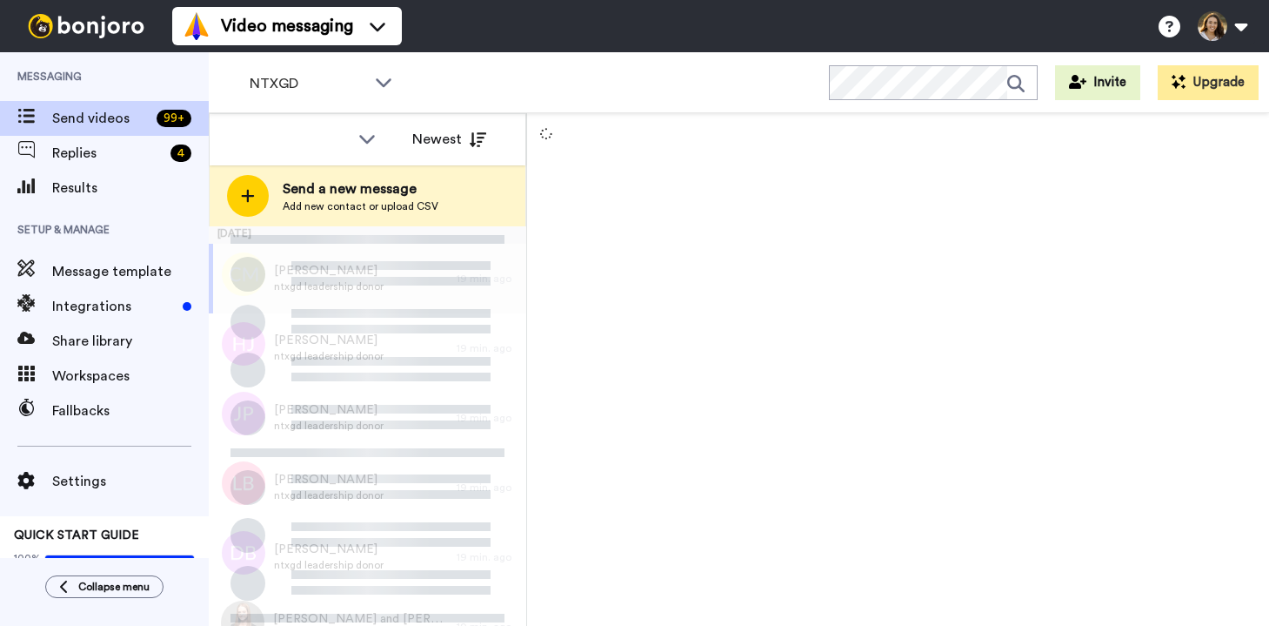
click at [351, 139] on div at bounding box center [314, 138] width 155 height 31
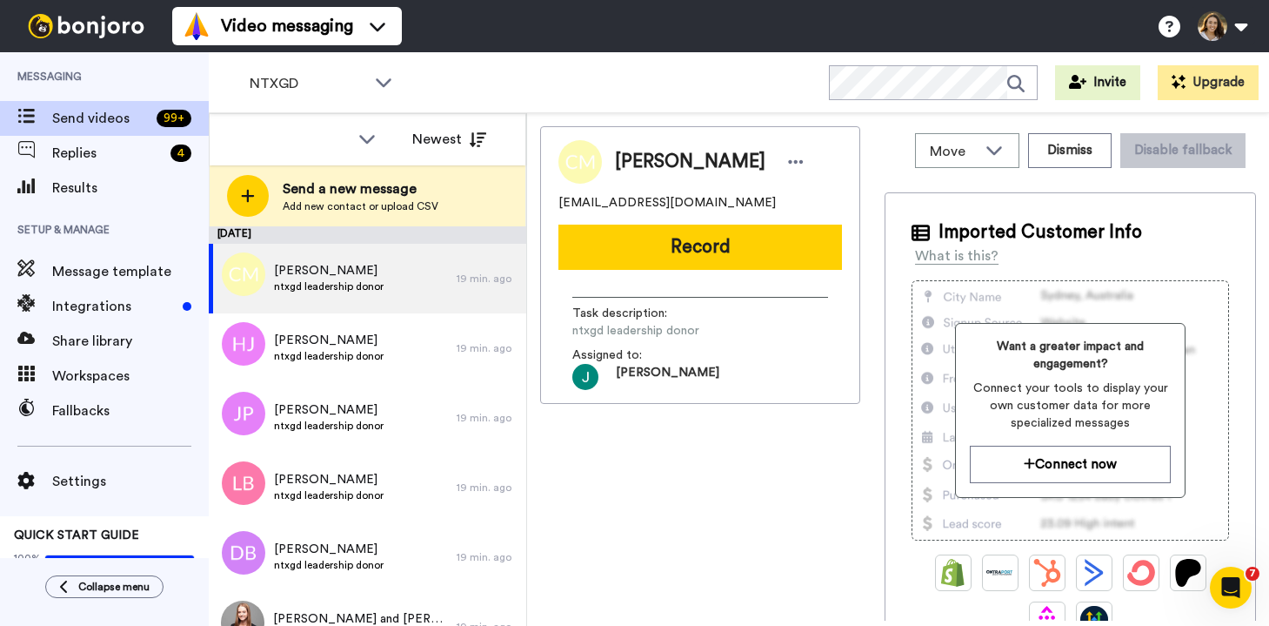
click at [351, 139] on div at bounding box center [314, 138] width 155 height 31
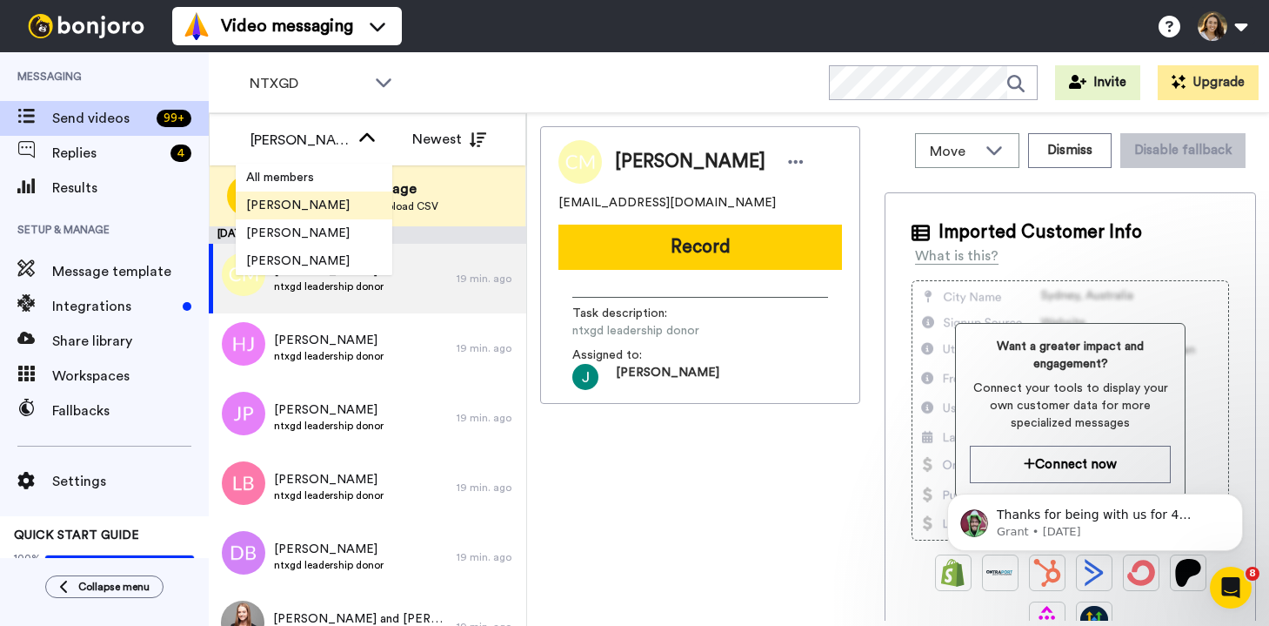
click at [485, 61] on div "NTXGD WORKSPACES View all All Default Task List Thanking [PERSON_NAME]'s Worksp…" at bounding box center [739, 82] width 1061 height 61
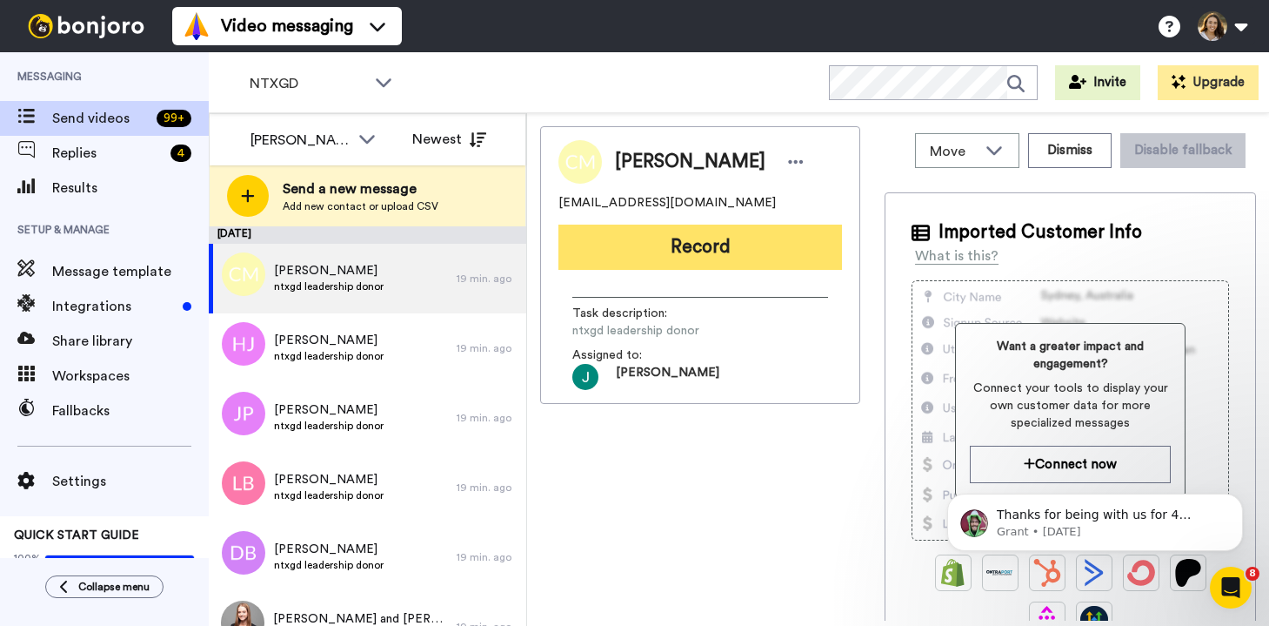
click at [713, 244] on button "Record" at bounding box center [701, 246] width 284 height 45
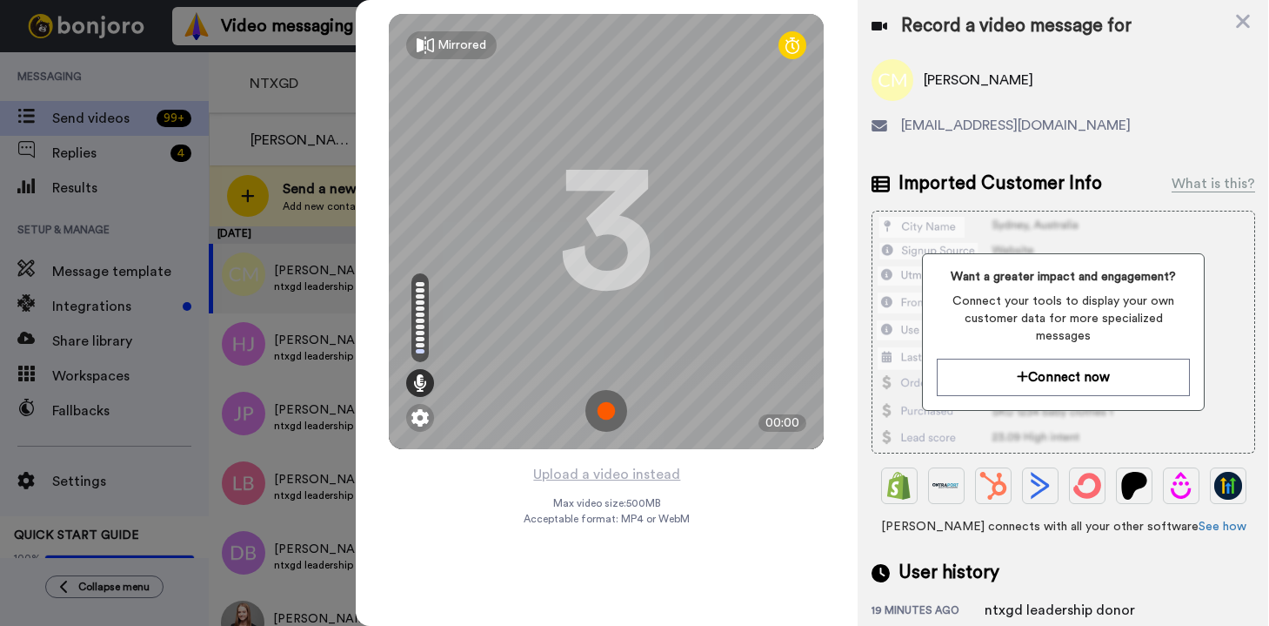
click at [612, 408] on img at bounding box center [607, 411] width 42 height 42
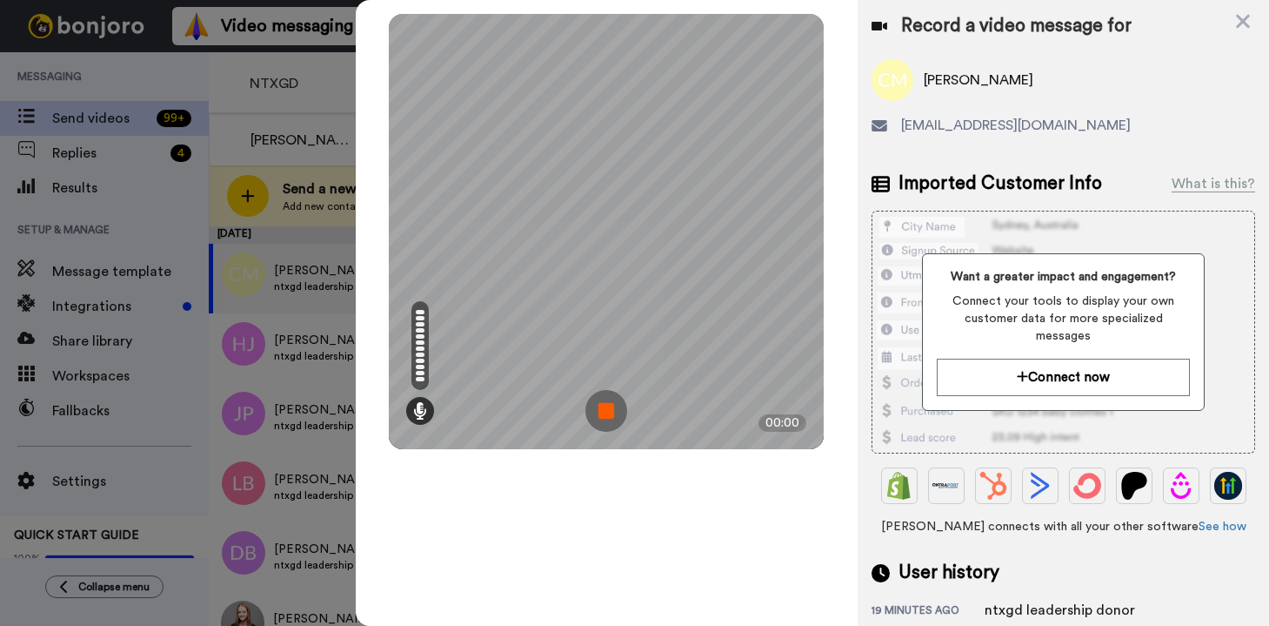
click at [612, 408] on img at bounding box center [607, 411] width 42 height 42
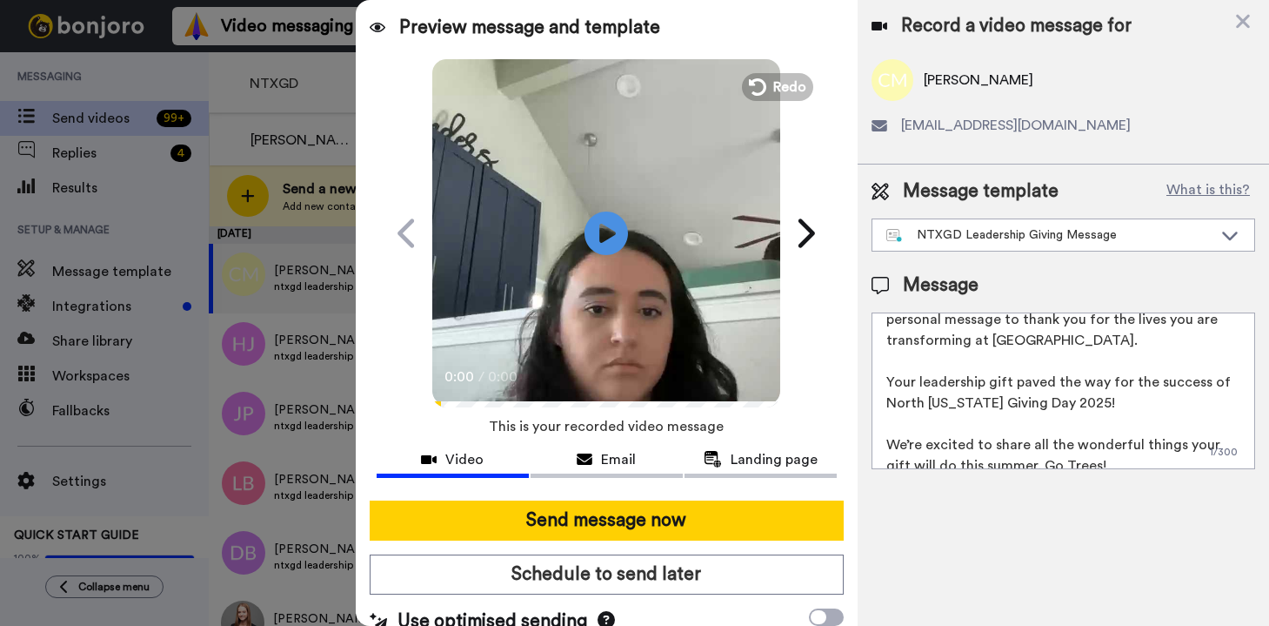
scroll to position [47, 0]
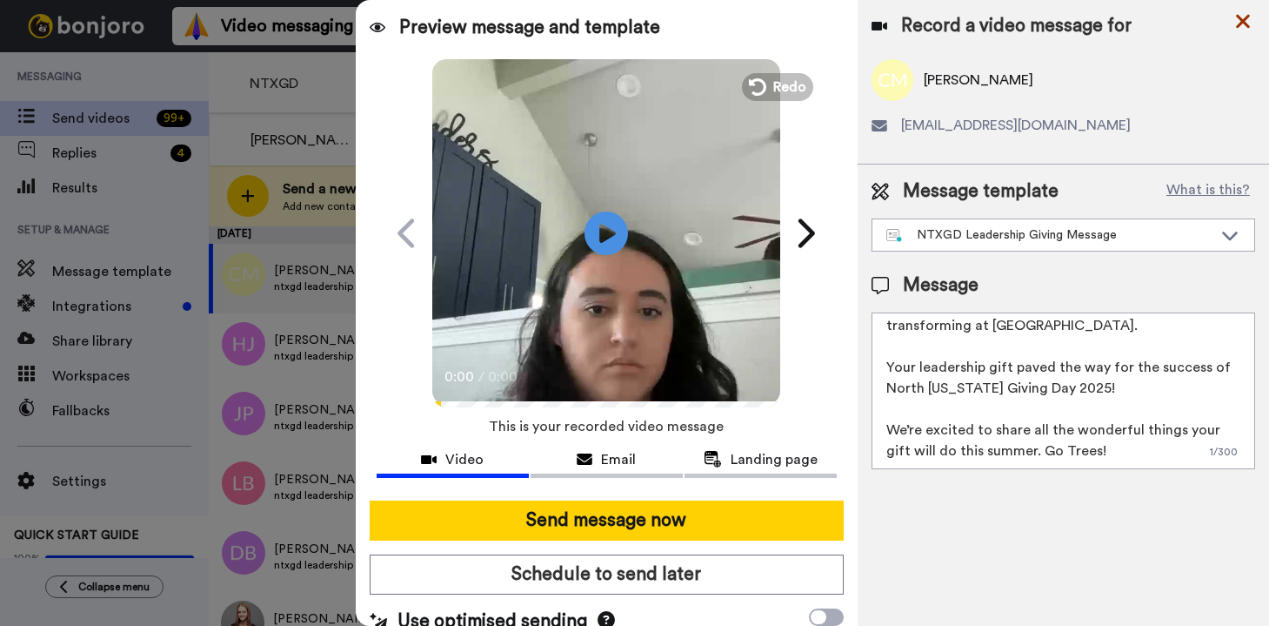
click at [1251, 25] on icon at bounding box center [1243, 21] width 17 height 22
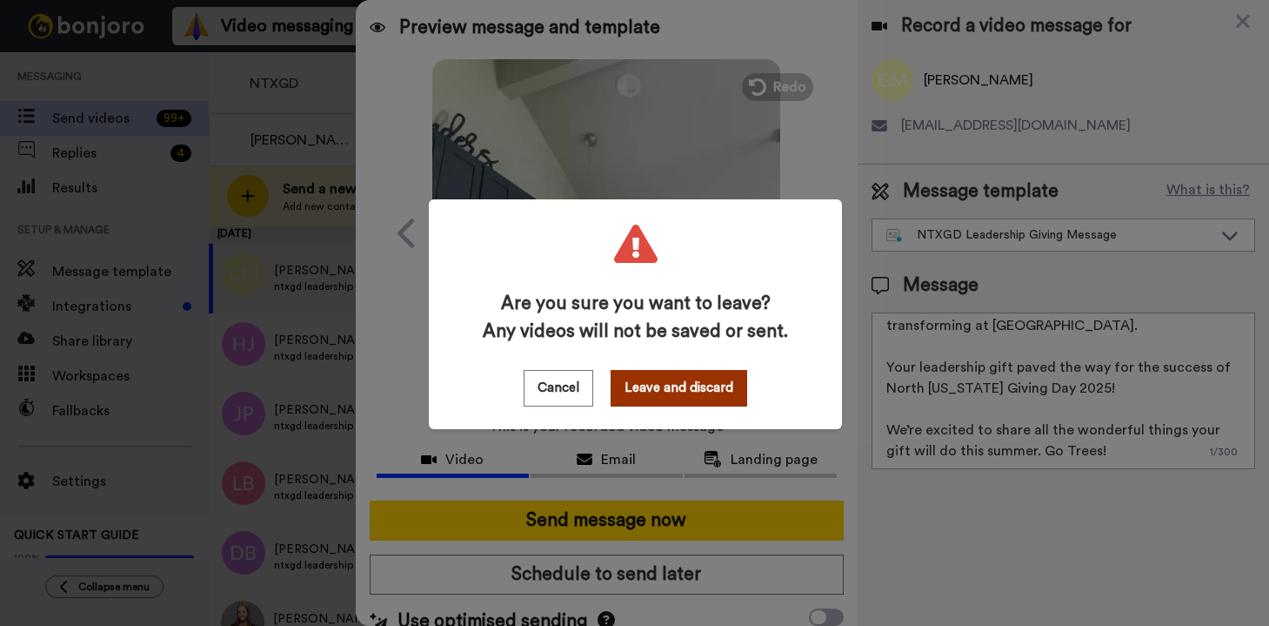
click at [652, 385] on button "Leave and discard" at bounding box center [679, 388] width 137 height 37
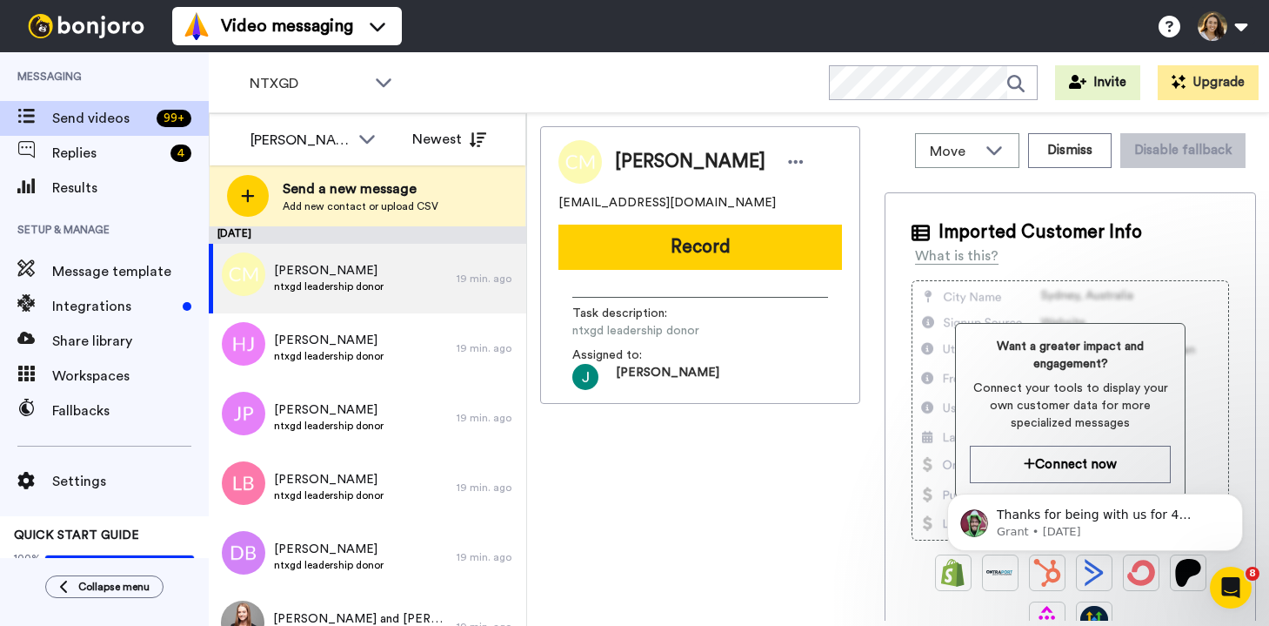
scroll to position [0, 0]
click at [334, 70] on div "NTXGD" at bounding box center [322, 83] width 172 height 35
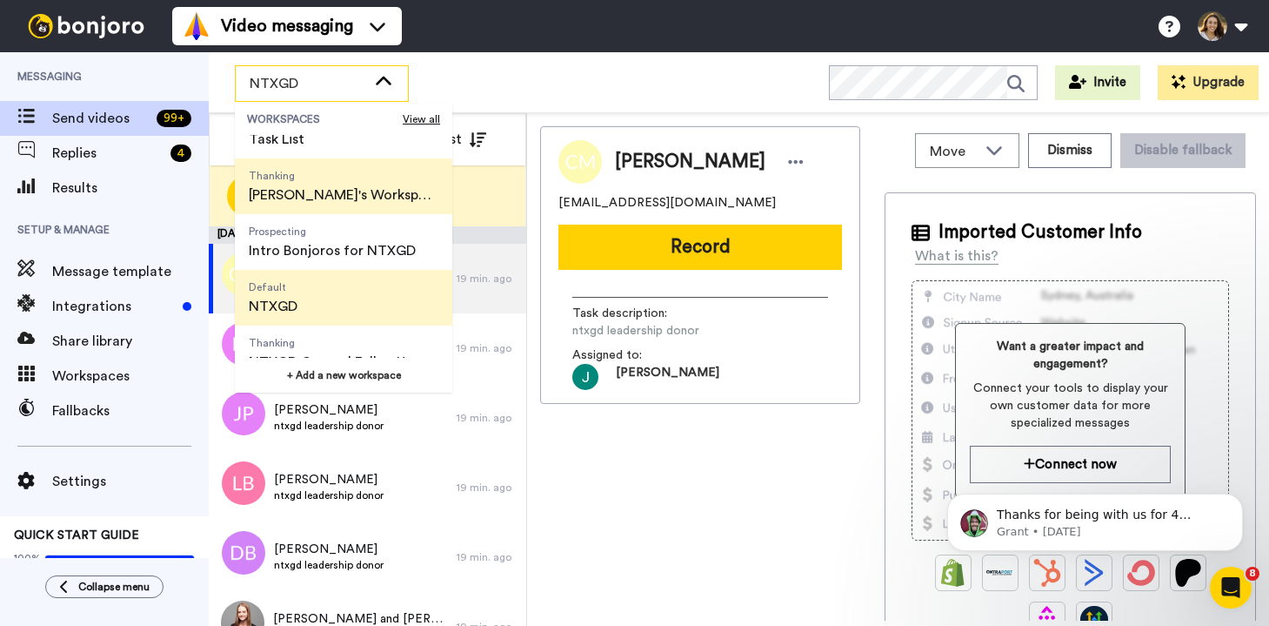
scroll to position [111, 0]
